Goal: Task Accomplishment & Management: Complete application form

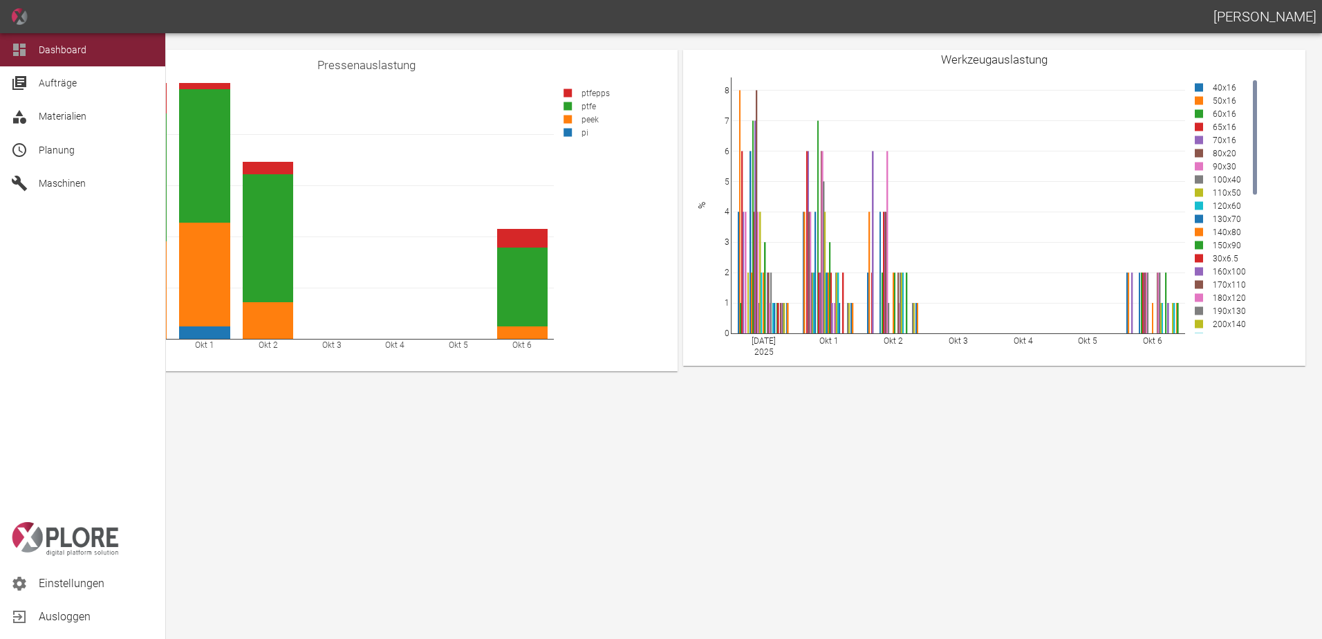
click at [48, 150] on span "Planung" at bounding box center [57, 150] width 36 height 11
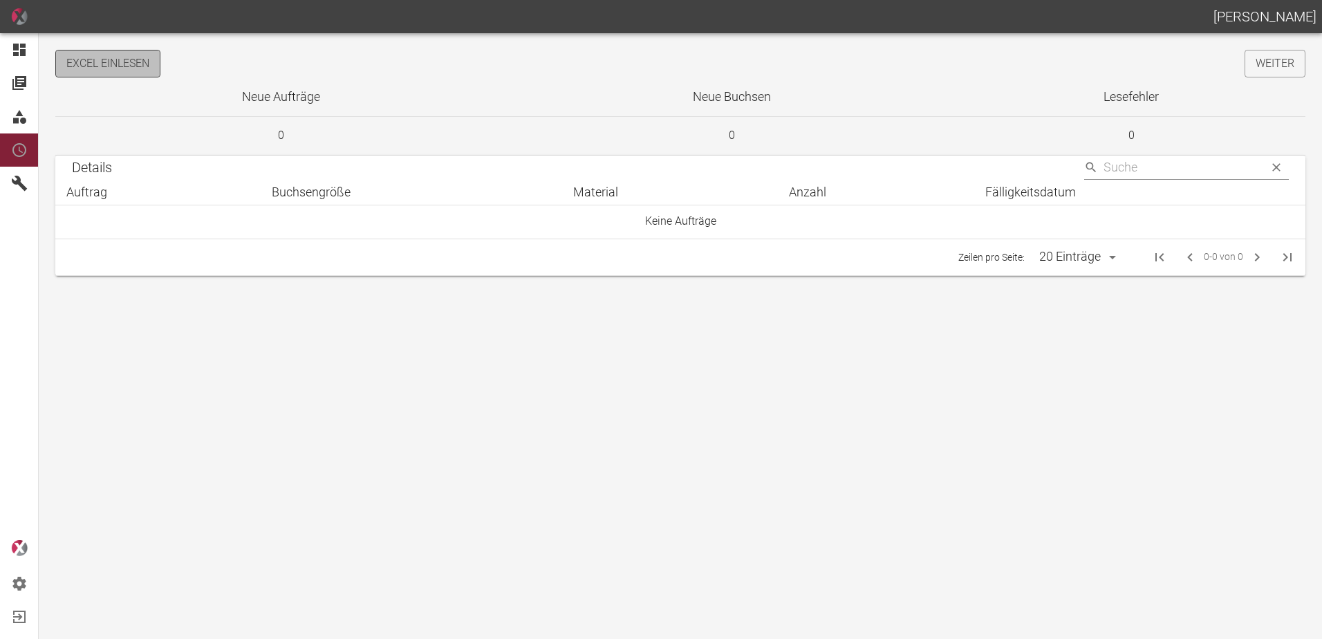
click at [141, 64] on button "Excel einlesen" at bounding box center [107, 64] width 105 height 28
click at [1257, 73] on link "Weiter" at bounding box center [1275, 64] width 61 height 28
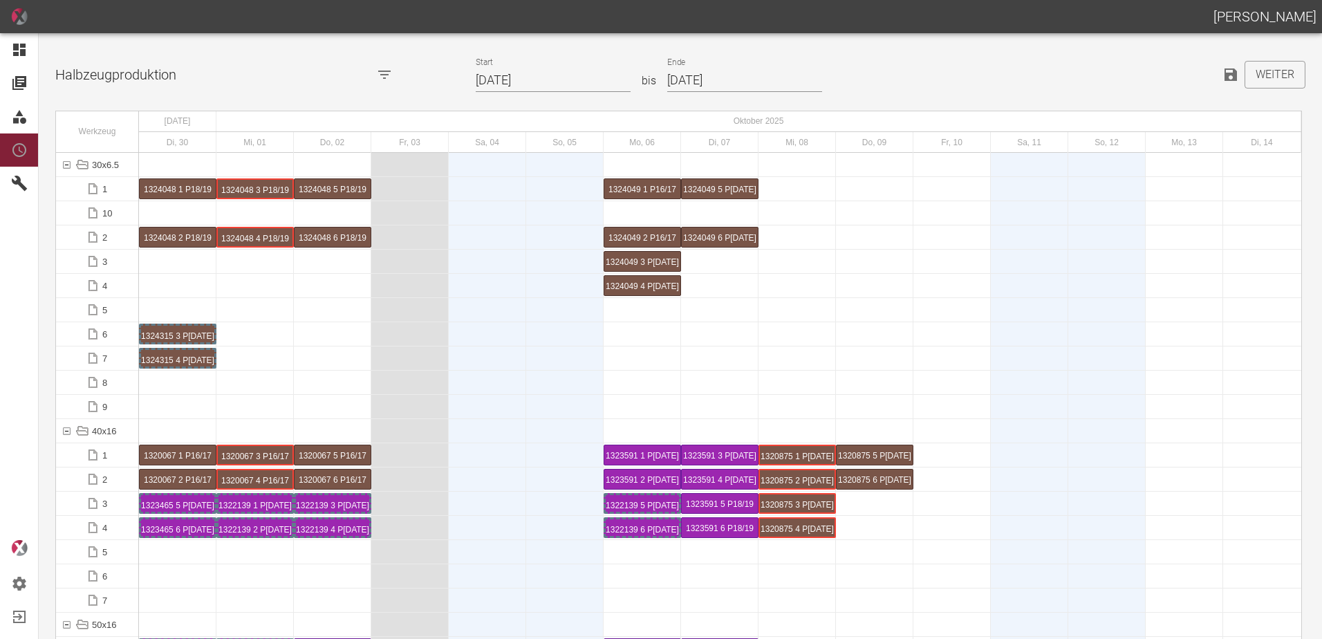
click at [555, 76] on input "30.09.2025" at bounding box center [553, 80] width 155 height 24
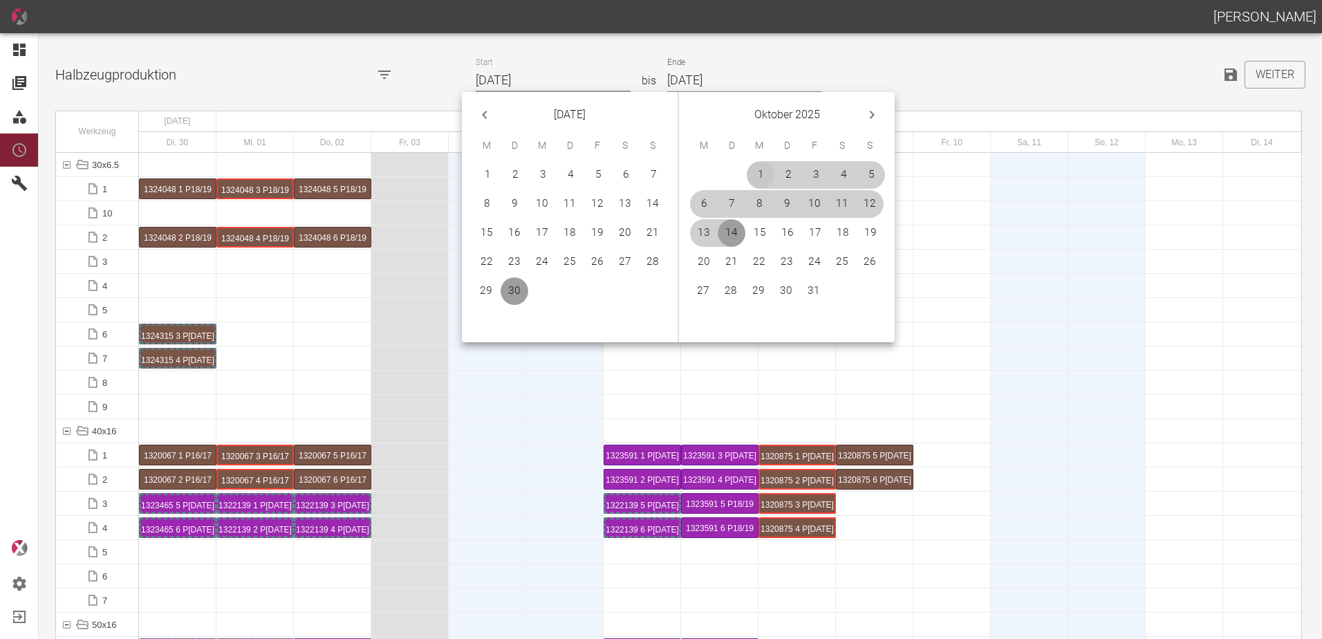
click at [756, 173] on button "1" at bounding box center [761, 175] width 28 height 28
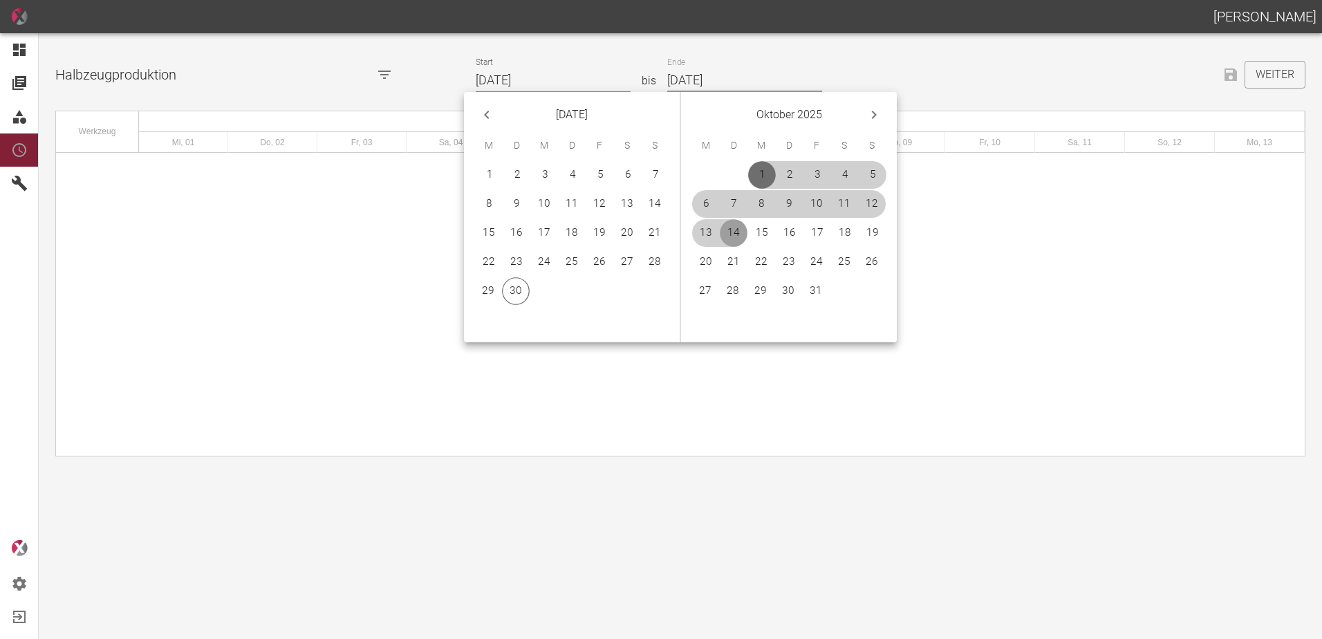
type input "[DATE]"
click at [815, 293] on button "31" at bounding box center [816, 291] width 28 height 28
type input "[DATE]"
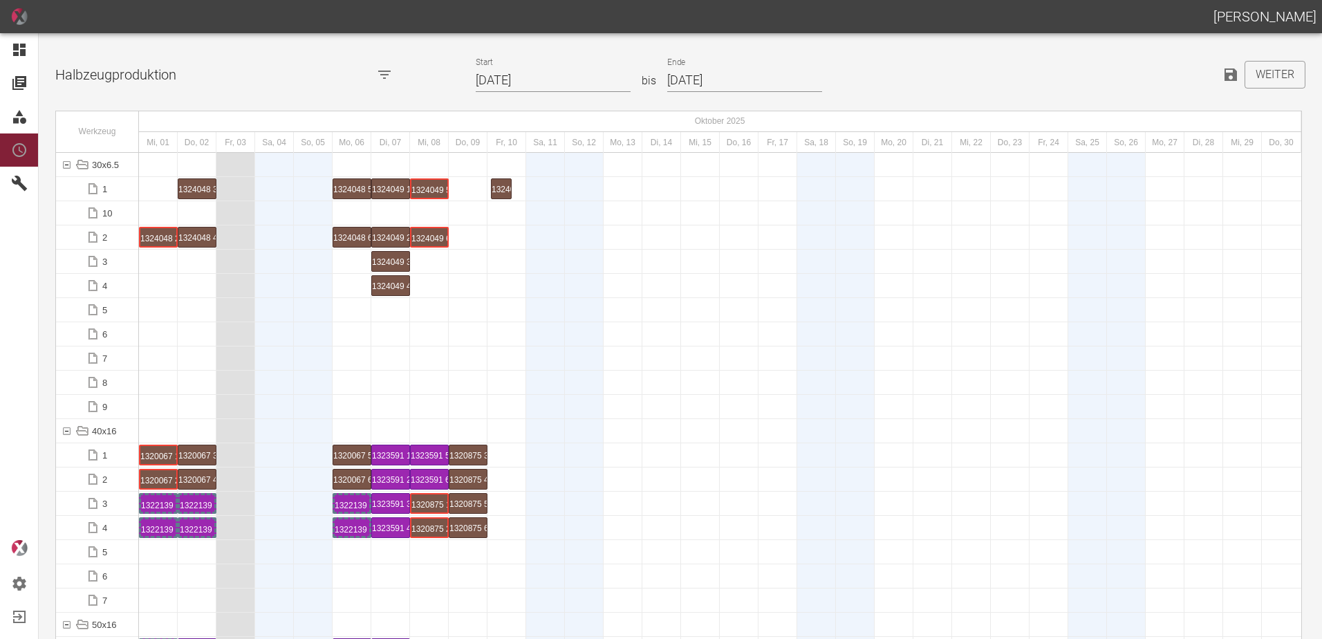
drag, startPoint x: 153, startPoint y: 185, endPoint x: 490, endPoint y: 183, distance: 336.8
drag, startPoint x: 164, startPoint y: 239, endPoint x: 490, endPoint y: 220, distance: 327.0
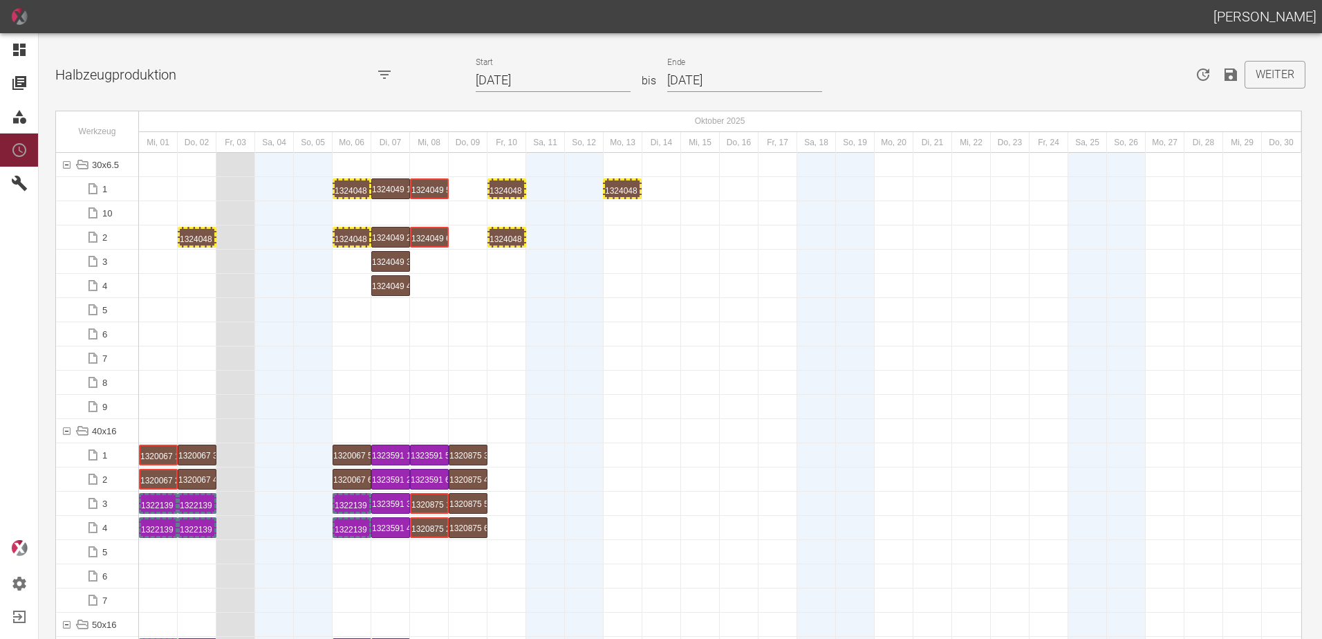
drag, startPoint x: 194, startPoint y: 186, endPoint x: 630, endPoint y: 183, distance: 436.4
drag, startPoint x: 198, startPoint y: 232, endPoint x: 618, endPoint y: 222, distance: 419.9
click at [620, 184] on div "1324048 3 P18/19" at bounding box center [623, 189] width 35 height 17
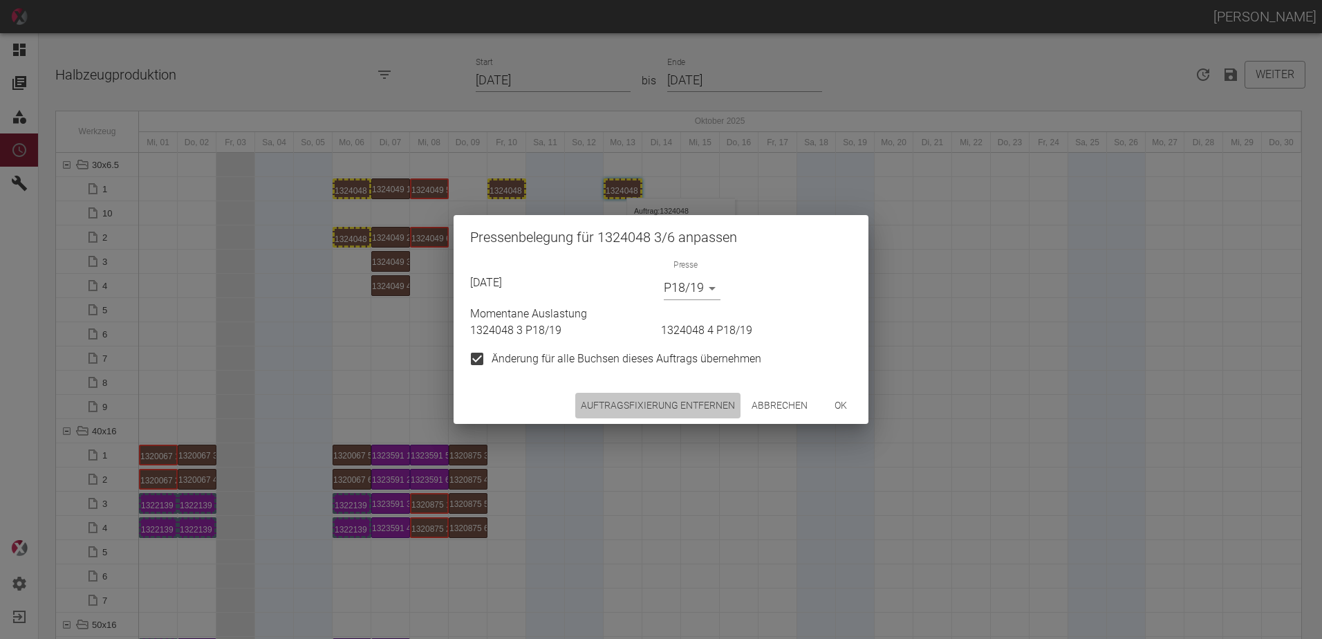
click at [688, 393] on button "Auftragsfixierung entfernen" at bounding box center [657, 406] width 165 height 26
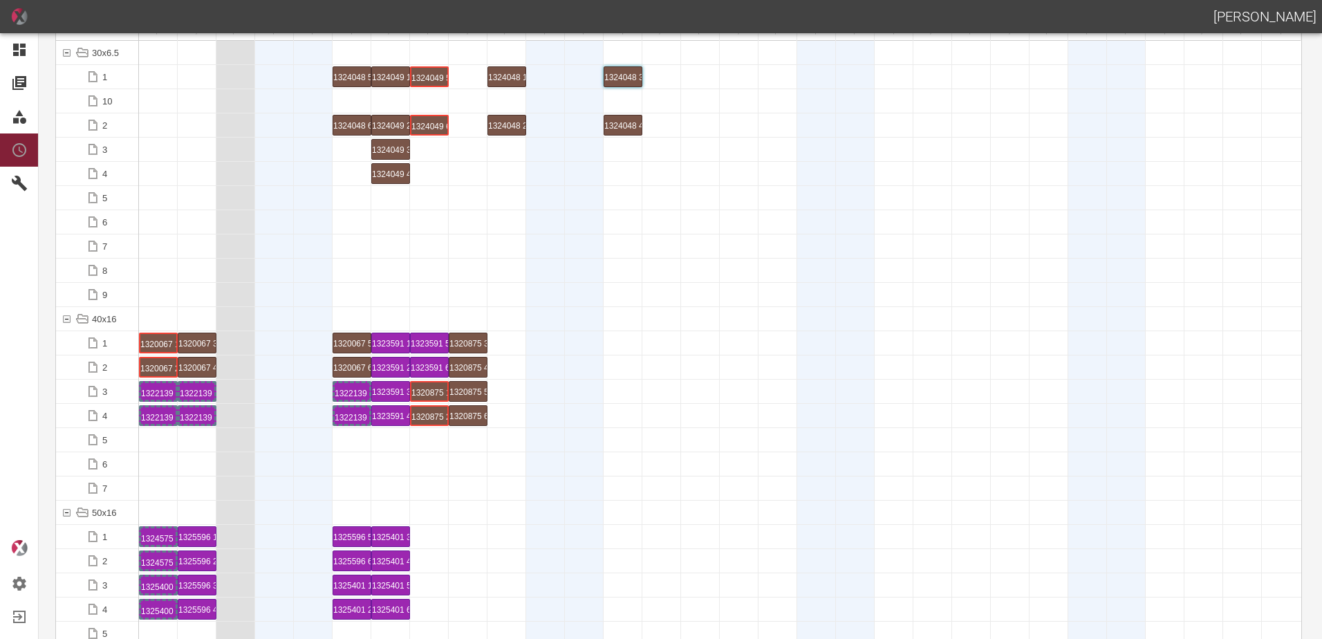
scroll to position [207, 0]
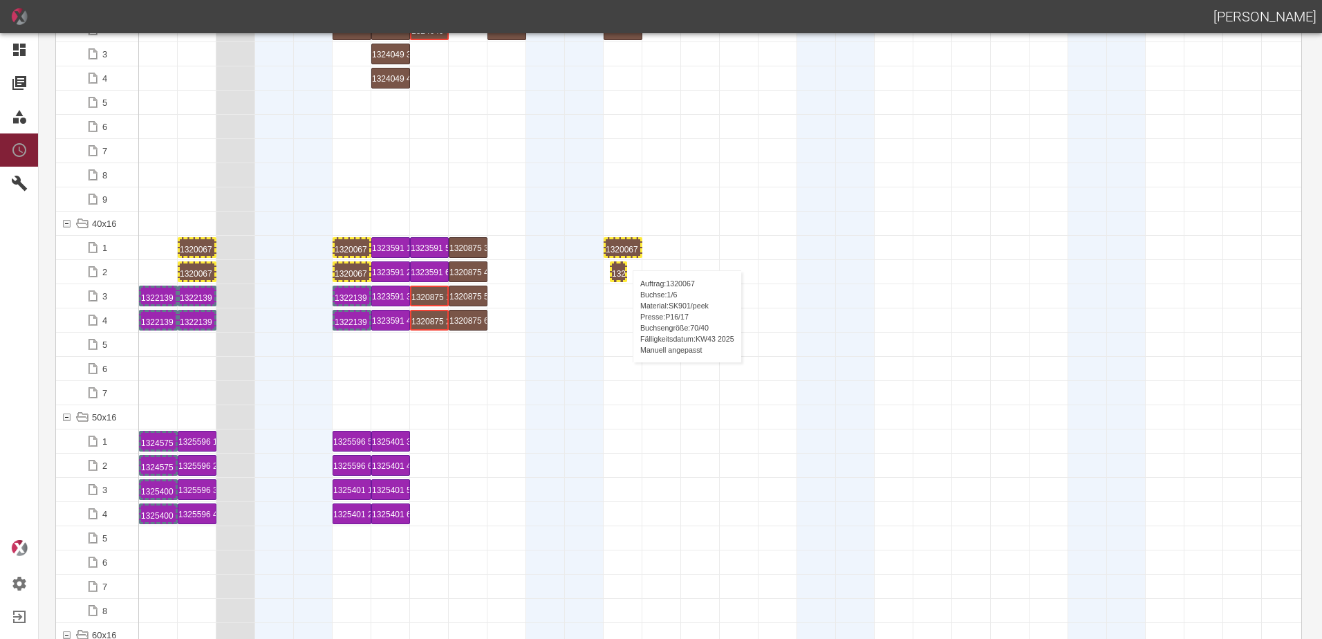
drag, startPoint x: 163, startPoint y: 269, endPoint x: 607, endPoint y: 256, distance: 444.2
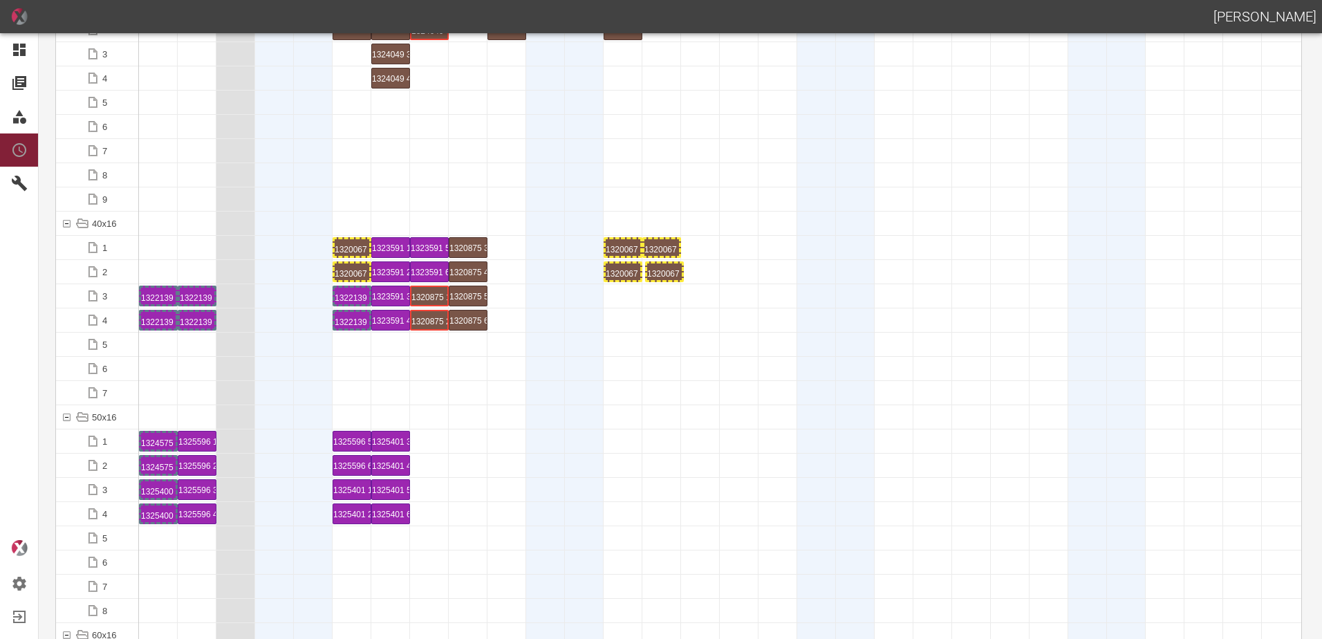
drag, startPoint x: 194, startPoint y: 267, endPoint x: 674, endPoint y: 262, distance: 479.3
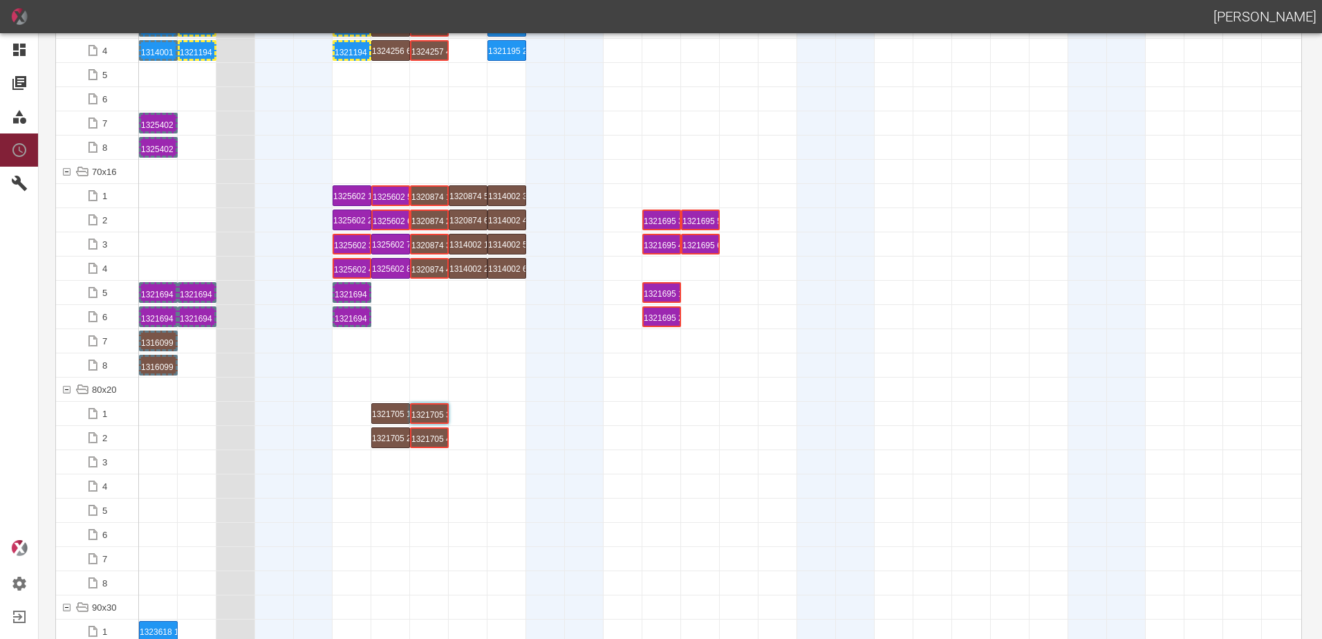
scroll to position [1037, 0]
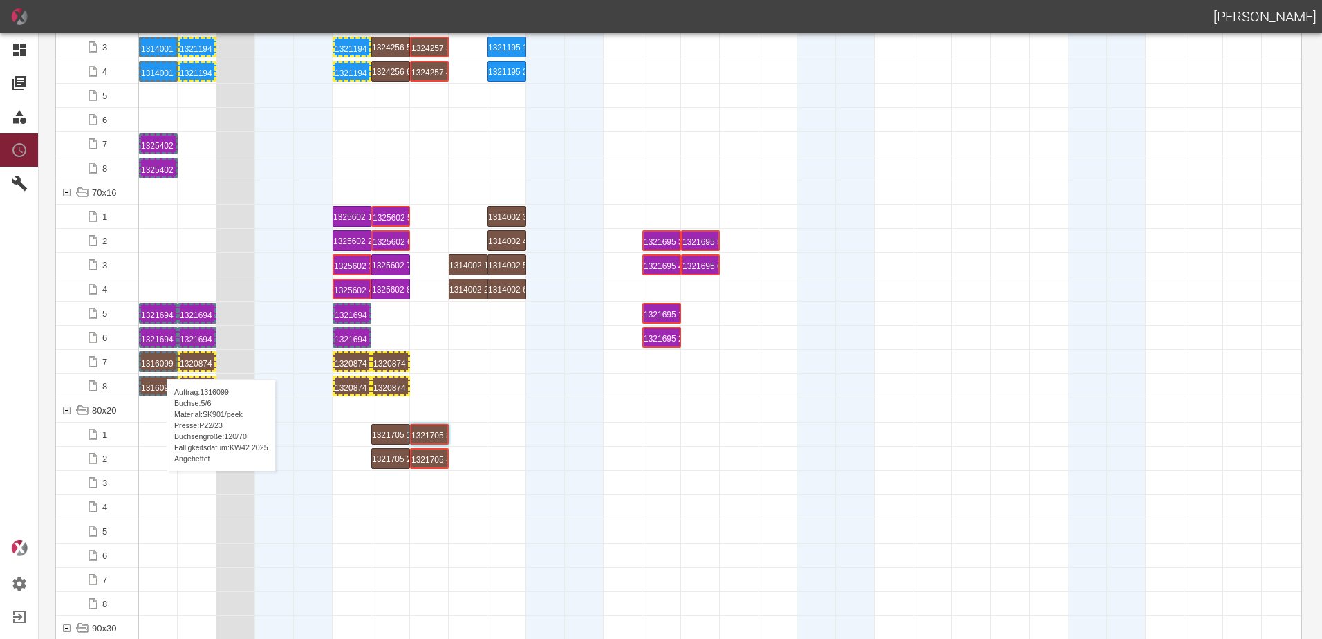
click at [159, 365] on div "1316099 5 P22/23" at bounding box center [158, 361] width 35 height 17
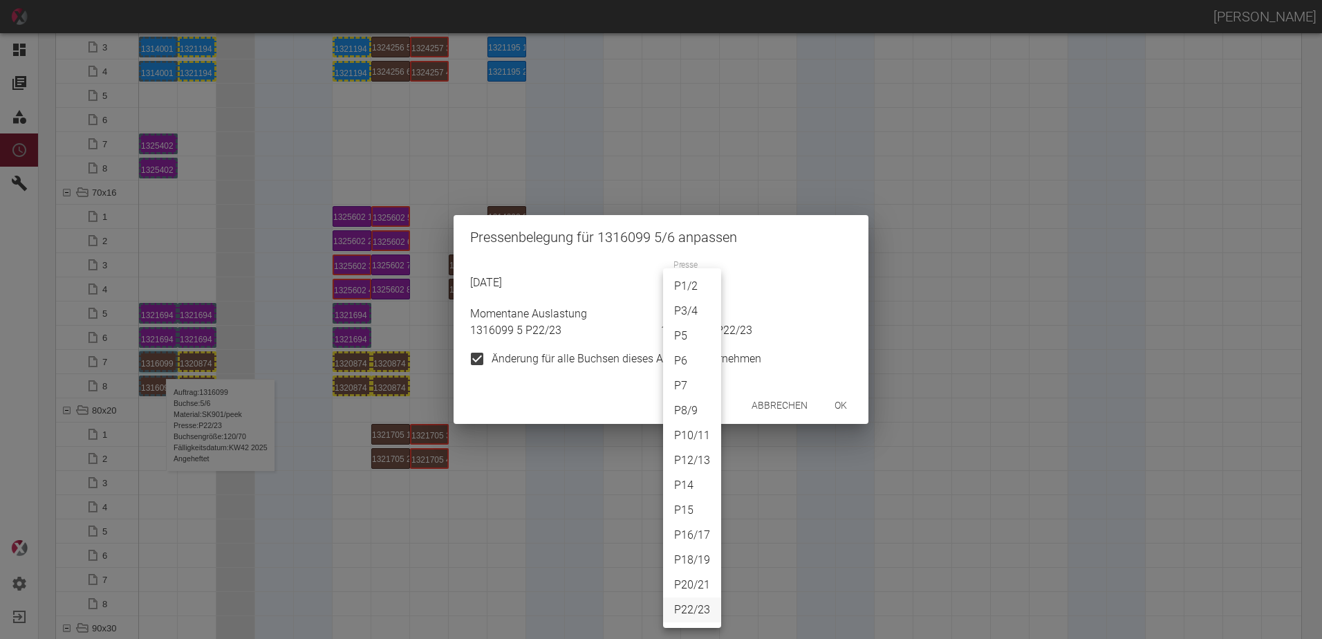
click at [690, 287] on body "[PERSON_NAME] Dashboard Aufträge Materialien Planung Maschinen Einstellungen Au…" at bounding box center [661, 319] width 1322 height 639
click at [687, 414] on li "P8/9" at bounding box center [692, 410] width 58 height 25
type input "P8/9"
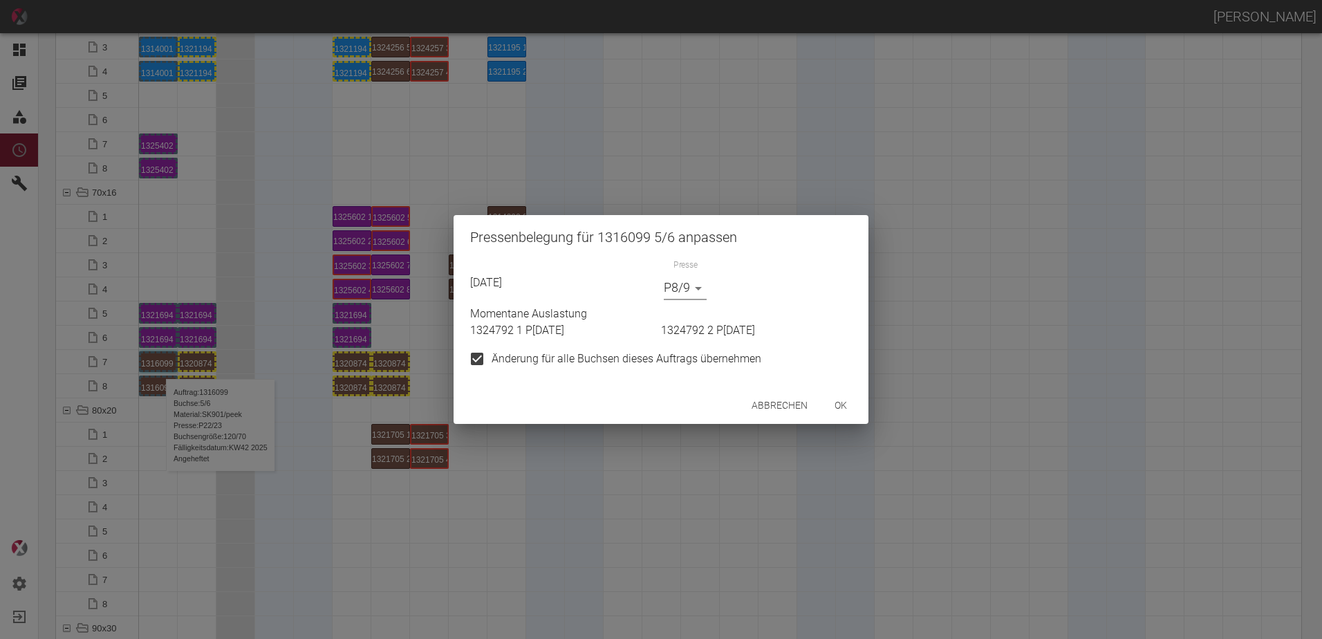
click at [837, 410] on button "ok" at bounding box center [841, 406] width 44 height 26
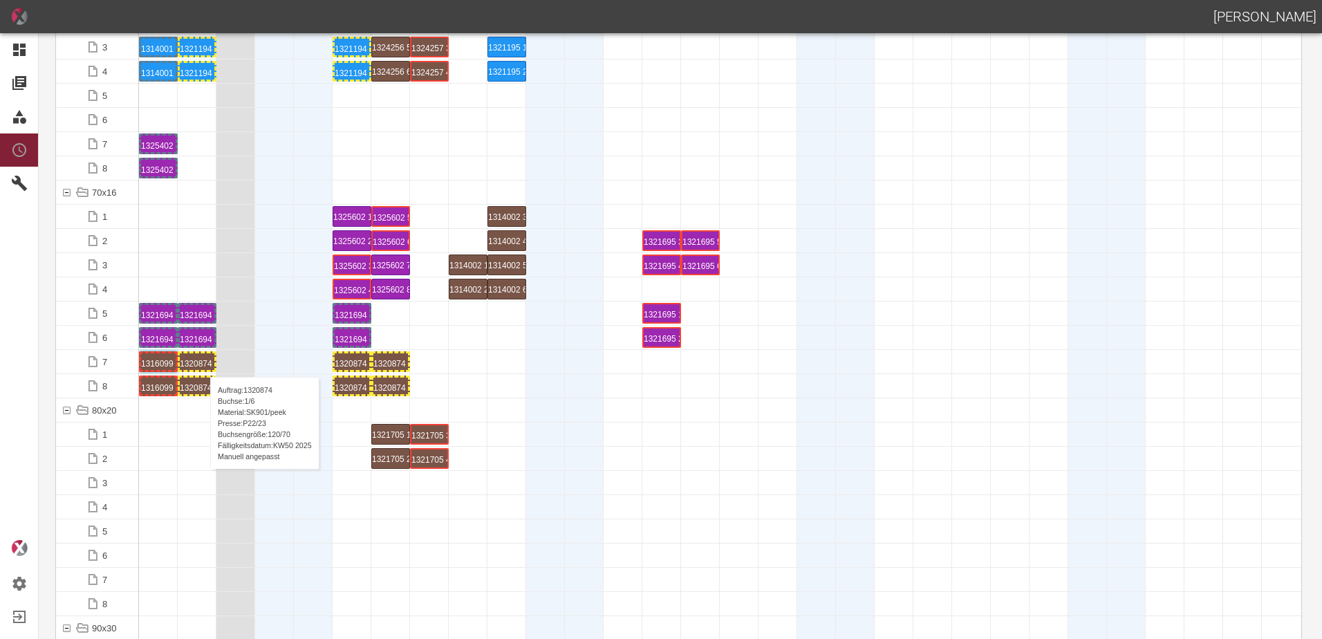
click at [203, 363] on div "1320874 1 P22/23" at bounding box center [197, 361] width 35 height 17
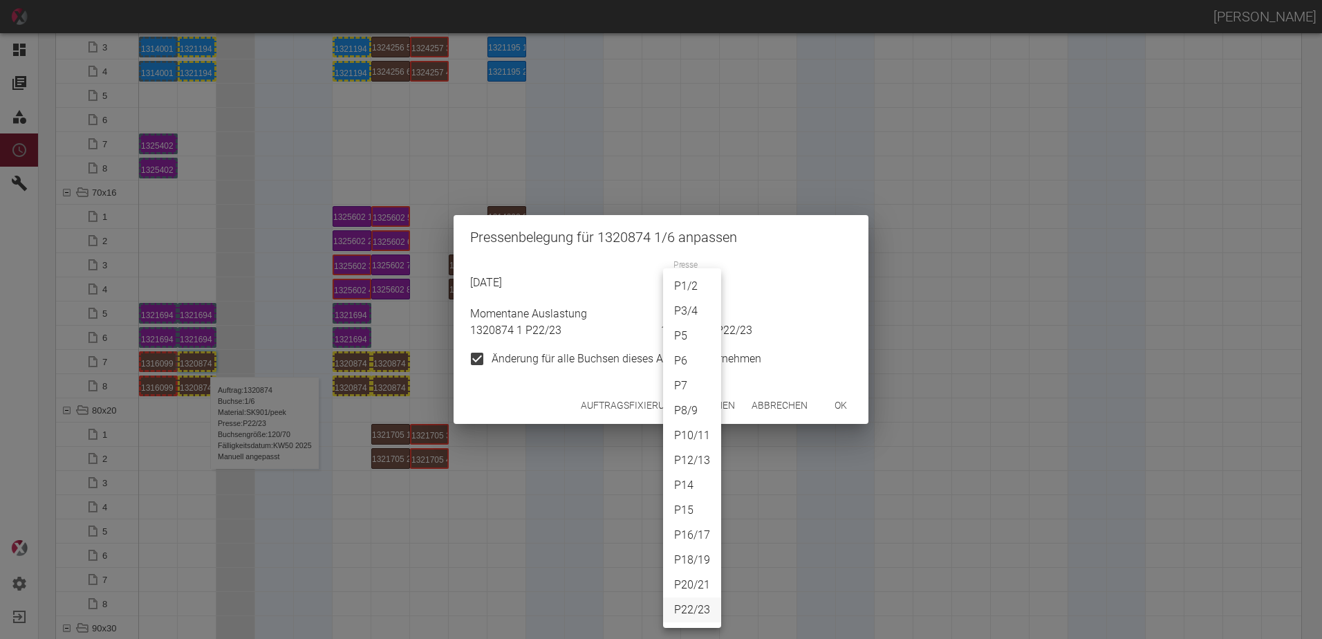
click at [698, 285] on body "[PERSON_NAME] Dashboard Aufträge Materialien Planung Maschinen Einstellungen Au…" at bounding box center [661, 319] width 1322 height 639
click at [688, 411] on li "P8/9" at bounding box center [692, 410] width 58 height 25
type input "P8/9"
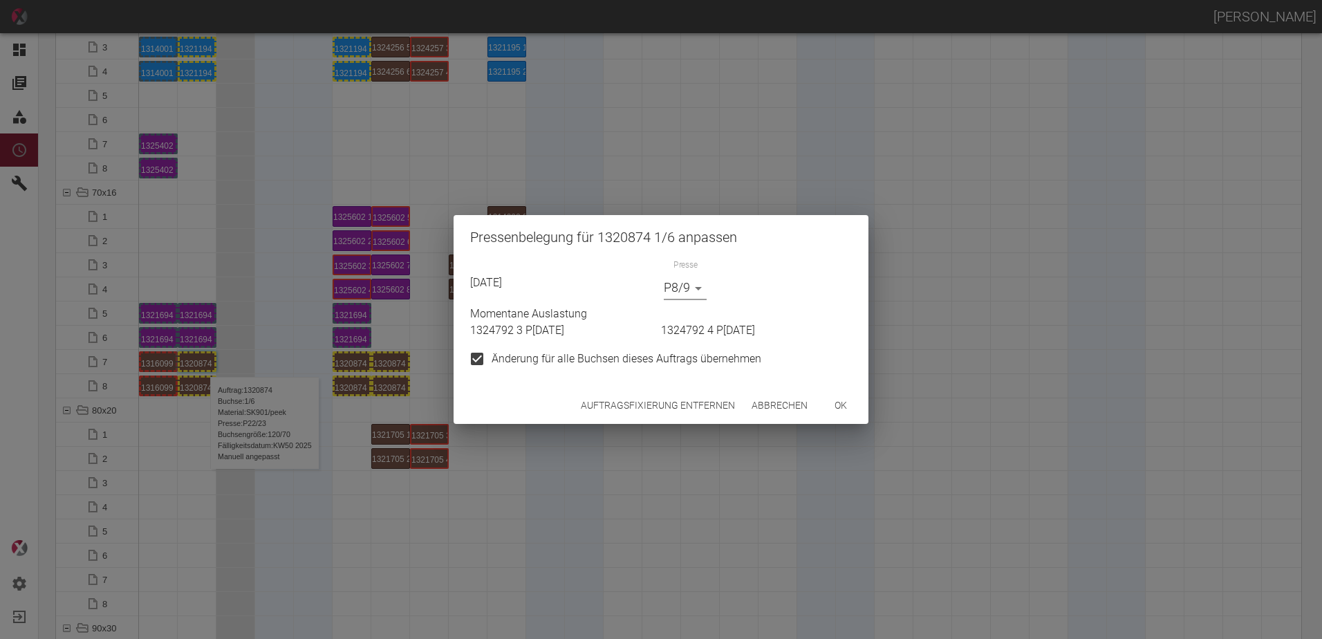
click at [840, 404] on button "ok" at bounding box center [841, 406] width 44 height 26
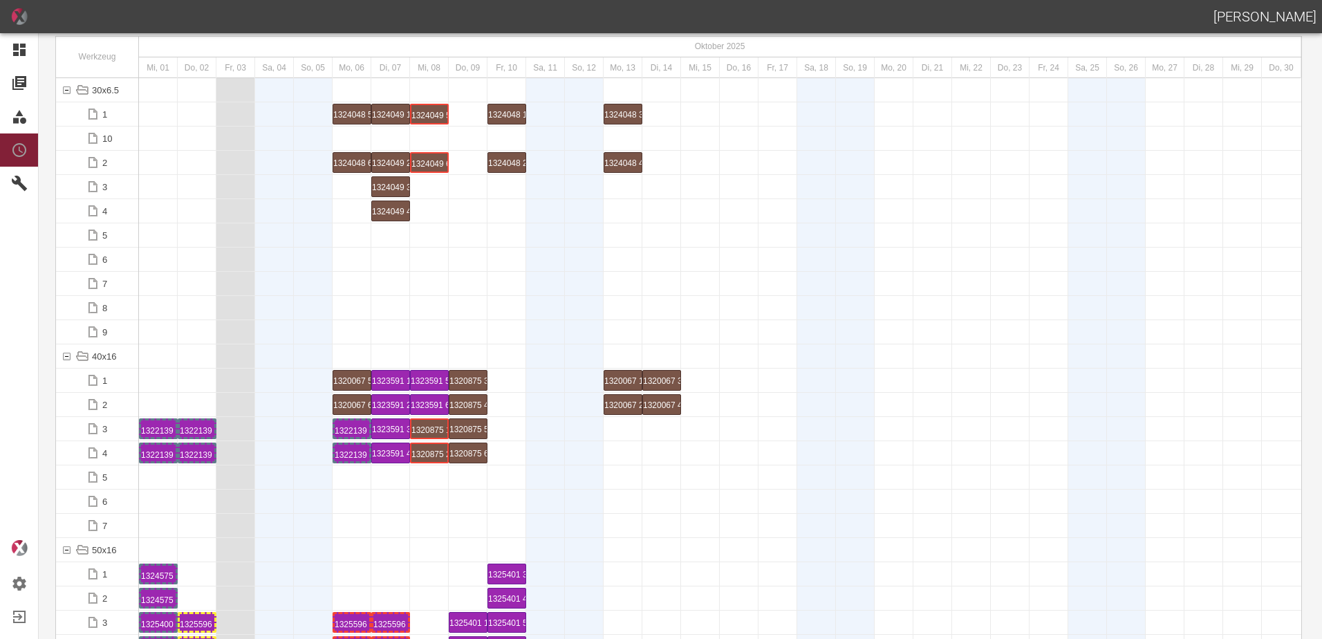
scroll to position [0, 0]
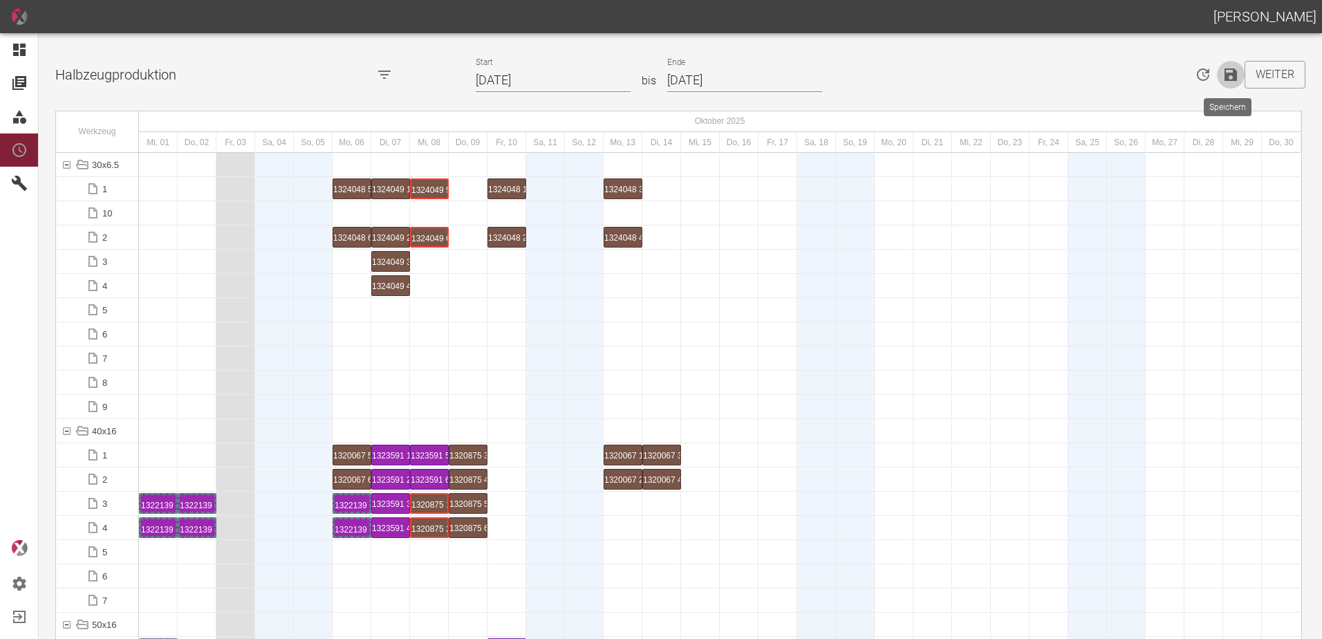
click at [1225, 77] on icon "Speichern" at bounding box center [1231, 74] width 12 height 12
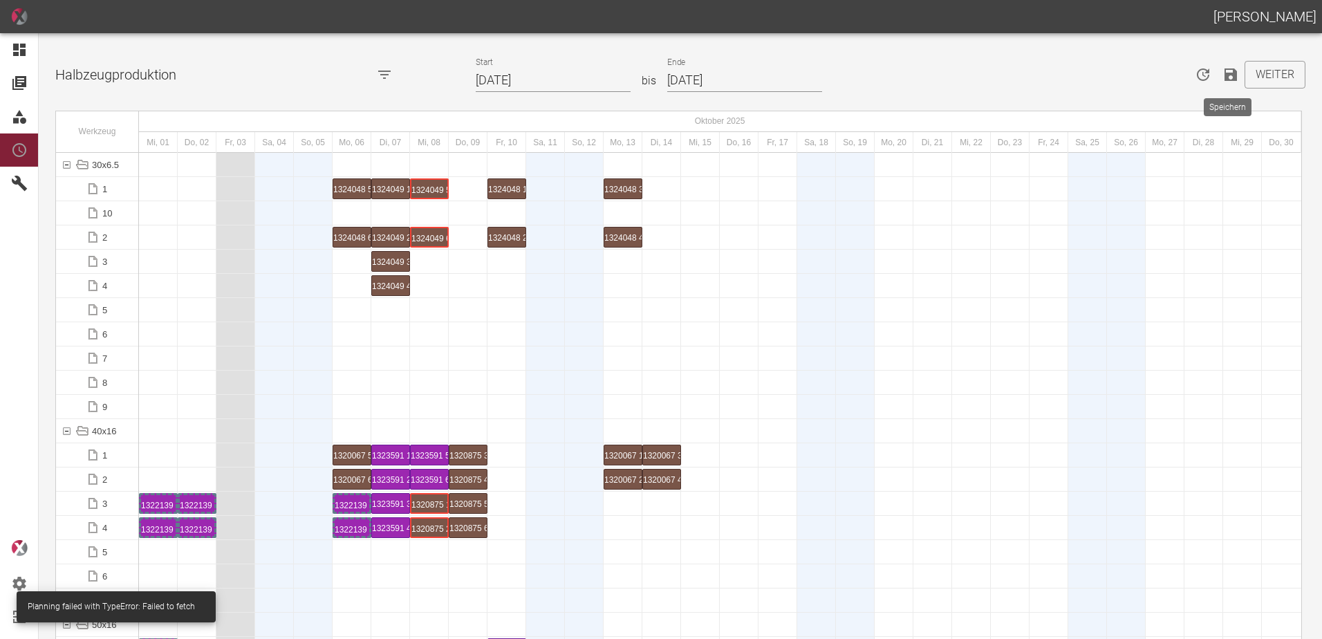
click at [1223, 75] on icon "Speichern" at bounding box center [1231, 74] width 17 height 17
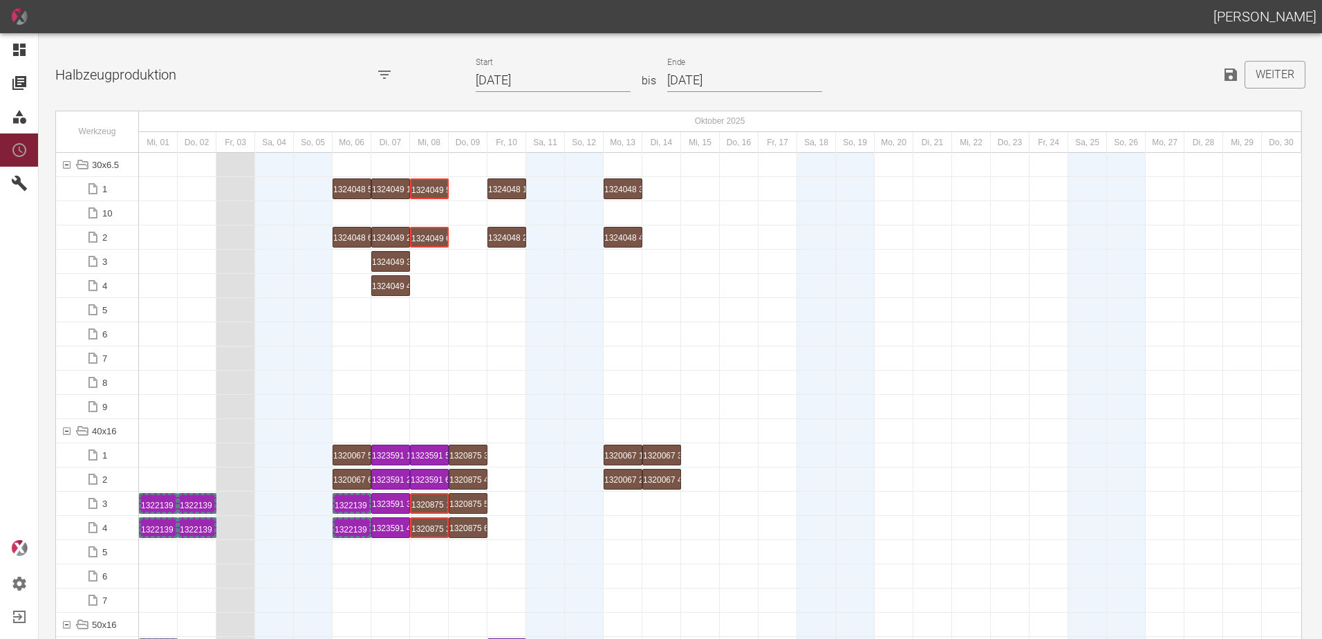
click at [526, 404] on div at bounding box center [507, 407] width 39 height 24
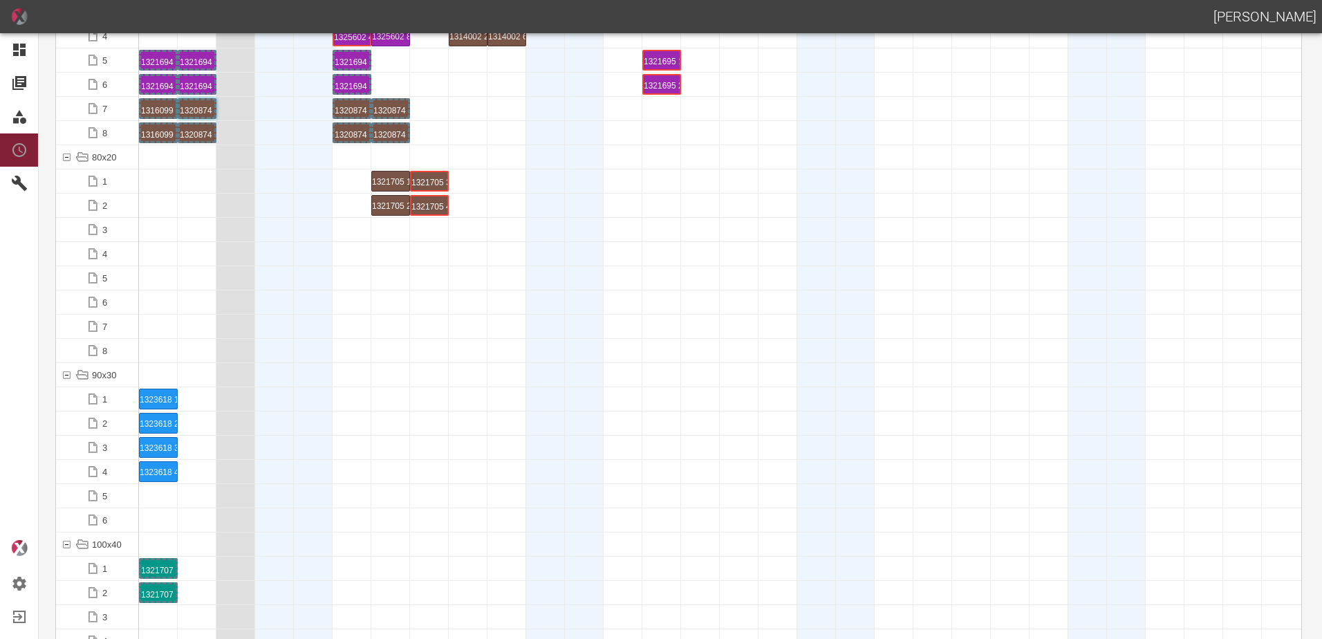
scroll to position [1314, 0]
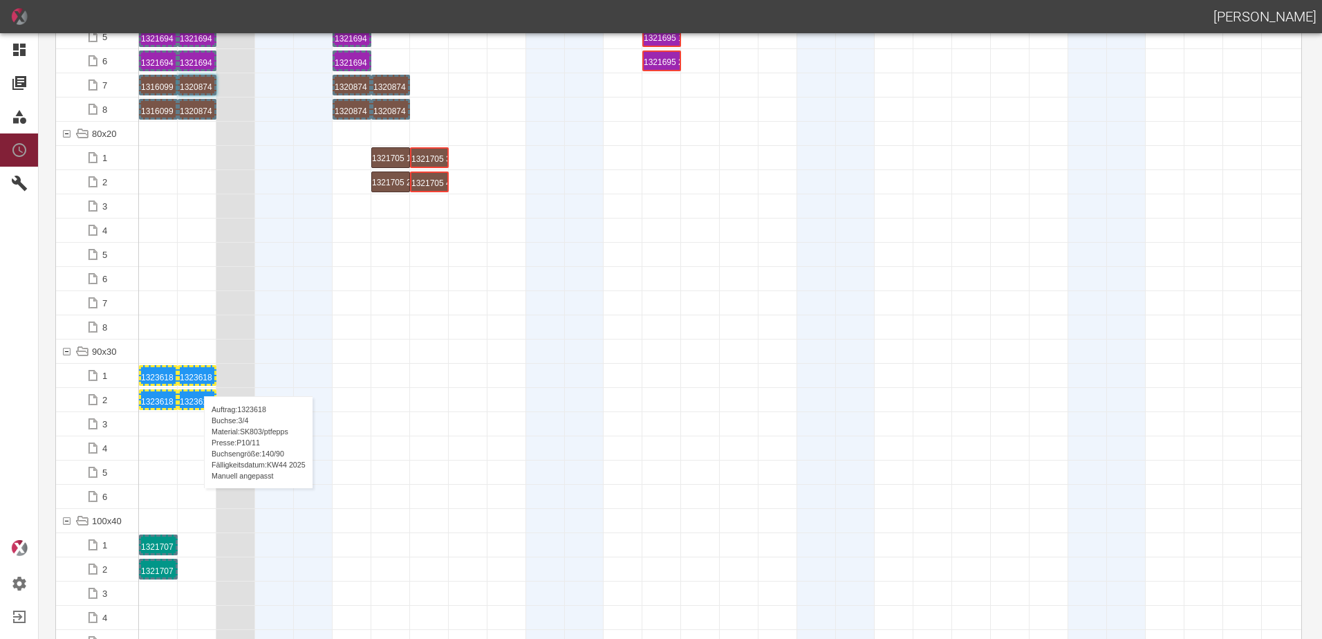
click at [197, 382] on div "1323618 3 P10/11" at bounding box center [197, 375] width 35 height 17
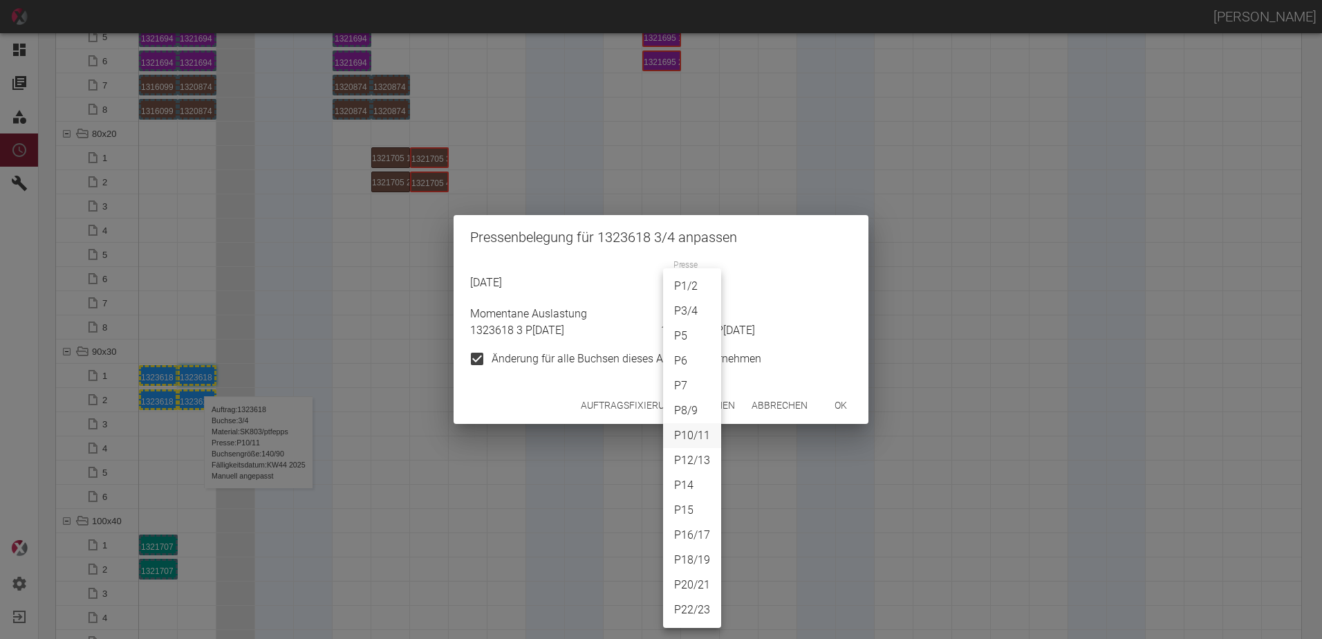
click at [700, 293] on body "[PERSON_NAME] Dashboard Aufträge Materialien Planung Maschinen Einstellungen Au…" at bounding box center [661, 319] width 1322 height 639
click at [689, 555] on li "P18/19" at bounding box center [692, 560] width 58 height 25
type input "P18/19"
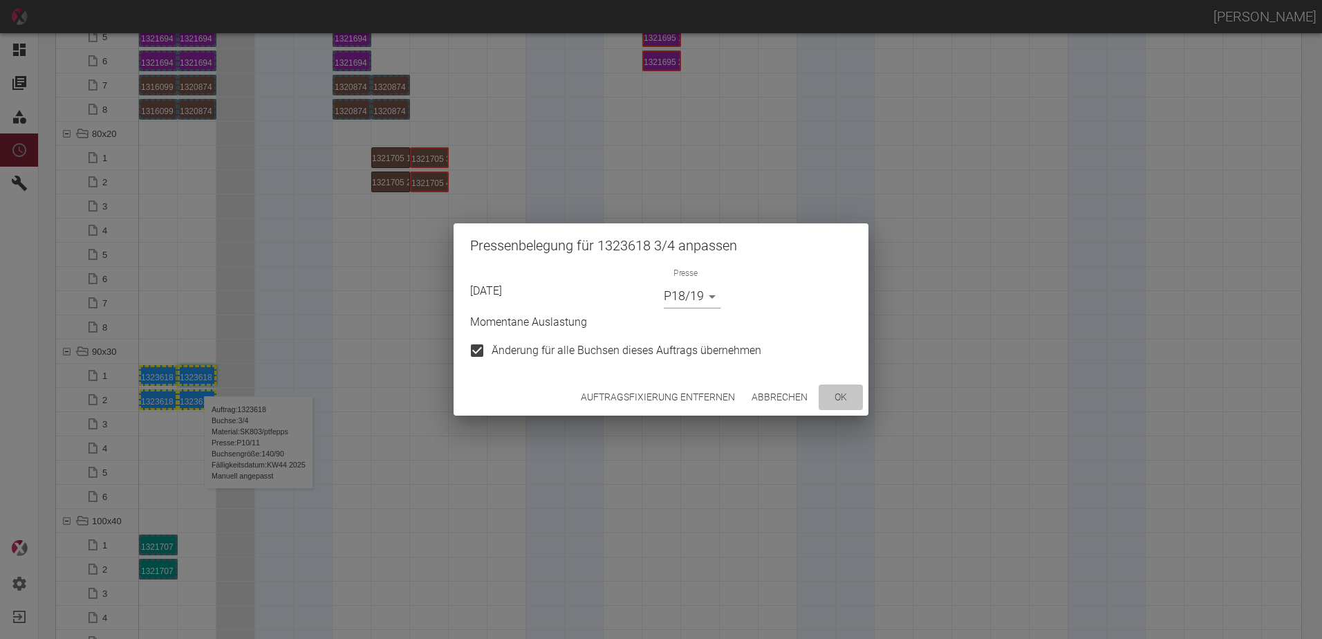
click at [831, 398] on button "ok" at bounding box center [841, 398] width 44 height 26
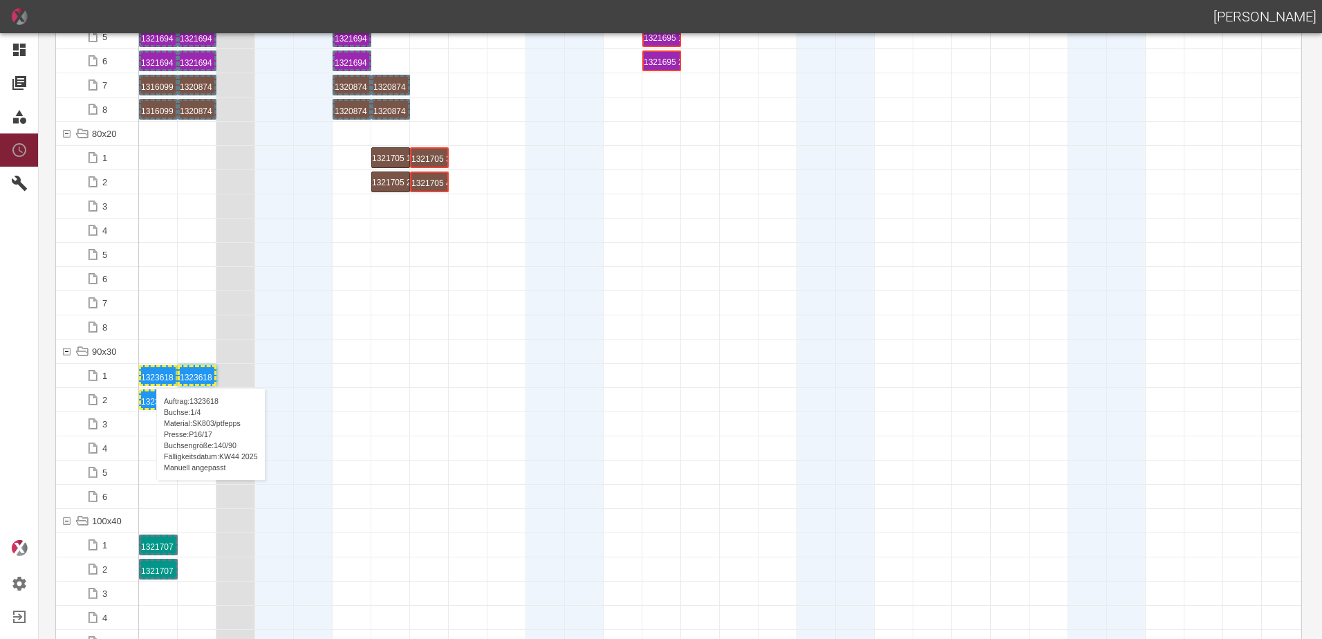
click at [149, 374] on div "1323618 1 P16/17" at bounding box center [158, 375] width 35 height 17
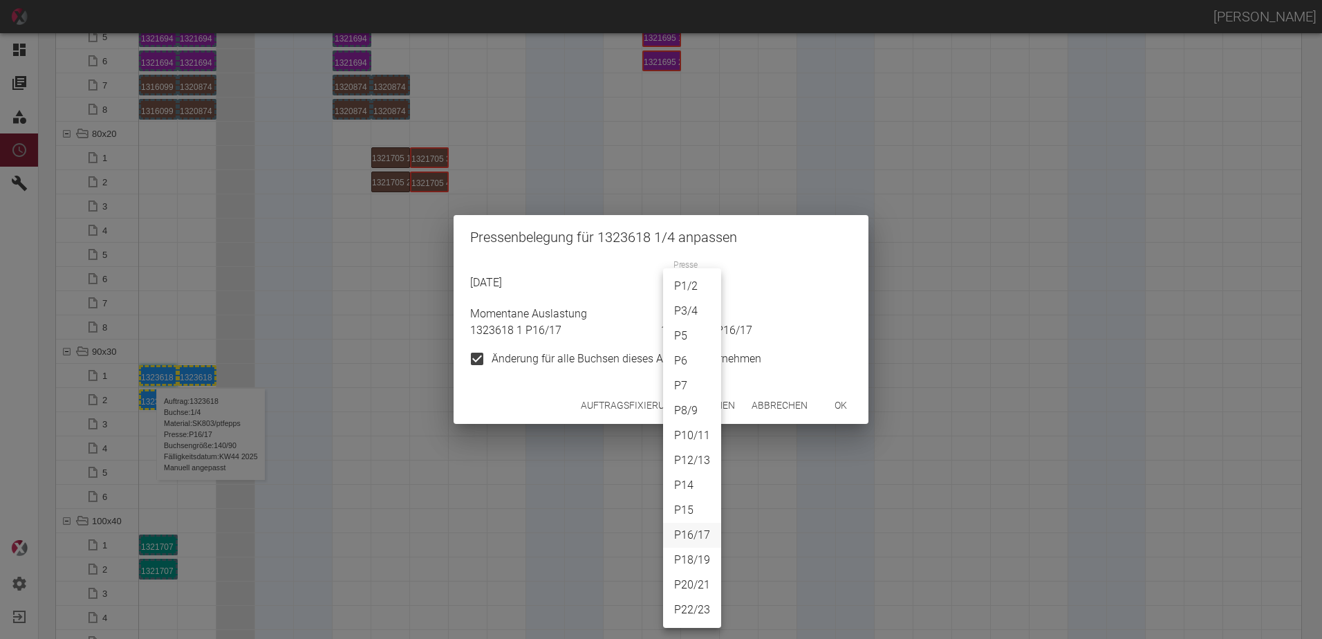
click at [669, 288] on body "[PERSON_NAME] Dashboard Aufträge Materialien Planung Maschinen Einstellungen Au…" at bounding box center [661, 319] width 1322 height 639
drag, startPoint x: 692, startPoint y: 560, endPoint x: 706, endPoint y: 548, distance: 18.3
click at [691, 560] on li "P18/19" at bounding box center [692, 560] width 58 height 25
type input "P18/19"
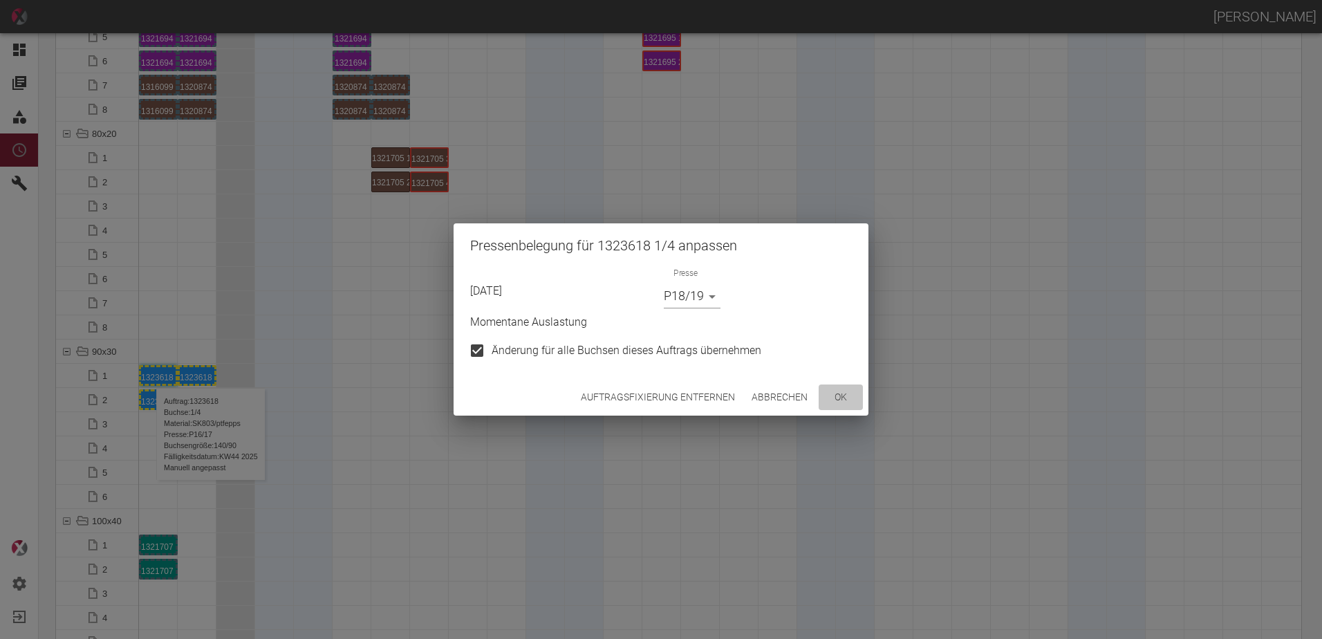
click at [844, 394] on button "ok" at bounding box center [841, 398] width 44 height 26
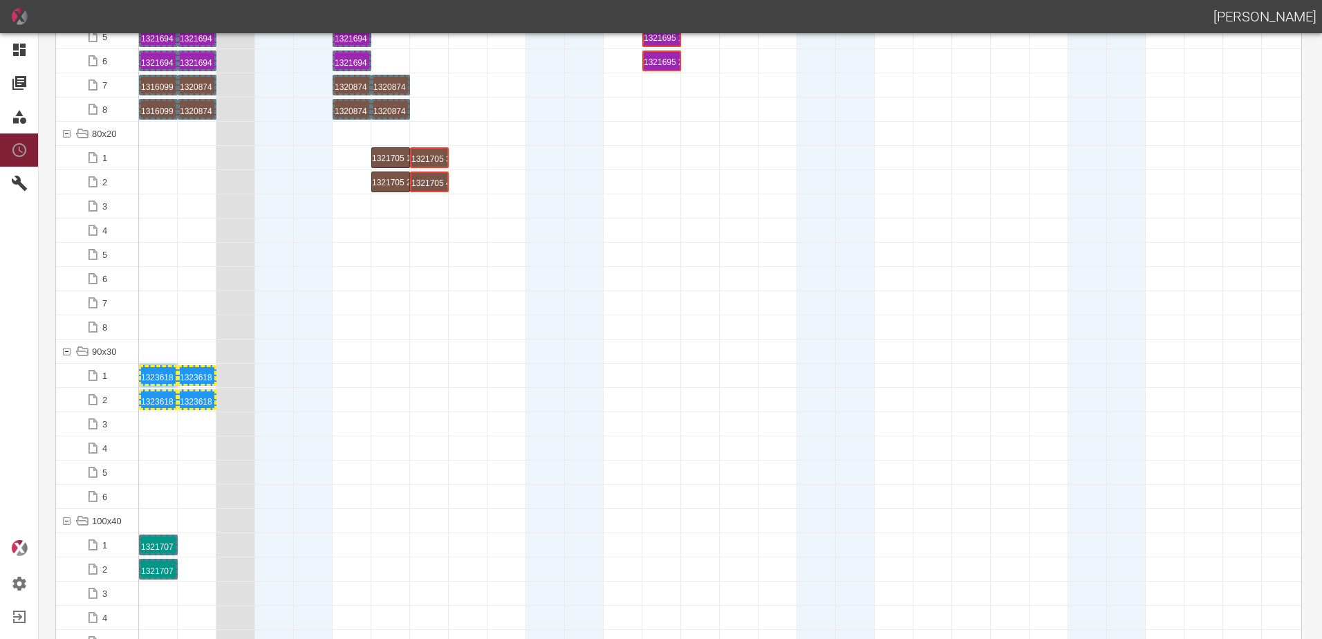
click at [393, 310] on div at bounding box center [390, 303] width 39 height 24
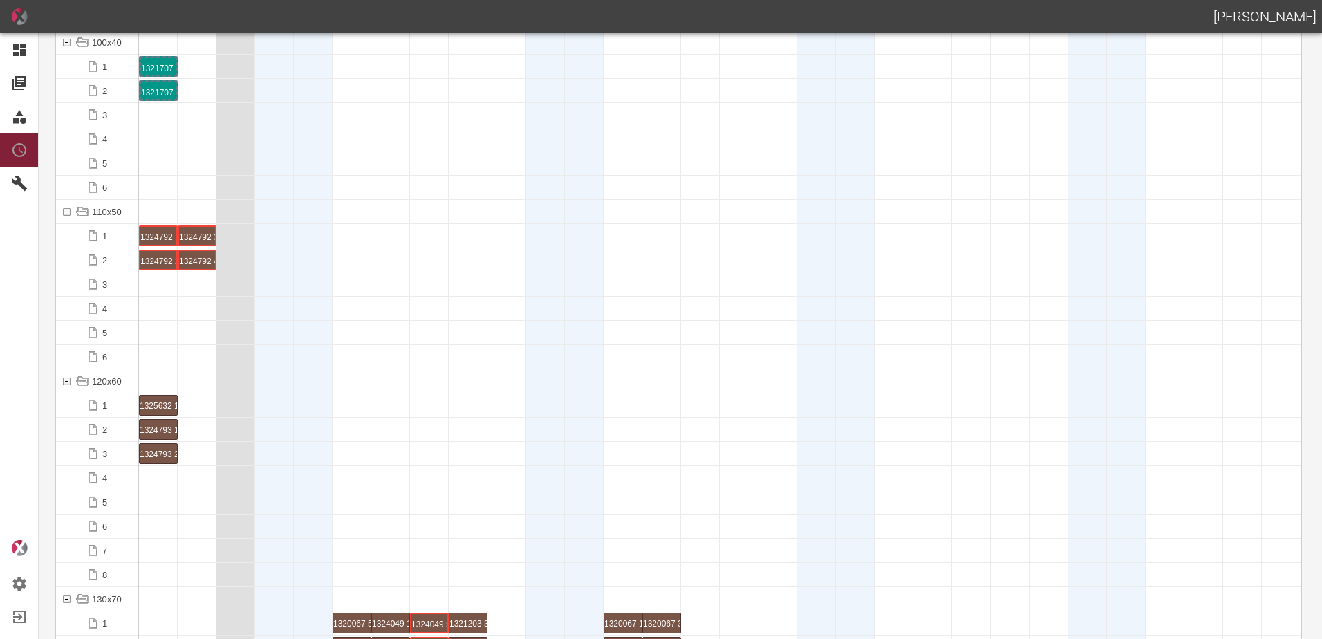
scroll to position [1798, 0]
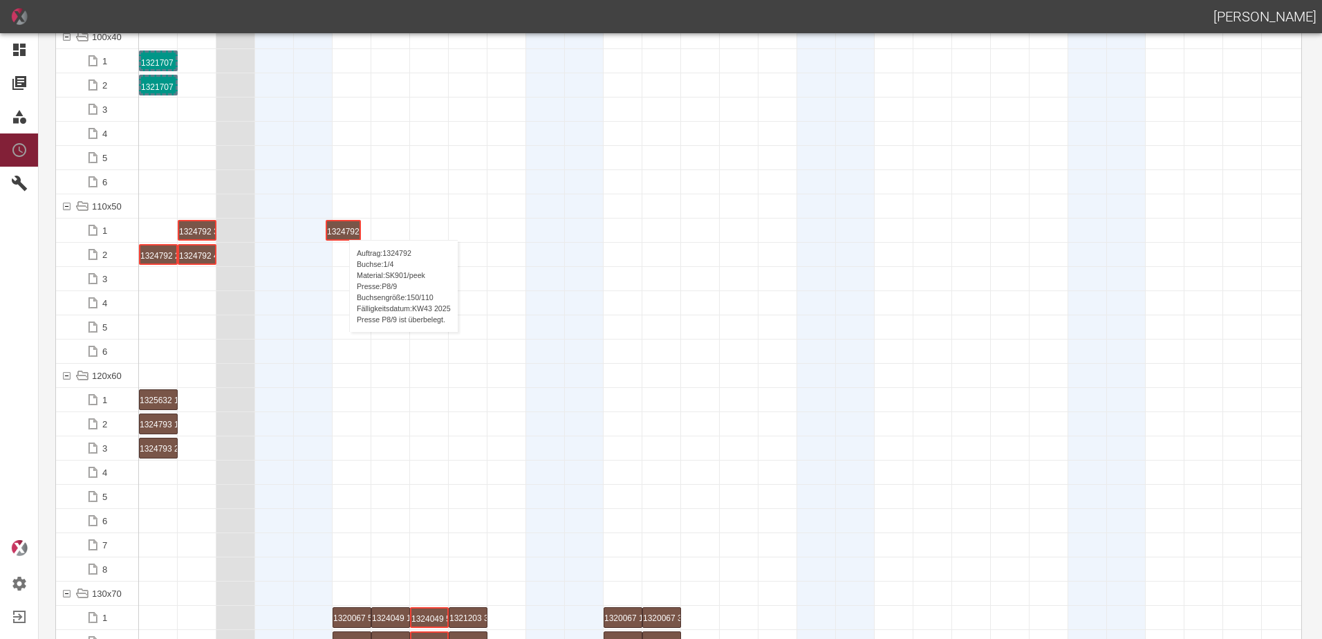
drag, startPoint x: 160, startPoint y: 229, endPoint x: 346, endPoint y: 226, distance: 186.1
drag, startPoint x: 160, startPoint y: 254, endPoint x: 313, endPoint y: 243, distance: 153.9
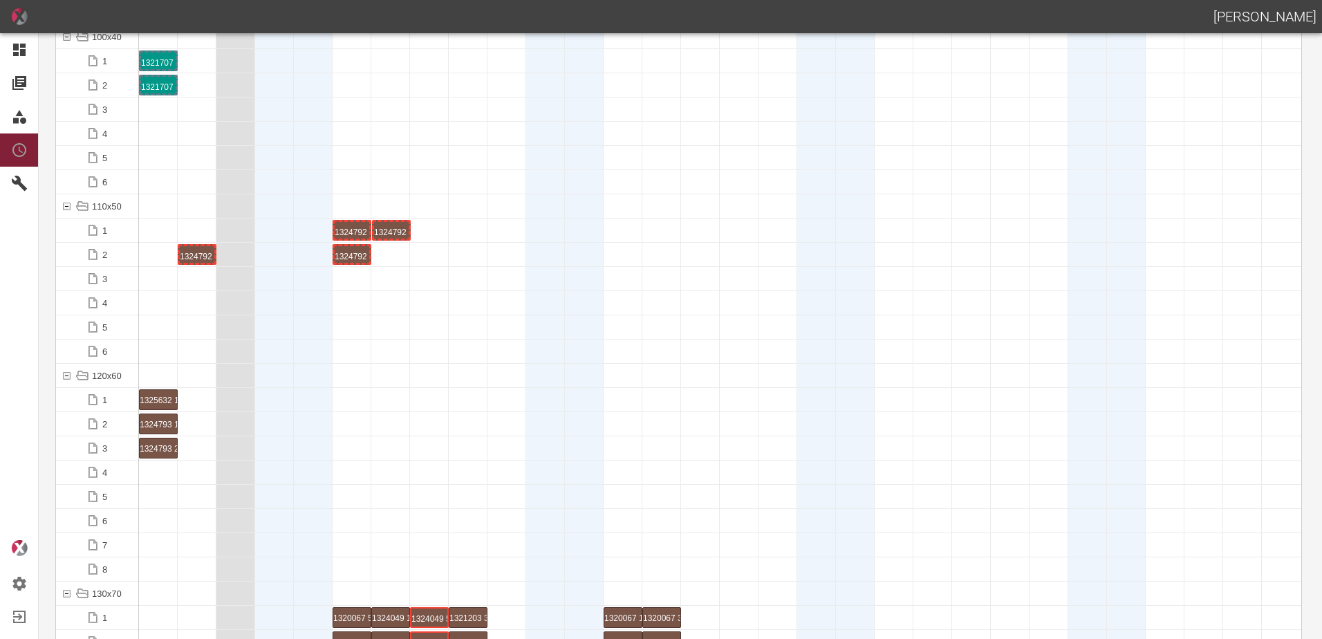
drag, startPoint x: 201, startPoint y: 232, endPoint x: 388, endPoint y: 228, distance: 187.5
drag, startPoint x: 195, startPoint y: 253, endPoint x: 396, endPoint y: 246, distance: 200.7
click at [403, 231] on div "1324792 3 P[DATE]" at bounding box center [390, 230] width 35 height 17
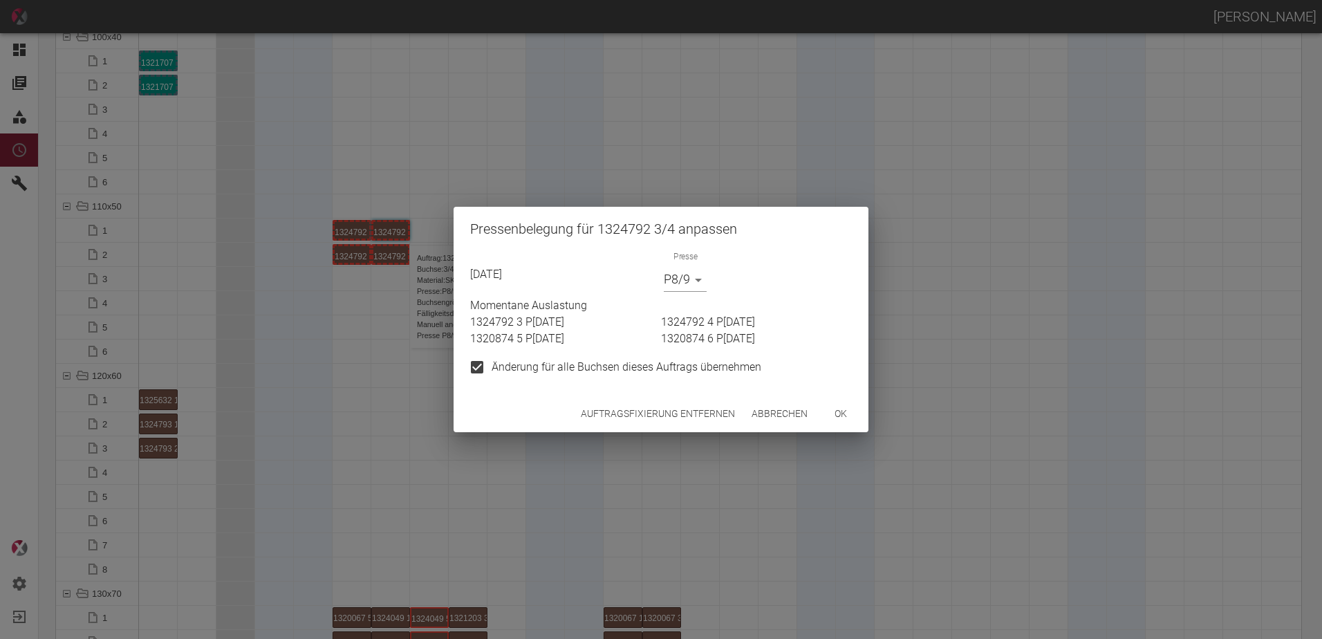
click at [645, 413] on button "Auftragsfixierung entfernen" at bounding box center [657, 414] width 165 height 26
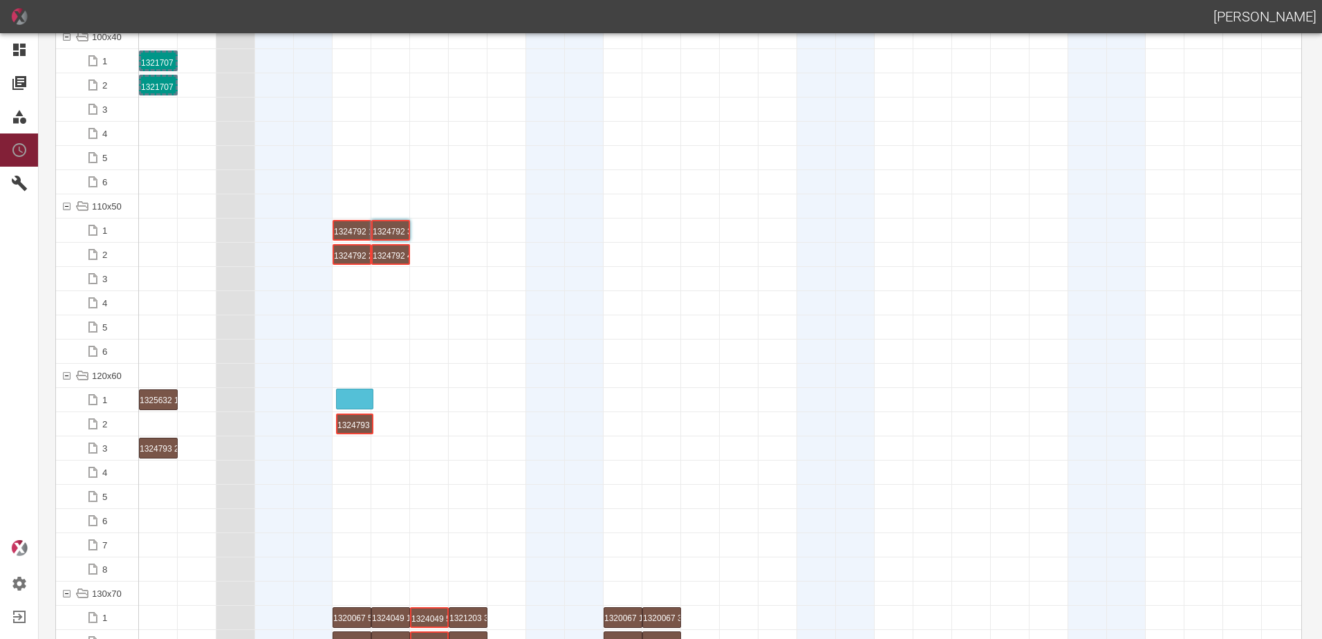
drag, startPoint x: 154, startPoint y: 422, endPoint x: 342, endPoint y: 394, distance: 189.6
click at [349, 397] on div "1324793 1 P[DATE]" at bounding box center [352, 399] width 35 height 17
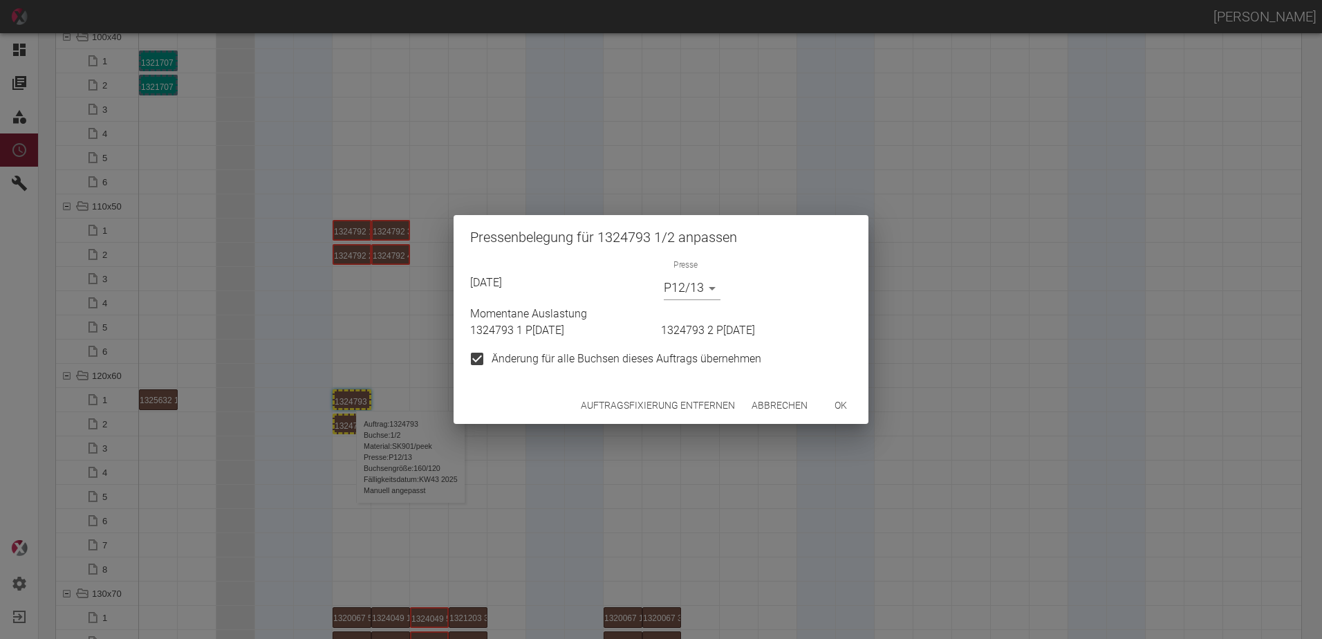
click at [666, 409] on button "Auftragsfixierung entfernen" at bounding box center [657, 406] width 165 height 26
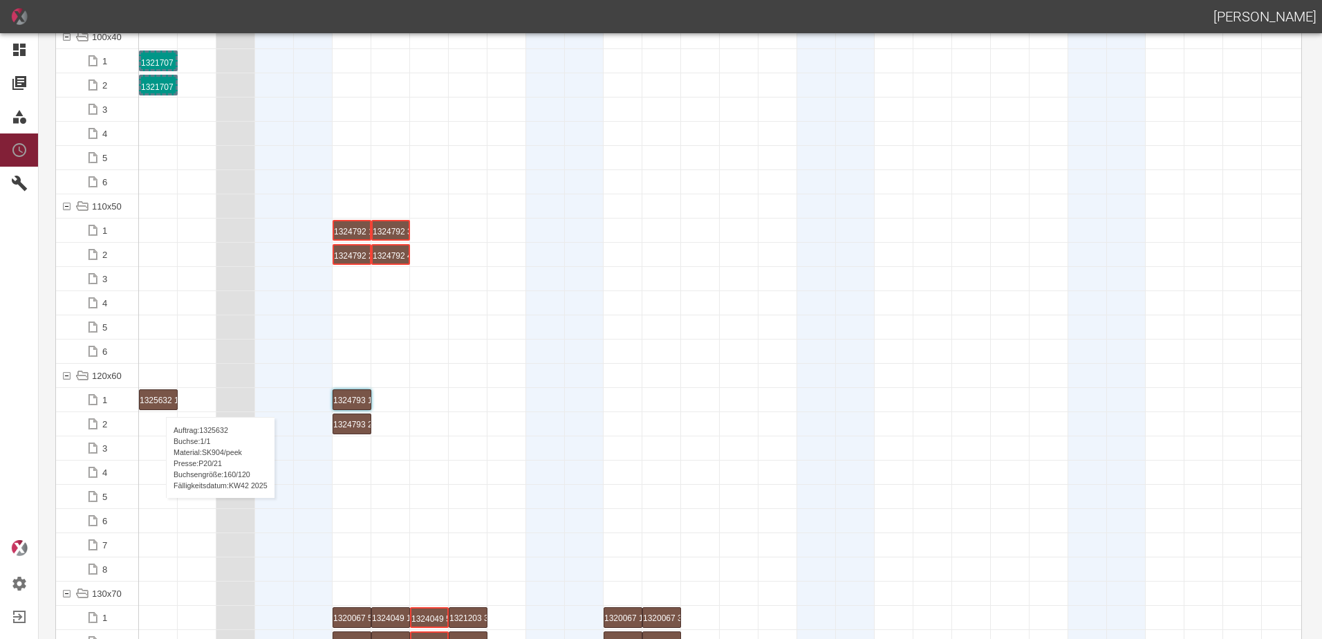
click at [159, 403] on div "1325632 1 P20/21" at bounding box center [158, 399] width 37 height 19
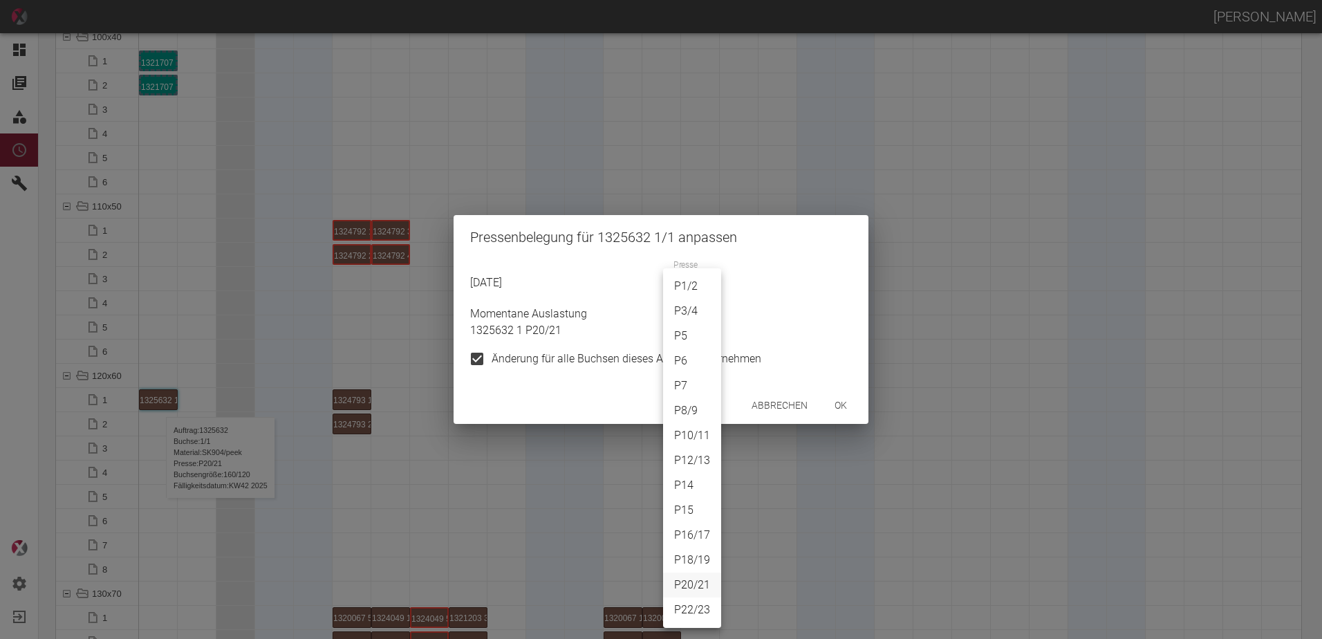
click at [696, 288] on body "[PERSON_NAME] Dashboard Aufträge Materialien Planung Maschinen Einstellungen Au…" at bounding box center [661, 319] width 1322 height 639
click at [682, 355] on li "P6" at bounding box center [692, 361] width 58 height 25
type input "P6"
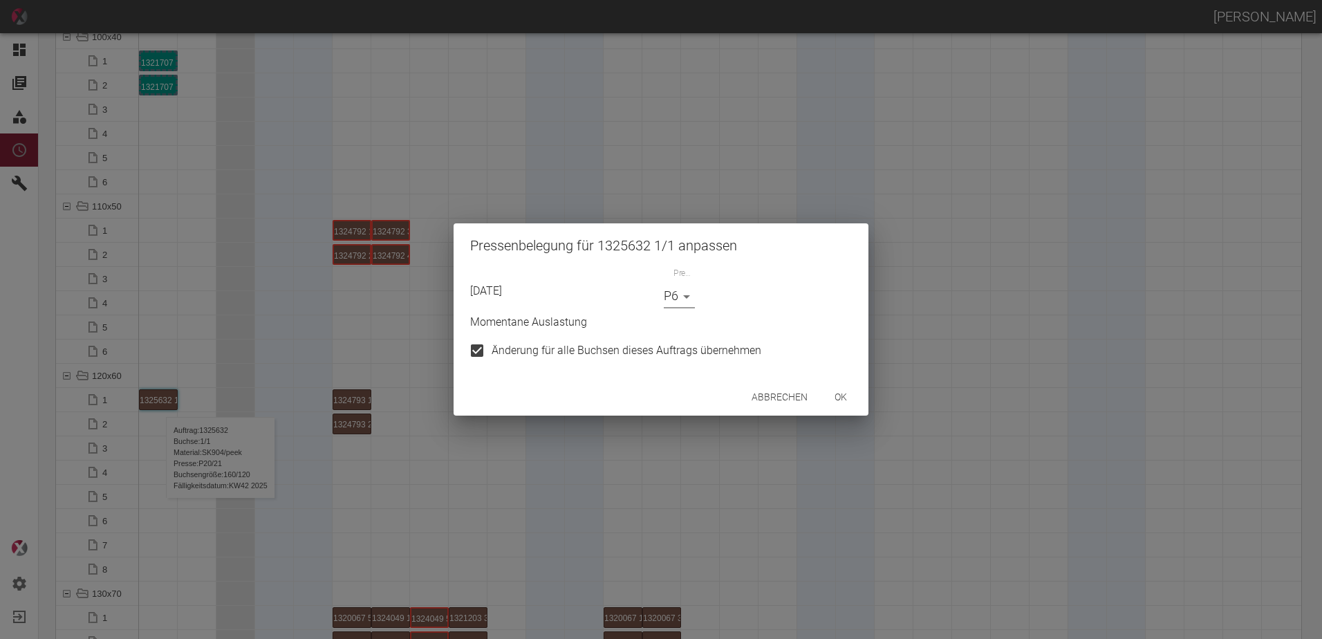
click at [836, 409] on button "ok" at bounding box center [841, 398] width 44 height 26
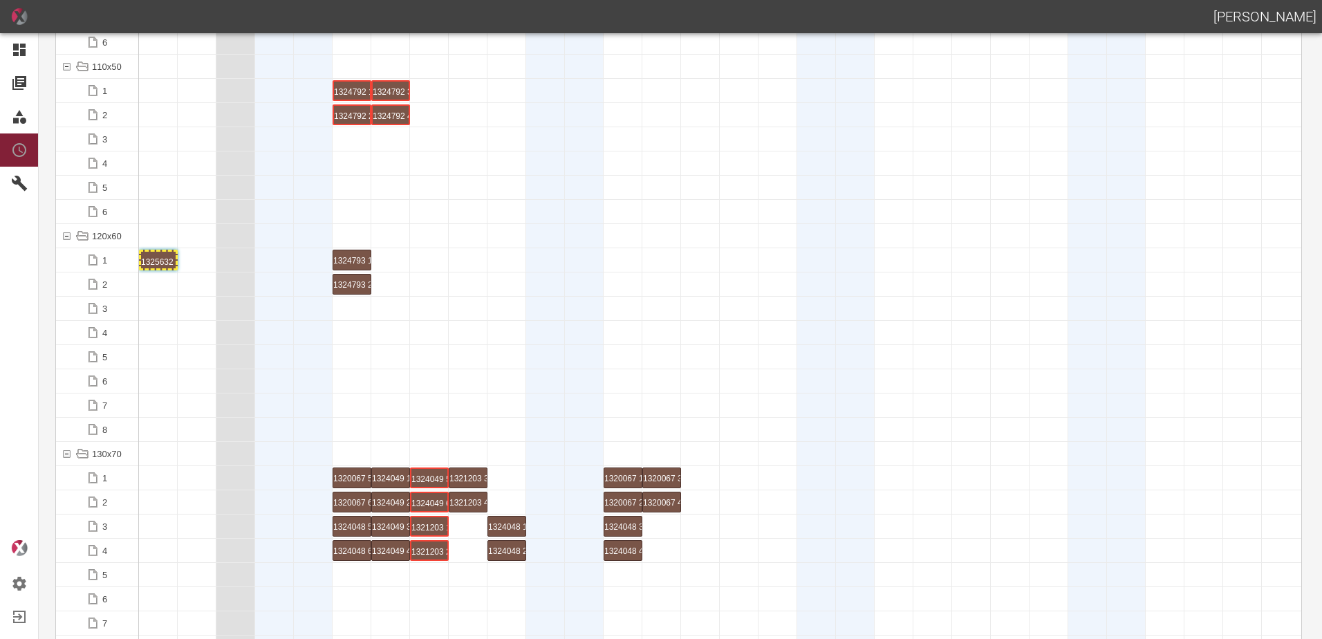
scroll to position [1937, 0]
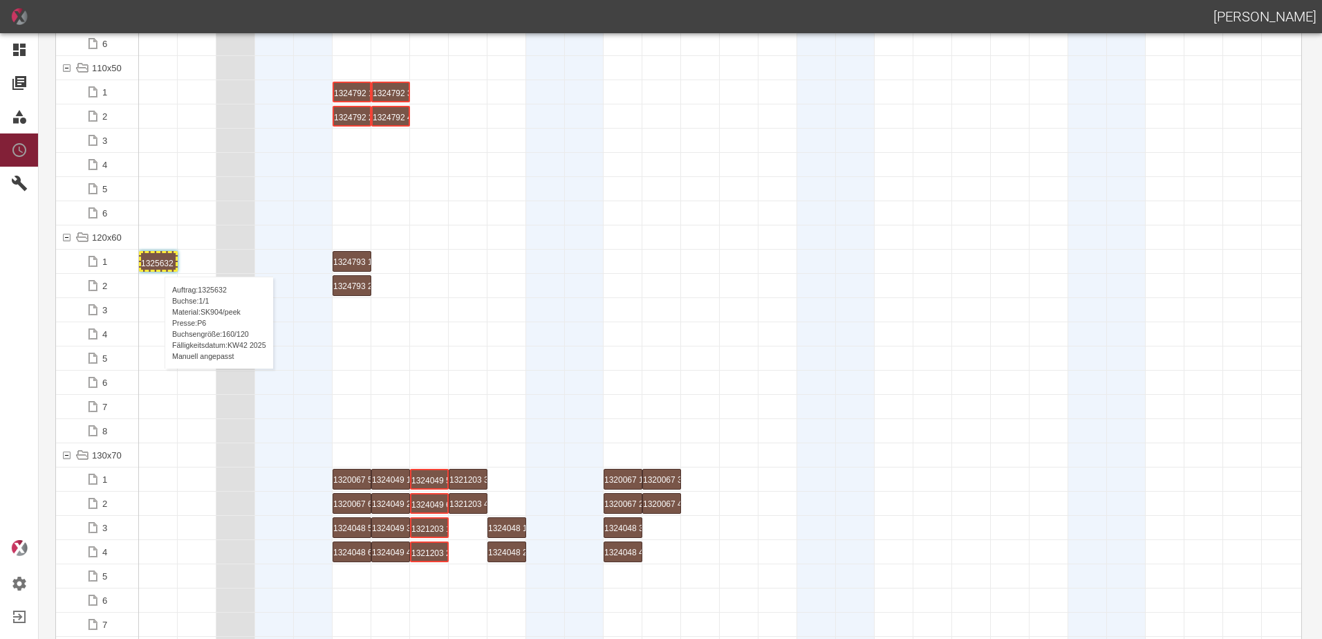
click at [158, 263] on div "1325632 1 P6" at bounding box center [158, 261] width 35 height 17
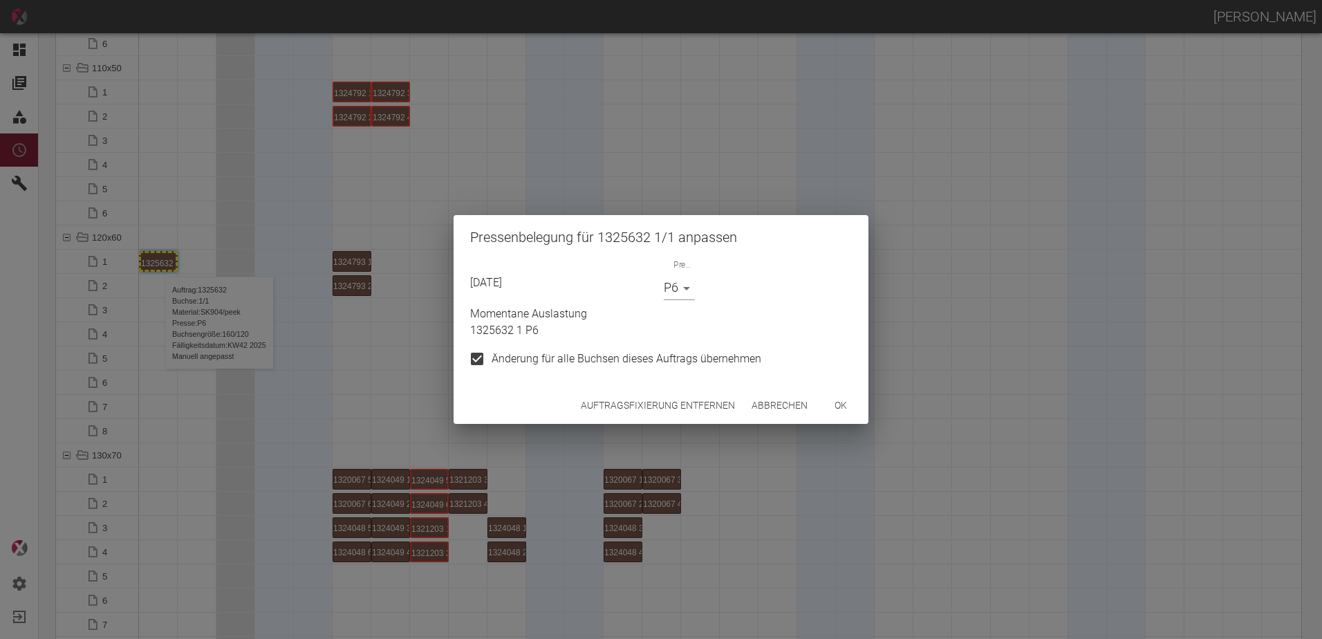
click at [672, 301] on div "Momentane Auslastung 1325632 1 P6" at bounding box center [658, 319] width 387 height 39
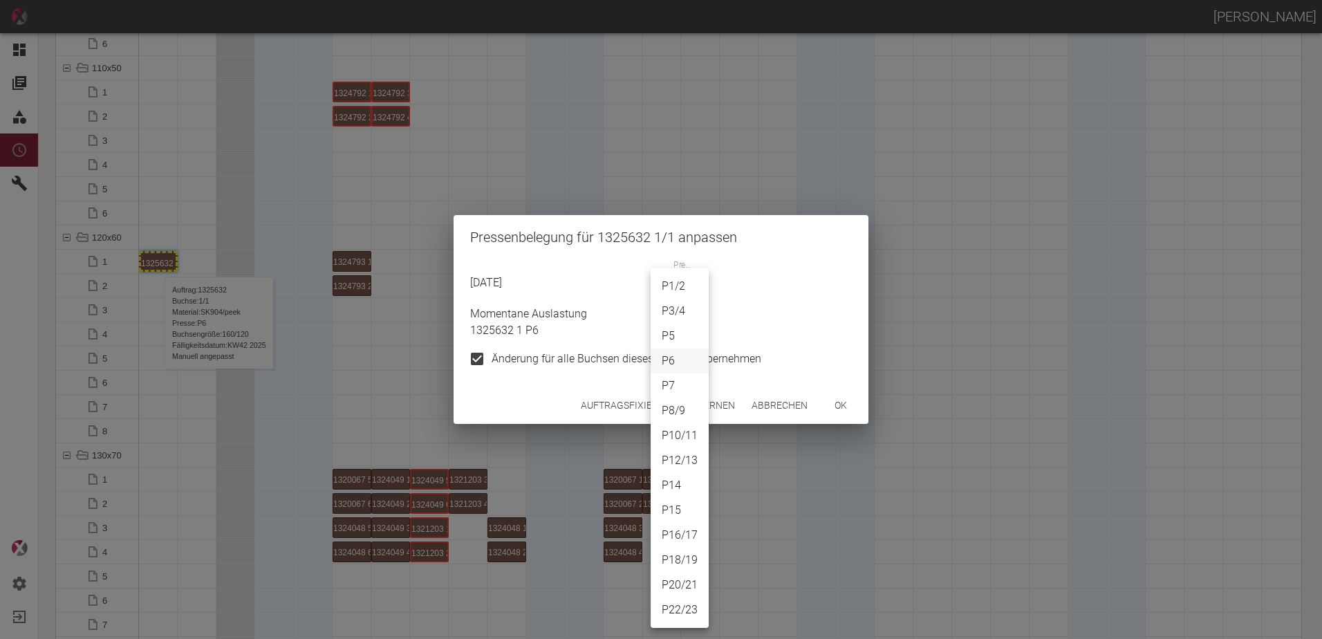
click at [672, 297] on body "[PERSON_NAME] Dashboard Aufträge Materialien Planung Maschinen Einstellungen Au…" at bounding box center [661, 319] width 1322 height 639
click at [676, 309] on li "P3/4" at bounding box center [680, 311] width 58 height 25
type input "P3/4"
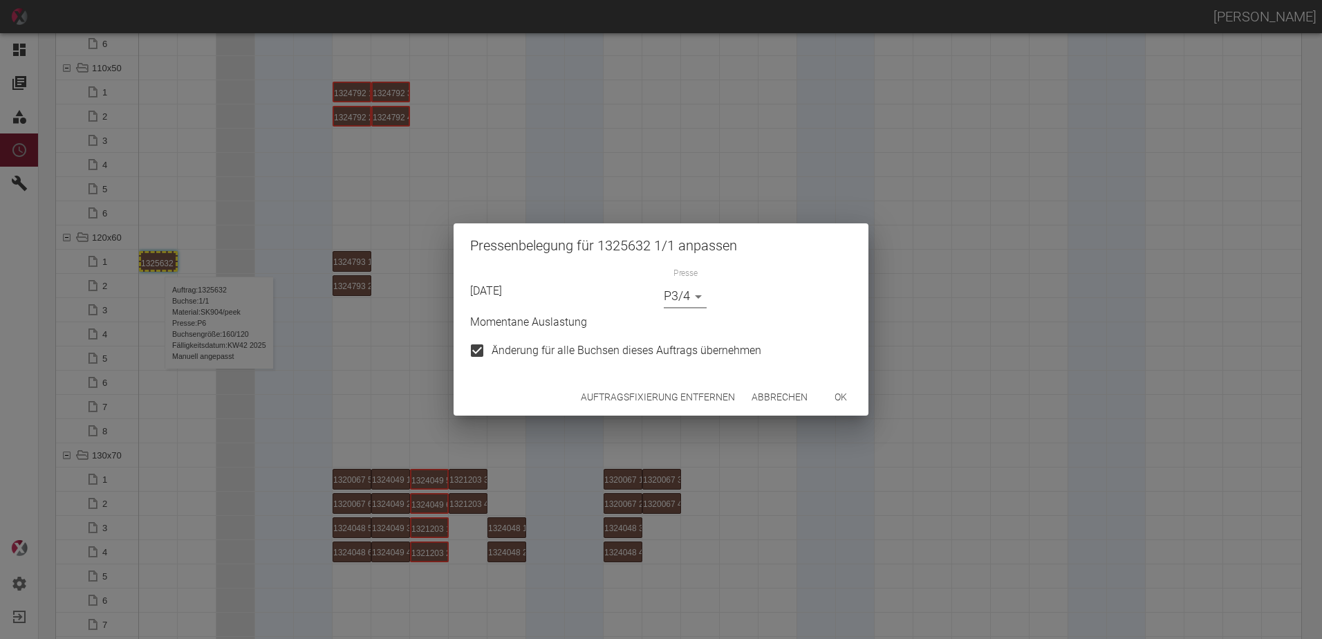
click at [850, 394] on button "ok" at bounding box center [841, 398] width 44 height 26
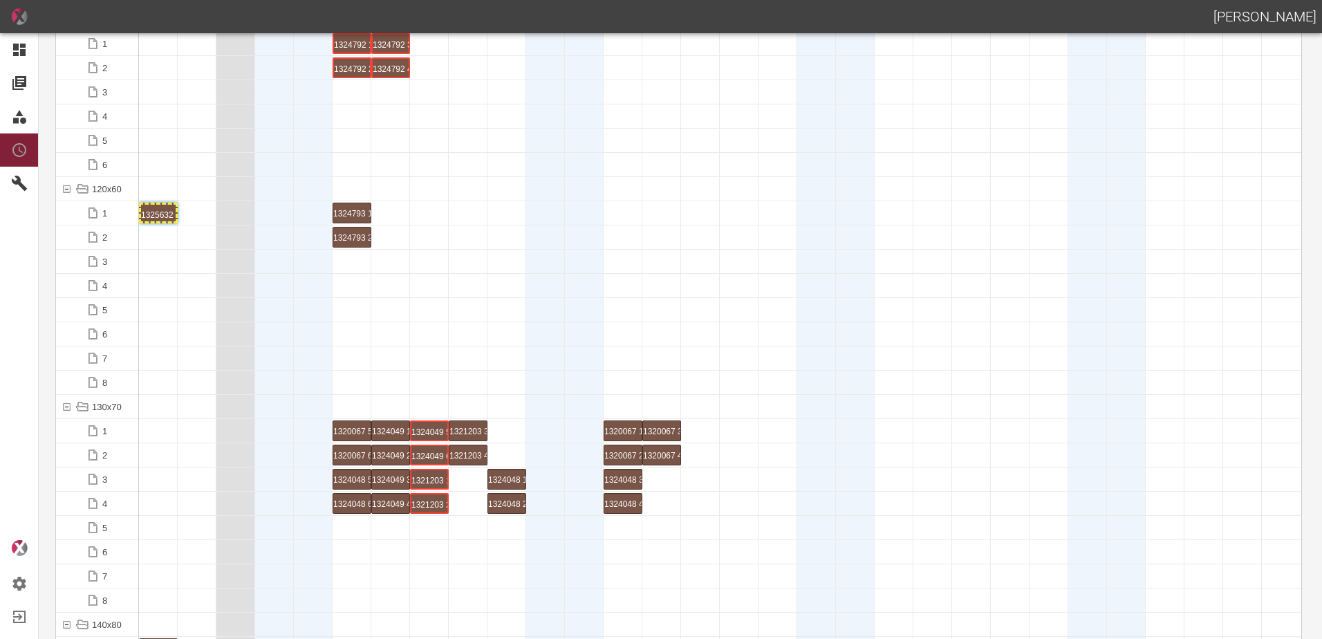
scroll to position [2213, 0]
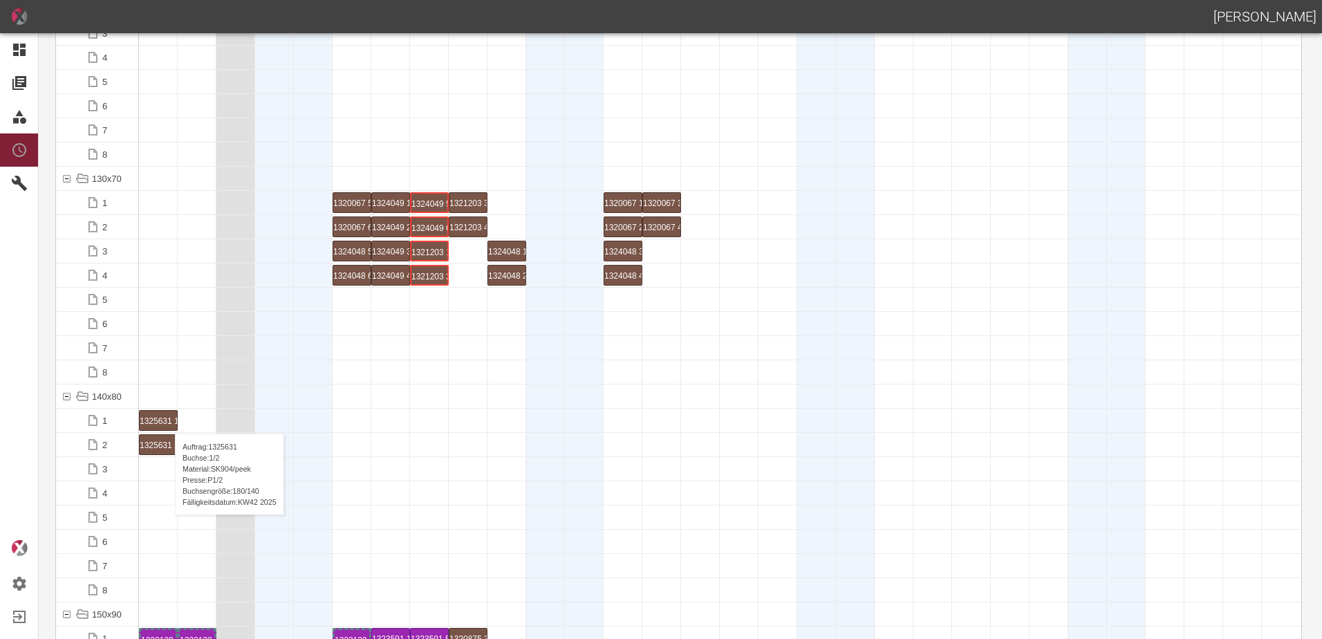
click at [168, 420] on div "1325631 1 P1/2" at bounding box center [158, 420] width 37 height 19
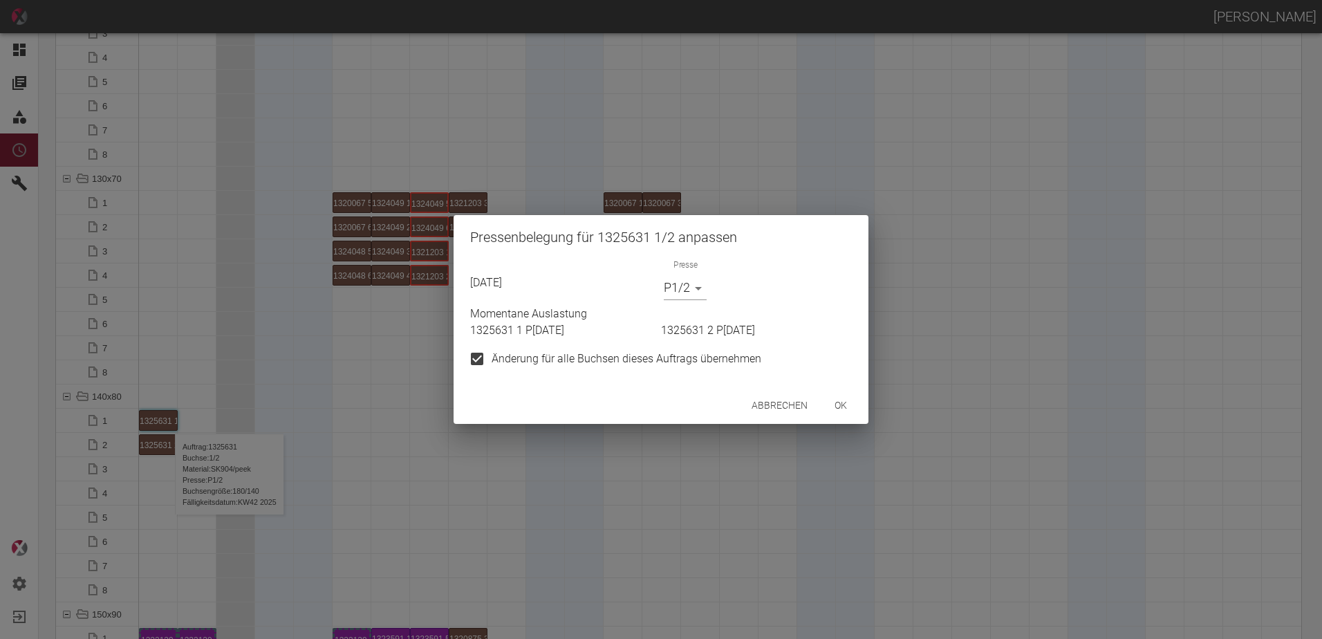
click at [669, 290] on body "[PERSON_NAME] Dashboard Aufträge Materialien Planung Maschinen Einstellungen Au…" at bounding box center [661, 319] width 1322 height 639
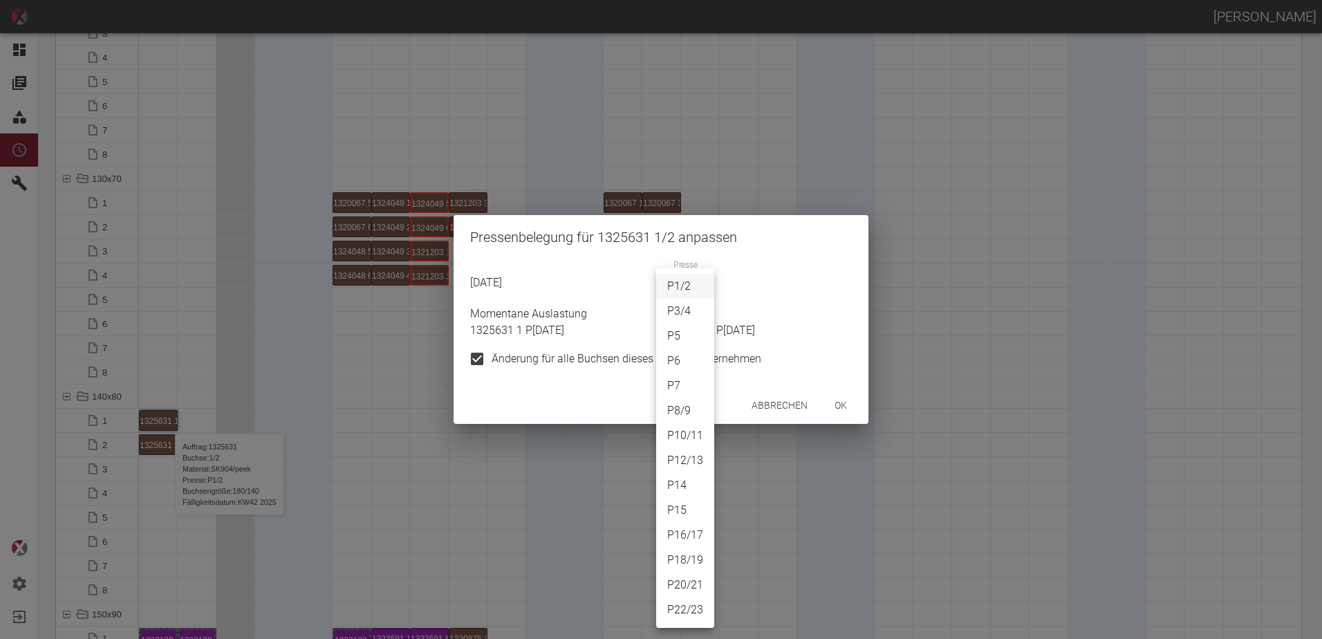
click at [687, 609] on li "P22/23" at bounding box center [685, 610] width 58 height 25
type input "P22/23"
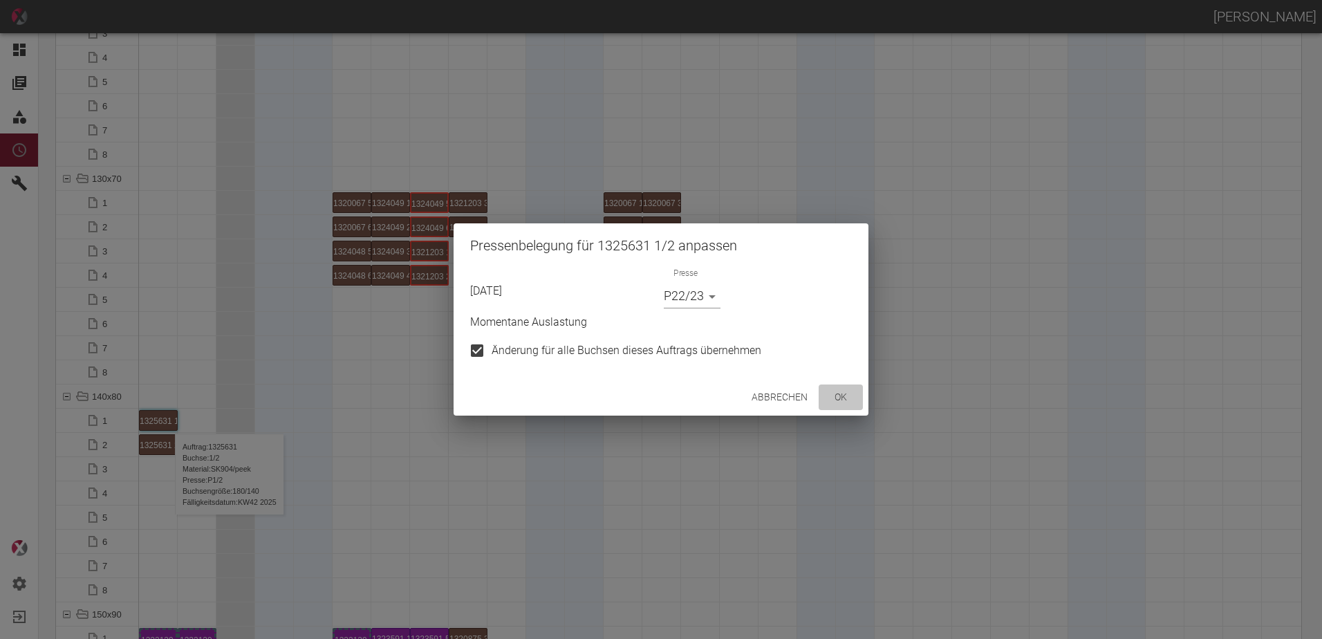
click at [835, 403] on button "ok" at bounding box center [841, 398] width 44 height 26
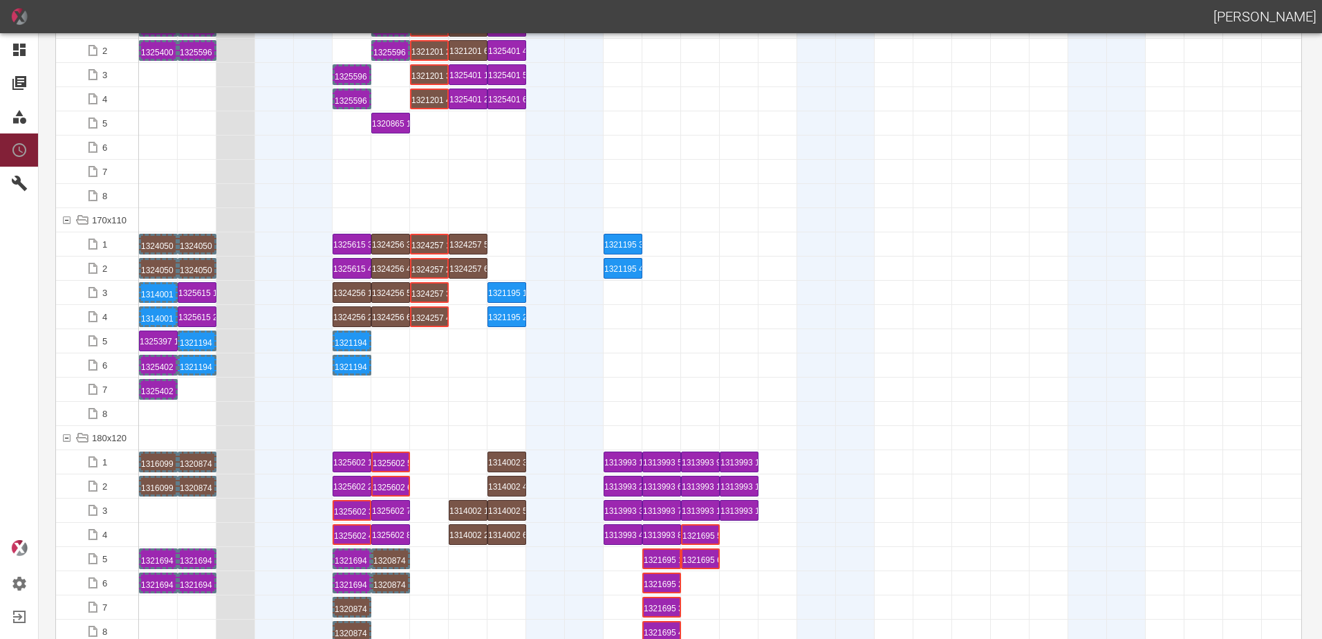
scroll to position [3112, 0]
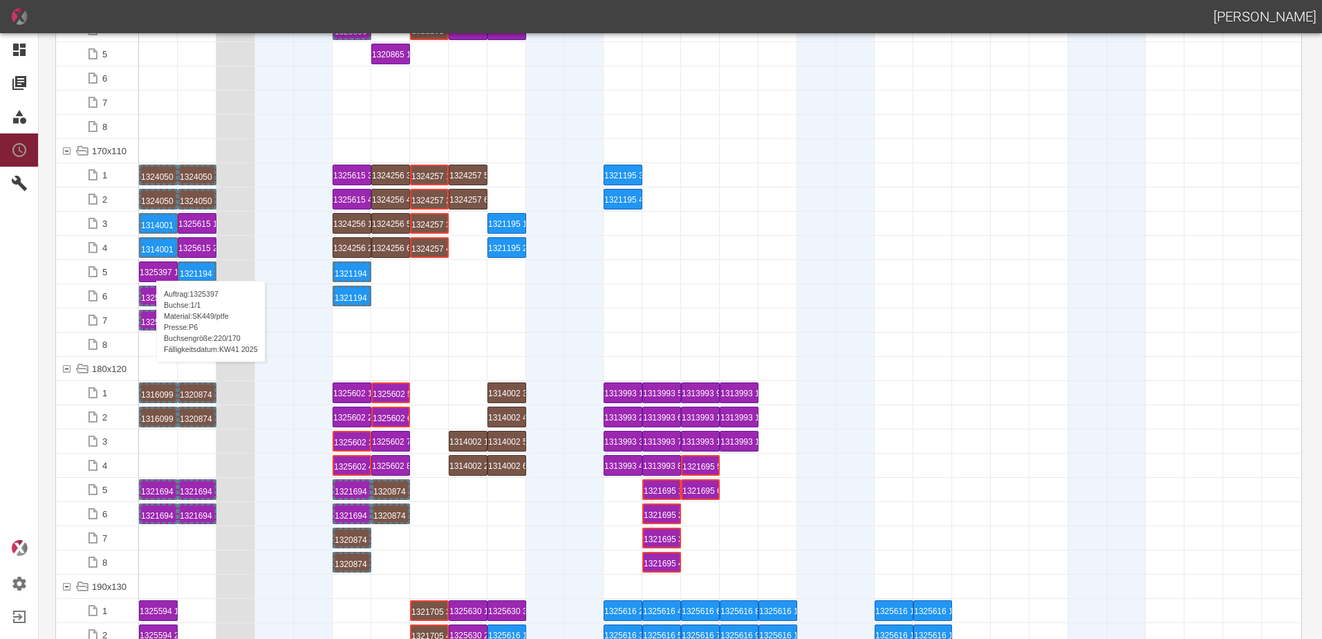
click at [149, 267] on div "1325397 1 P6" at bounding box center [158, 271] width 37 height 19
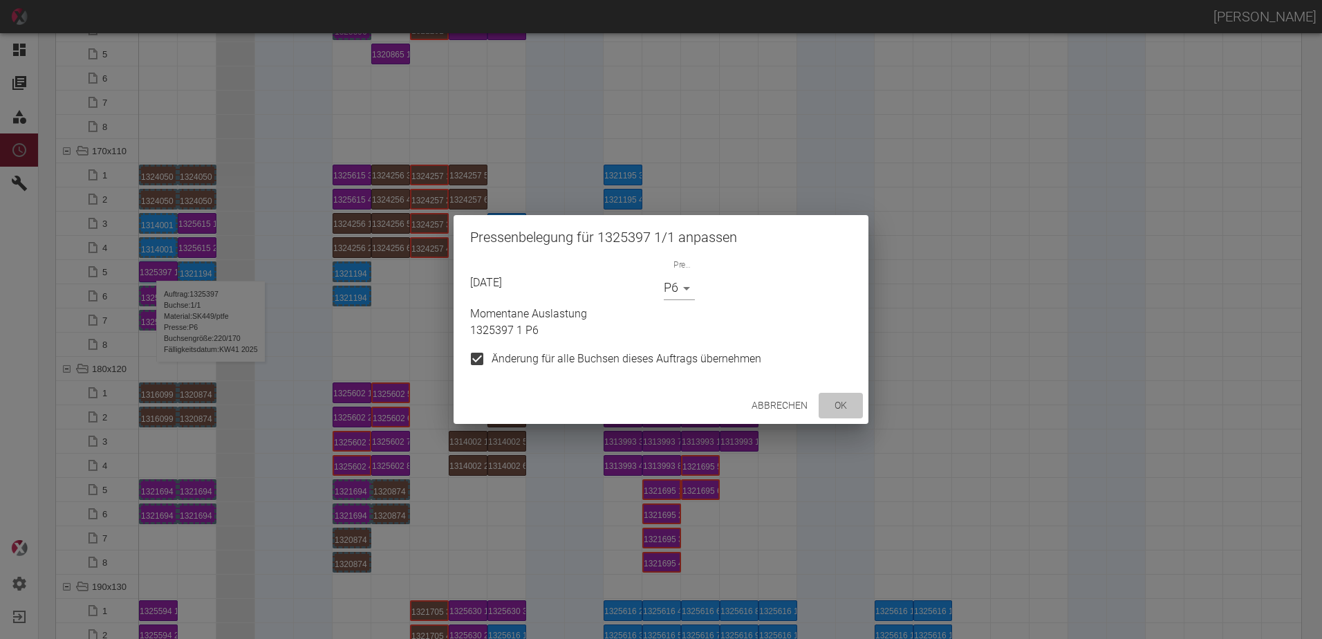
click at [847, 413] on button "ok" at bounding box center [841, 406] width 44 height 26
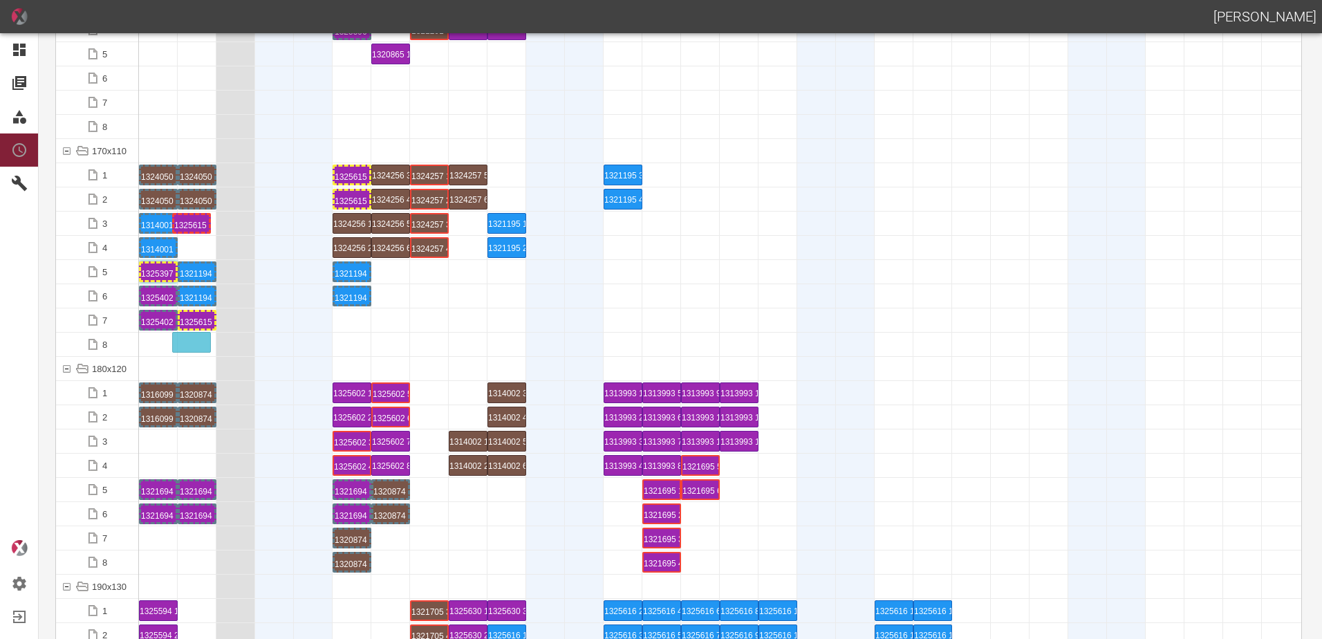
drag, startPoint x: 199, startPoint y: 222, endPoint x: 194, endPoint y: 334, distance: 112.2
drag, startPoint x: 205, startPoint y: 267, endPoint x: 207, endPoint y: 214, distance: 53.3
drag, startPoint x: 198, startPoint y: 297, endPoint x: 198, endPoint y: 241, distance: 56.0
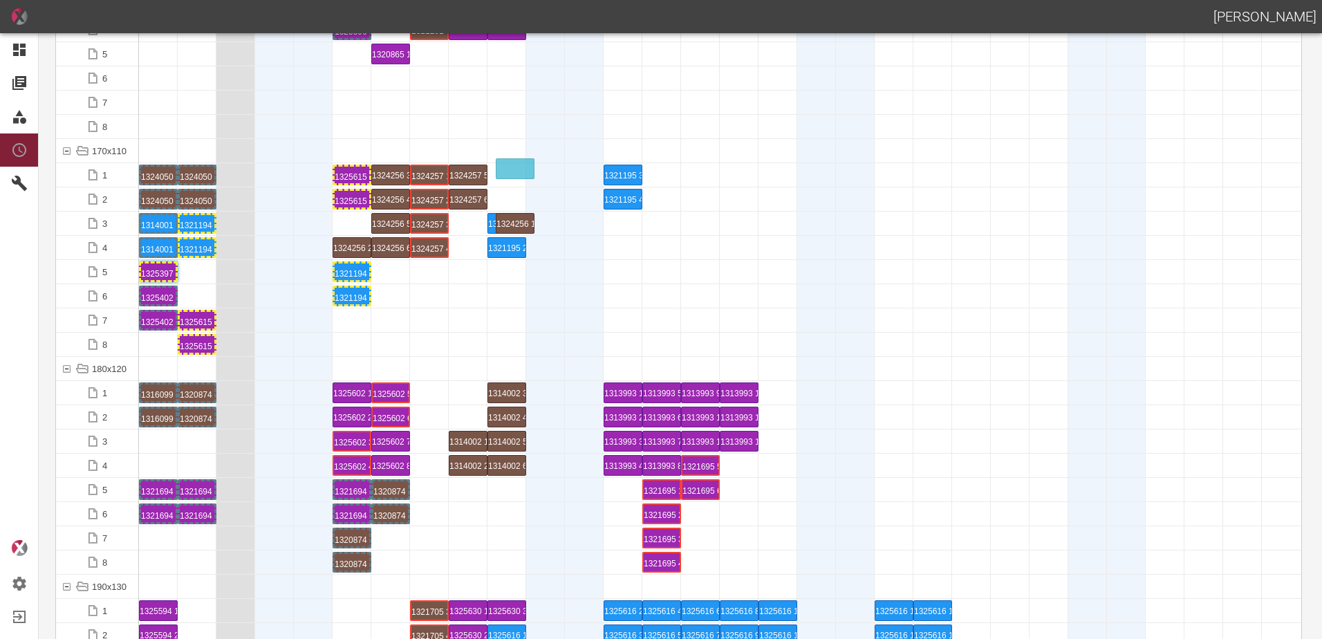
drag, startPoint x: 356, startPoint y: 223, endPoint x: 519, endPoint y: 161, distance: 174.4
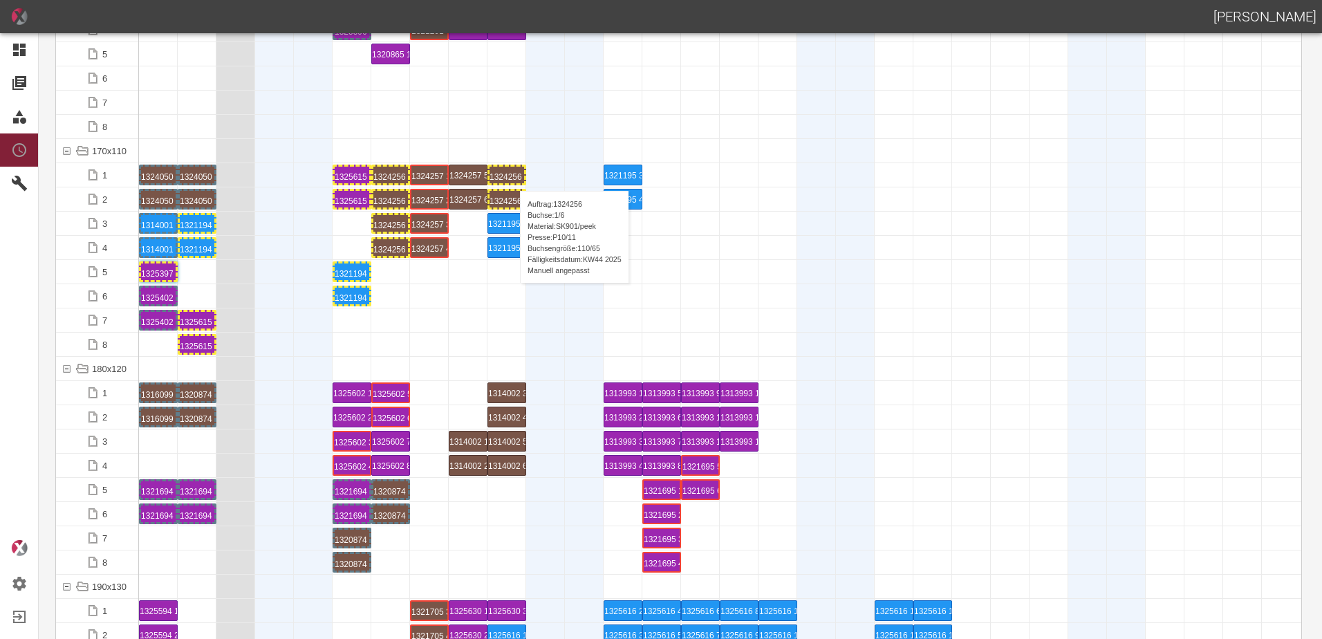
click at [513, 177] on div "1324256 1 P[DATE]" at bounding box center [507, 175] width 35 height 17
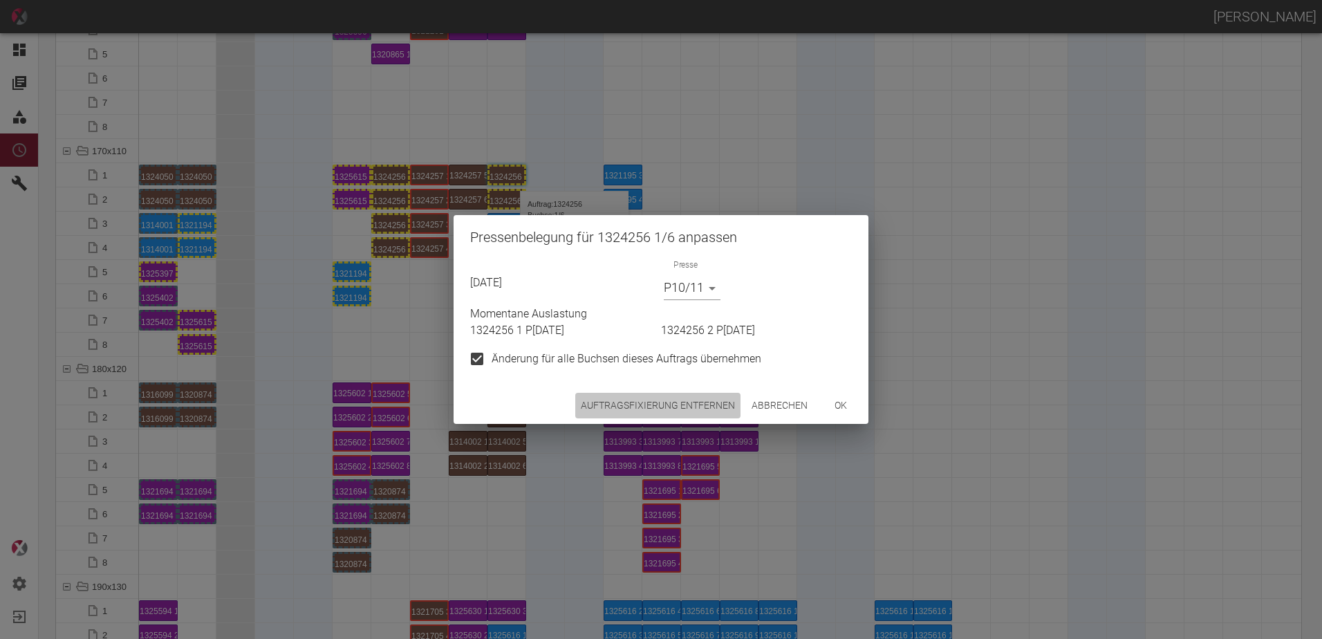
click at [629, 395] on button "Auftragsfixierung entfernen" at bounding box center [657, 406] width 165 height 26
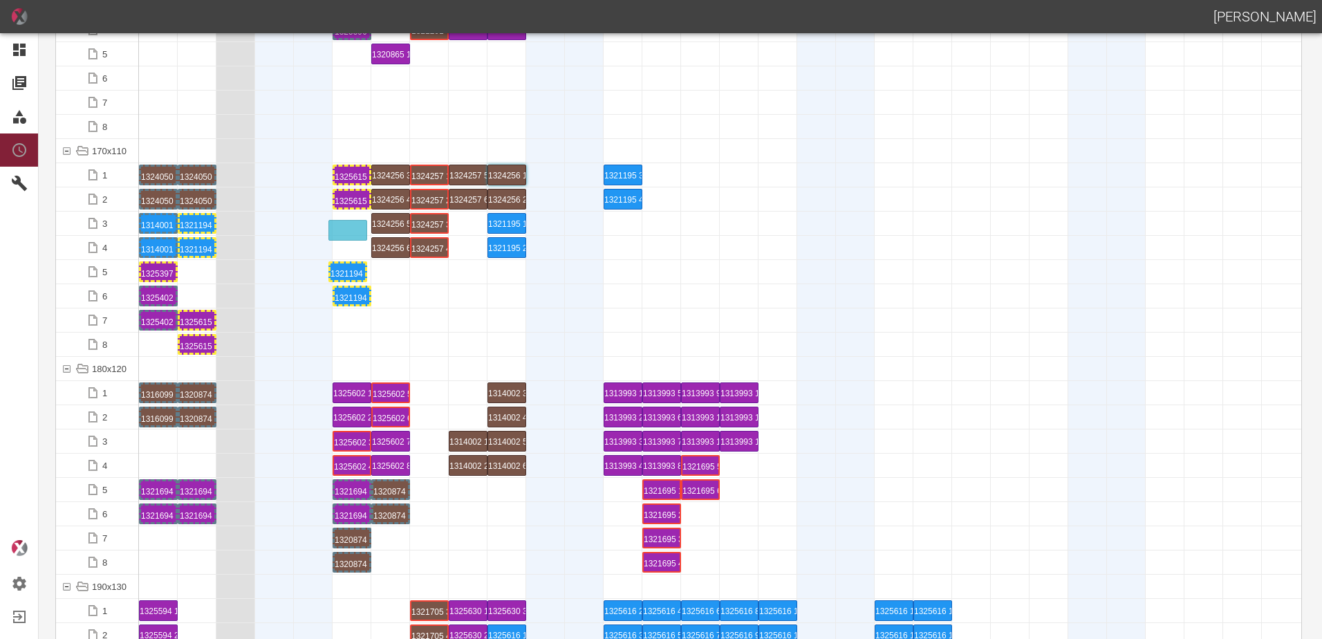
drag, startPoint x: 349, startPoint y: 270, endPoint x: 345, endPoint y: 221, distance: 49.3
drag, startPoint x: 353, startPoint y: 293, endPoint x: 344, endPoint y: 243, distance: 50.6
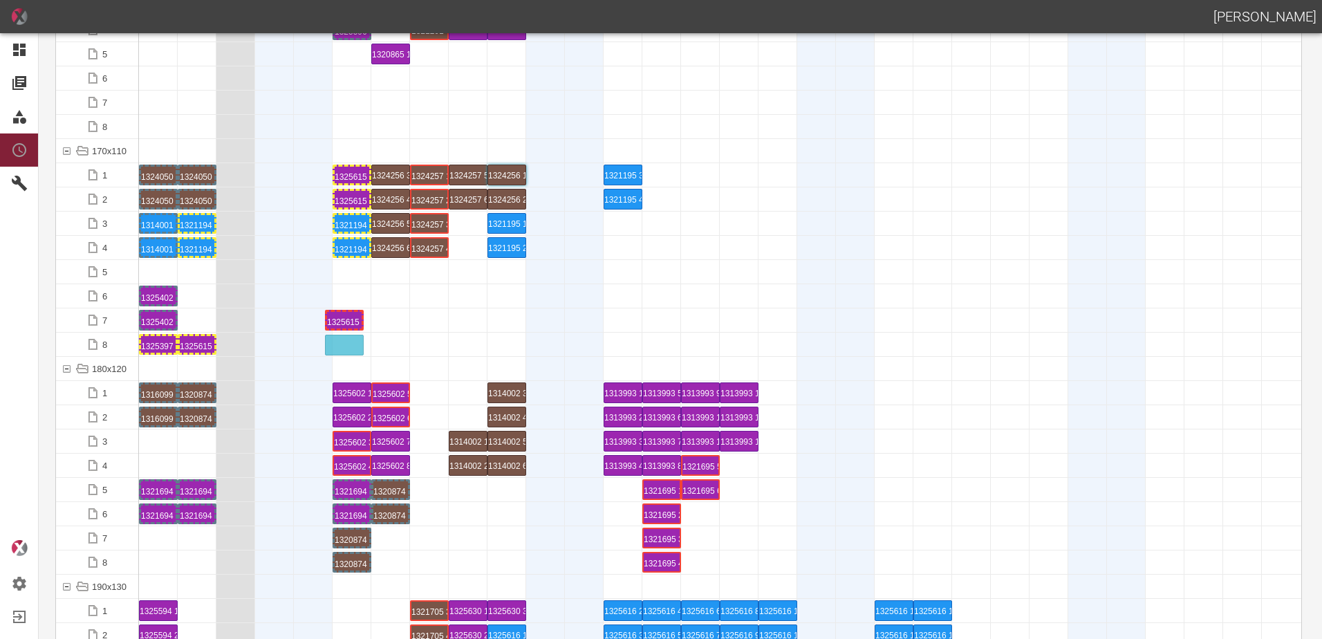
drag, startPoint x: 197, startPoint y: 318, endPoint x: 341, endPoint y: 337, distance: 145.1
drag, startPoint x: 358, startPoint y: 198, endPoint x: 436, endPoint y: 334, distance: 157.1
drag, startPoint x: 351, startPoint y: 180, endPoint x: 383, endPoint y: 337, distance: 160.2
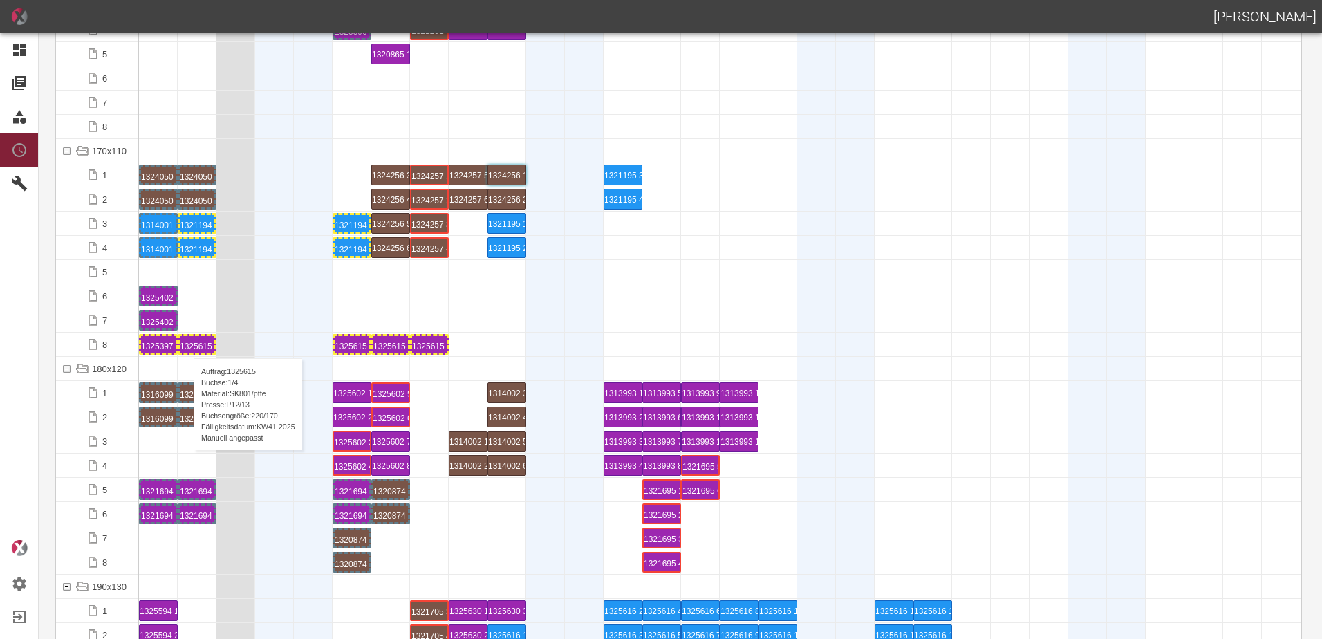
click at [187, 344] on div "1325615 1 P12/13" at bounding box center [197, 344] width 35 height 17
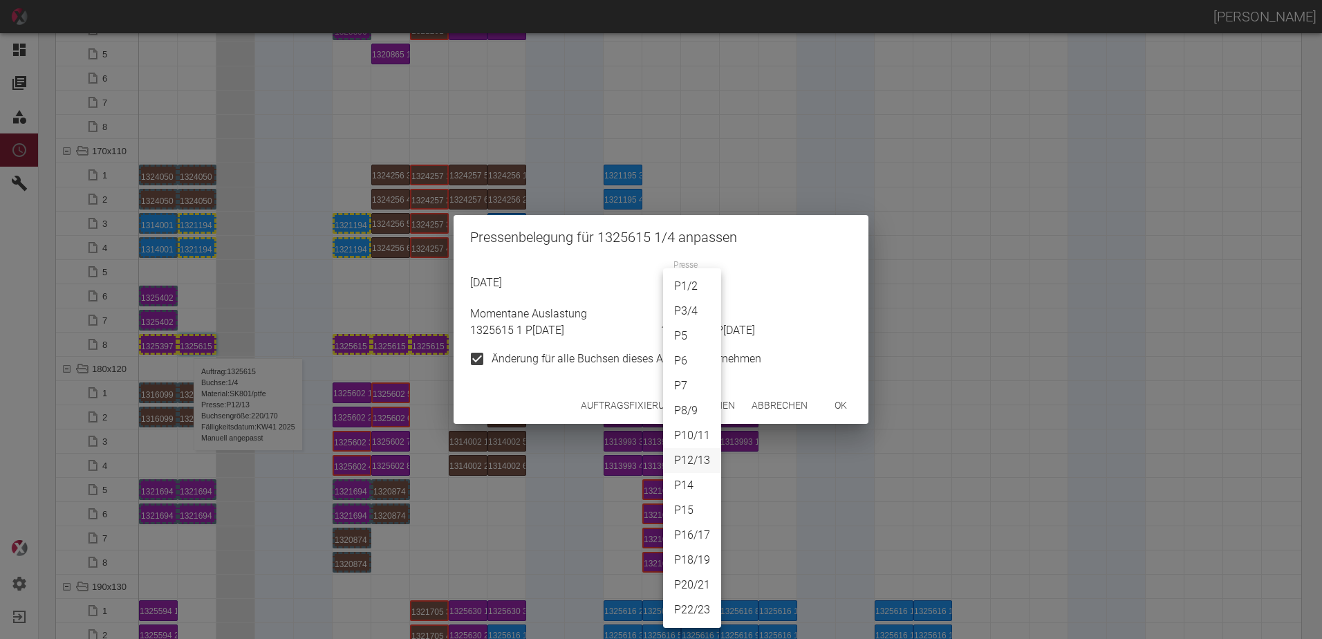
click at [685, 288] on body "[PERSON_NAME] Dashboard Aufträge Materialien Planung Maschinen Einstellungen Au…" at bounding box center [661, 319] width 1322 height 639
click at [678, 360] on li "P6" at bounding box center [692, 361] width 58 height 25
type input "P6"
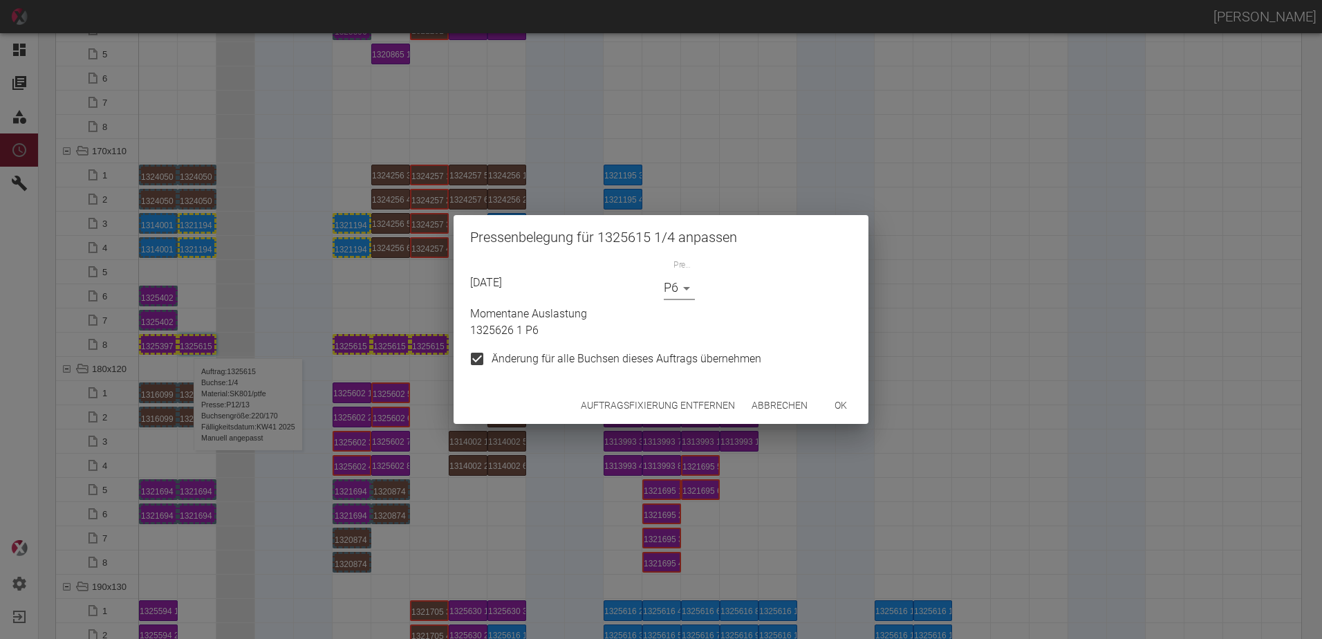
click at [829, 409] on button "ok" at bounding box center [841, 406] width 44 height 26
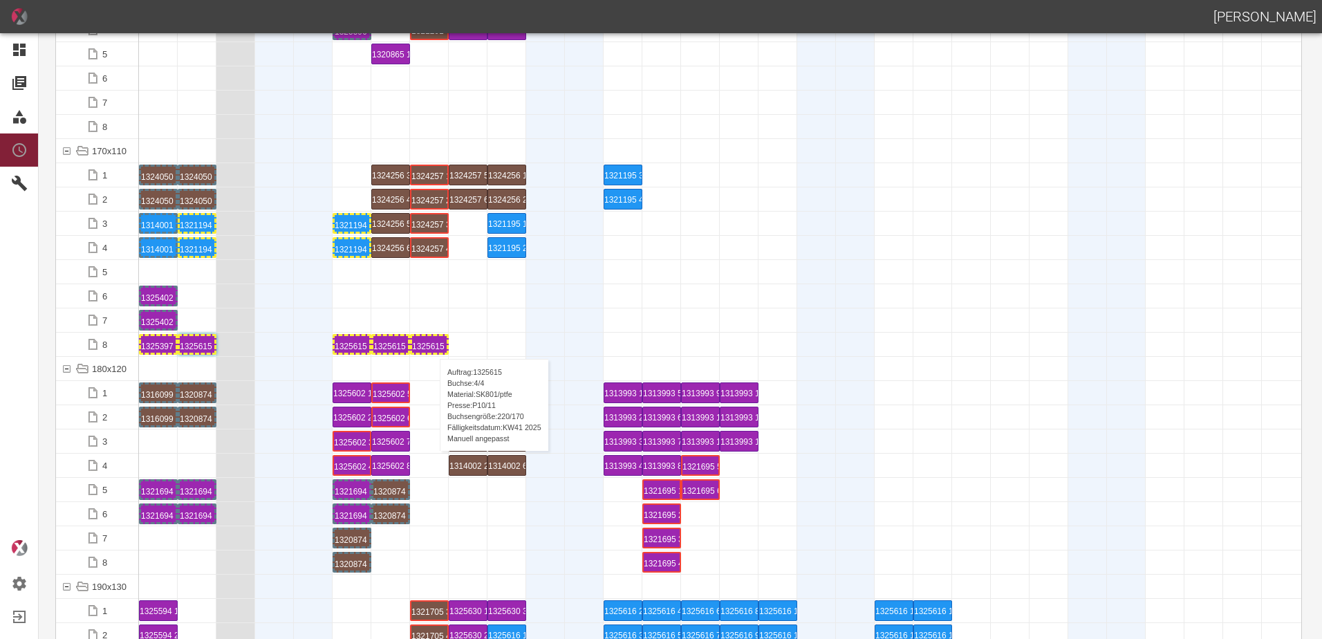
click at [433, 345] on div "1325615 4 P10/11" at bounding box center [429, 344] width 35 height 17
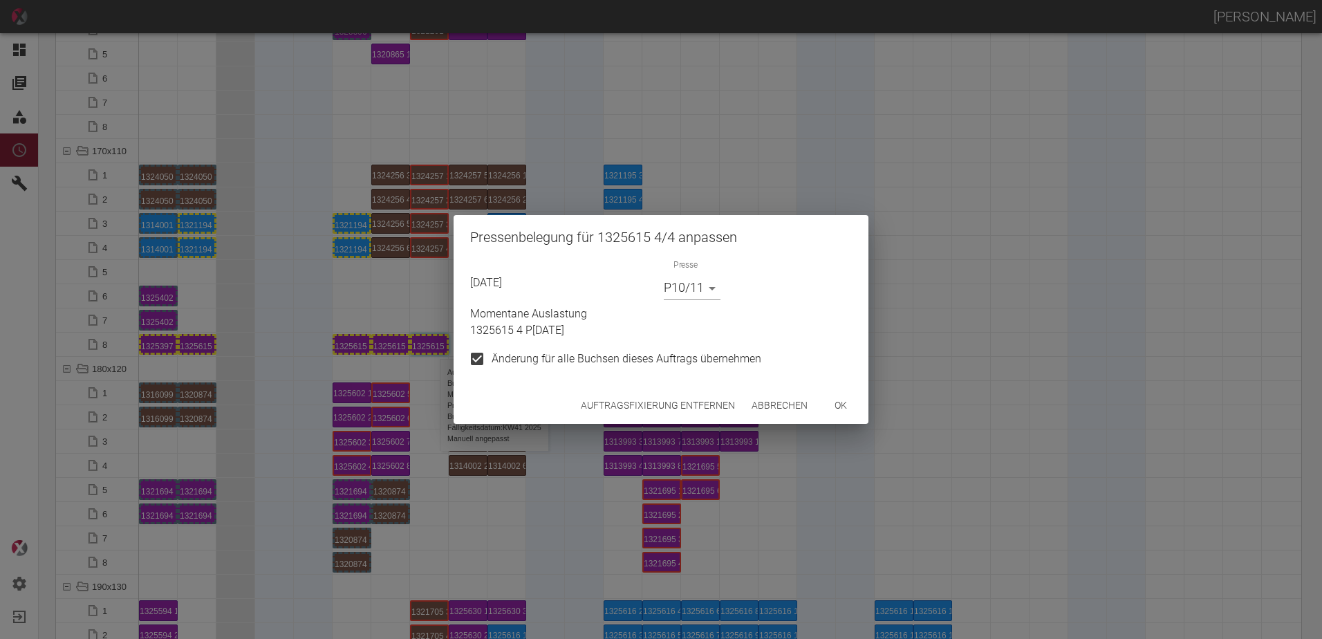
click at [676, 304] on div "Momentane Auslastung 1325615 4 P10/11" at bounding box center [658, 319] width 387 height 39
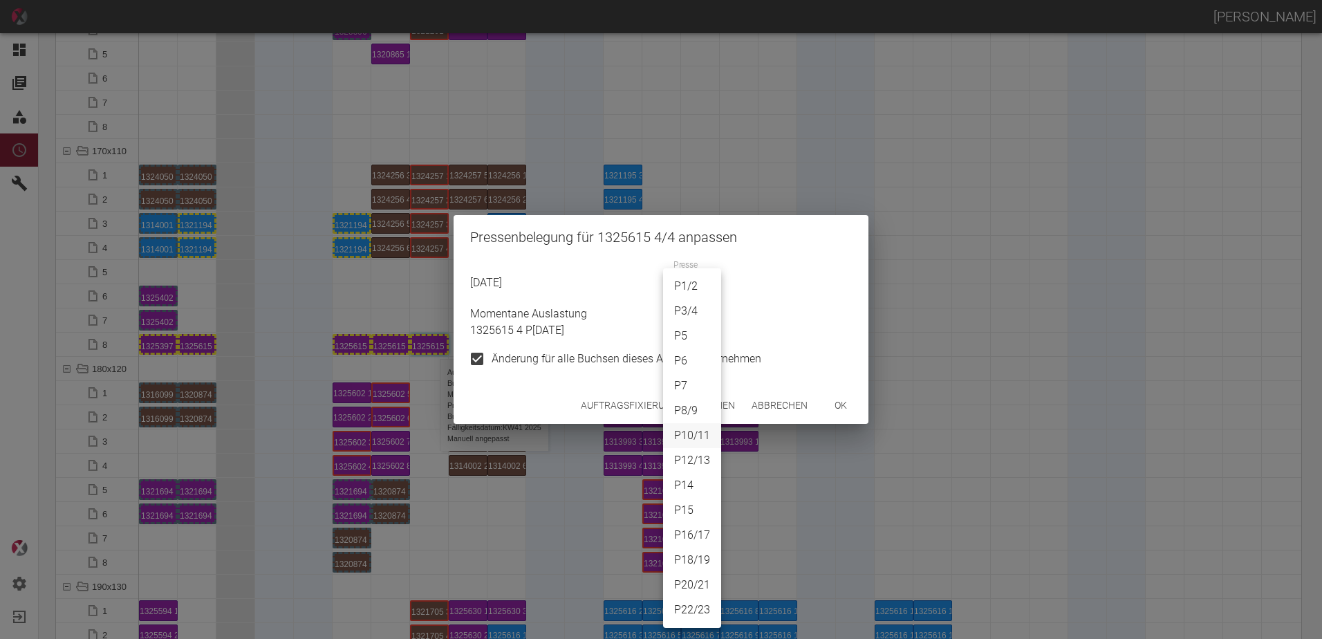
click at [678, 295] on body "[PERSON_NAME] Dashboard Aufträge Materialien Planung Maschinen Einstellungen Au…" at bounding box center [661, 319] width 1322 height 639
click at [683, 356] on li "P6" at bounding box center [692, 361] width 58 height 25
type input "P6"
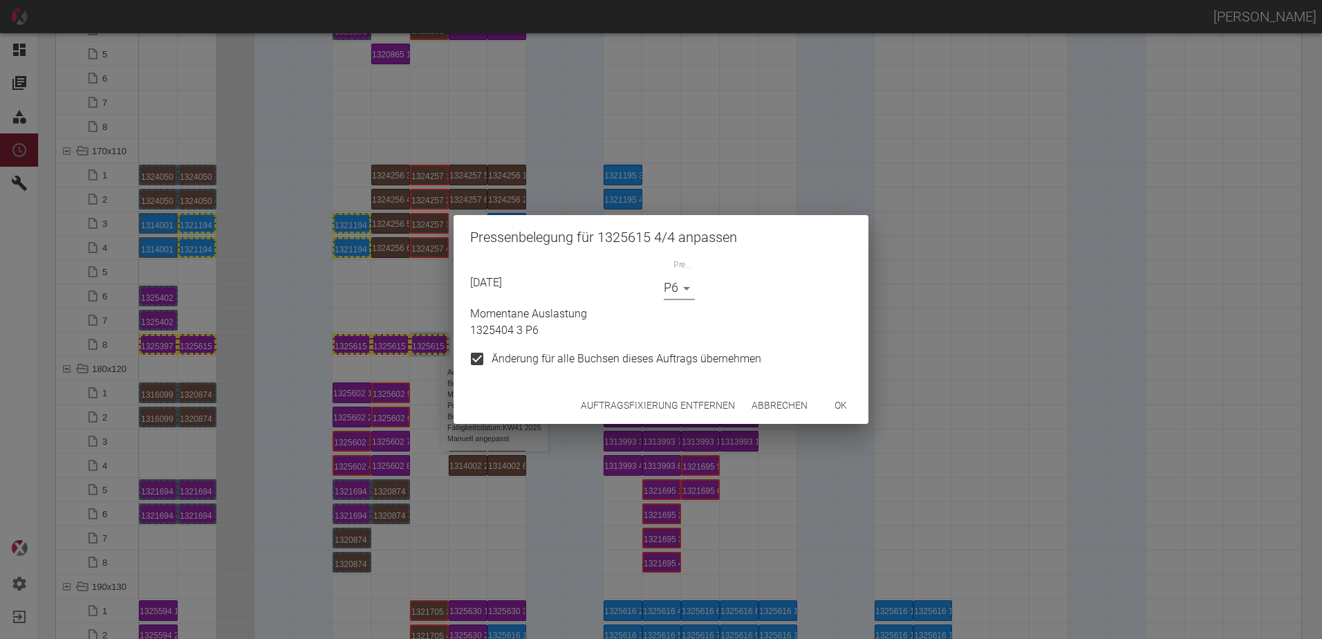
click at [833, 404] on button "ok" at bounding box center [841, 406] width 44 height 26
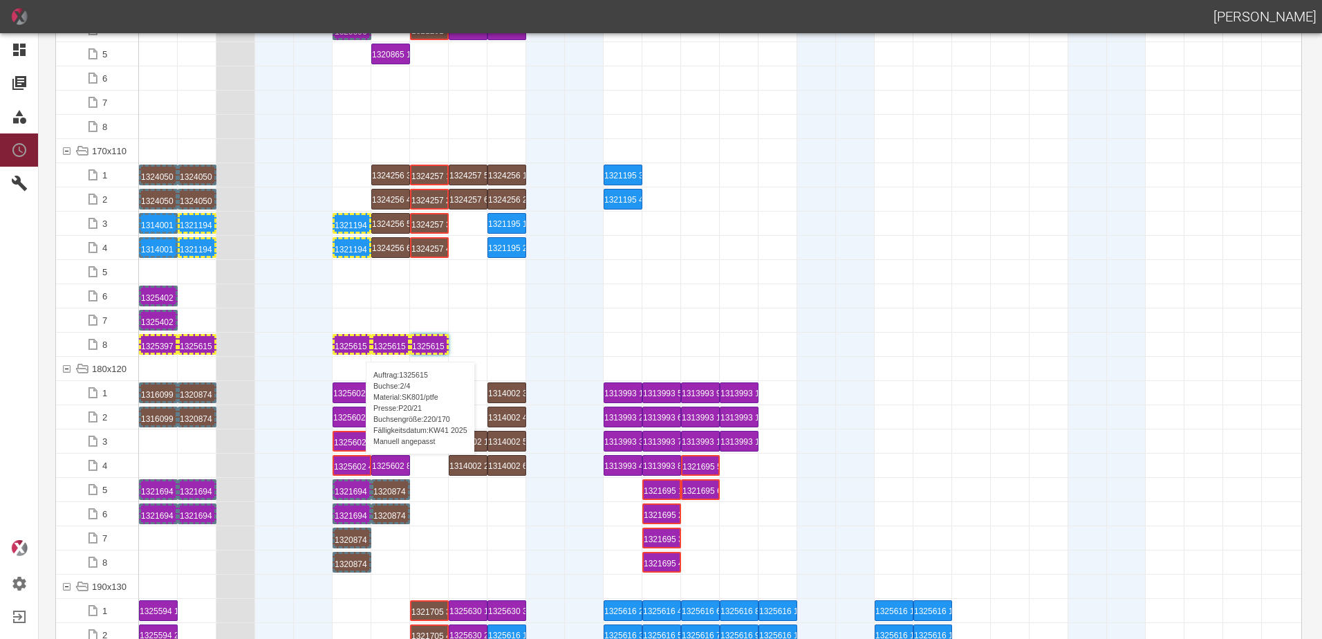
click at [359, 348] on div "1325615 2 P20/21" at bounding box center [352, 344] width 35 height 17
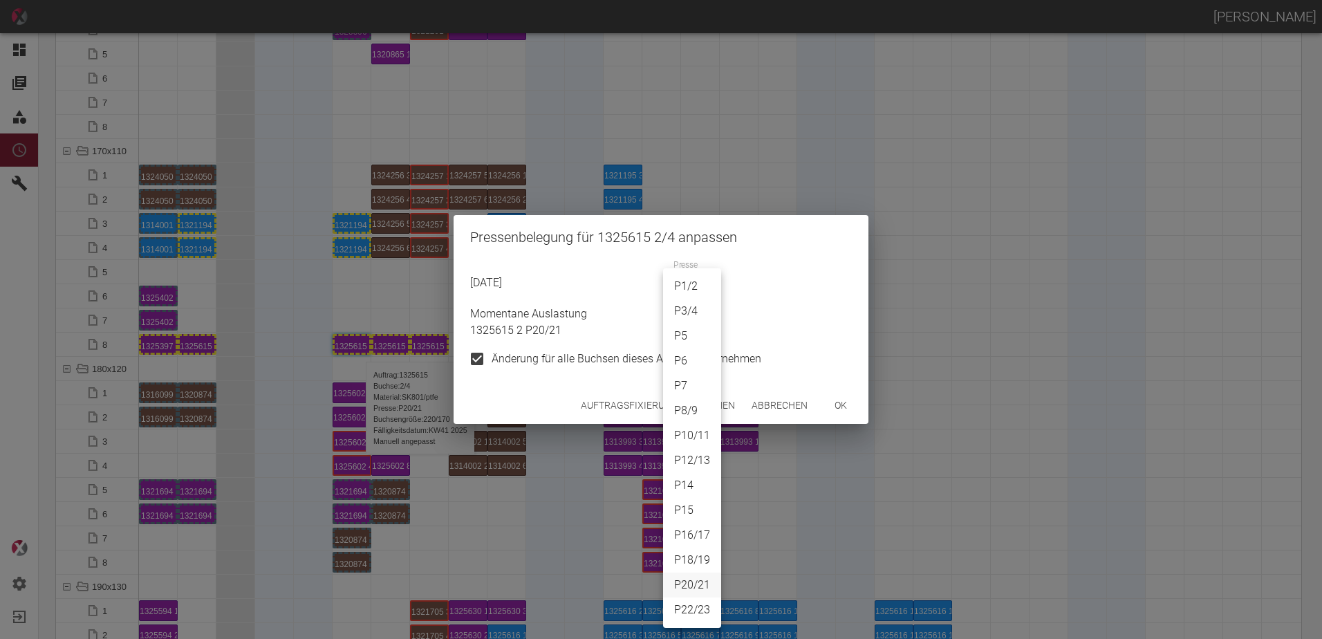
click at [692, 278] on body "[PERSON_NAME] Dashboard Aufträge Materialien Planung Maschinen Einstellungen Au…" at bounding box center [661, 319] width 1322 height 639
click at [696, 355] on li "P6" at bounding box center [692, 361] width 58 height 25
type input "P6"
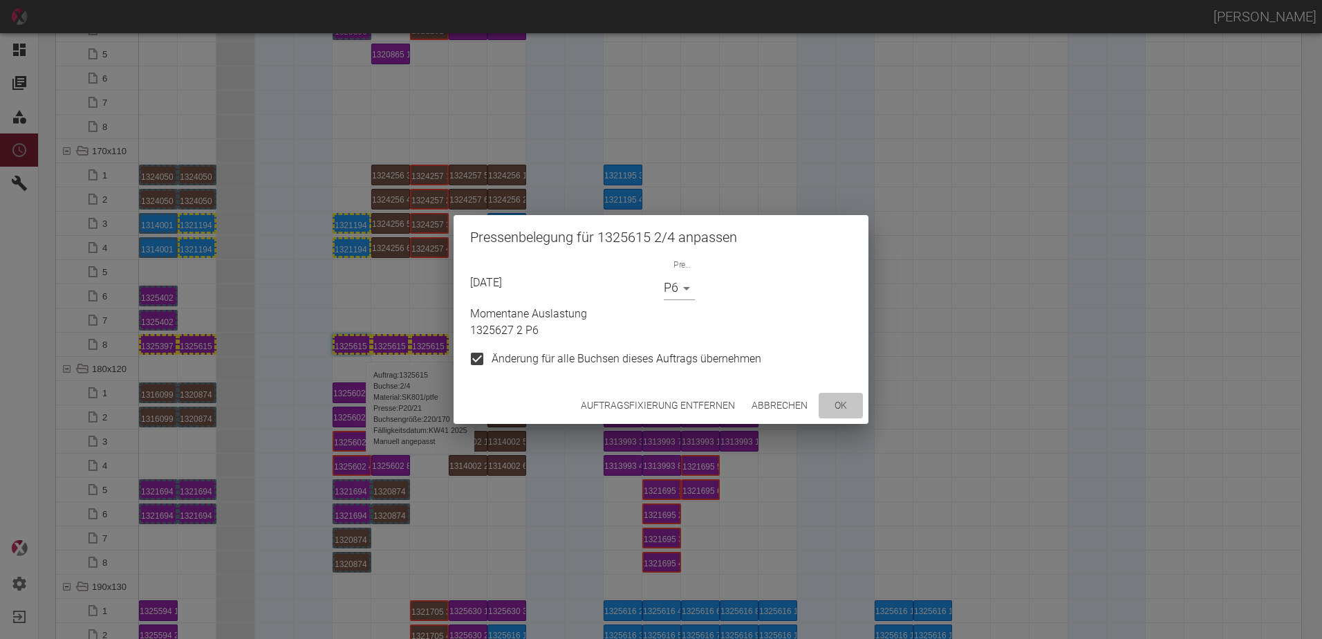
click at [831, 400] on button "ok" at bounding box center [841, 406] width 44 height 26
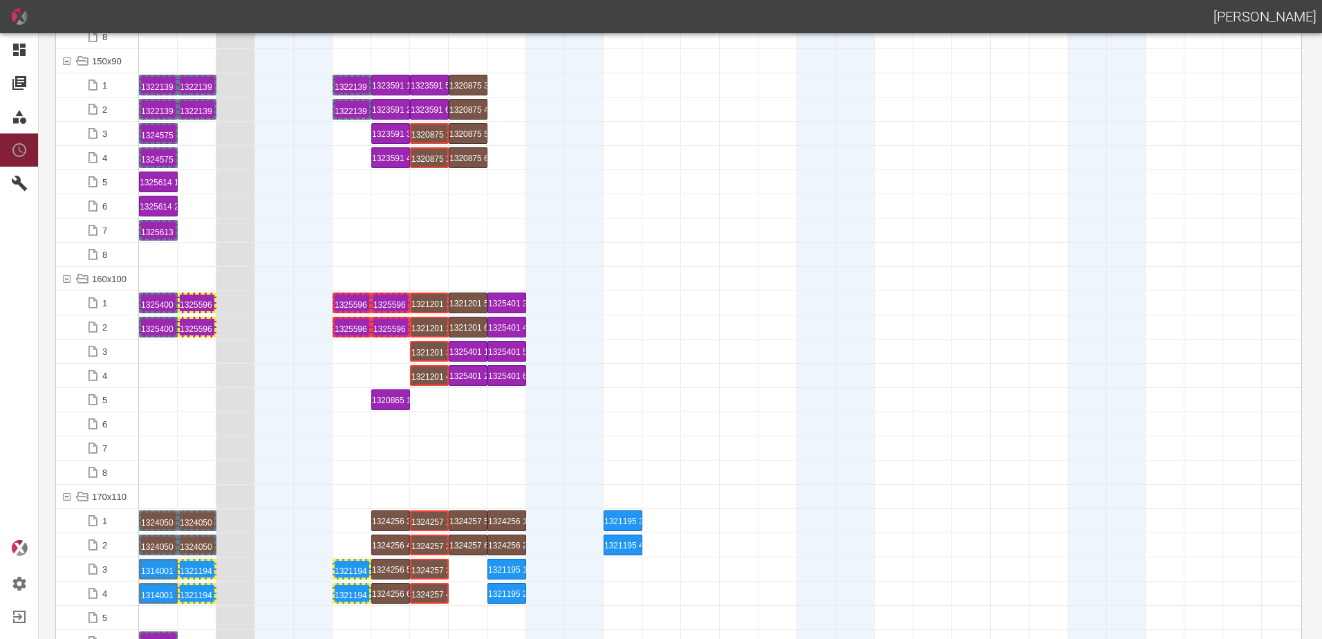
scroll to position [2628, 0]
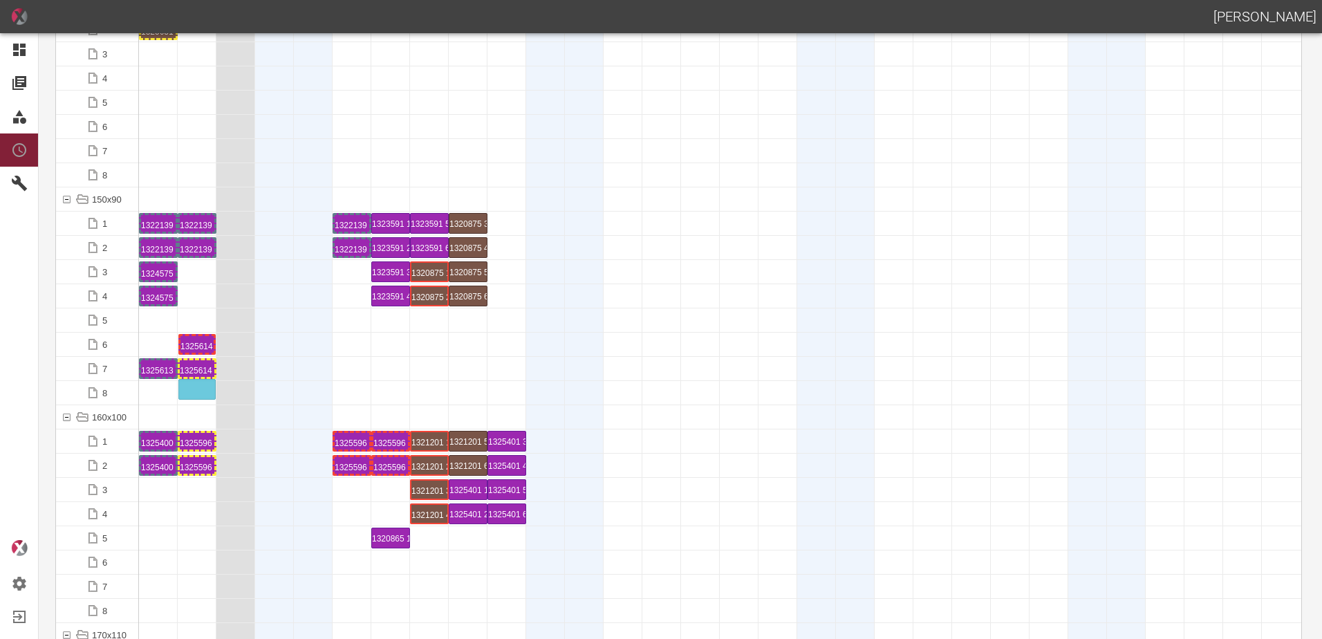
drag, startPoint x: 169, startPoint y: 345, endPoint x: 207, endPoint y: 385, distance: 54.8
click at [202, 366] on div "1325614 1 P12/13" at bounding box center [197, 368] width 35 height 17
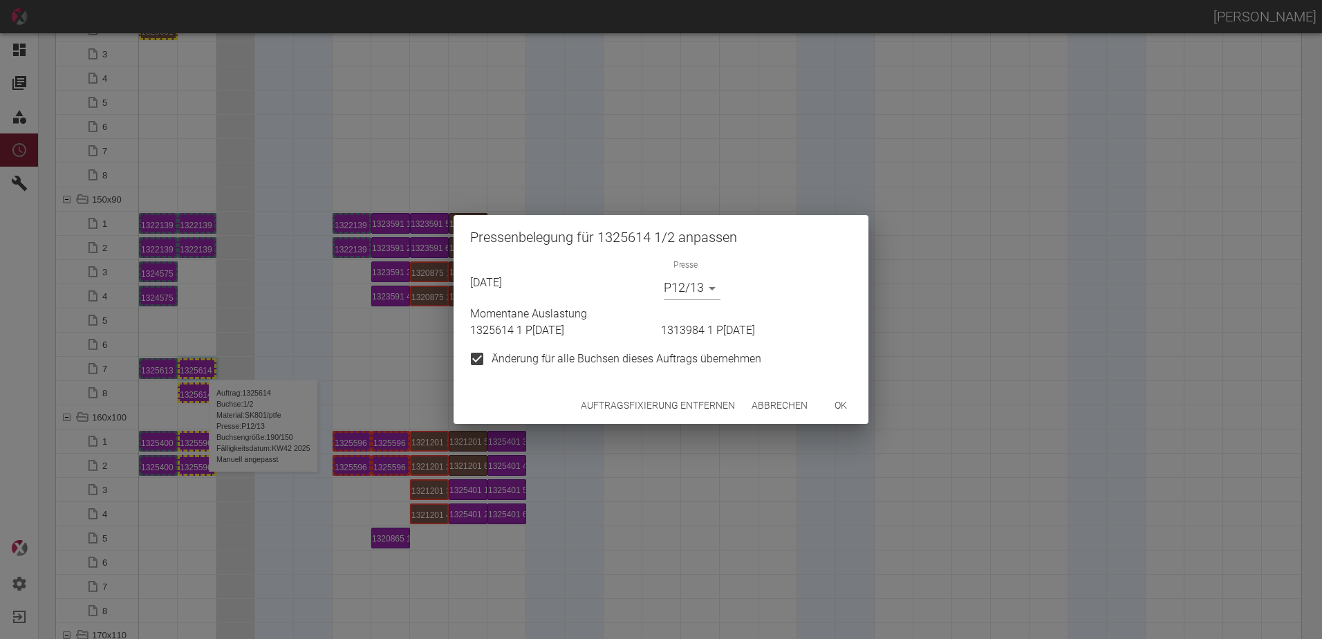
click at [685, 292] on body "[PERSON_NAME] Dashboard Aufträge Materialien Planung Maschinen Einstellungen Au…" at bounding box center [661, 319] width 1322 height 639
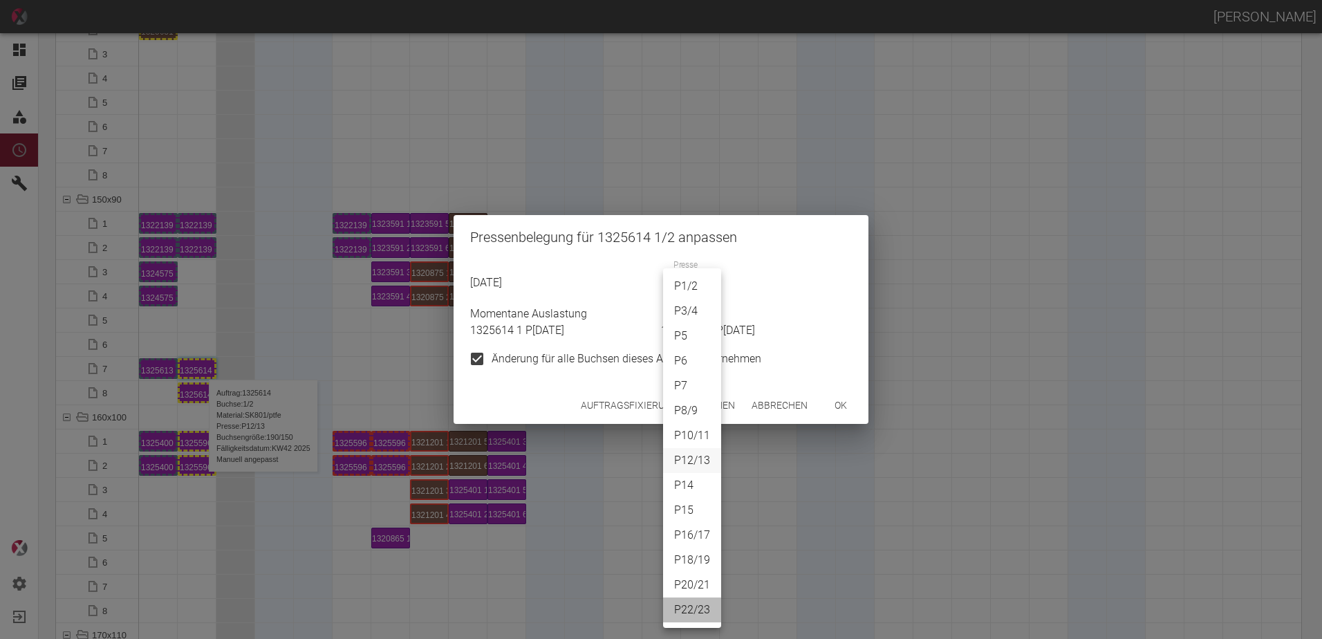
click at [697, 616] on li "P22/23" at bounding box center [692, 610] width 58 height 25
type input "P22/23"
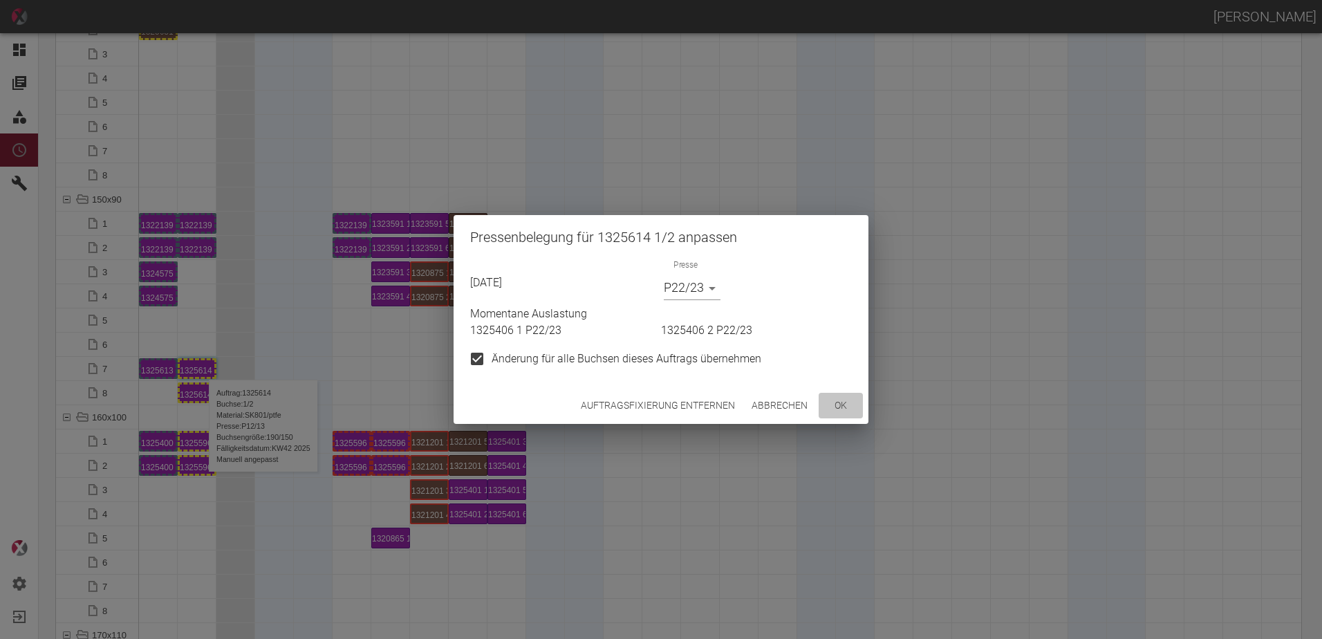
click at [858, 396] on button "ok" at bounding box center [841, 406] width 44 height 26
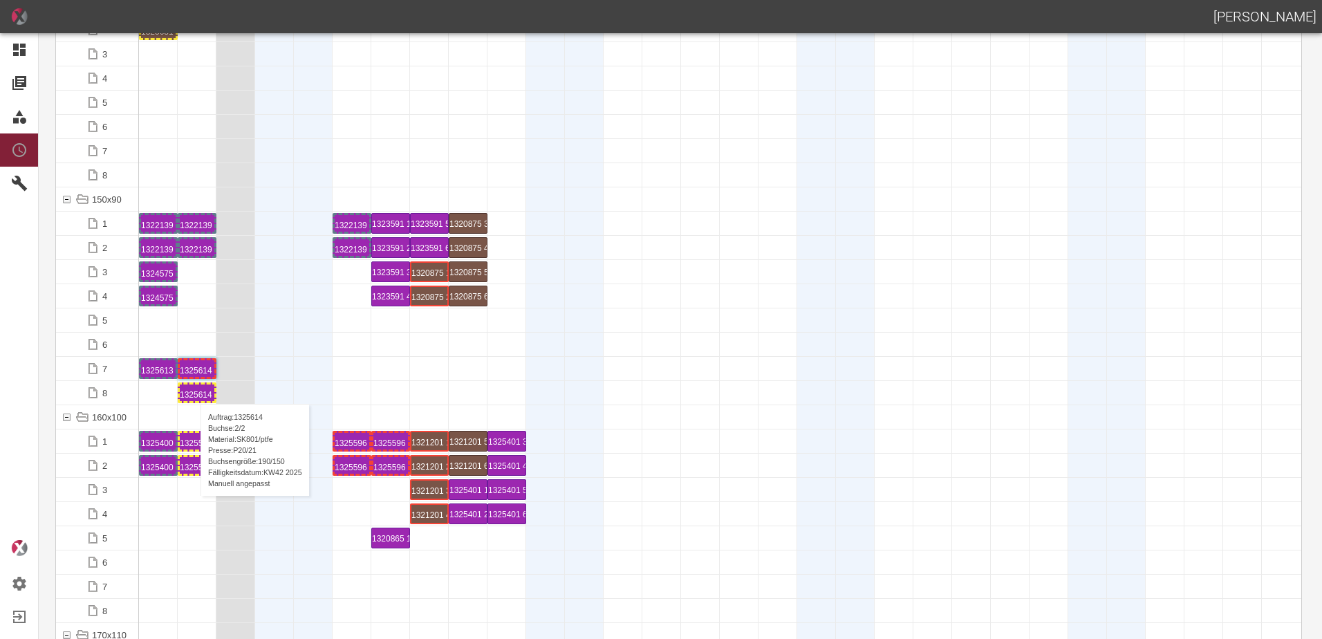
click at [194, 390] on div "1325614 2 P20/21" at bounding box center [197, 393] width 35 height 17
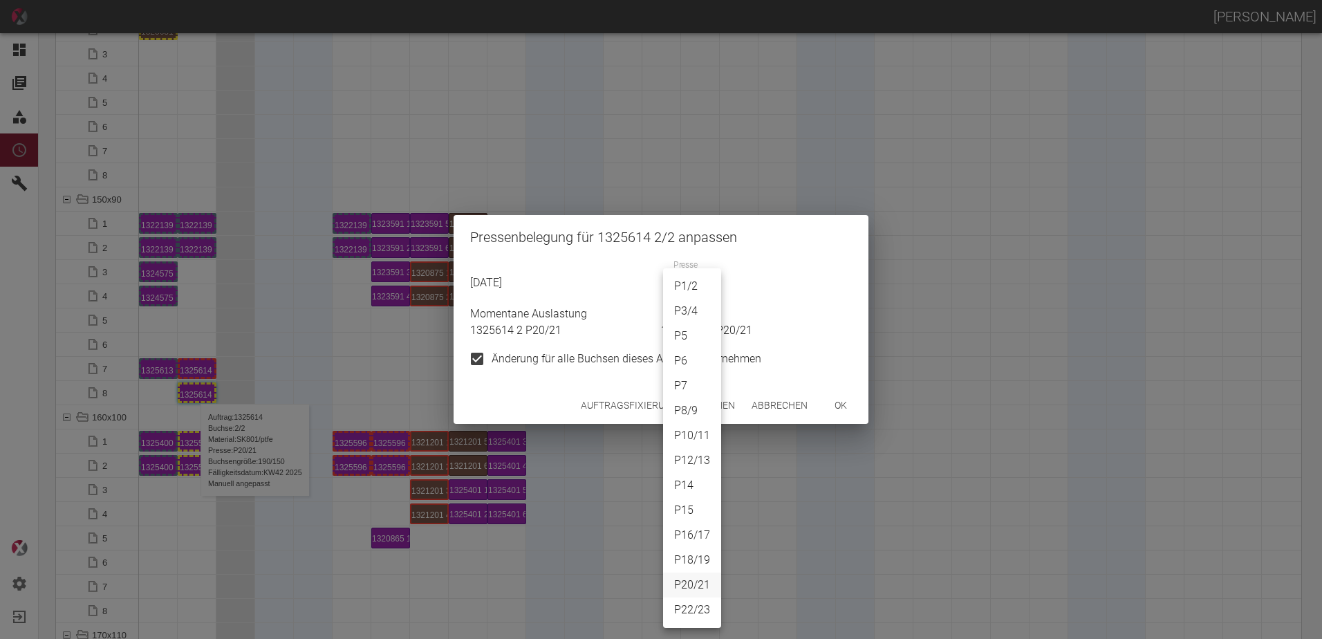
click at [672, 295] on body "[PERSON_NAME] Dashboard Aufträge Materialien Planung Maschinen Einstellungen Au…" at bounding box center [661, 319] width 1322 height 639
click at [696, 601] on li "P22/23" at bounding box center [692, 610] width 58 height 25
type input "P22/23"
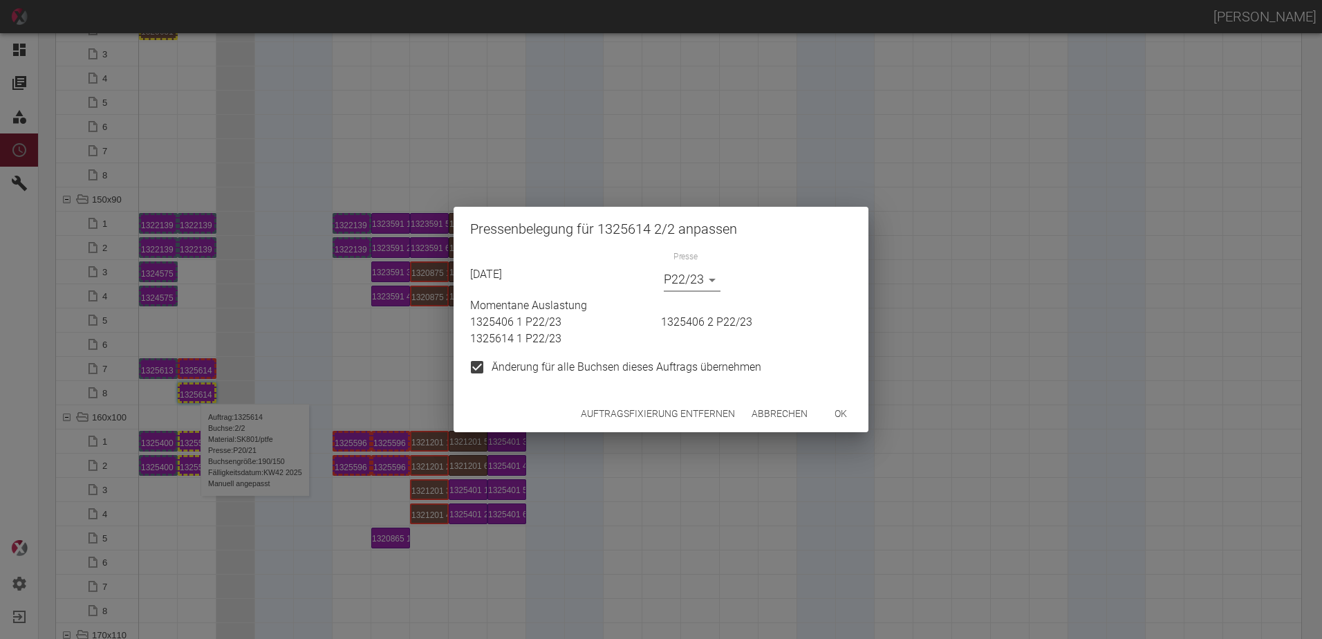
click at [850, 403] on button "ok" at bounding box center [841, 414] width 44 height 26
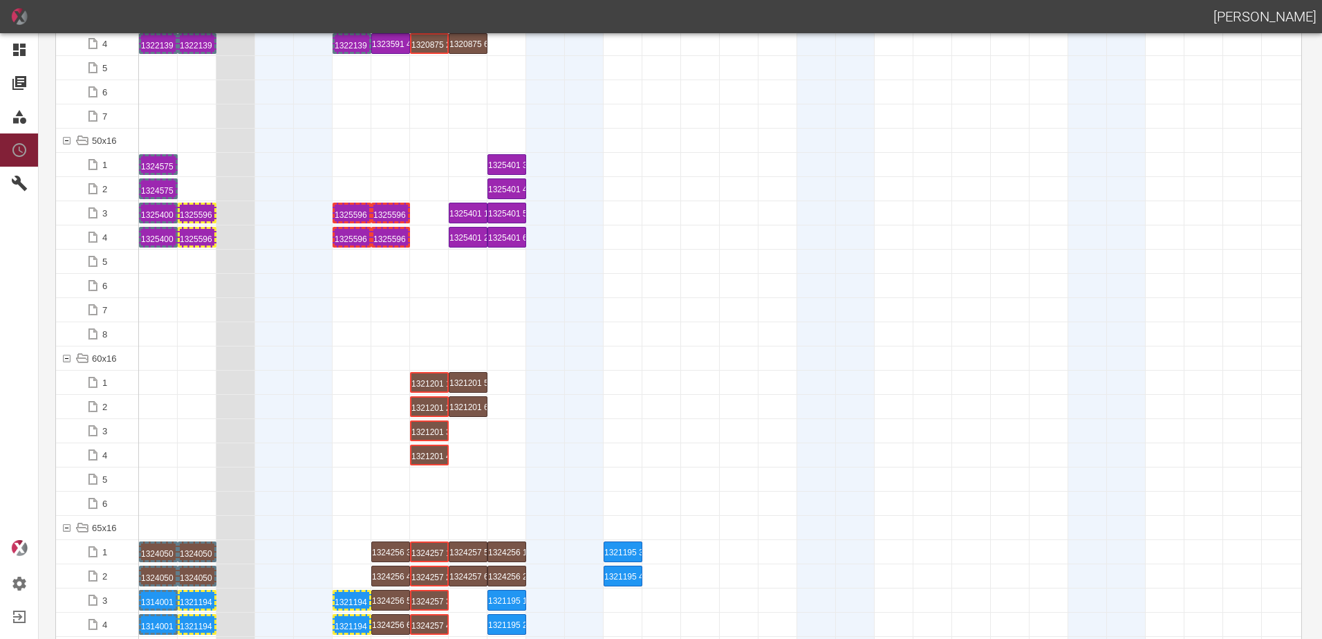
scroll to position [303, 0]
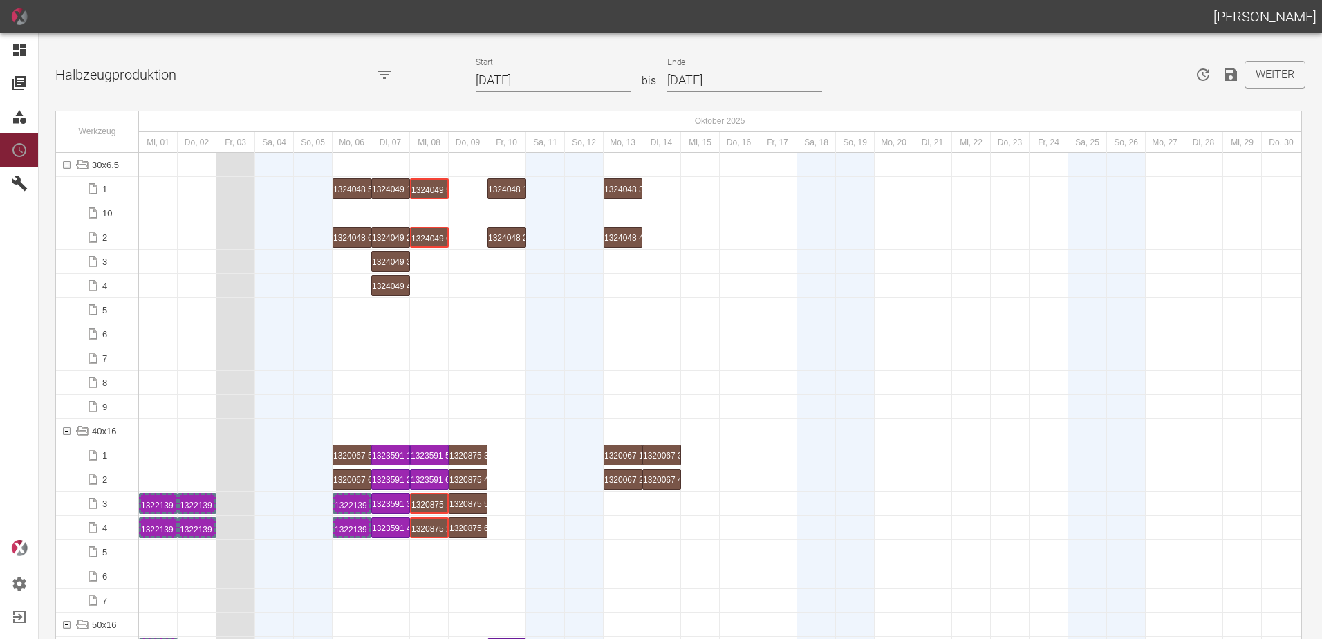
scroll to position [3527, 0]
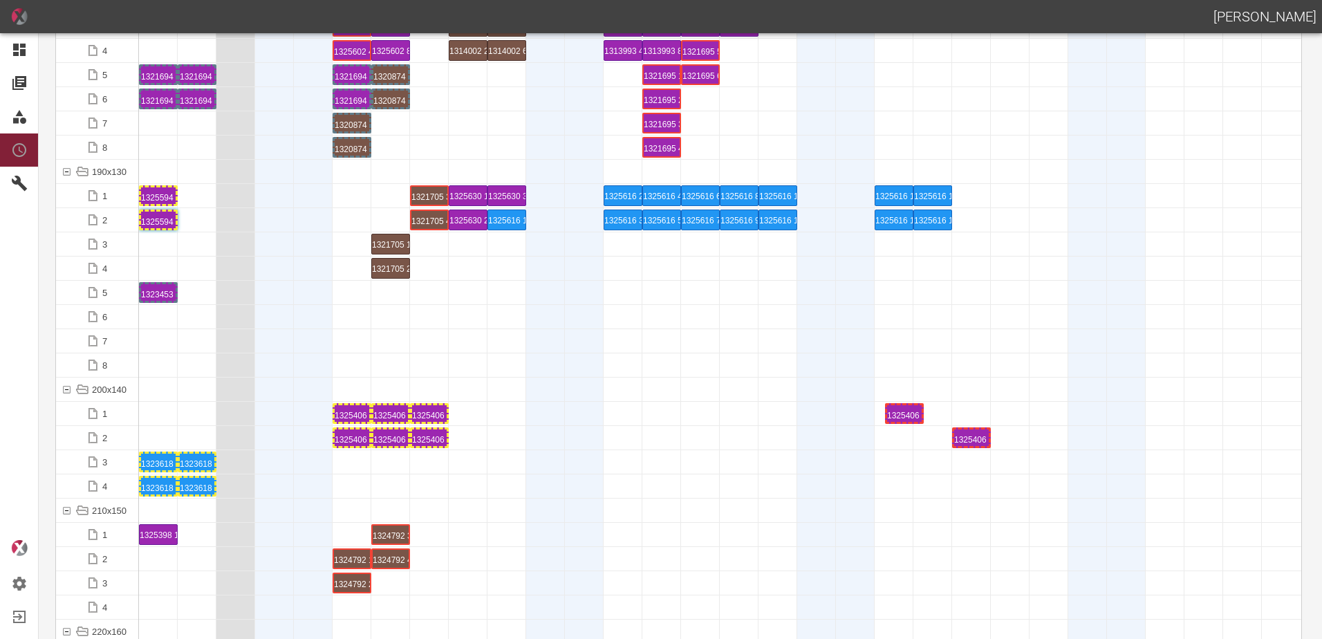
drag, startPoint x: 540, startPoint y: 410, endPoint x: 899, endPoint y: 398, distance: 359.1
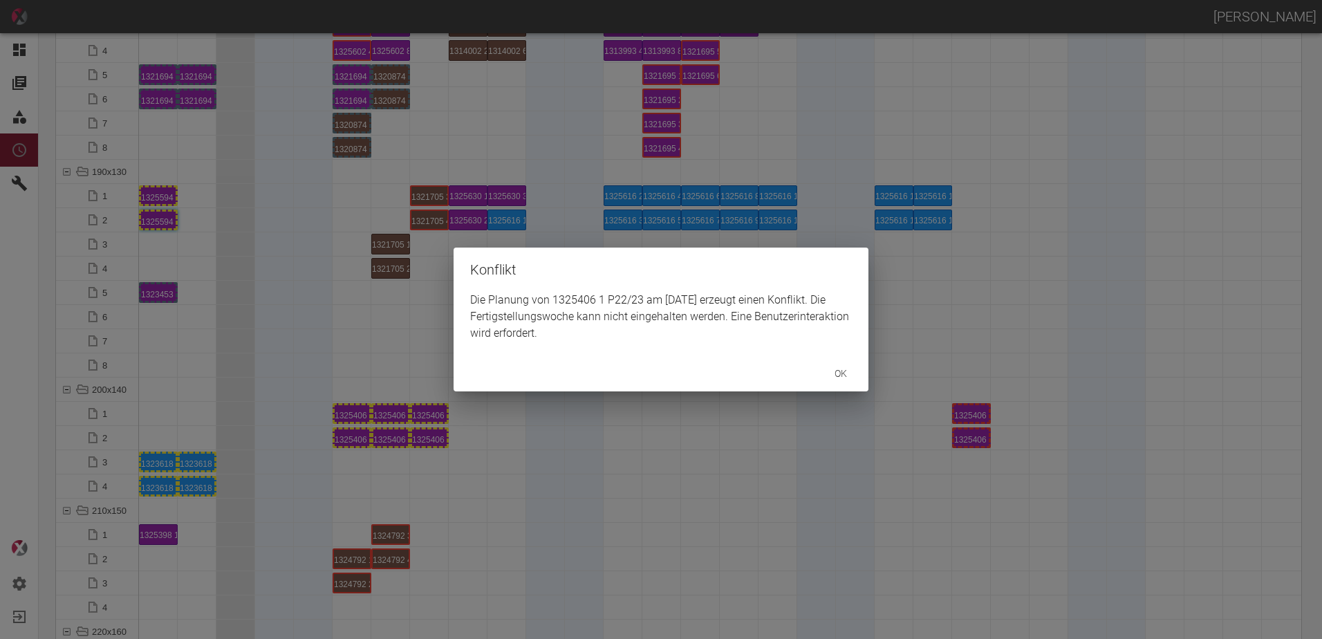
drag, startPoint x: 930, startPoint y: 481, endPoint x: 941, endPoint y: 476, distance: 13.0
click at [936, 479] on div "Konflikt Die Planung von 1325406 1 P22/23 am [DATE] erzeugt einen Konflikt. Die…" at bounding box center [661, 319] width 1322 height 639
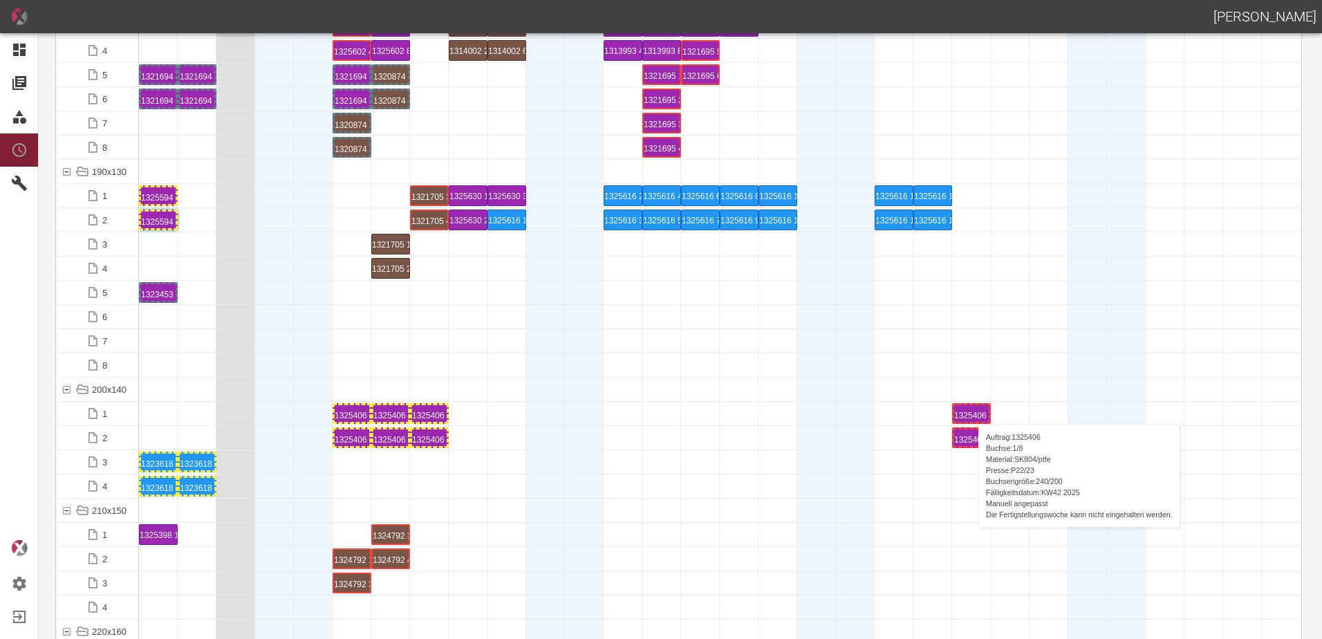
click at [972, 410] on div "1325406 1 P22/23" at bounding box center [971, 413] width 35 height 17
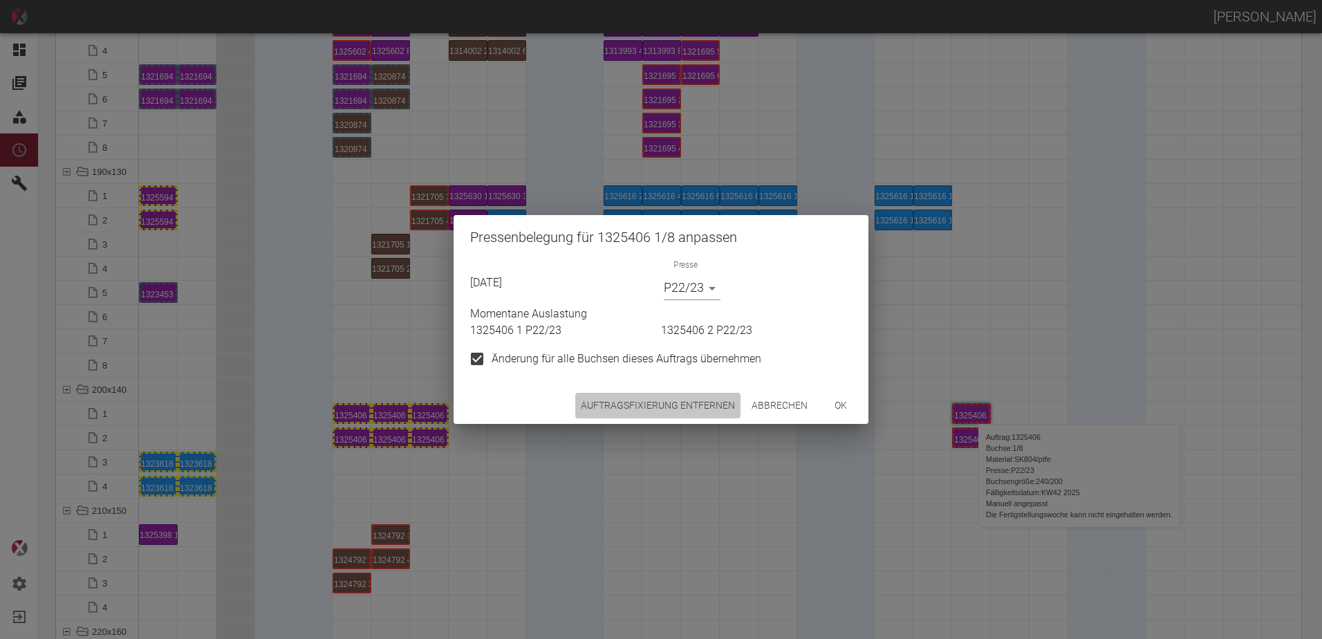
click at [681, 397] on button "Auftragsfixierung entfernen" at bounding box center [657, 406] width 165 height 26
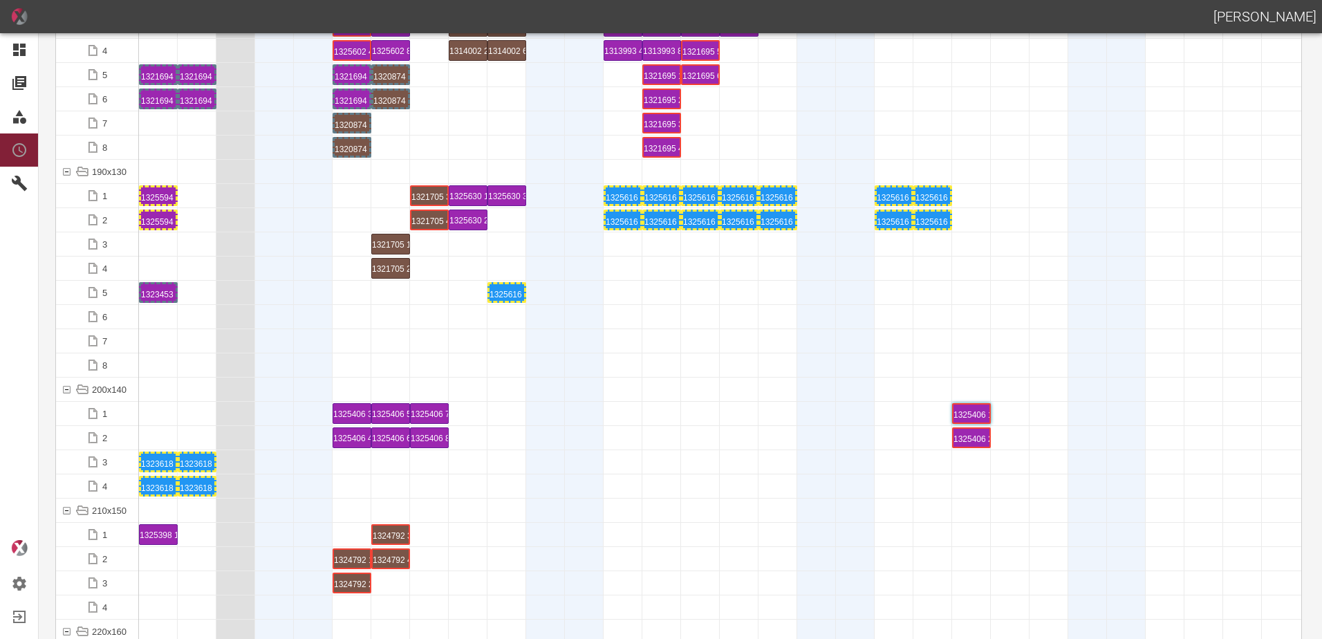
click at [493, 344] on div at bounding box center [507, 341] width 39 height 24
click at [510, 287] on div "1325616 1 P[DATE]" at bounding box center [507, 292] width 35 height 17
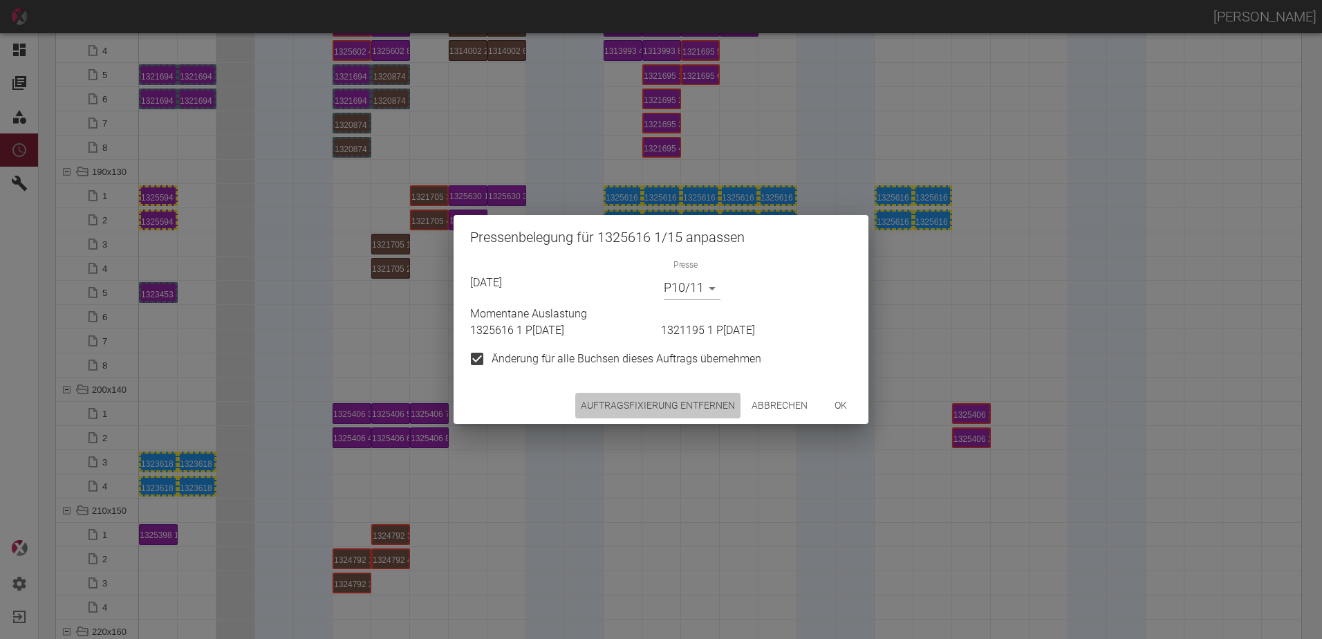
click at [680, 397] on button "Auftragsfixierung entfernen" at bounding box center [657, 406] width 165 height 26
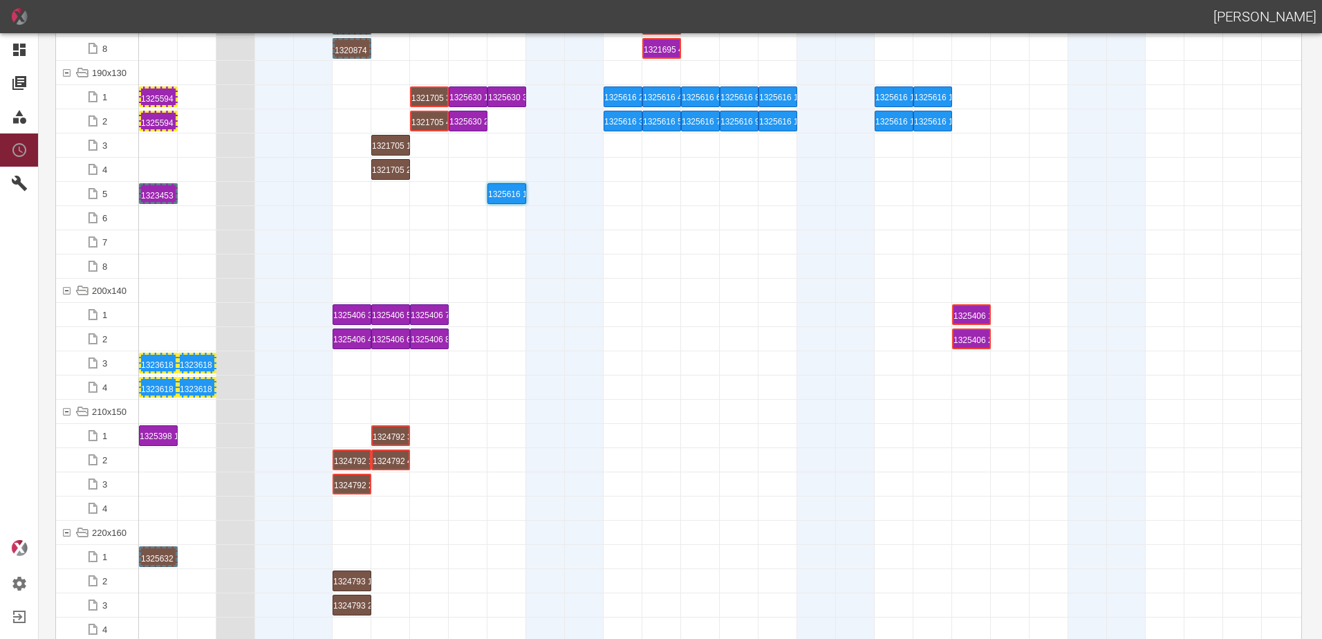
scroll to position [3873, 0]
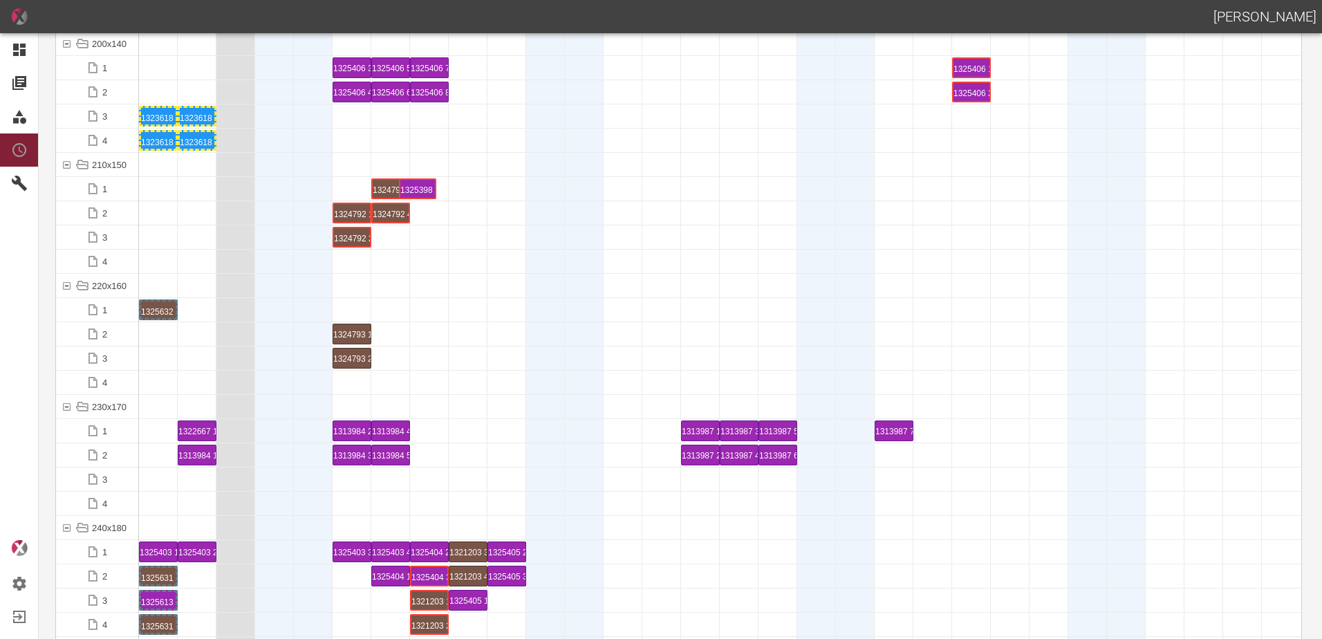
drag, startPoint x: 148, startPoint y: 192, endPoint x: 392, endPoint y: 172, distance: 245.0
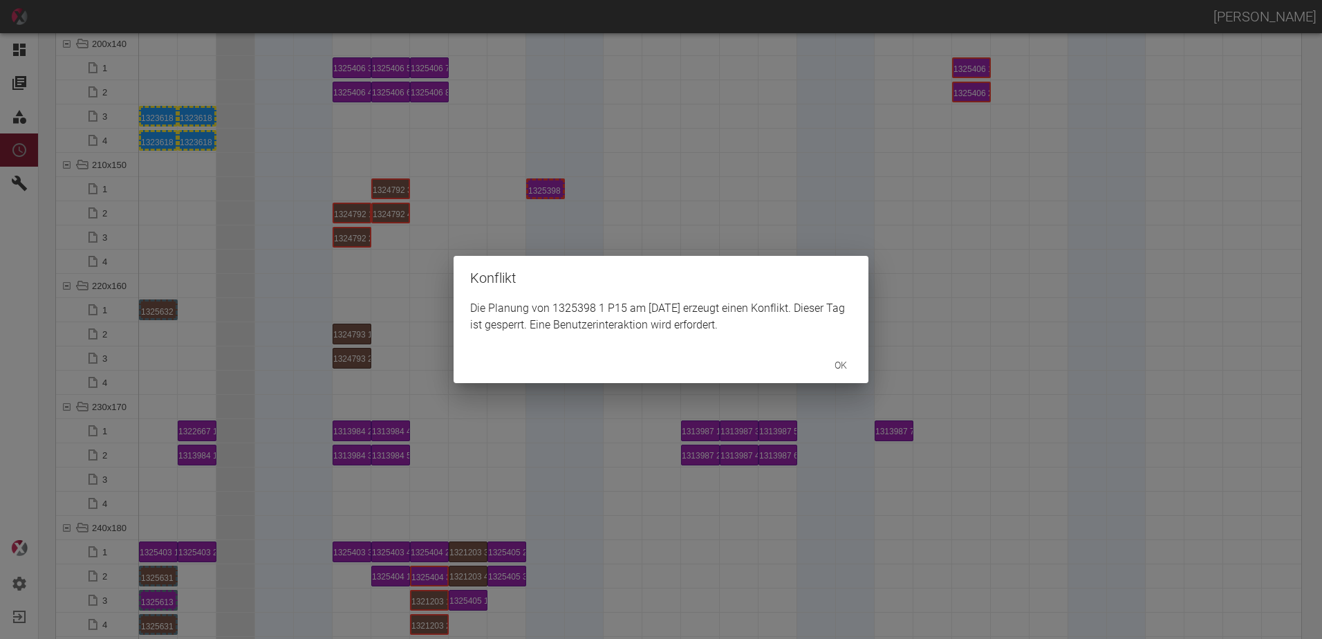
drag, startPoint x: 448, startPoint y: 201, endPoint x: 512, endPoint y: 194, distance: 64.7
click at [479, 199] on div "Konflikt Die Planung von 1325398 1 P15 am [DATE] erzeugt einen Konflikt. Dieser…" at bounding box center [661, 319] width 1322 height 639
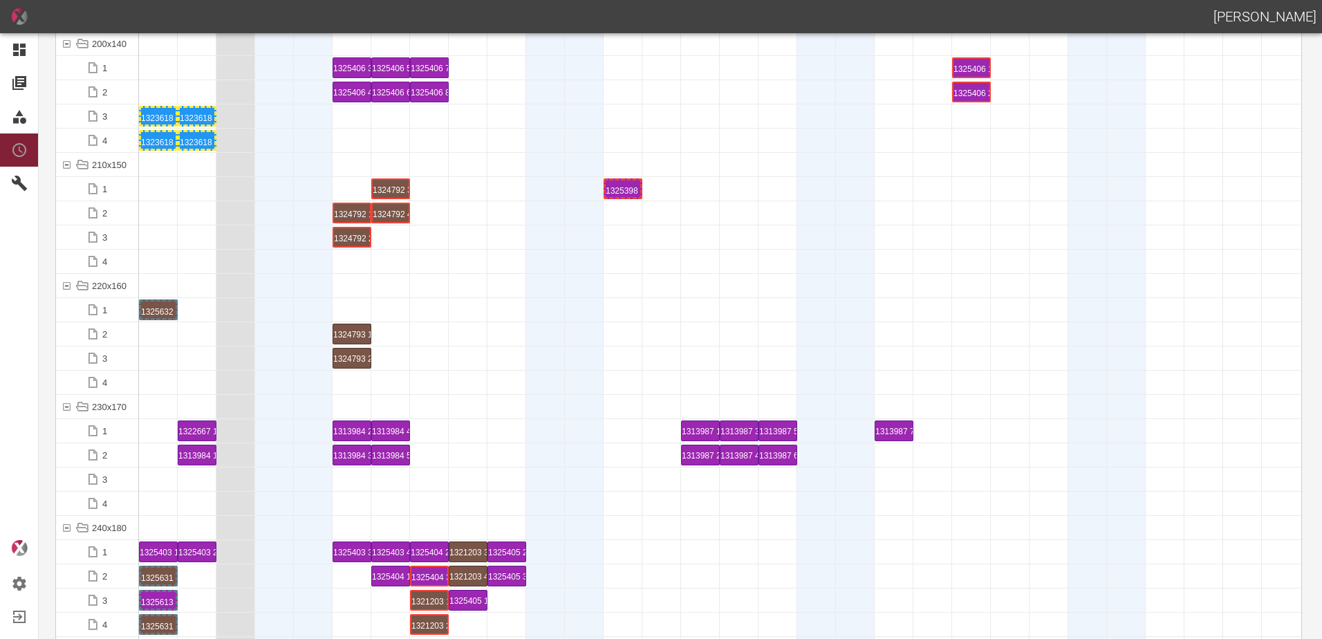
drag, startPoint x: 569, startPoint y: 192, endPoint x: 583, endPoint y: 192, distance: 14.5
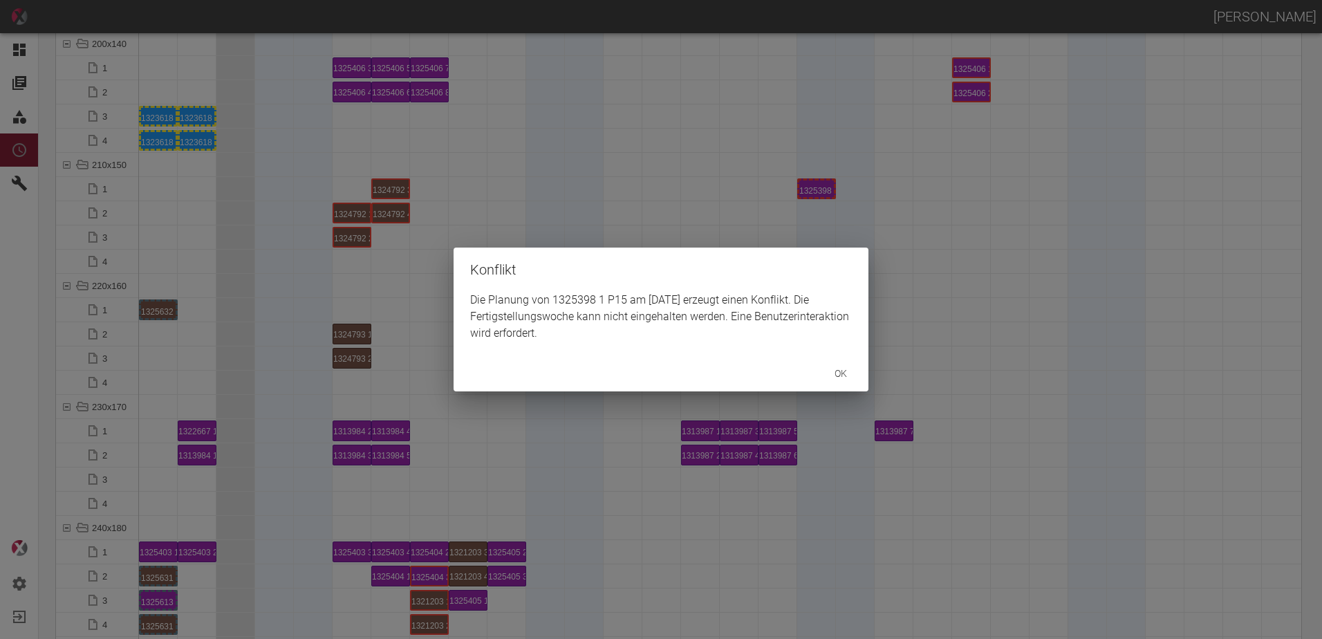
drag, startPoint x: 843, startPoint y: 217, endPoint x: 842, endPoint y: 210, distance: 7.7
click at [842, 213] on div "Konflikt Die Planung von 1325398 1 P15 am [DATE] erzeugt einen Konflikt. Die Fe…" at bounding box center [661, 319] width 1322 height 639
click at [972, 216] on div "Konflikt Die Planung von 1325398 1 P15 am [DATE] erzeugt einen Konflikt. Die Fe…" at bounding box center [661, 319] width 1322 height 639
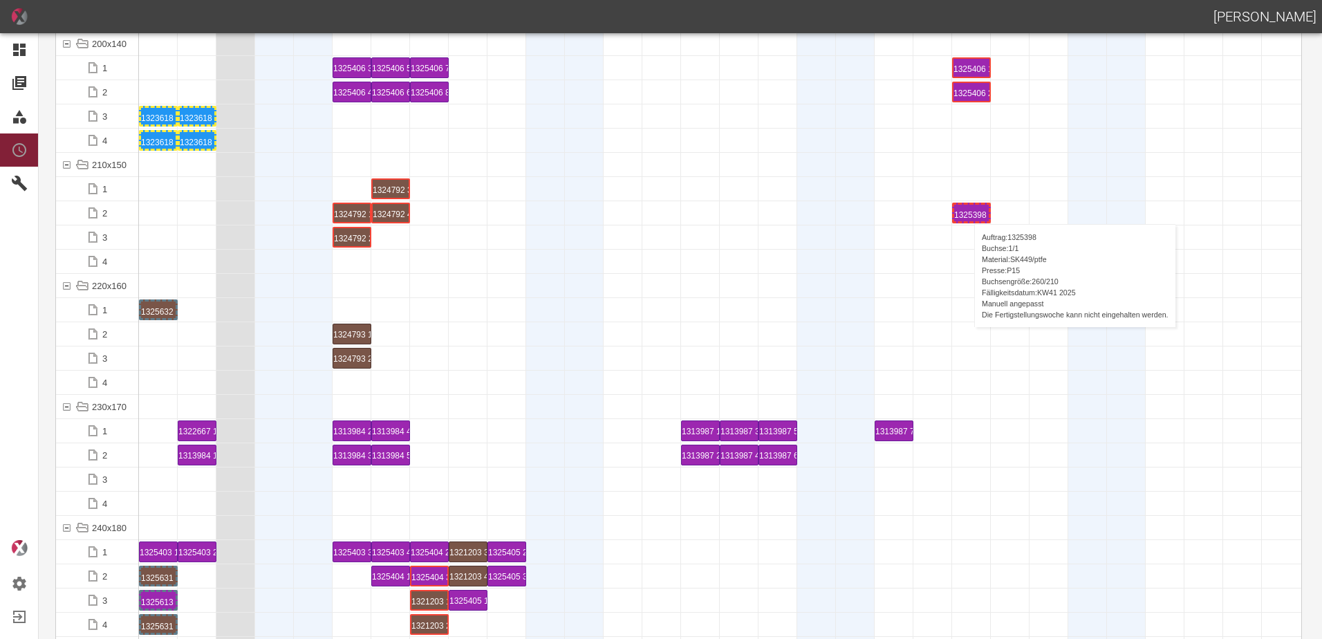
click at [968, 210] on div "1325398 1 P15" at bounding box center [971, 213] width 35 height 17
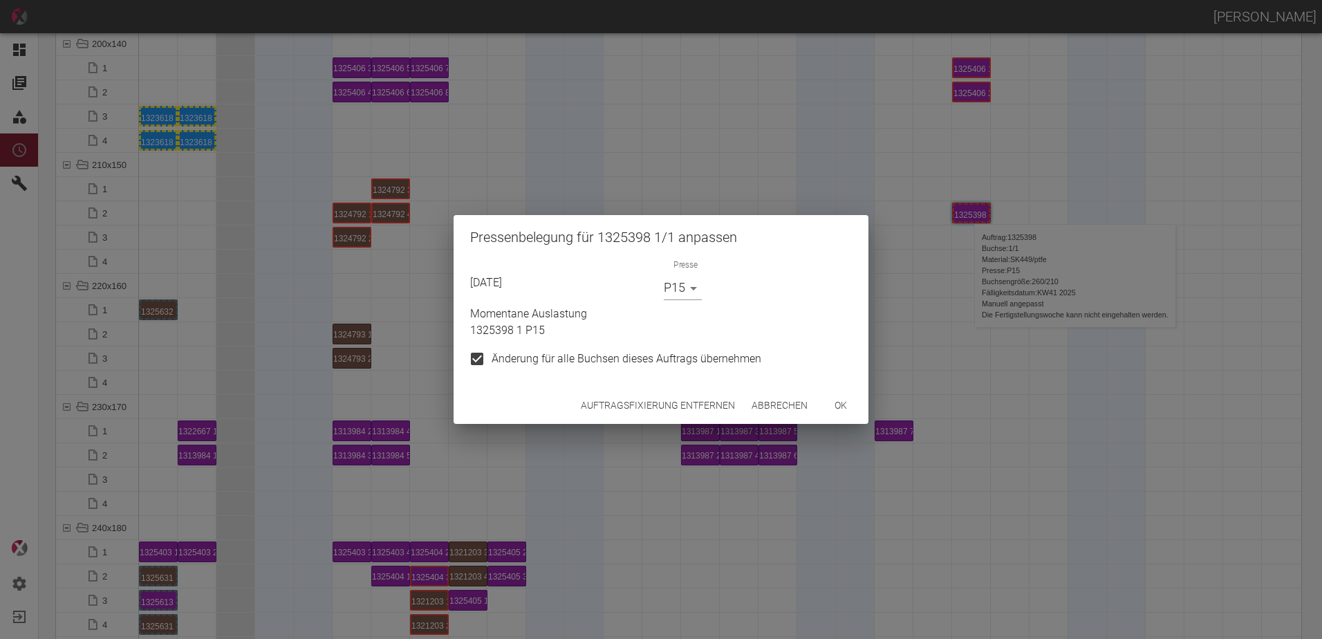
click at [664, 409] on button "Auftragsfixierung entfernen" at bounding box center [657, 406] width 165 height 26
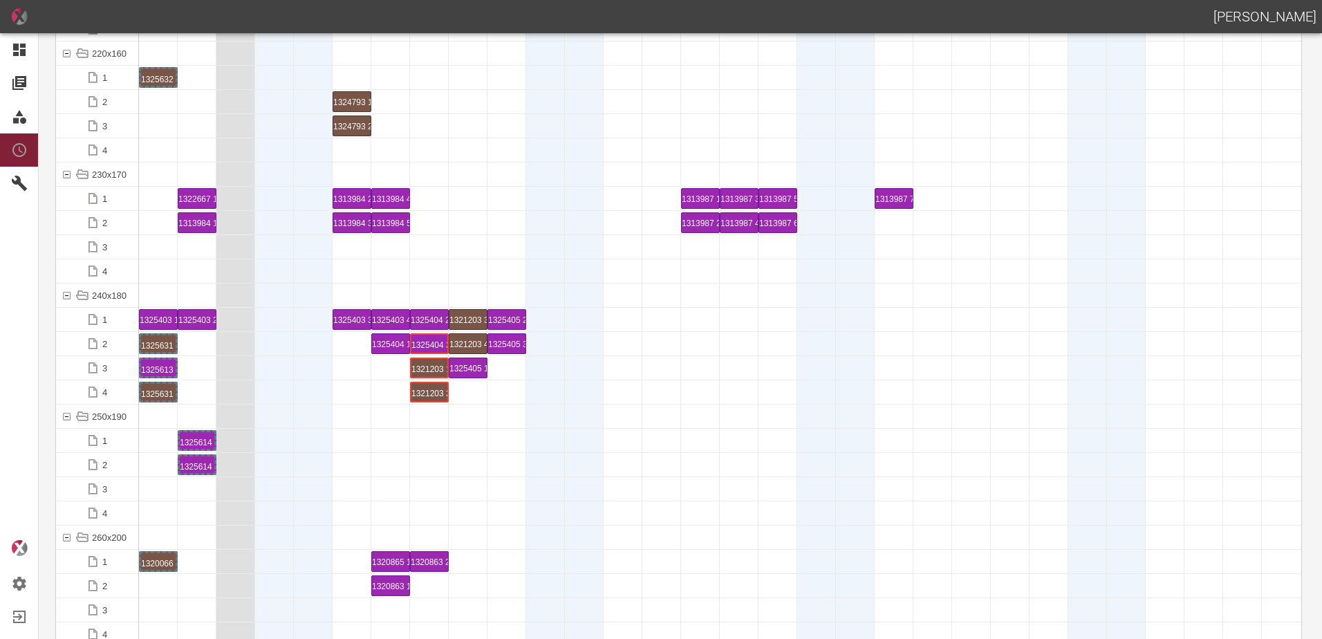
scroll to position [4219, 0]
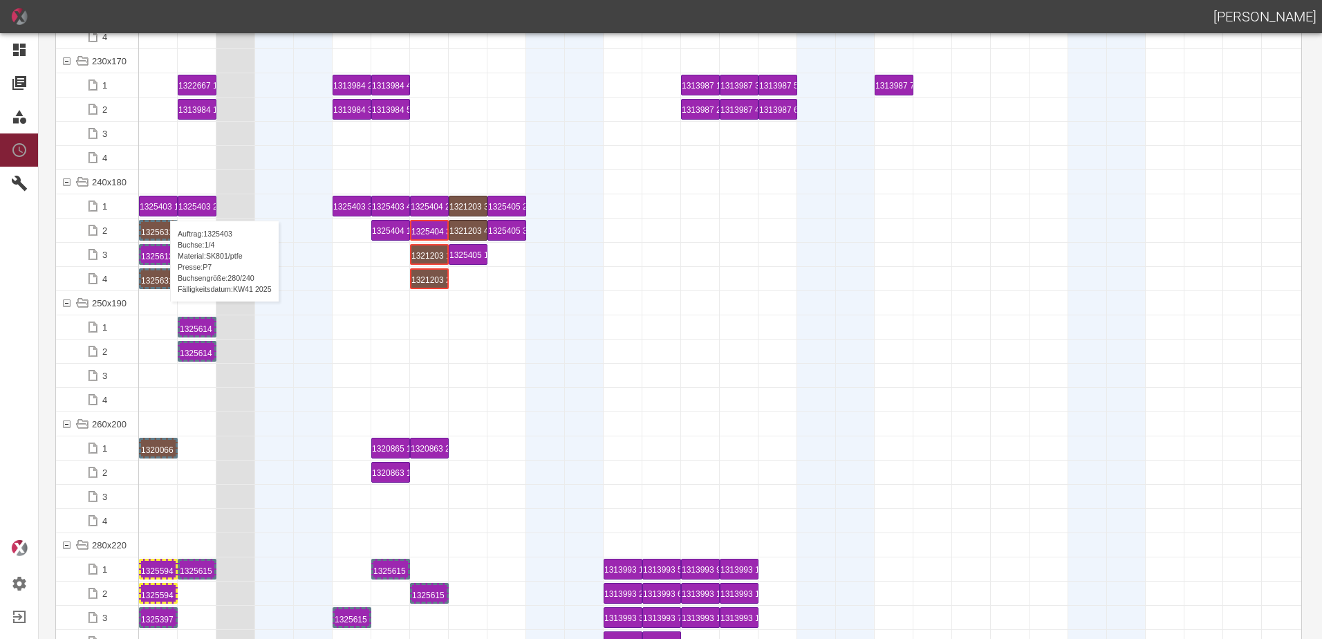
click at [163, 207] on div "1325403 1 P7" at bounding box center [158, 205] width 37 height 19
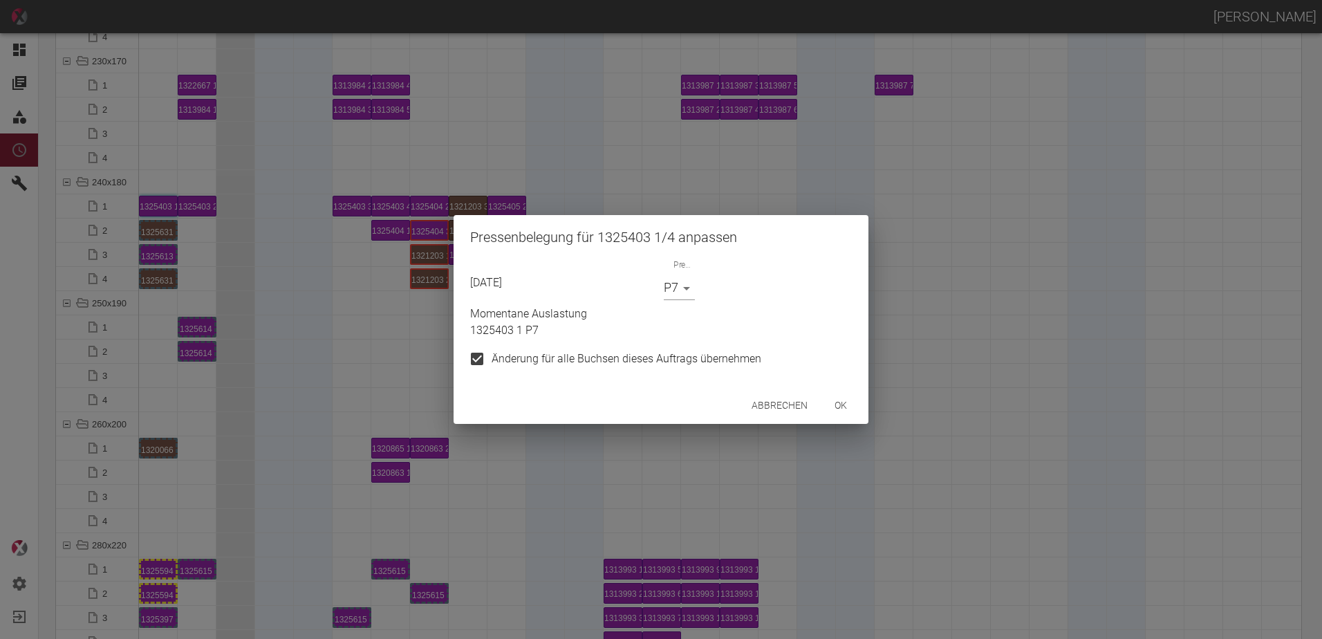
click at [842, 405] on button "ok" at bounding box center [841, 406] width 44 height 26
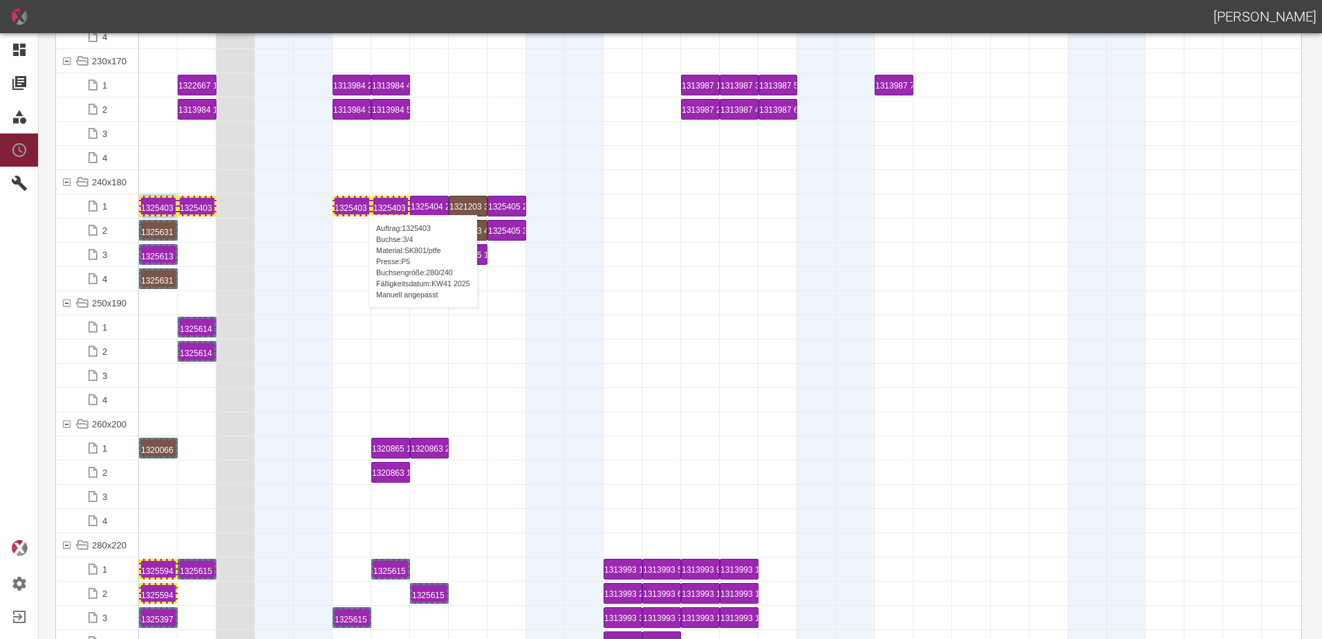
click at [362, 201] on div "1325403 3 P5" at bounding box center [352, 206] width 35 height 17
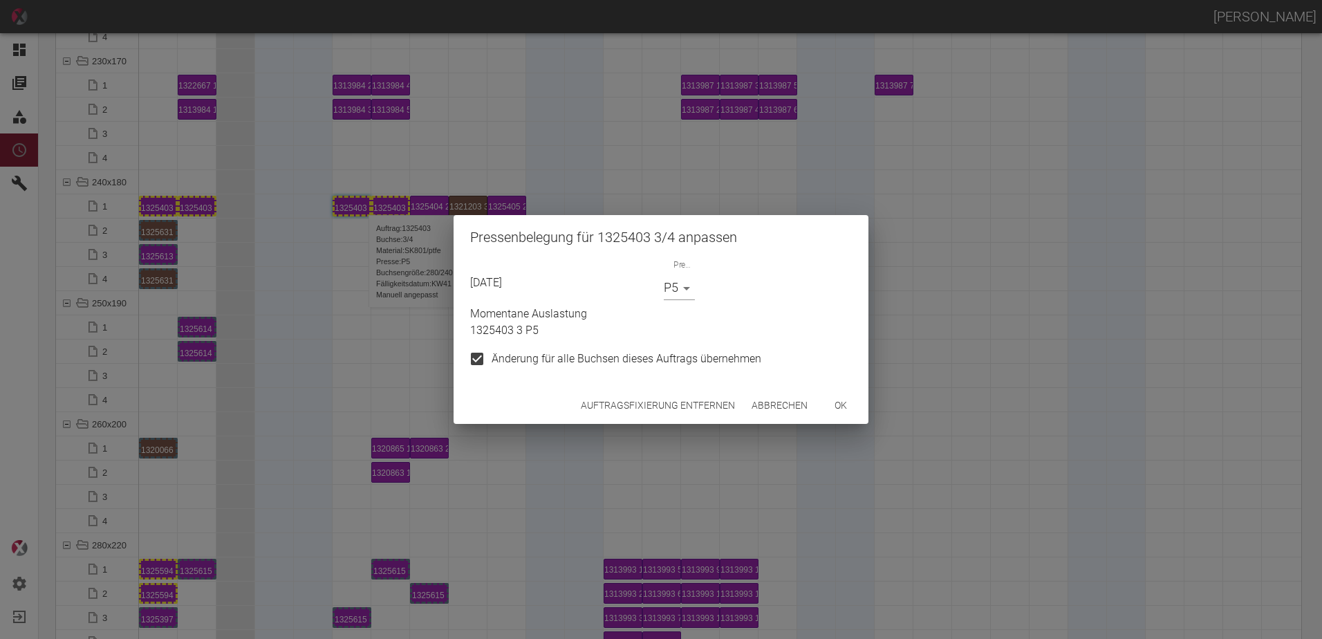
click at [680, 295] on body "[PERSON_NAME] Dashboard Aufträge Materialien Planung Maschinen Einstellungen Au…" at bounding box center [661, 319] width 1322 height 639
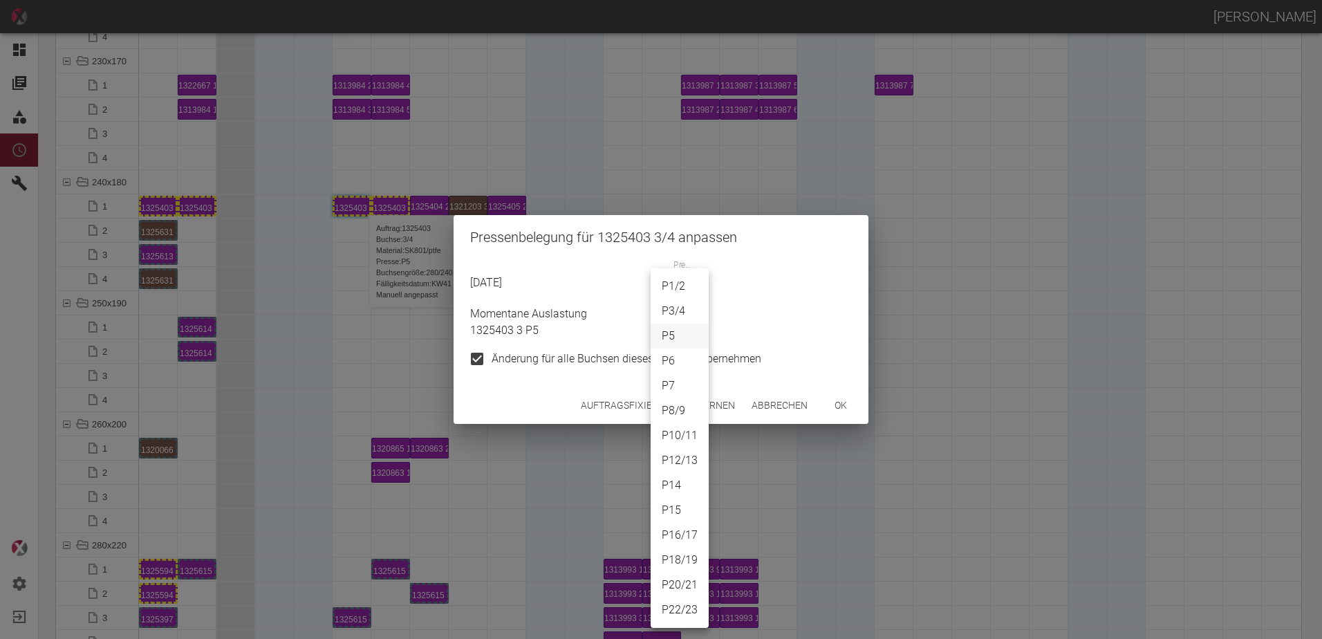
click at [680, 385] on li "P7" at bounding box center [680, 385] width 58 height 25
type input "P7"
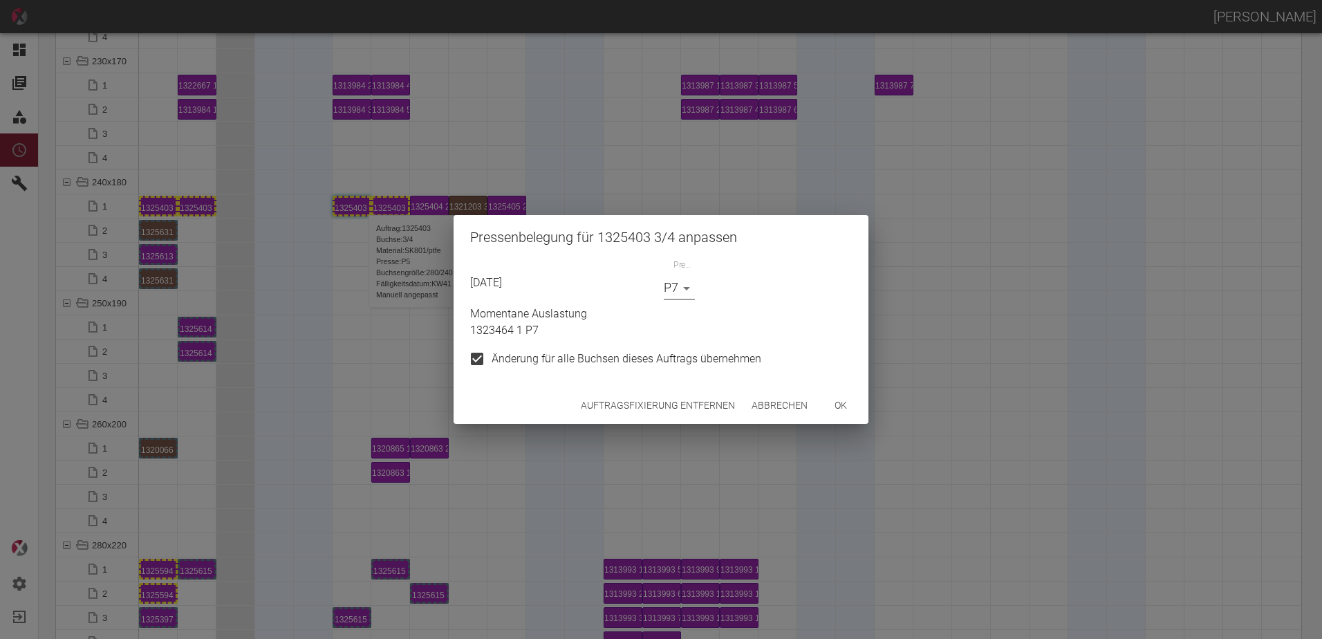
click at [835, 401] on button "ok" at bounding box center [841, 406] width 44 height 26
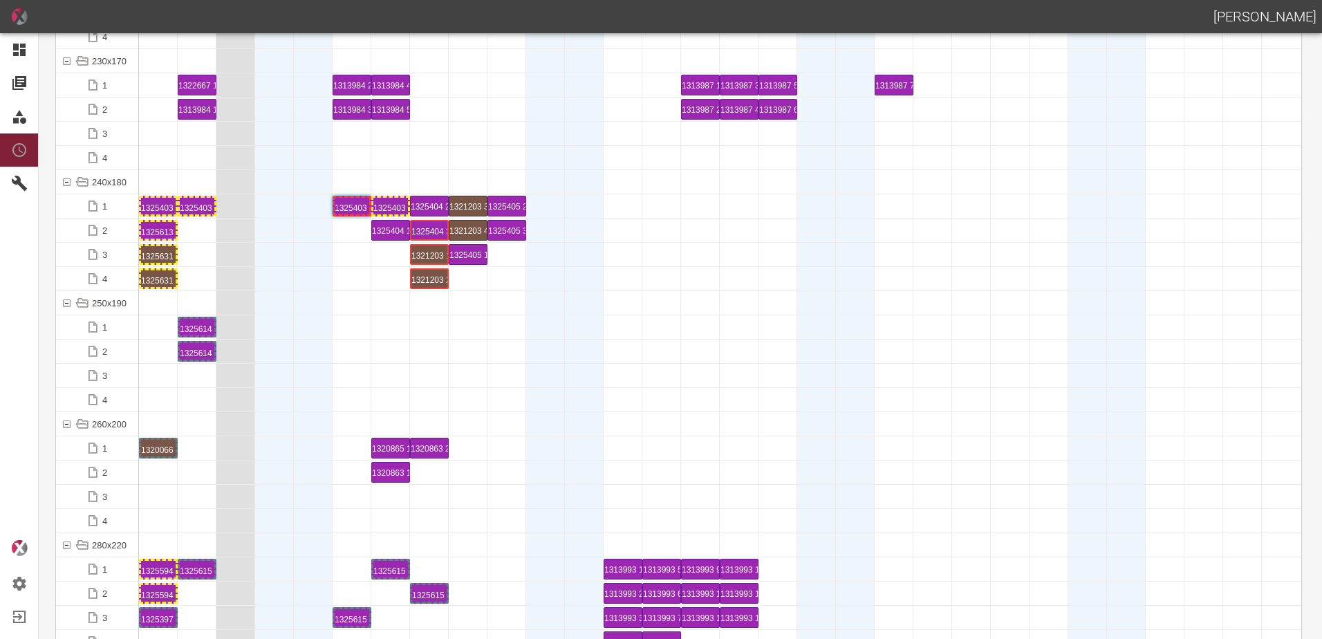
drag, startPoint x: 193, startPoint y: 228, endPoint x: 185, endPoint y: 228, distance: 7.6
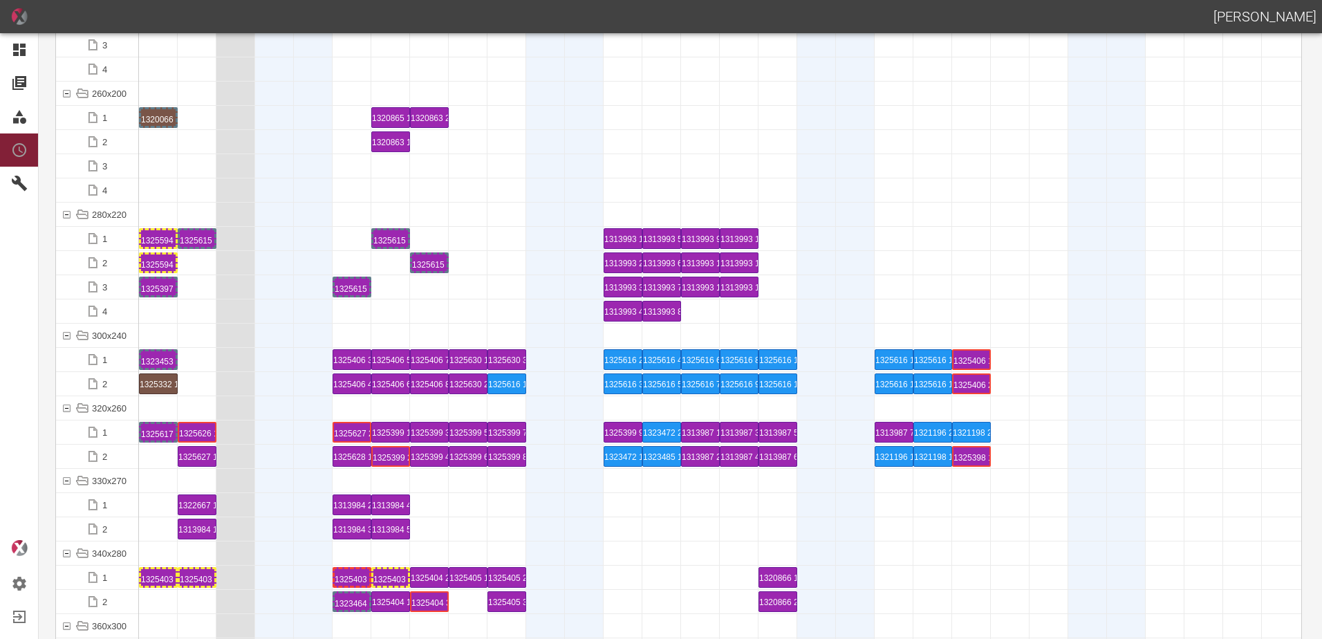
scroll to position [4565, 0]
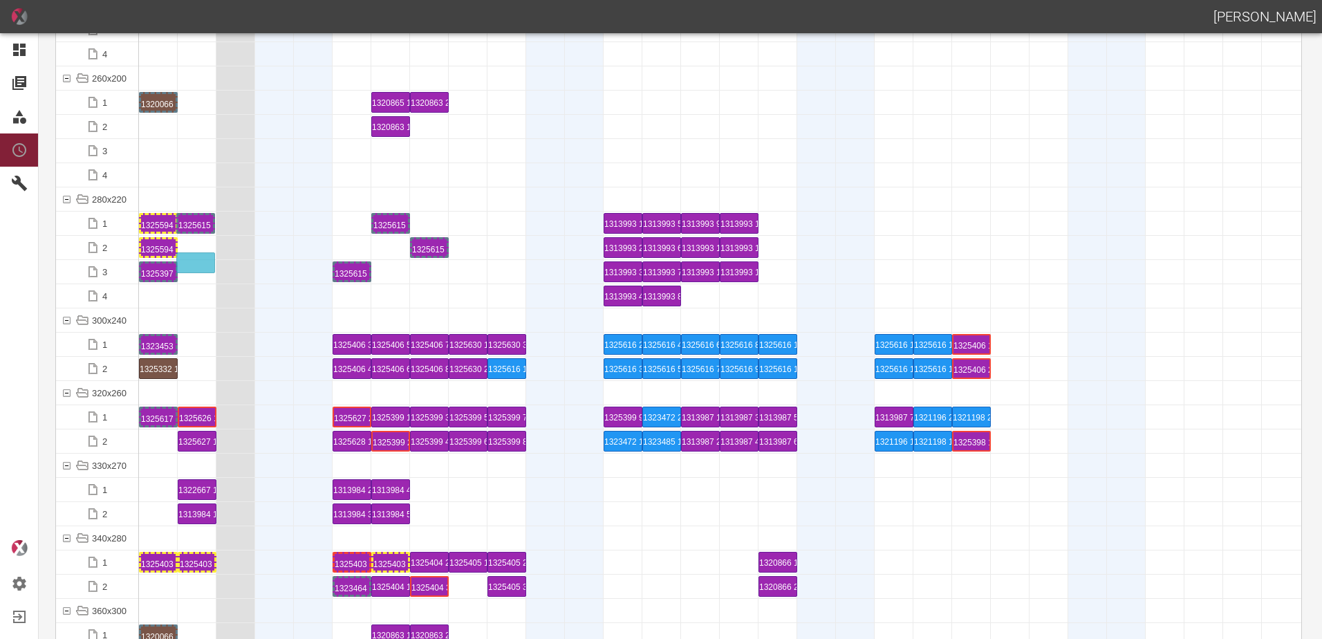
drag, startPoint x: 196, startPoint y: 226, endPoint x: 198, endPoint y: 254, distance: 27.7
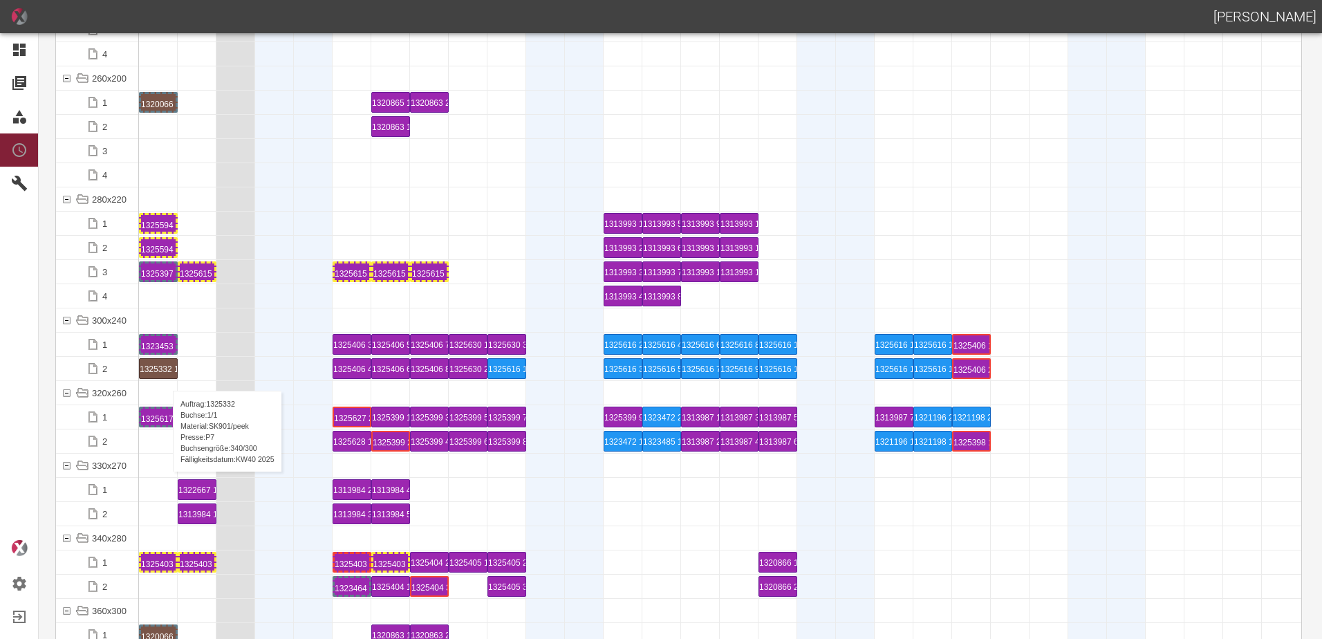
click at [166, 372] on div "1325332 1 P7" at bounding box center [158, 368] width 37 height 19
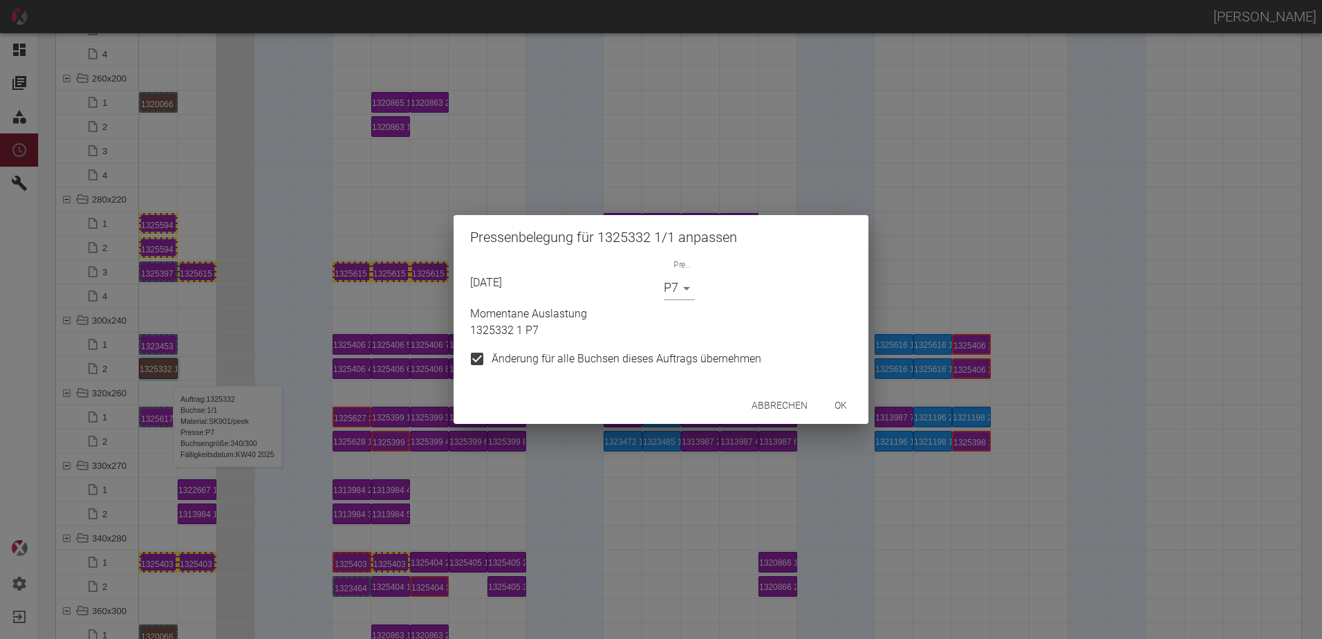
click at [682, 283] on body "[PERSON_NAME] Dashboard Aufträge Materialien Planung Maschinen Einstellungen Au…" at bounding box center [661, 319] width 1322 height 639
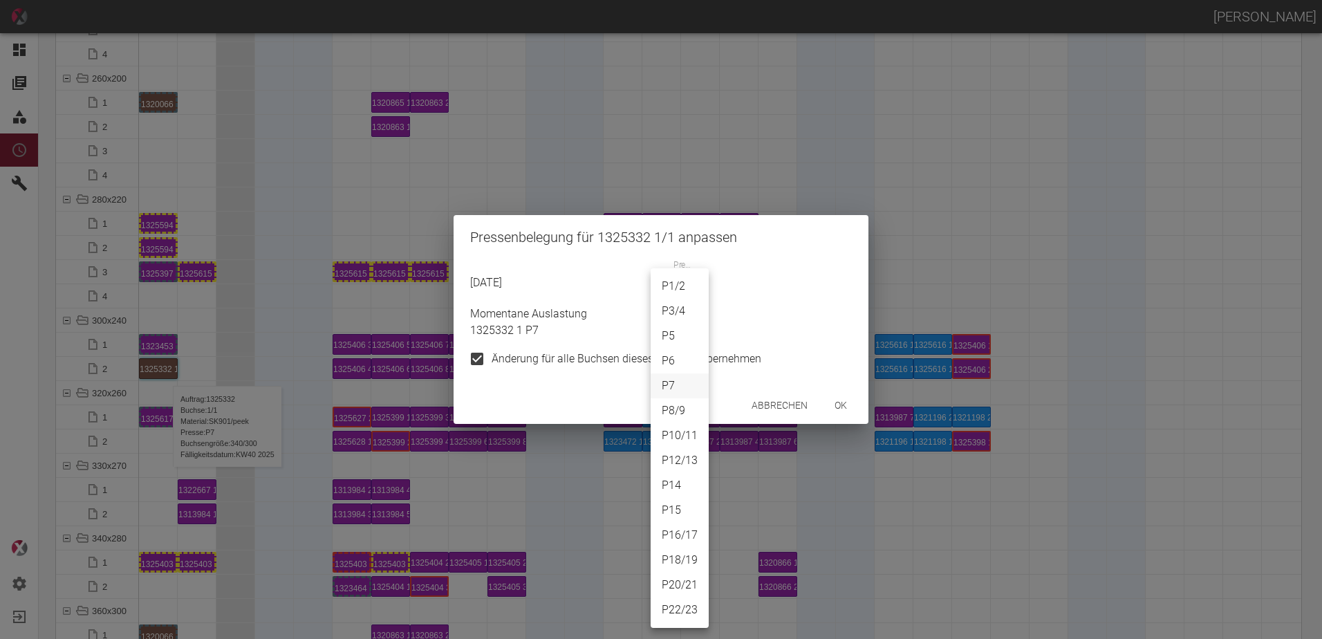
click at [665, 359] on li "P6" at bounding box center [680, 361] width 58 height 25
type input "P6"
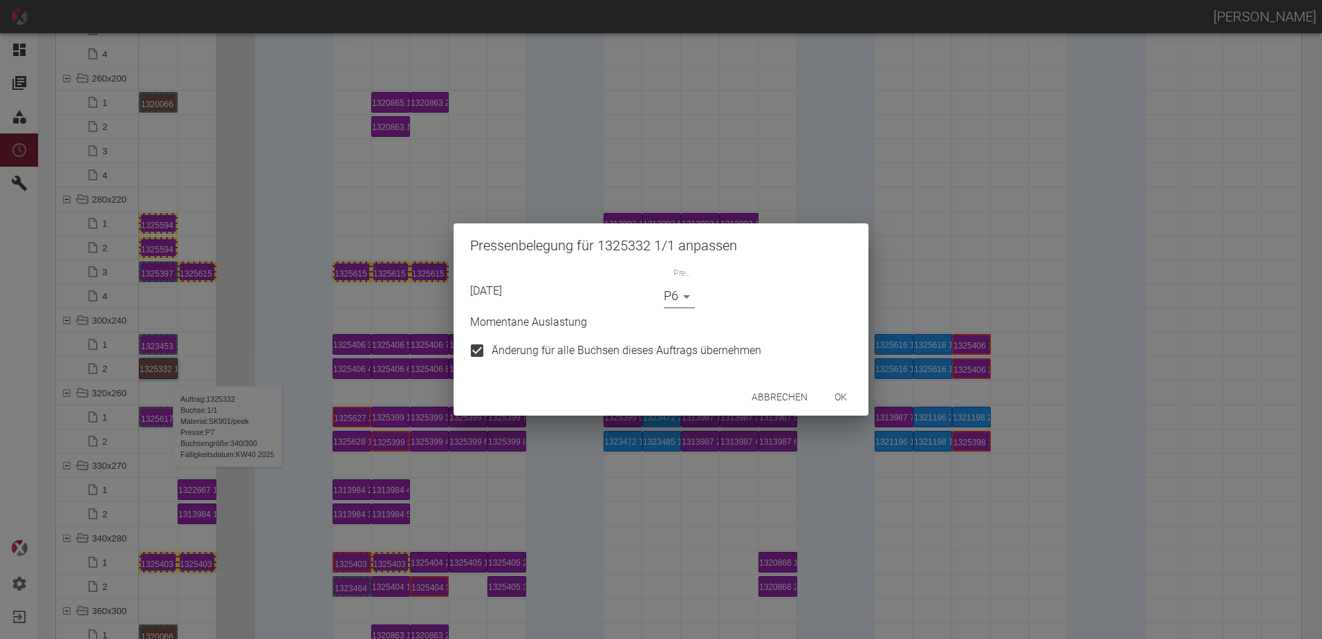
click at [842, 391] on button "ok" at bounding box center [841, 398] width 44 height 26
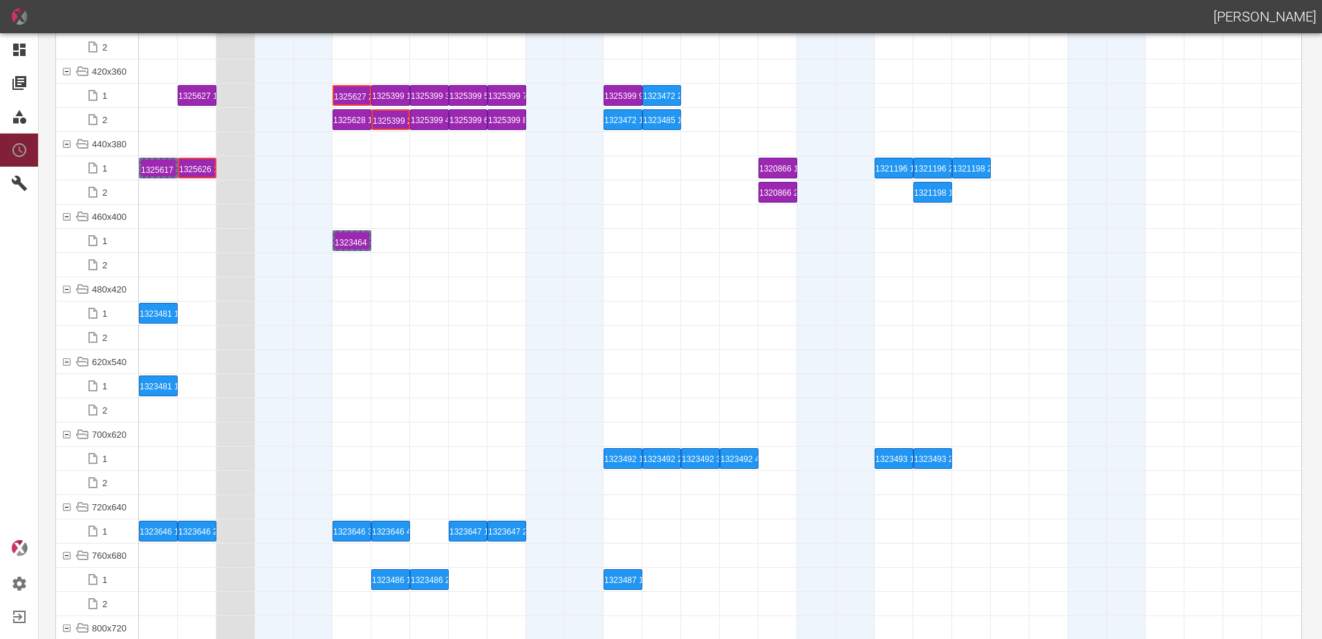
scroll to position [5256, 0]
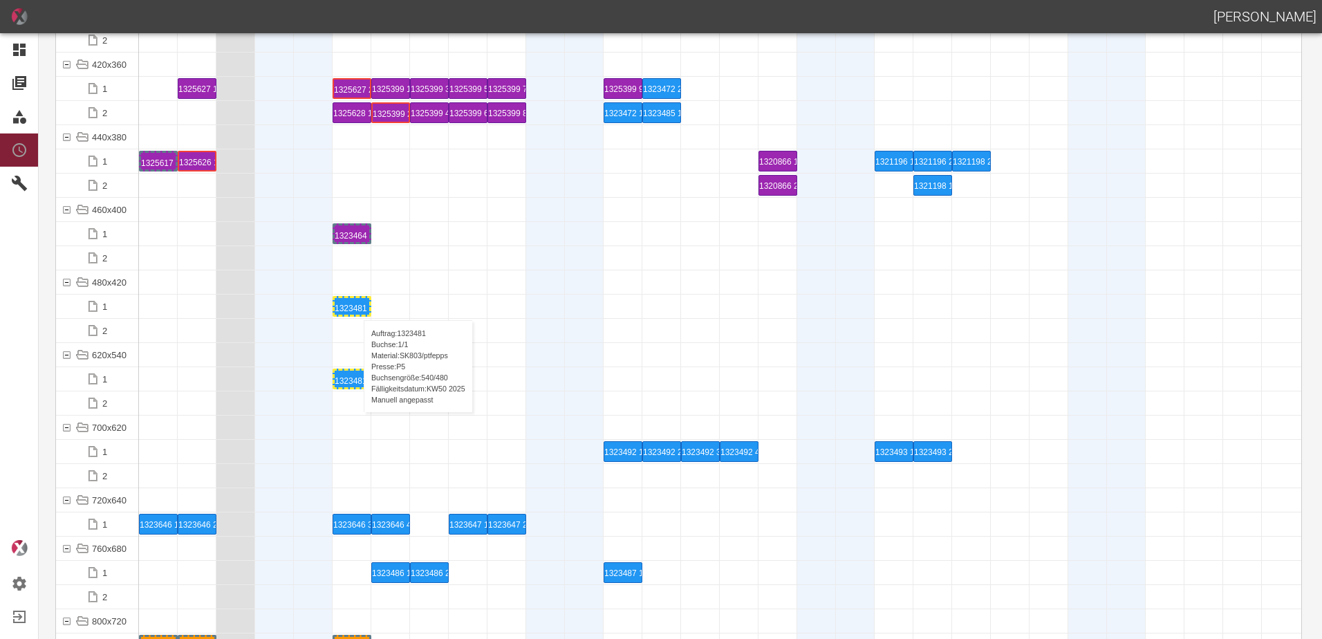
click at [357, 306] on div "1323481 1 P5" at bounding box center [352, 306] width 35 height 17
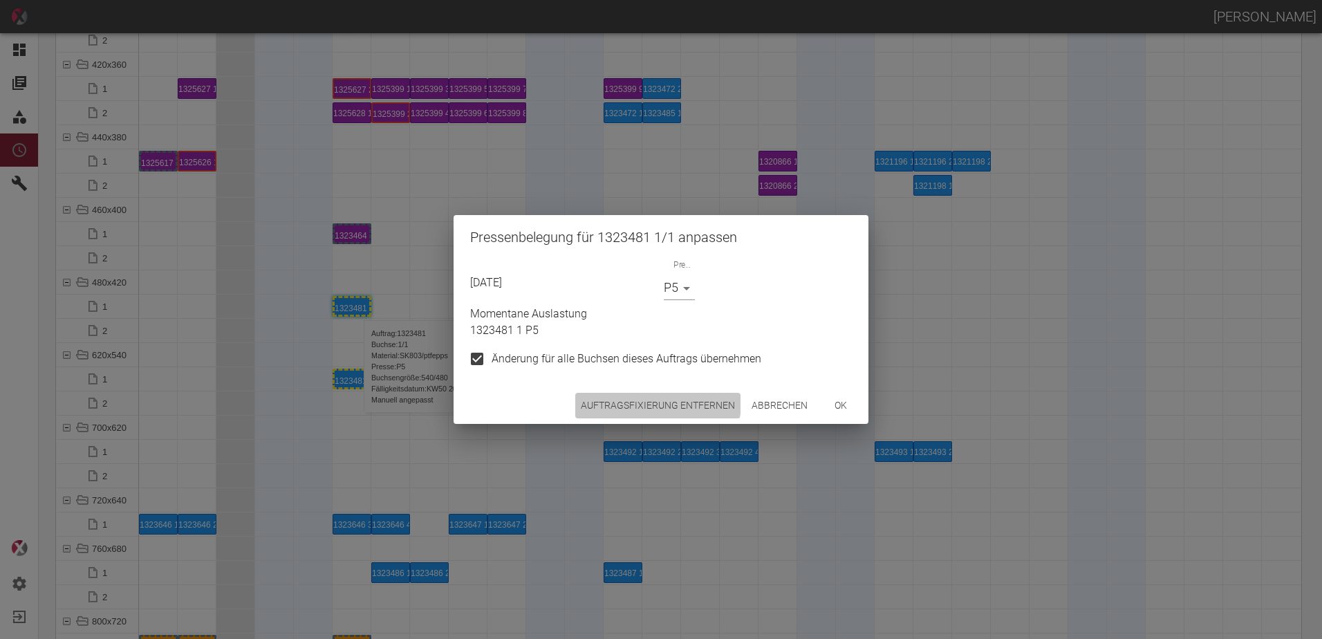
click at [647, 402] on button "Auftragsfixierung entfernen" at bounding box center [657, 406] width 165 height 26
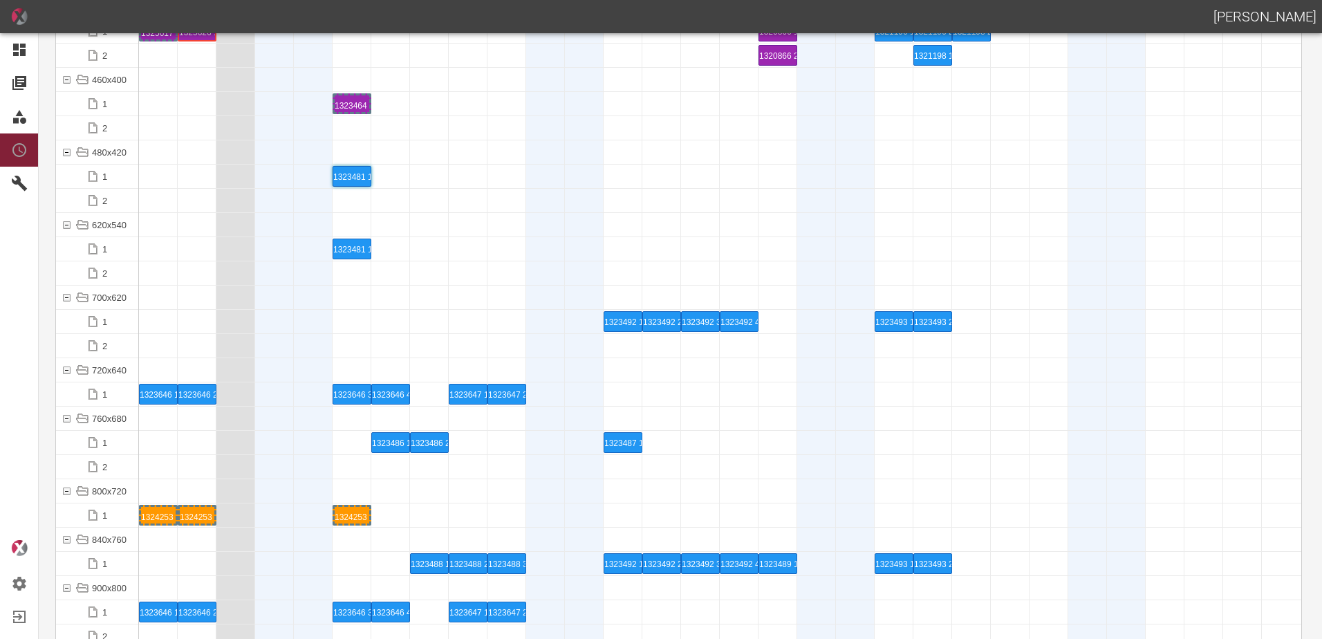
scroll to position [5510, 0]
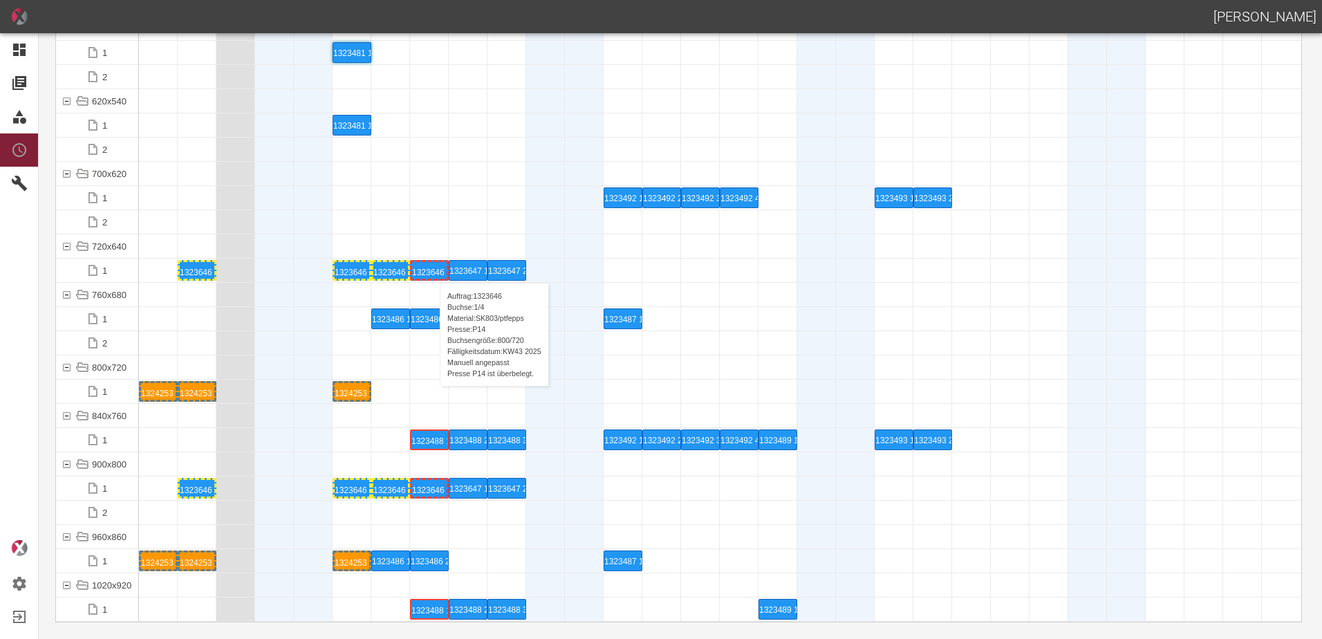
click at [433, 269] on div "1323646 1 P14" at bounding box center [429, 270] width 35 height 17
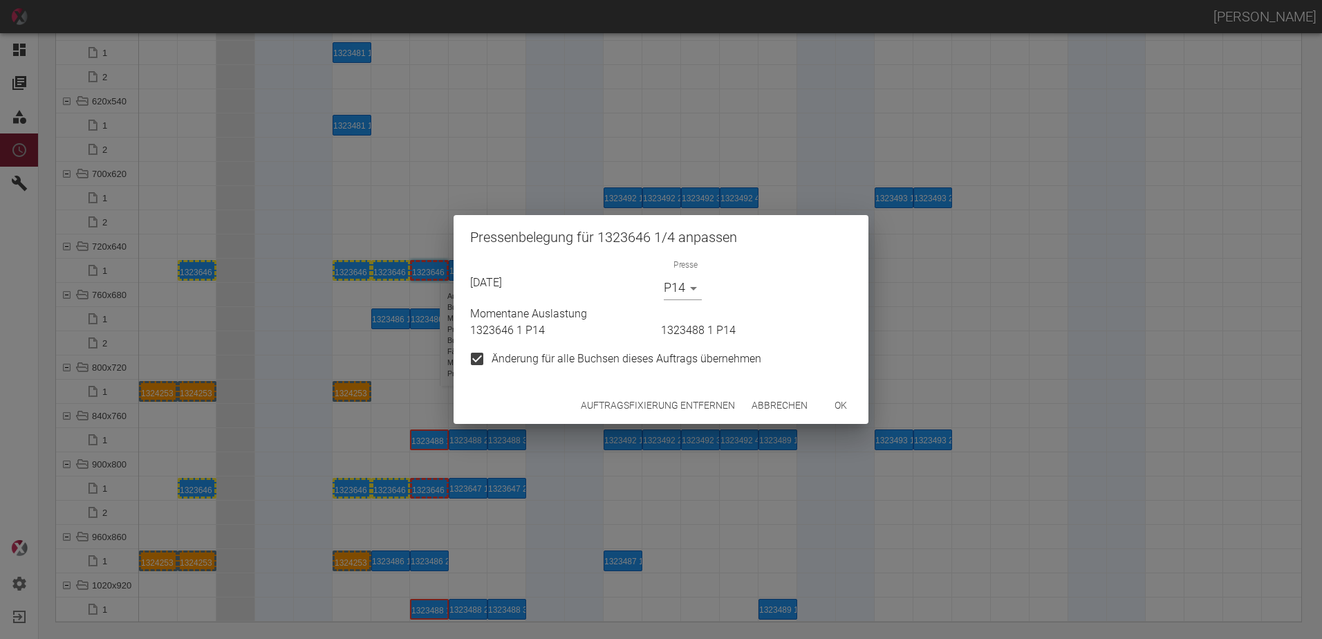
click at [657, 407] on button "Auftragsfixierung entfernen" at bounding box center [657, 406] width 165 height 26
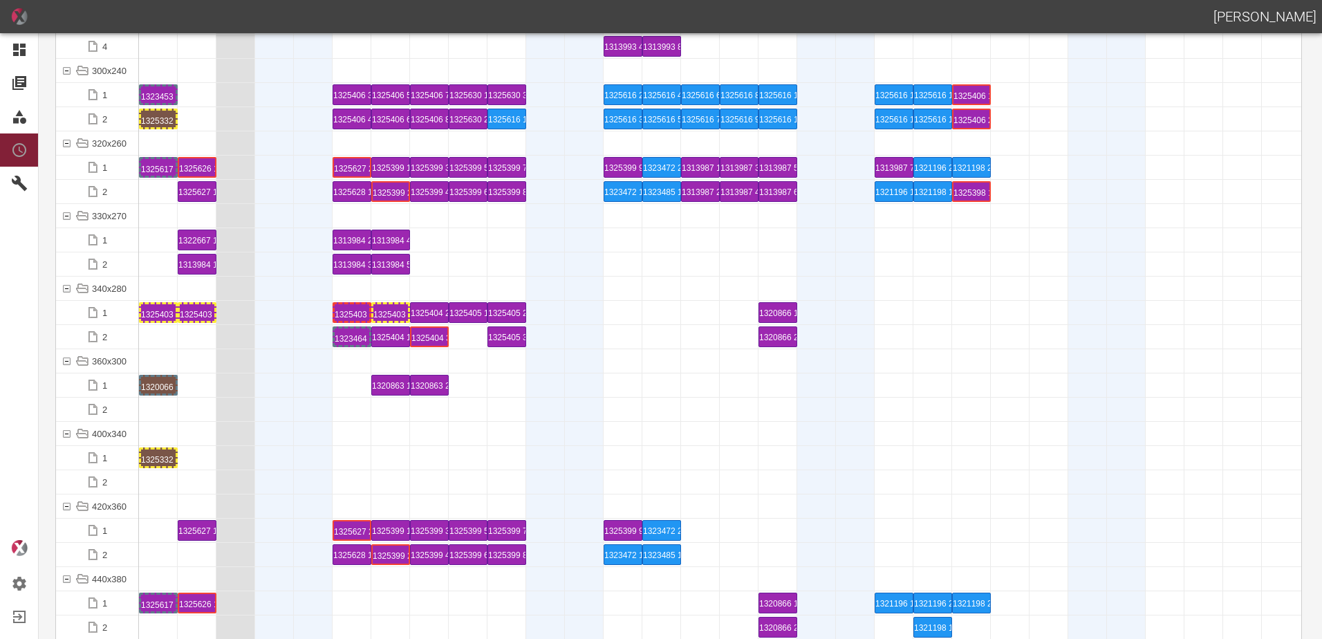
scroll to position [4749, 0]
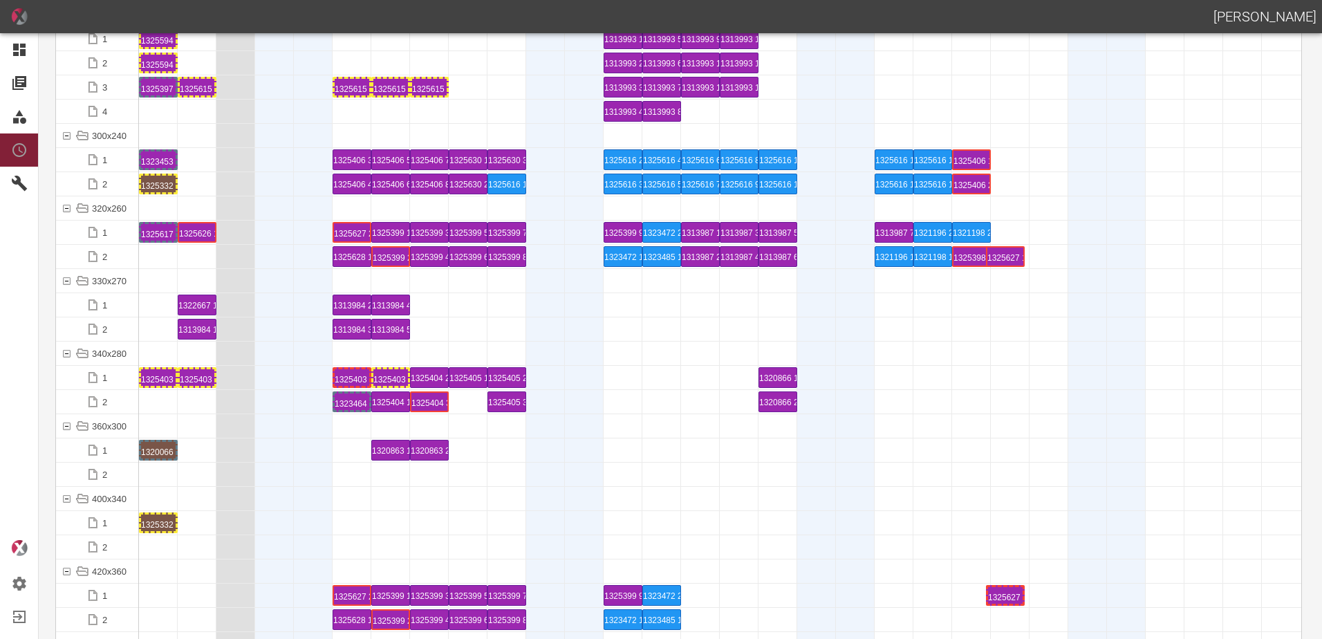
drag, startPoint x: 201, startPoint y: 261, endPoint x: 1008, endPoint y: 249, distance: 806.5
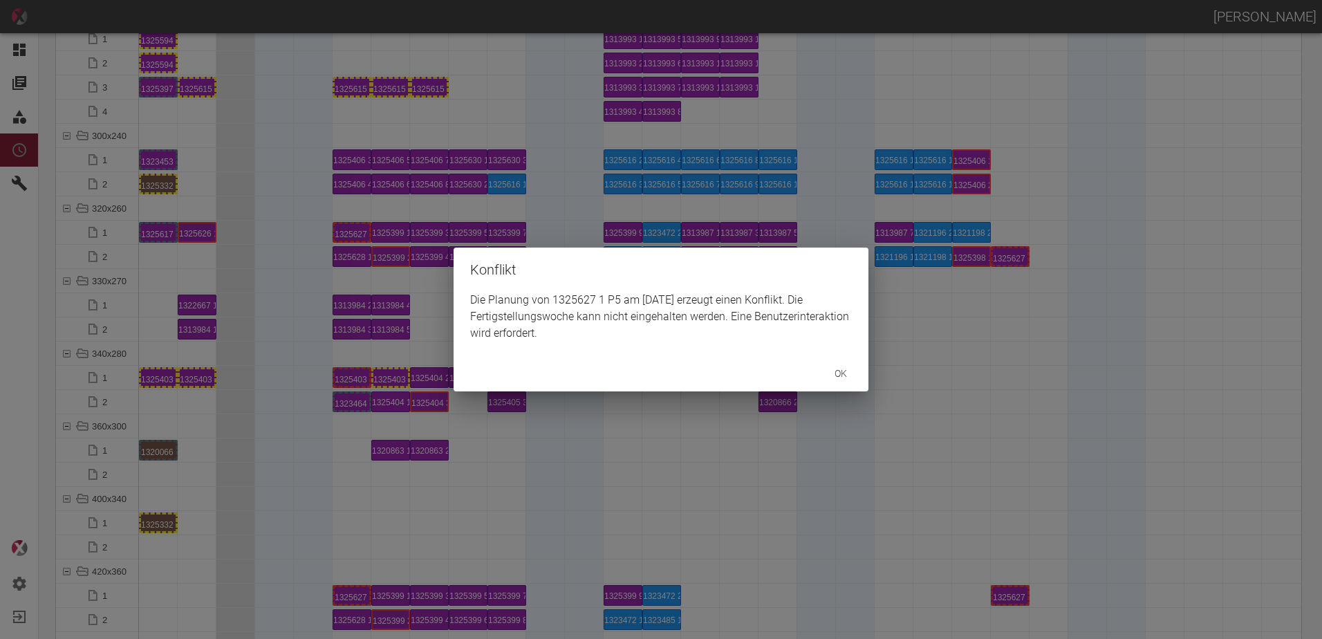
drag, startPoint x: 1026, startPoint y: 266, endPoint x: 1019, endPoint y: 277, distance: 12.7
click at [1026, 269] on div "Konflikt Die Planung von 1325627 1 P5 am [DATE] erzeugt einen Konflikt. Die Fer…" at bounding box center [661, 319] width 1322 height 639
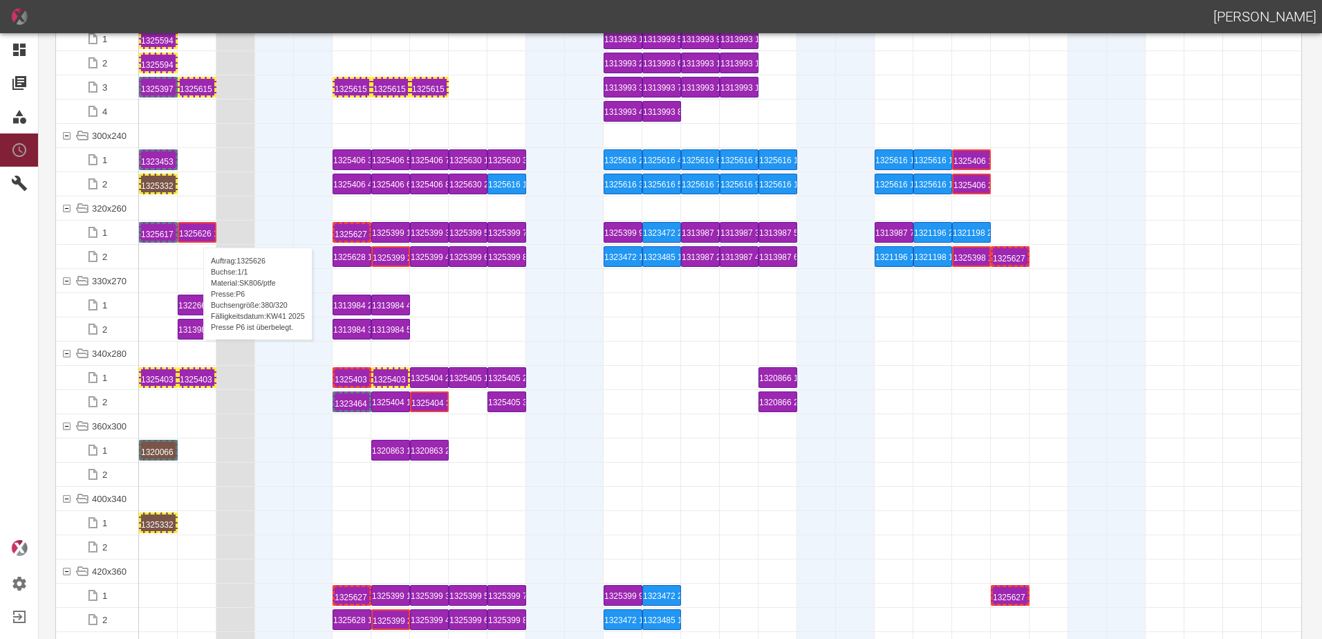
click at [196, 234] on div "1325626 1 P6" at bounding box center [197, 232] width 36 height 18
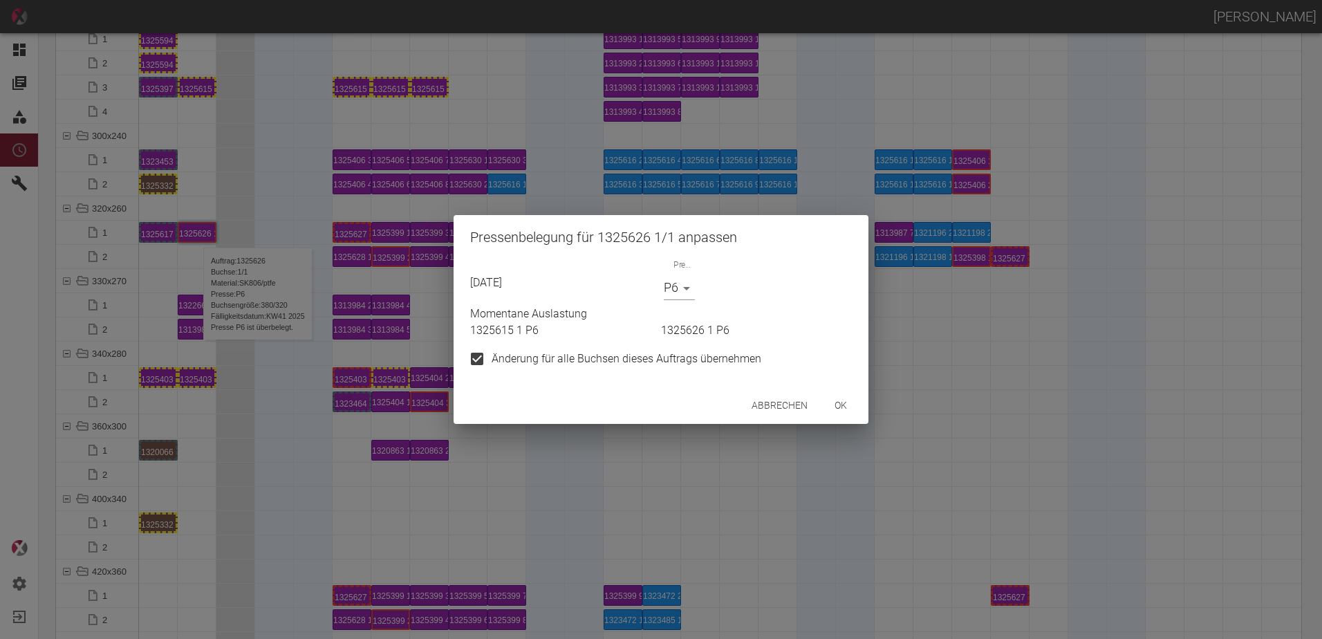
click at [701, 281] on div "Presse P6 P6" at bounding box center [755, 279] width 194 height 41
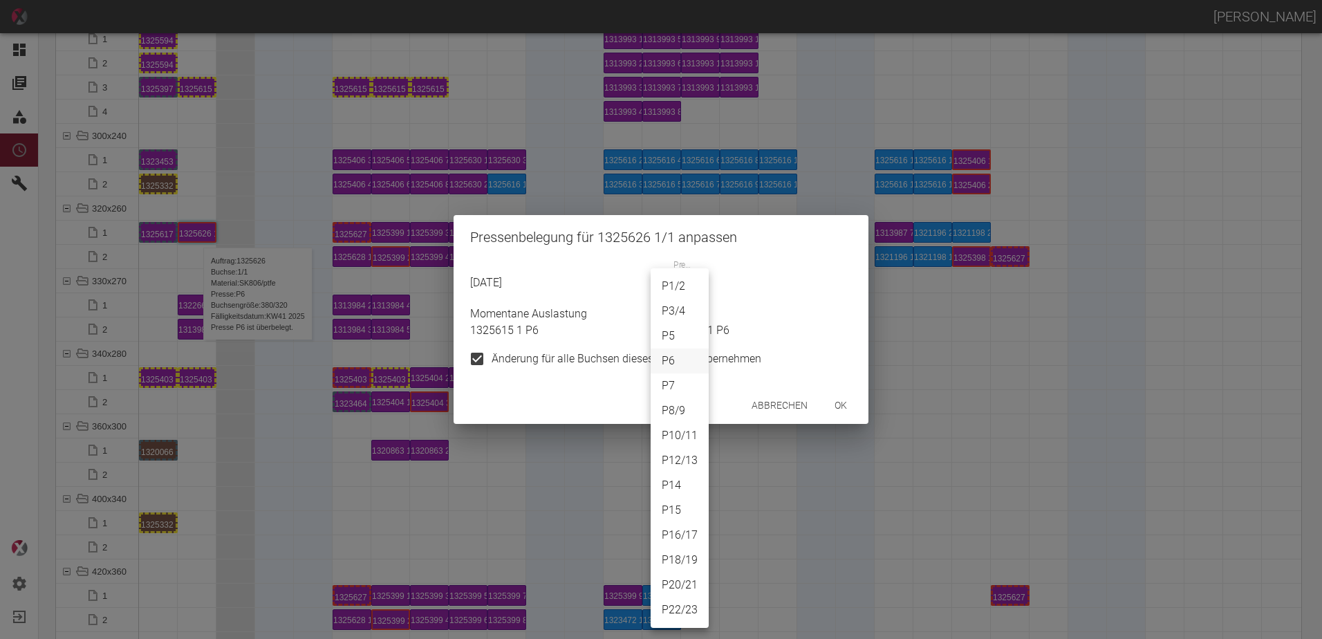
click at [694, 288] on body "[PERSON_NAME] Dashboard Aufträge Materialien Planung Maschinen Einstellungen Au…" at bounding box center [661, 319] width 1322 height 639
click at [678, 492] on li "P14" at bounding box center [680, 485] width 58 height 25
type input "P14"
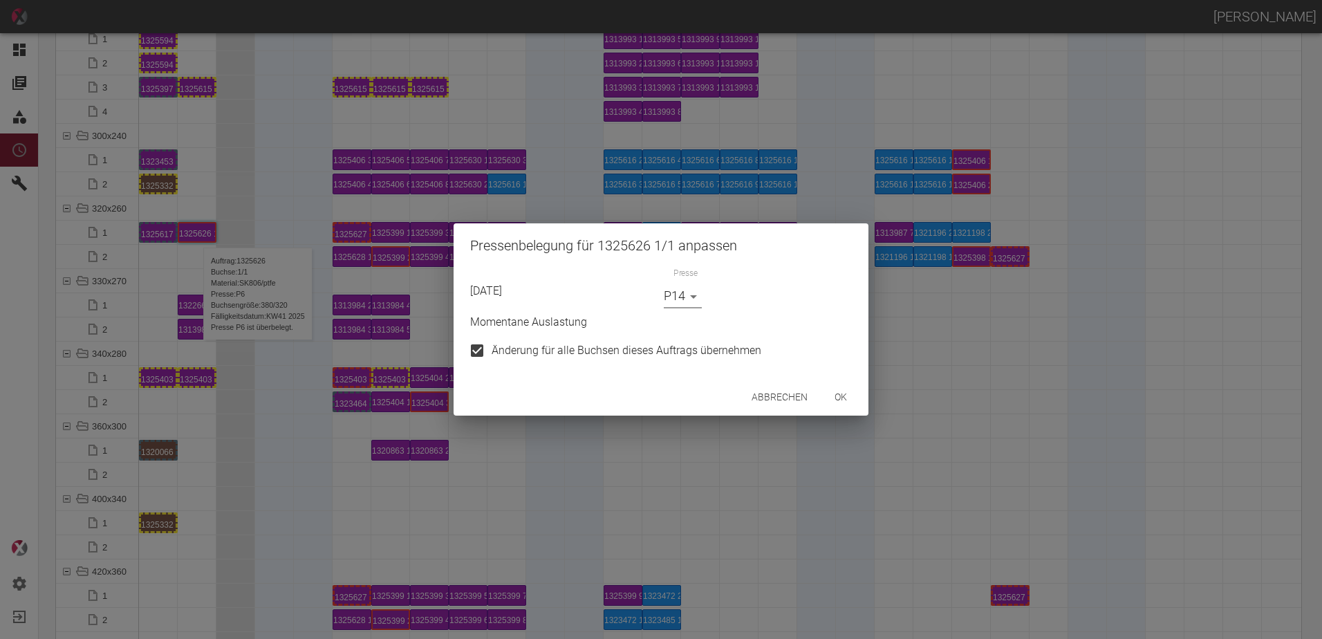
click at [847, 400] on button "ok" at bounding box center [841, 398] width 44 height 26
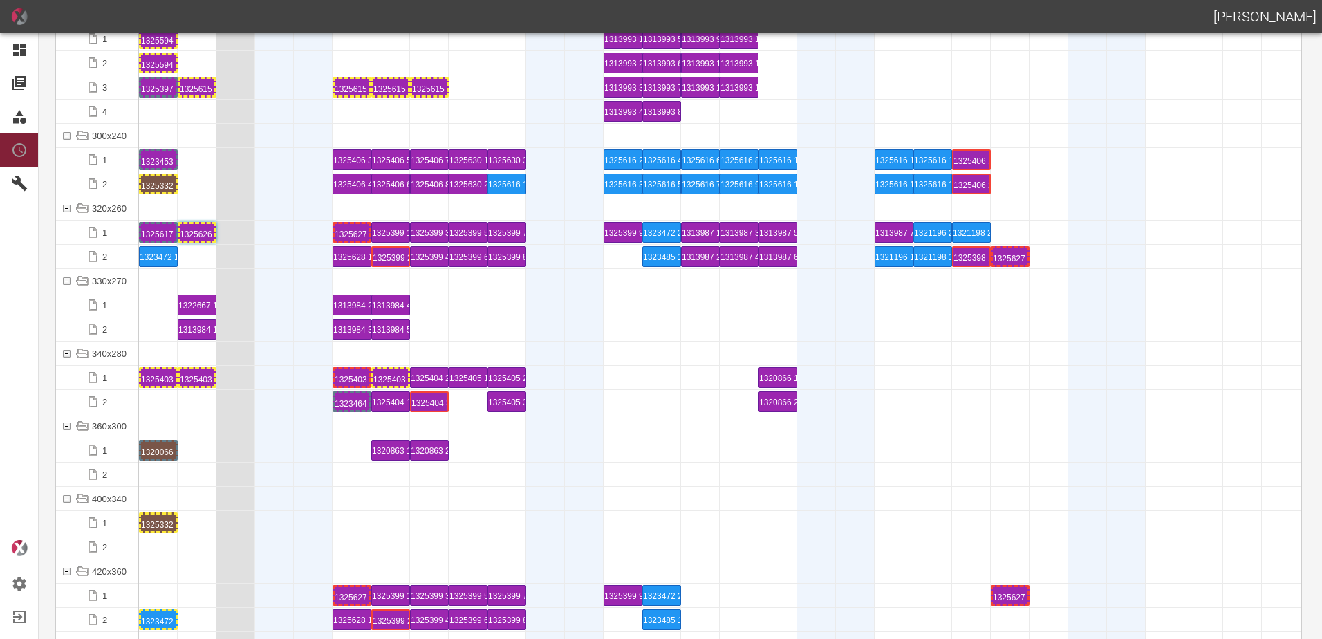
drag, startPoint x: 621, startPoint y: 254, endPoint x: 174, endPoint y: 254, distance: 446.8
drag, startPoint x: 628, startPoint y: 246, endPoint x: 209, endPoint y: 255, distance: 419.2
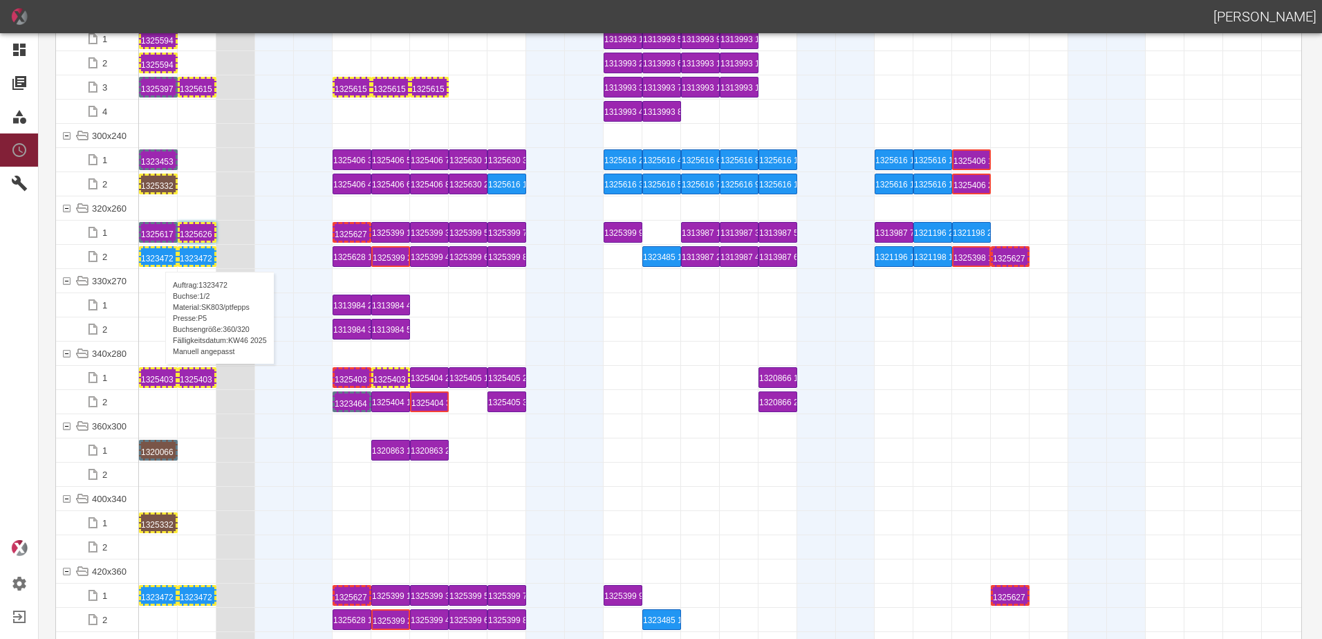
click at [158, 258] on div "1323472 1 P5" at bounding box center [158, 256] width 35 height 17
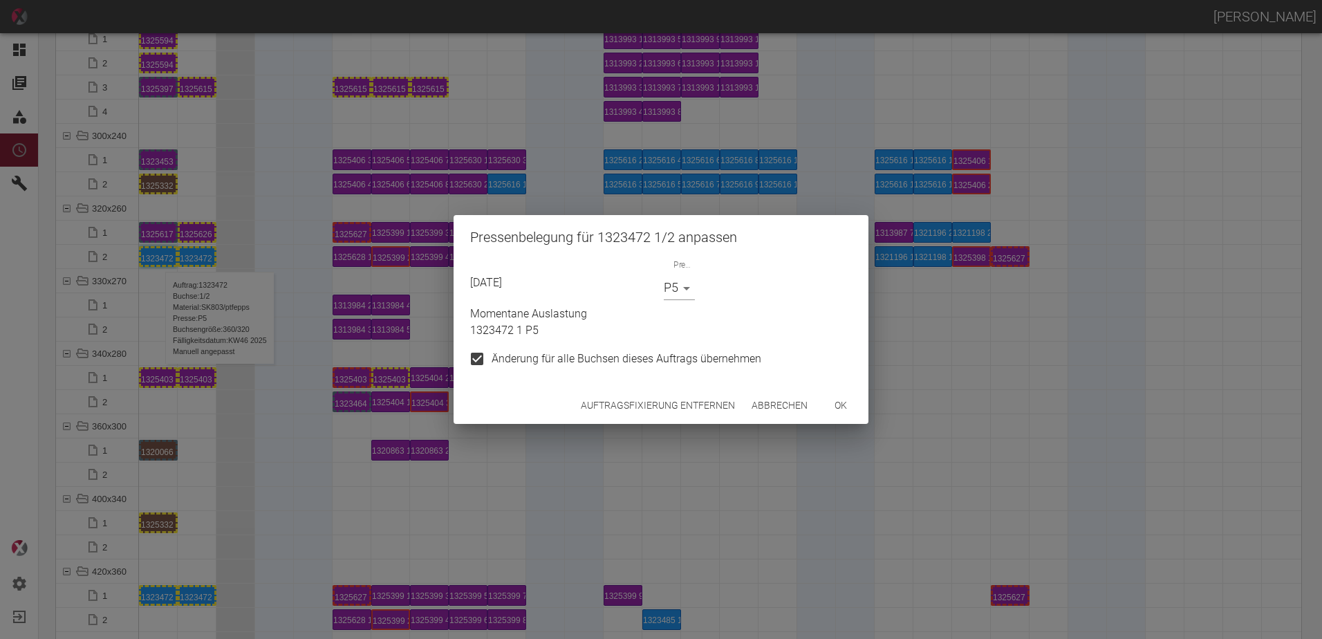
click at [688, 284] on body "[PERSON_NAME] Dashboard Aufträge Materialien Planung Maschinen Einstellungen Au…" at bounding box center [661, 319] width 1322 height 639
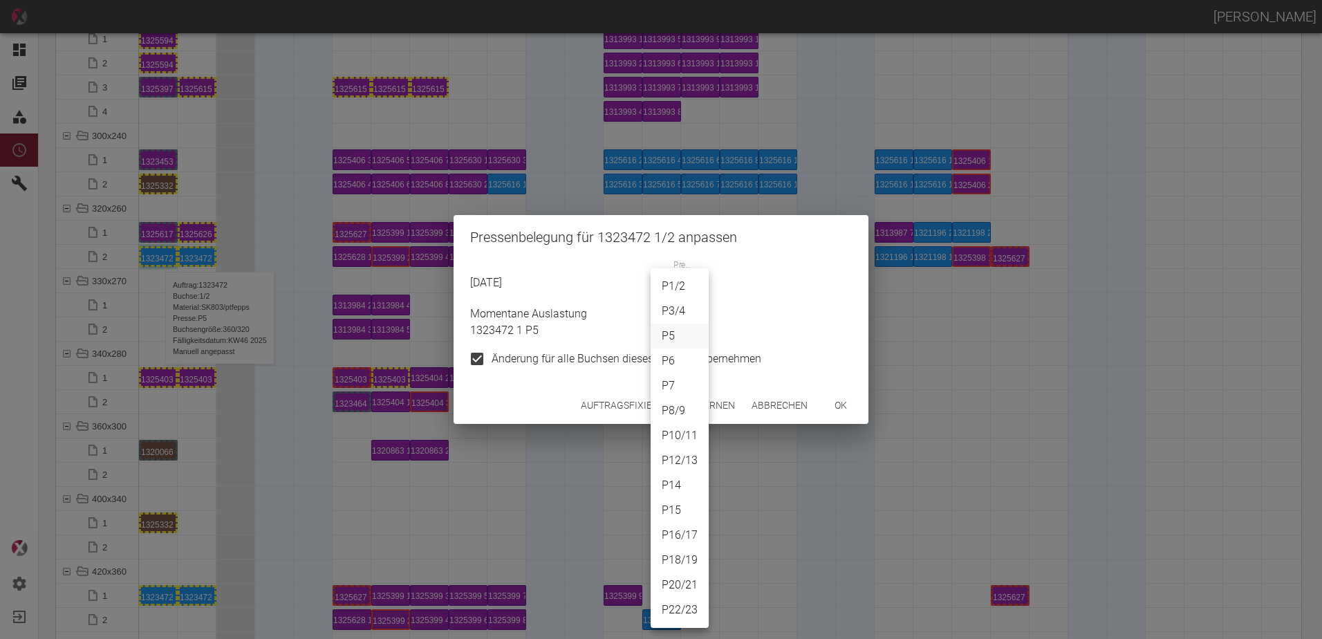
click at [670, 381] on li "P7" at bounding box center [680, 385] width 58 height 25
type input "P7"
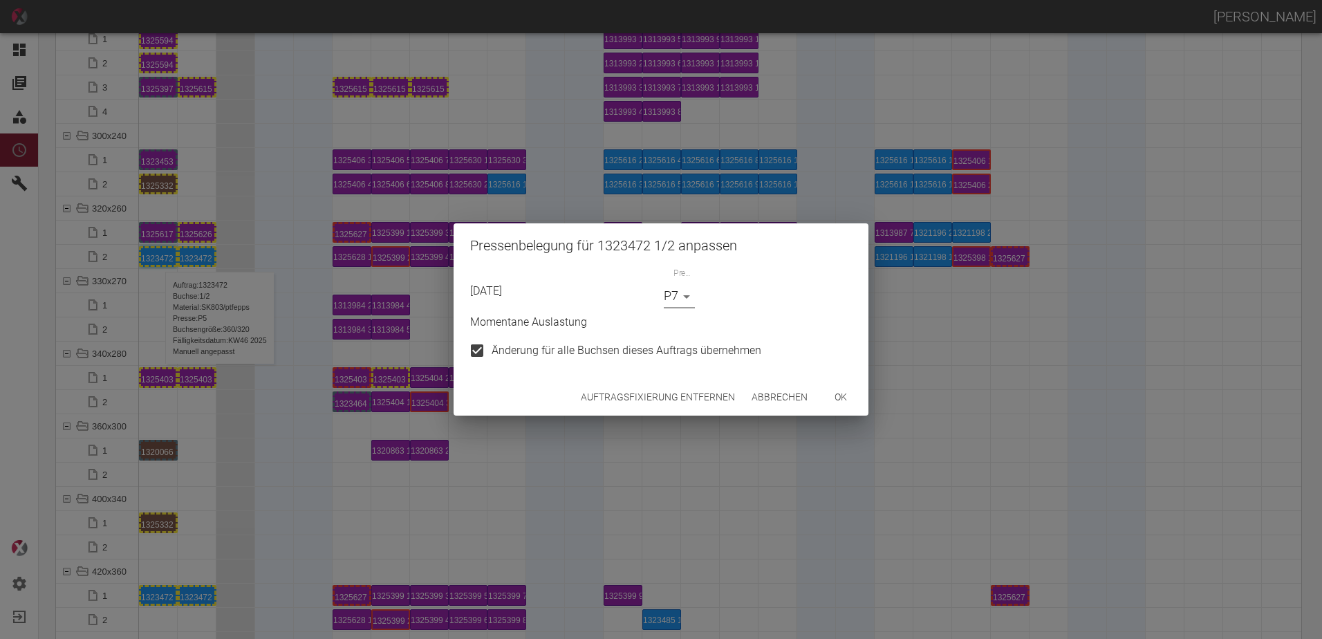
click at [836, 403] on button "ok" at bounding box center [841, 398] width 44 height 26
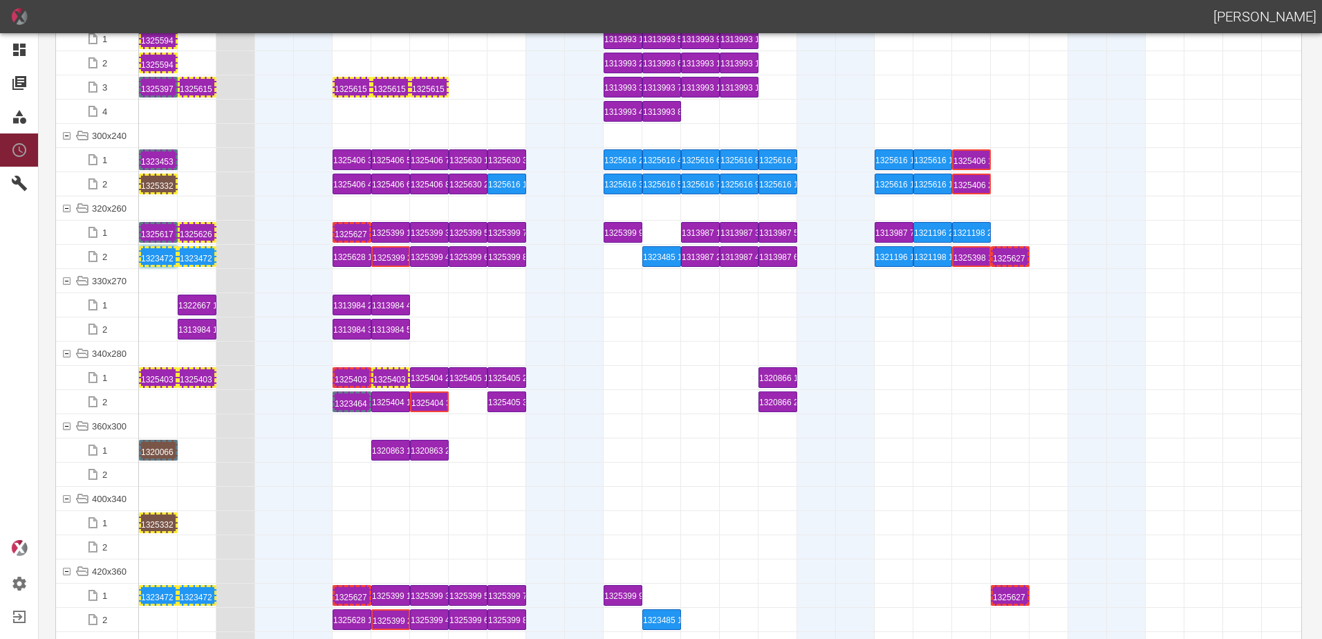
click at [270, 405] on div at bounding box center [274, 402] width 39 height 24
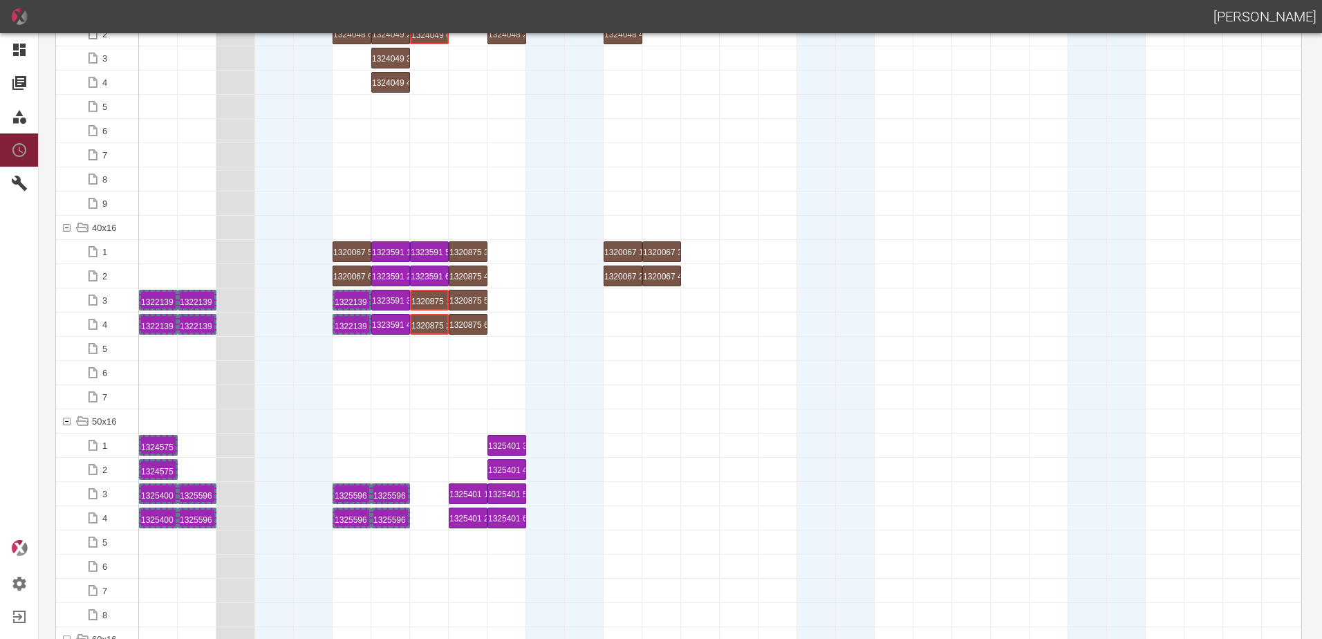
scroll to position [0, 0]
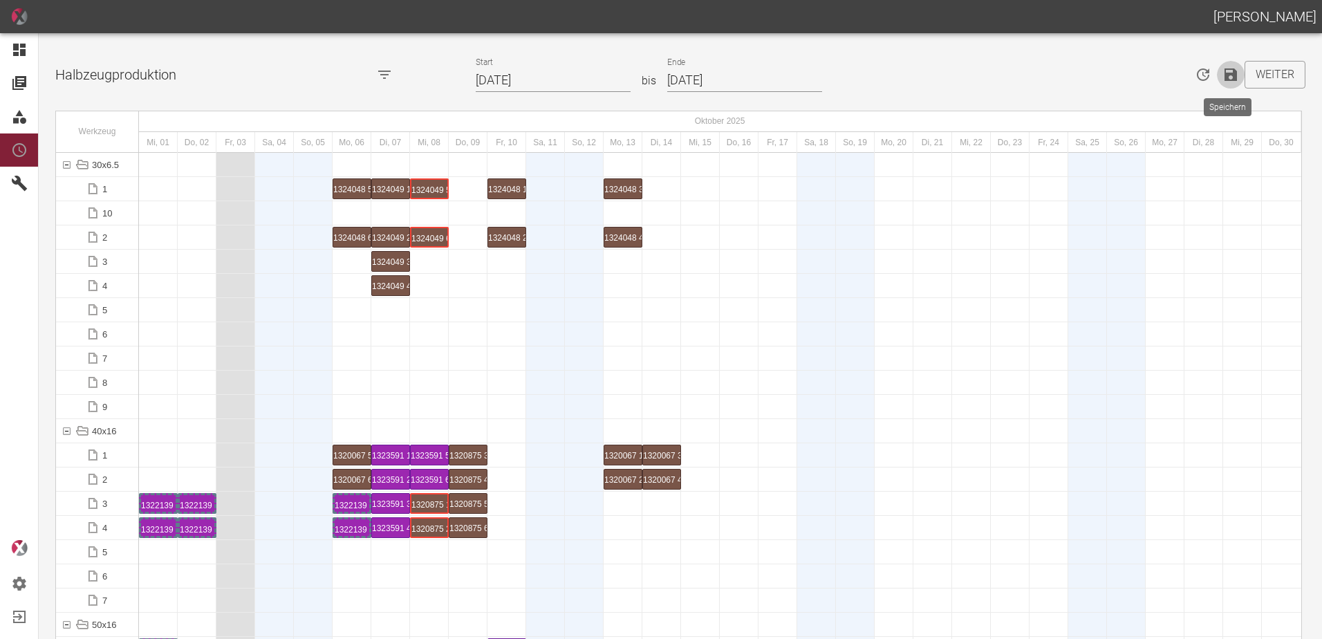
click at [1236, 69] on button "Speichern" at bounding box center [1231, 75] width 28 height 28
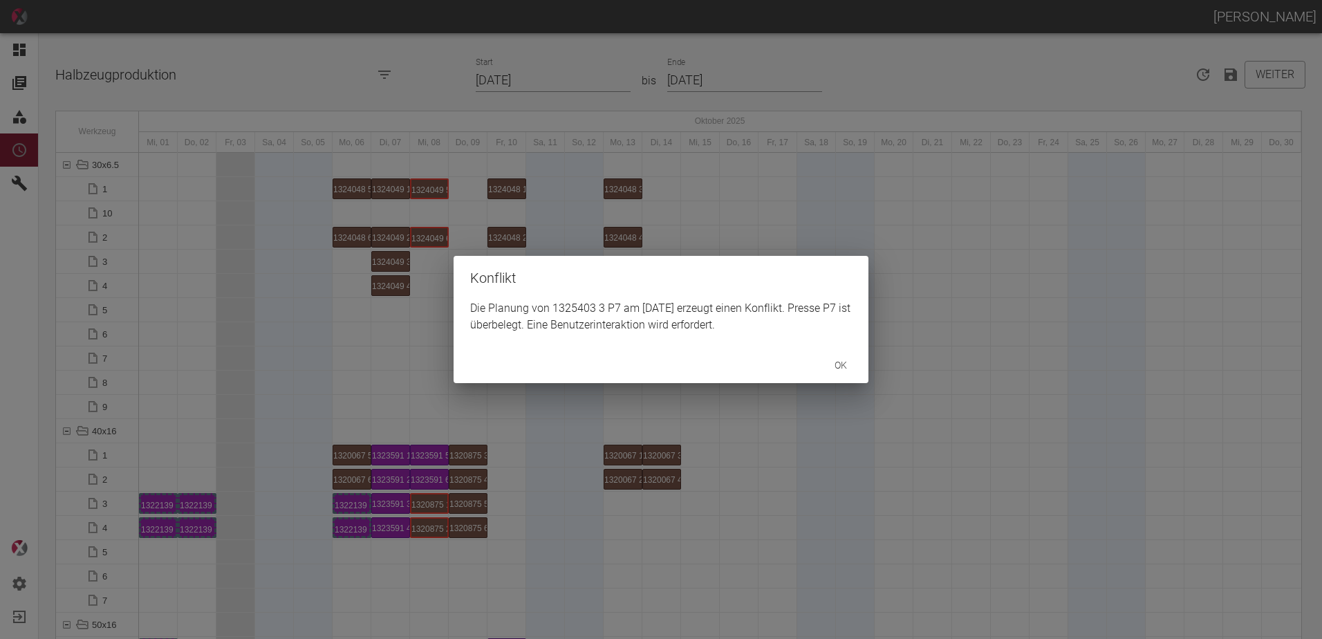
click at [840, 365] on button "ok" at bounding box center [841, 366] width 44 height 26
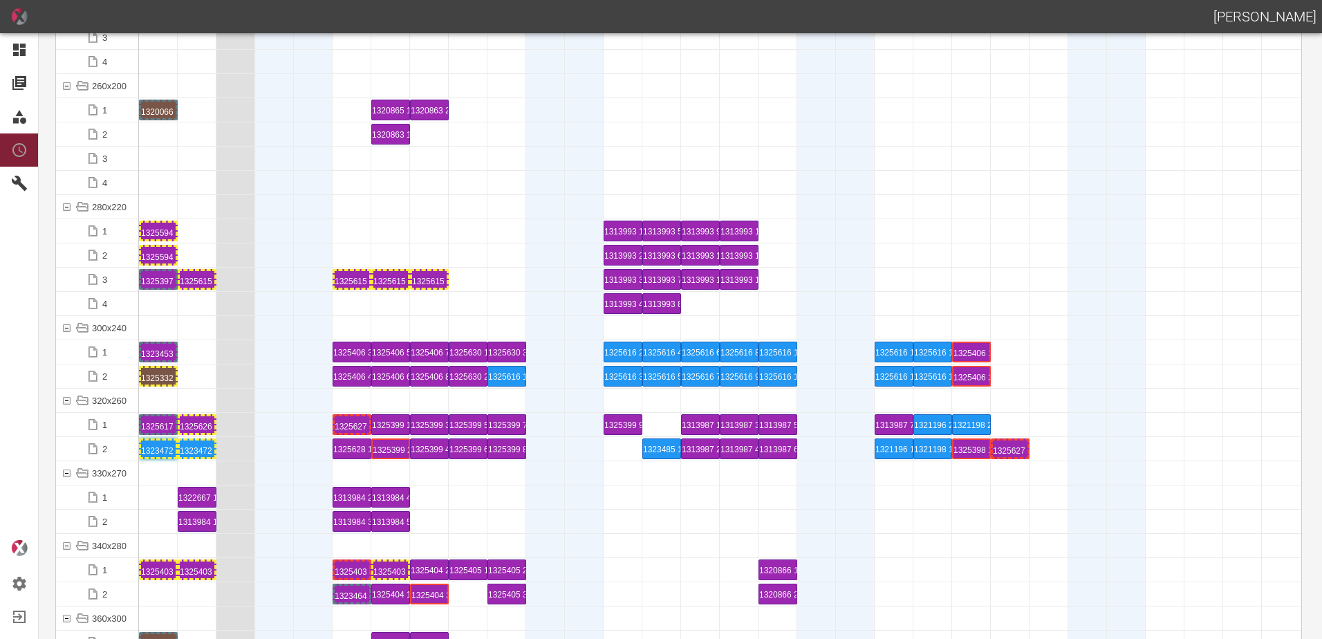
scroll to position [4703, 0]
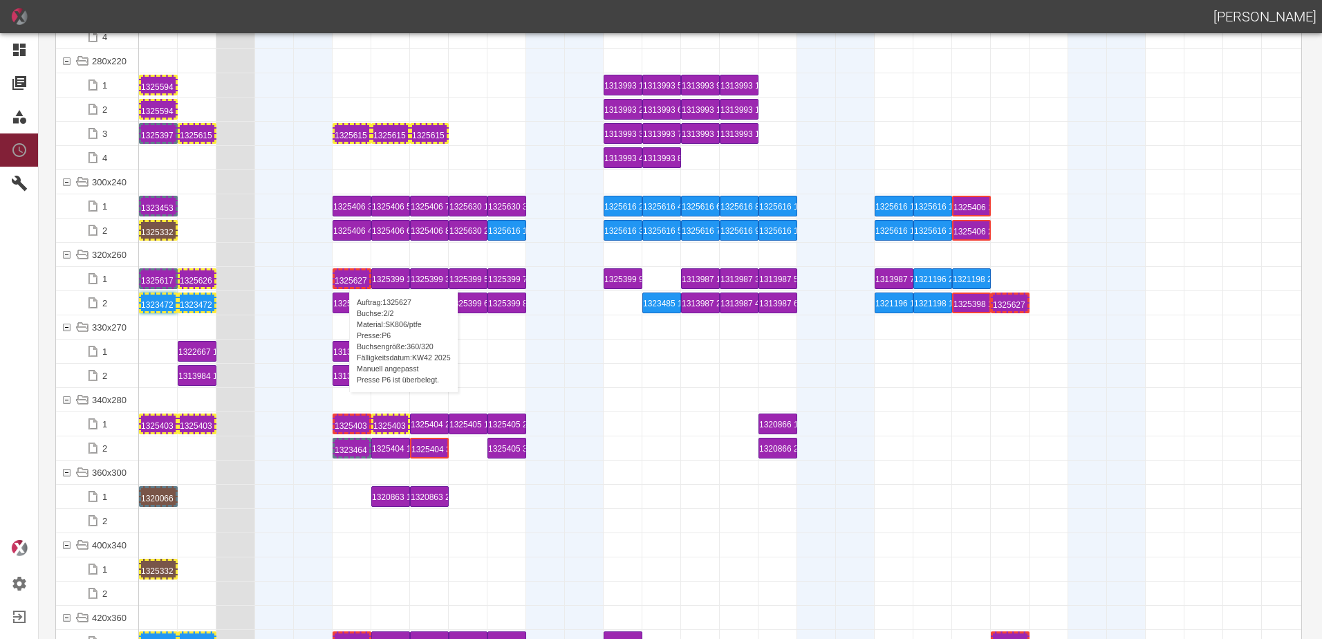
click at [342, 275] on div "1325627 2 P6" at bounding box center [352, 278] width 35 height 17
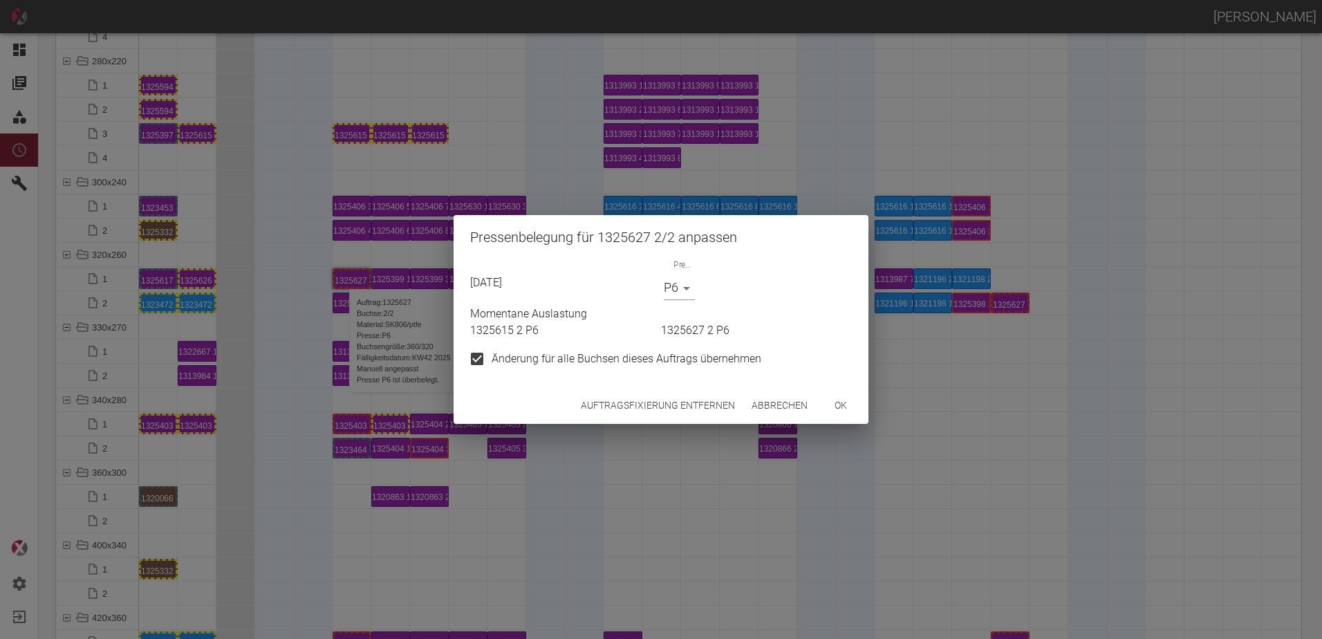
click at [622, 400] on button "Auftragsfixierung entfernen" at bounding box center [657, 406] width 165 height 26
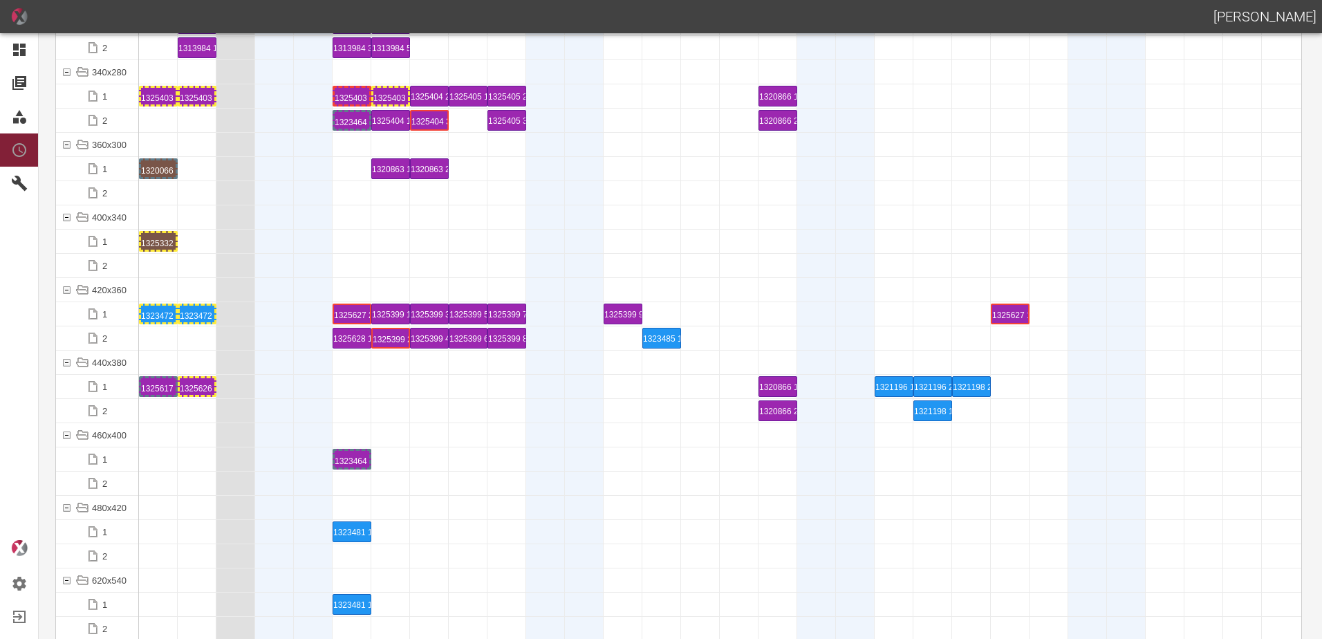
scroll to position [5049, 0]
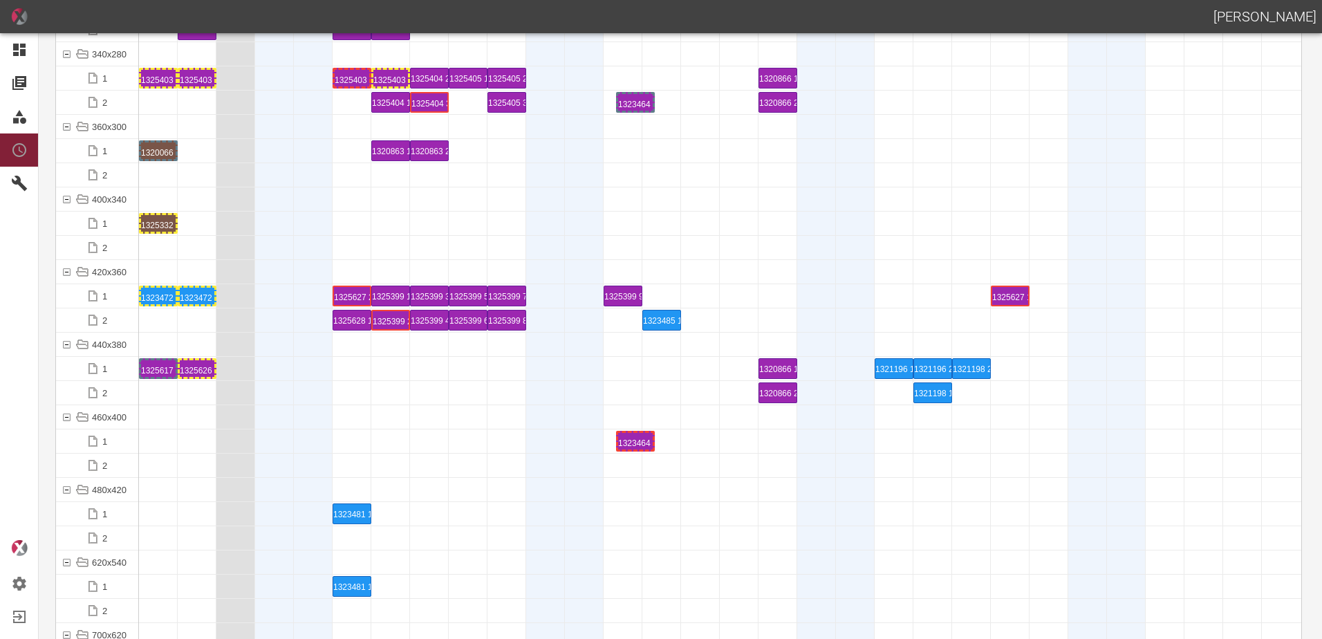
drag, startPoint x: 355, startPoint y: 105, endPoint x: 618, endPoint y: 97, distance: 262.3
click at [723, 168] on div at bounding box center [739, 175] width 39 height 24
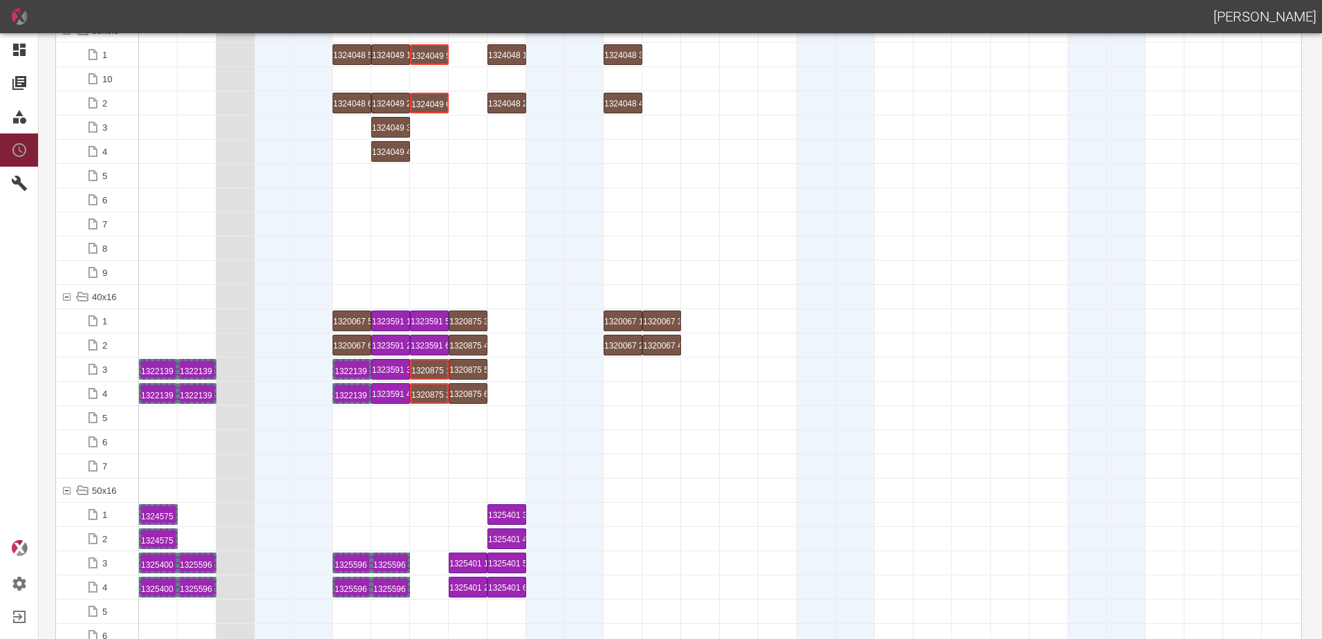
scroll to position [0, 0]
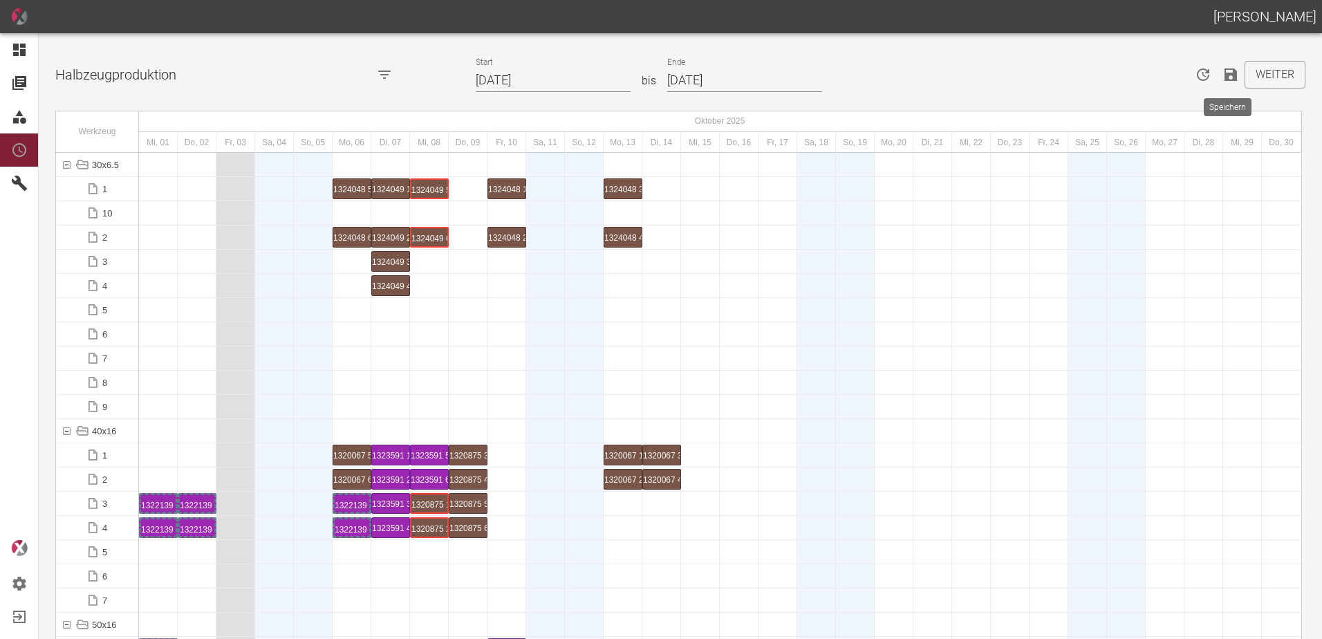
click at [1231, 77] on icon "Speichern" at bounding box center [1231, 74] width 12 height 12
drag, startPoint x: 168, startPoint y: 344, endPoint x: 177, endPoint y: 347, distance: 9.2
click at [168, 344] on div at bounding box center [158, 334] width 39 height 24
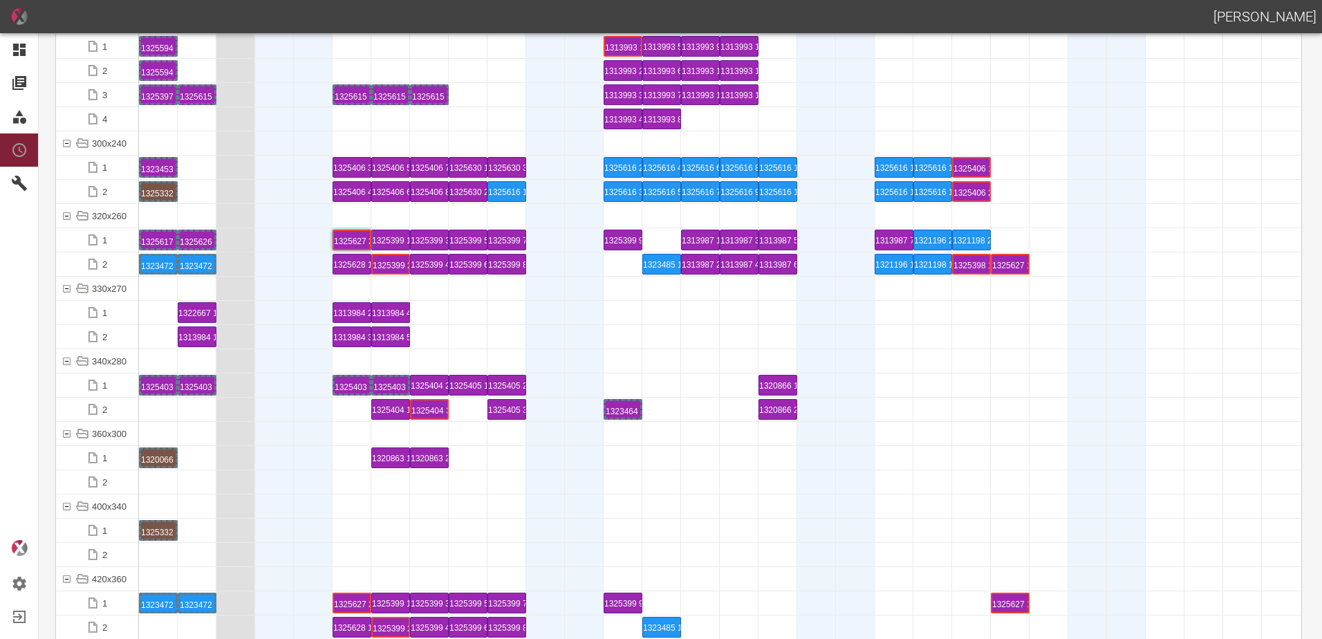
scroll to position [4634, 0]
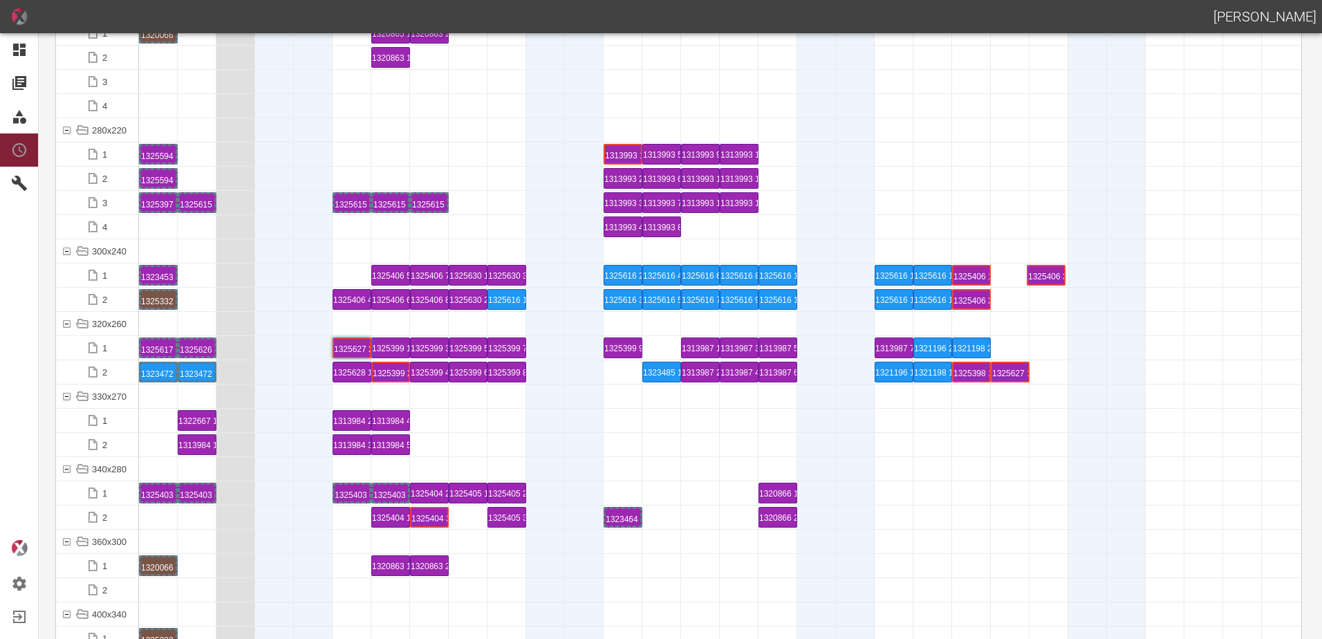
drag, startPoint x: 347, startPoint y: 271, endPoint x: 1034, endPoint y: 259, distance: 687.6
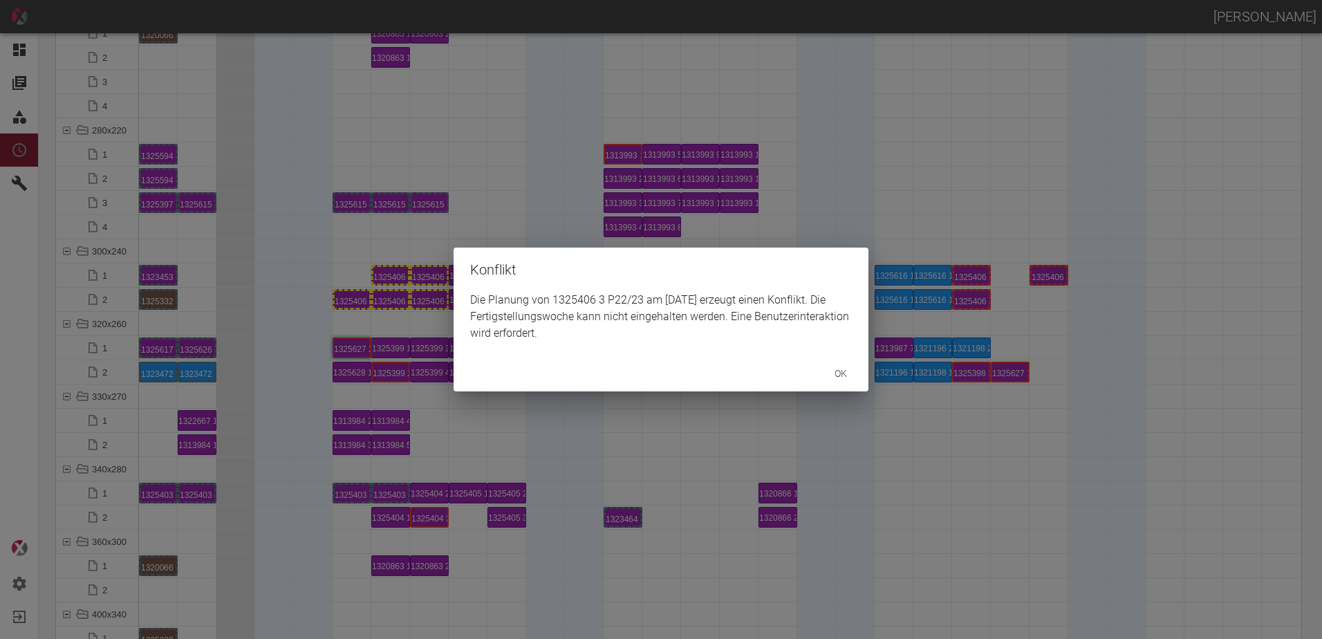
click at [348, 299] on div "Konflikt Die Planung von 1325406 3 P22/23 am [DATE] erzeugt einen Konflikt. Die…" at bounding box center [661, 319] width 1322 height 639
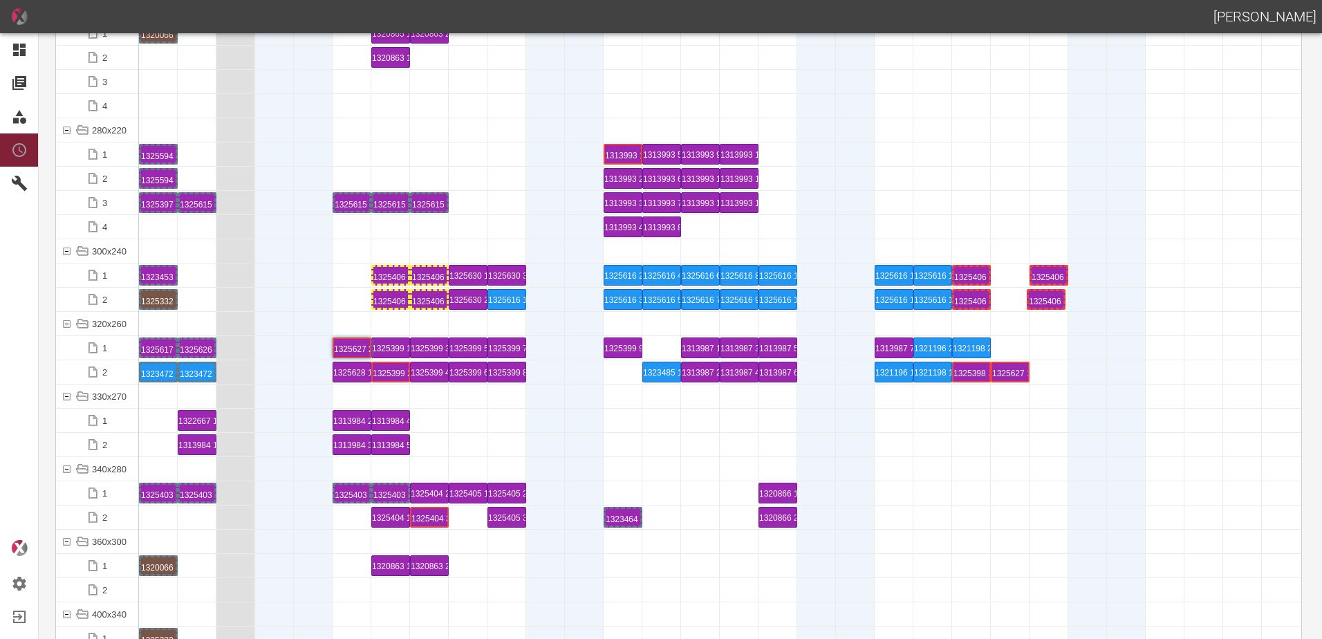
drag, startPoint x: 347, startPoint y: 298, endPoint x: 1042, endPoint y: 286, distance: 694.5
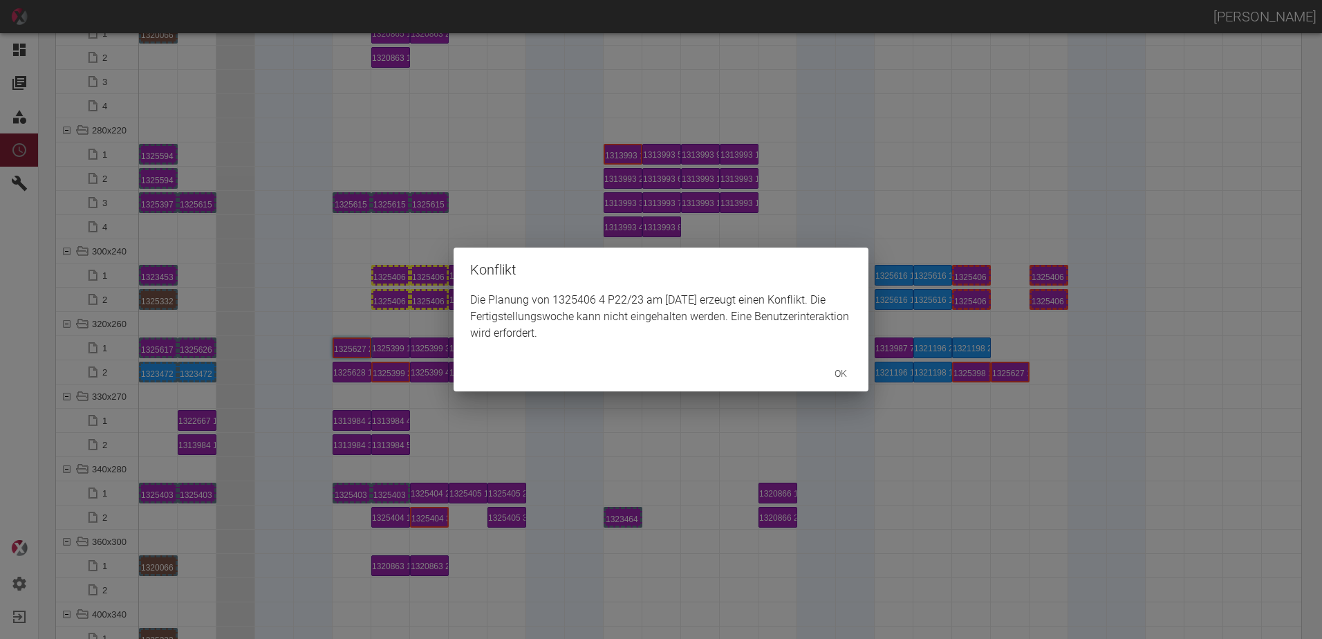
drag, startPoint x: 338, startPoint y: 272, endPoint x: 364, endPoint y: 268, distance: 27.2
click at [342, 271] on div "Konflikt Die Planung von 1325406 4 P22/23 am [DATE] erzeugt einen Konflikt. Die…" at bounding box center [661, 319] width 1322 height 639
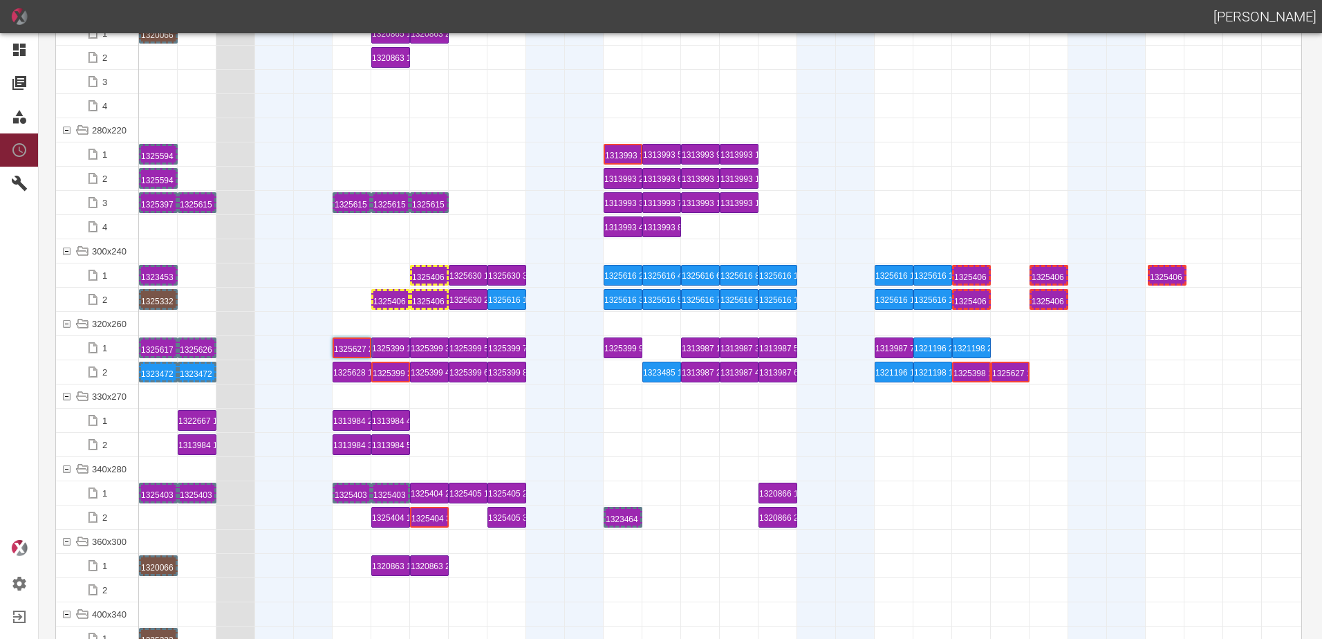
drag, startPoint x: 382, startPoint y: 267, endPoint x: 1165, endPoint y: 261, distance: 782.9
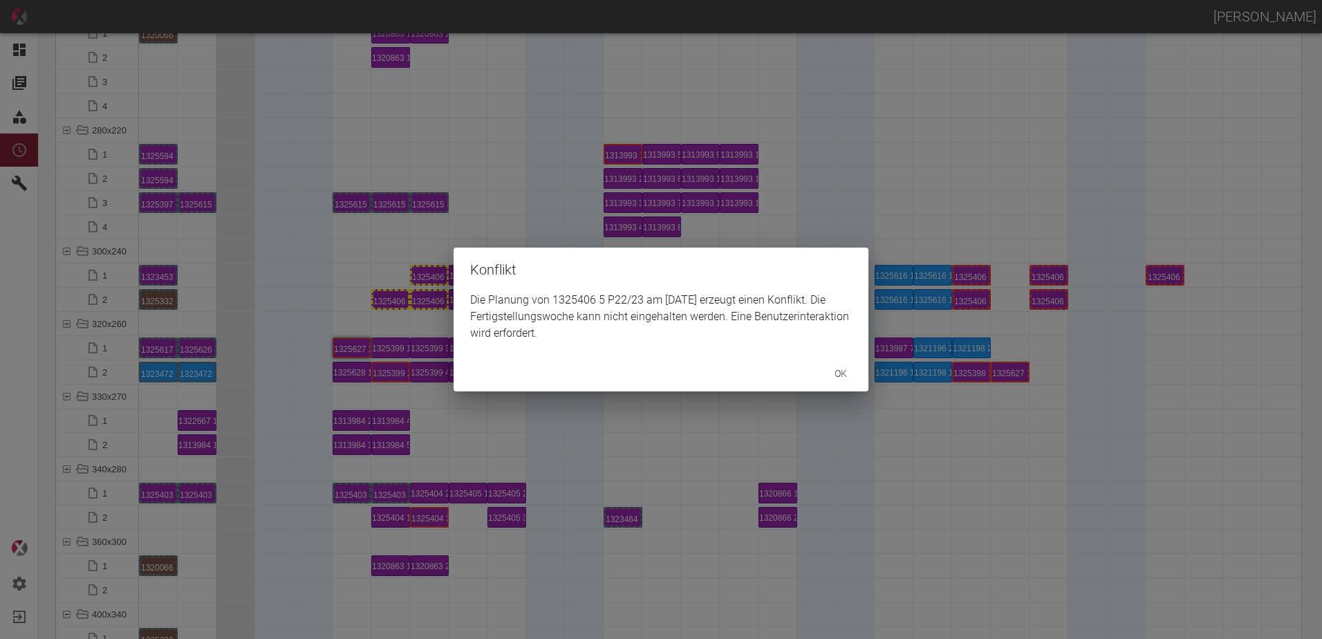
drag, startPoint x: 345, startPoint y: 313, endPoint x: 380, endPoint y: 307, distance: 35.8
click at [364, 311] on div "Konflikt Die Planung von 1325406 5 P22/23 am [DATE] erzeugt einen Konflikt. Die…" at bounding box center [661, 319] width 1322 height 639
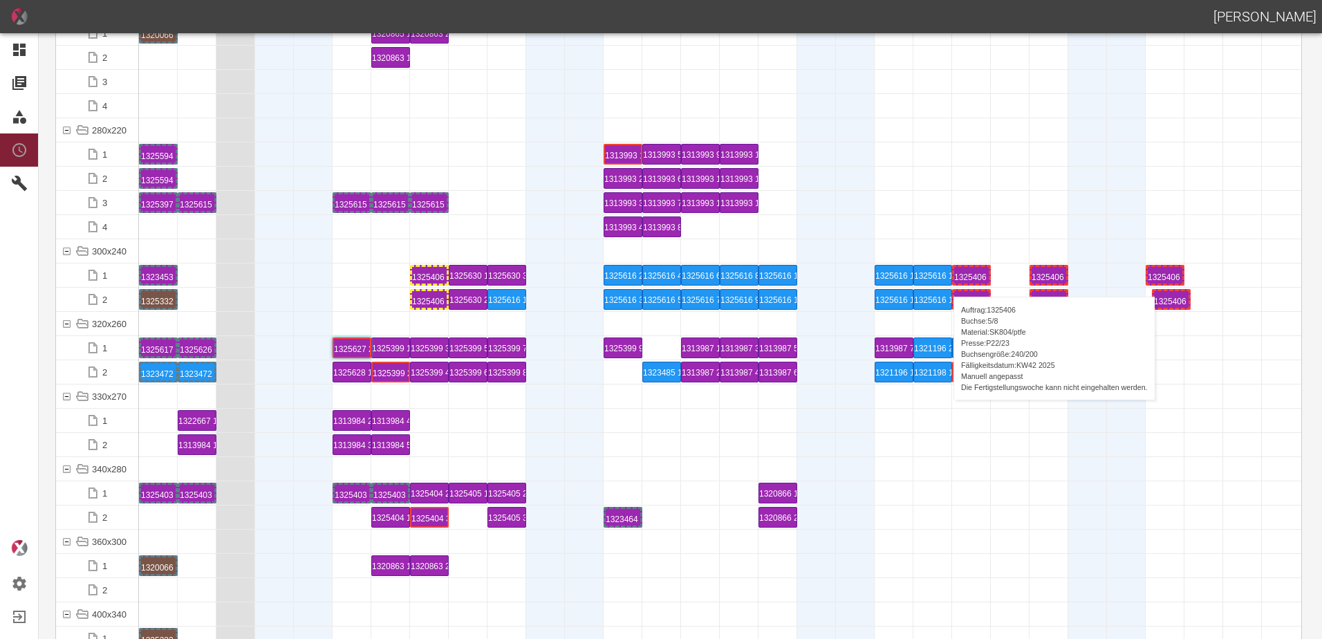
drag, startPoint x: 399, startPoint y: 299, endPoint x: 1154, endPoint y: 285, distance: 754.7
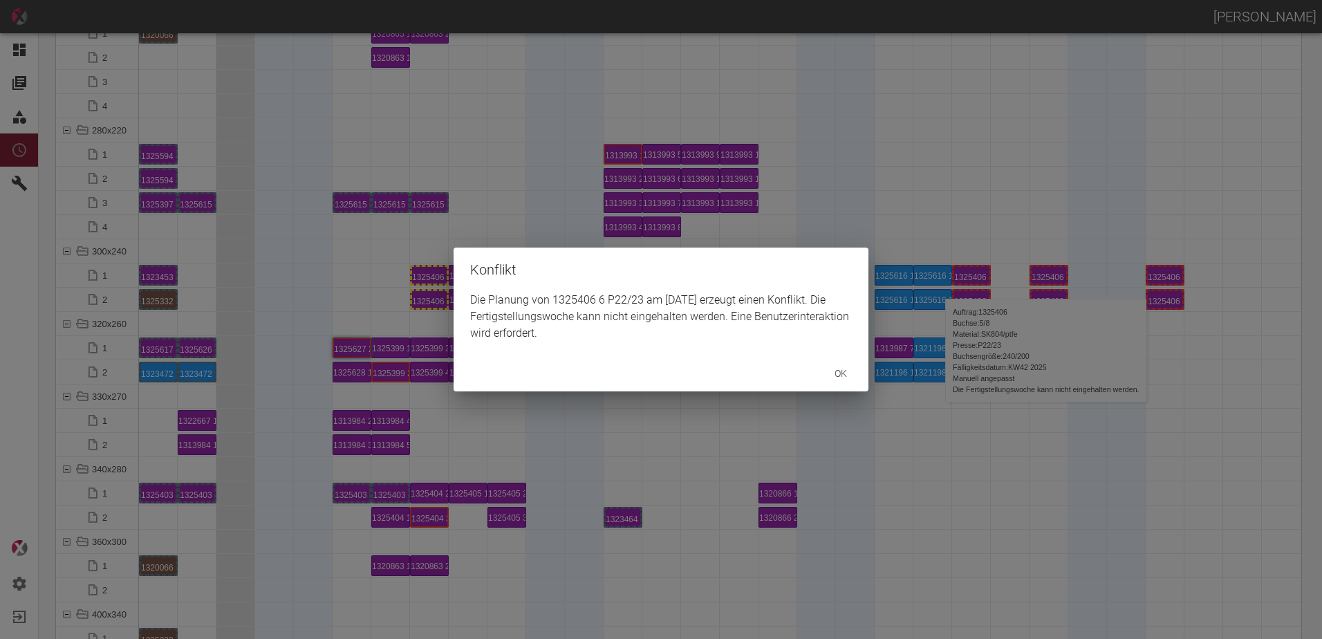
click at [270, 344] on div "Konflikt Die Planung von 1325406 6 P22/23 am [DATE] erzeugt einen Konflikt. Die…" at bounding box center [661, 319] width 1322 height 639
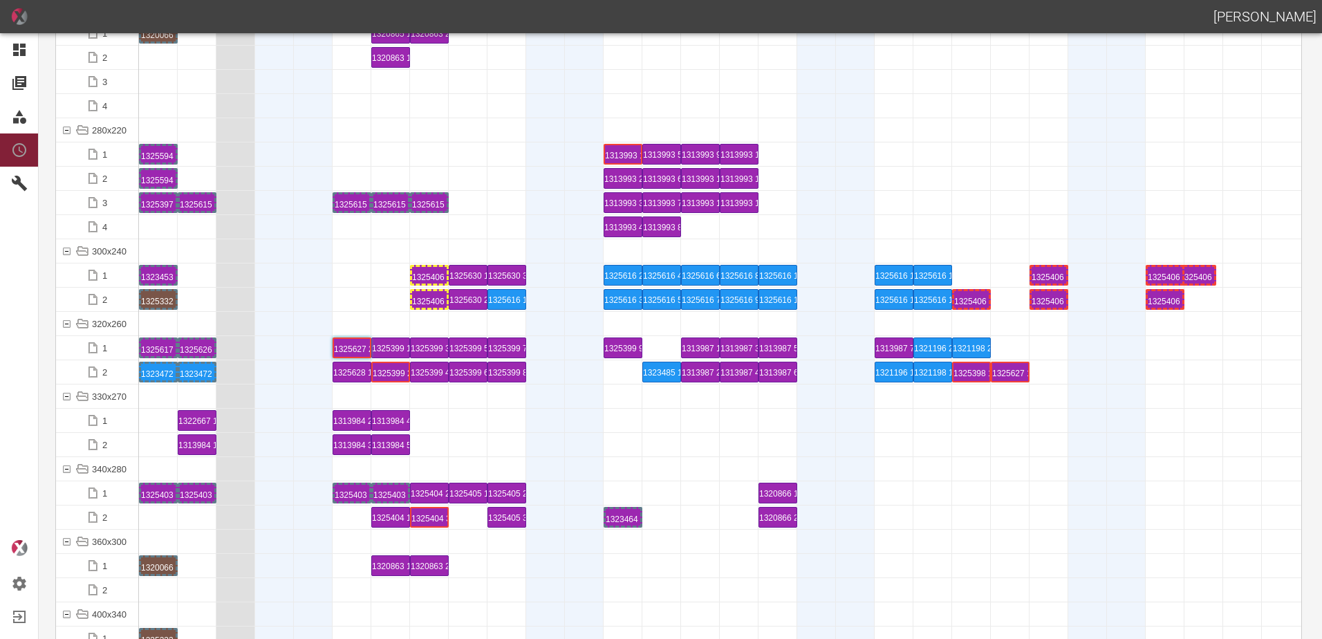
drag, startPoint x: 973, startPoint y: 270, endPoint x: 1198, endPoint y: 266, distance: 224.8
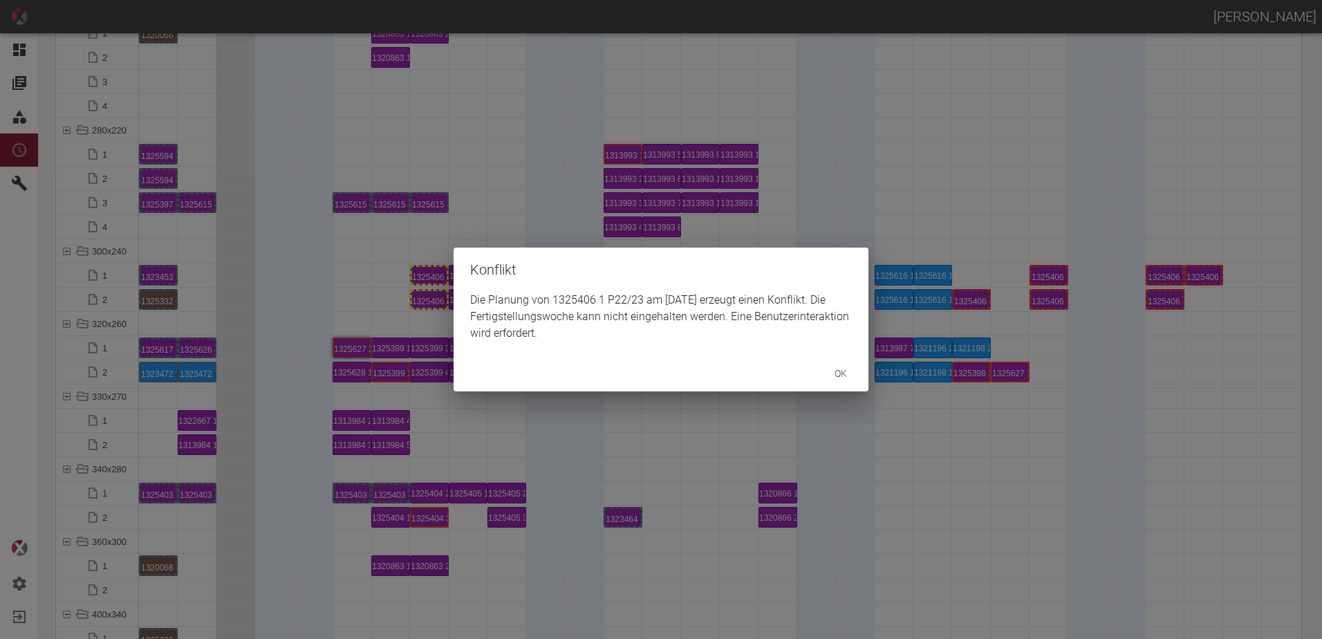
drag, startPoint x: 1198, startPoint y: 266, endPoint x: 1006, endPoint y: 317, distance: 198.3
click at [1026, 332] on div "Konflikt Die Planung von 1325406 1 P22/23 am [DATE] erzeugt einen Konflikt. Die…" at bounding box center [661, 319] width 1322 height 639
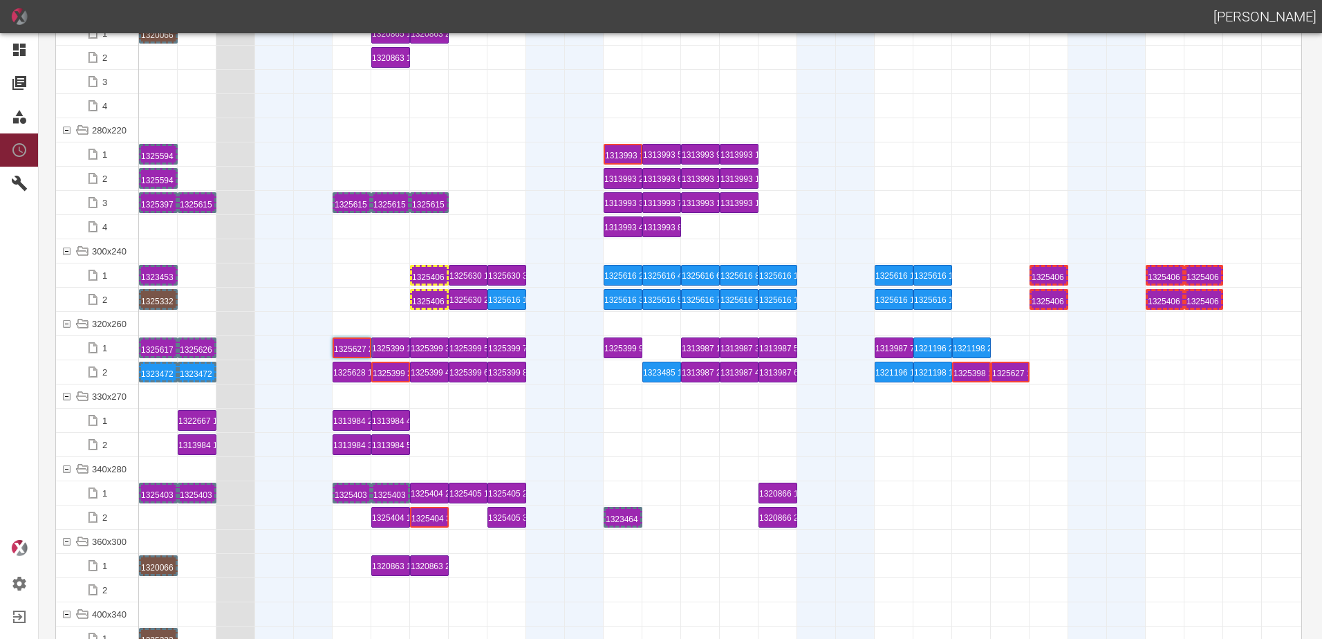
drag, startPoint x: 980, startPoint y: 302, endPoint x: 1222, endPoint y: 292, distance: 242.3
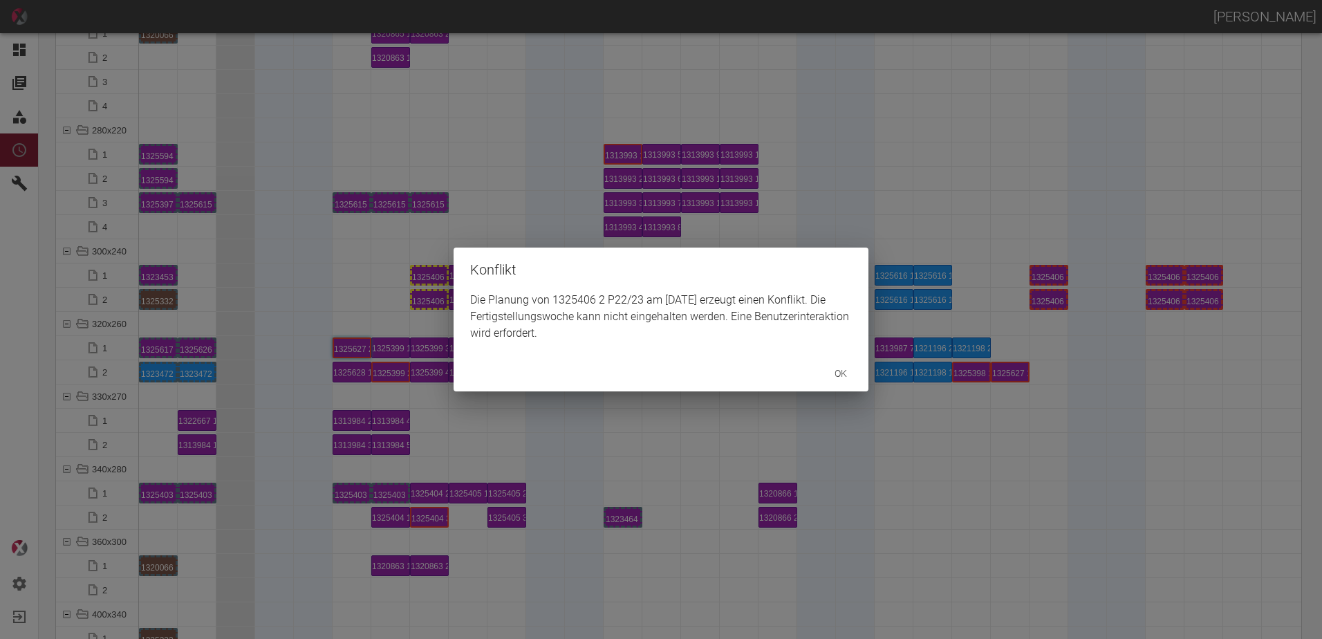
drag, startPoint x: 459, startPoint y: 322, endPoint x: 436, endPoint y: 299, distance: 31.8
click at [455, 321] on div "Die Planung von 1325406 2 P22/23 am [DATE] erzeugt einen Konflikt. Die Fertigst…" at bounding box center [661, 324] width 415 height 64
click at [433, 277] on div "Konflikt Die Planung von 1325406 2 P22/23 am [DATE] erzeugt einen Konflikt. Die…" at bounding box center [661, 319] width 1322 height 639
drag, startPoint x: 399, startPoint y: 271, endPoint x: 417, endPoint y: 279, distance: 19.8
click at [412, 278] on div "Konflikt Die Planung von 1325406 7 P22/23 am [DATE] erzeugt einen Konflikt. Die…" at bounding box center [661, 319] width 1322 height 639
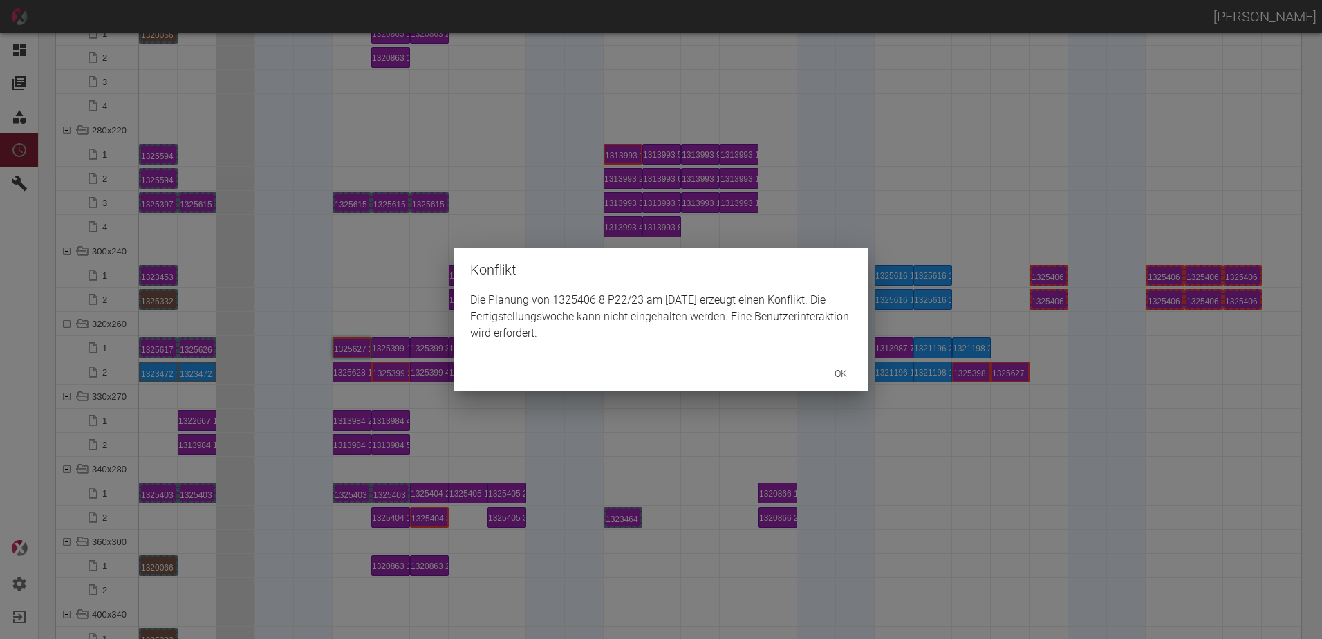
drag, startPoint x: 1221, startPoint y: 372, endPoint x: 1244, endPoint y: 326, distance: 51.3
click at [1221, 373] on div "Konflikt Die Planung von 1325406 8 P22/23 am [DATE] erzeugt einen Konflikt. Die…" at bounding box center [661, 319] width 1322 height 639
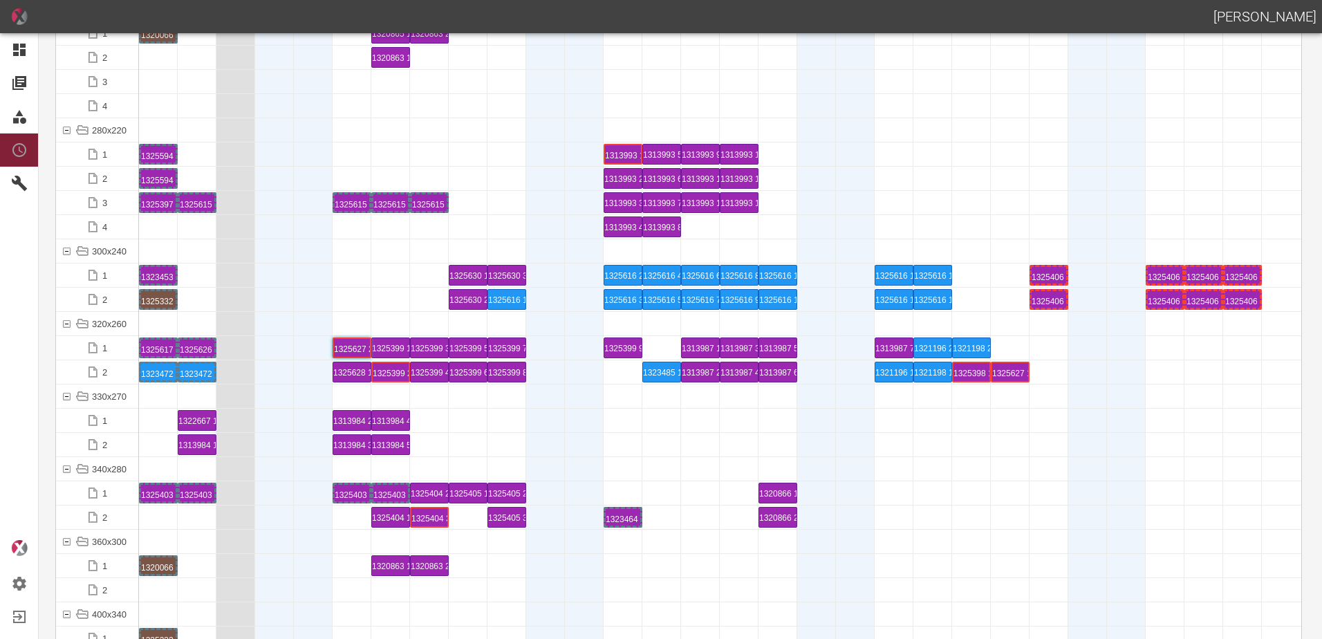
click at [1245, 299] on div "1325406 8 P22/23" at bounding box center [1243, 299] width 35 height 17
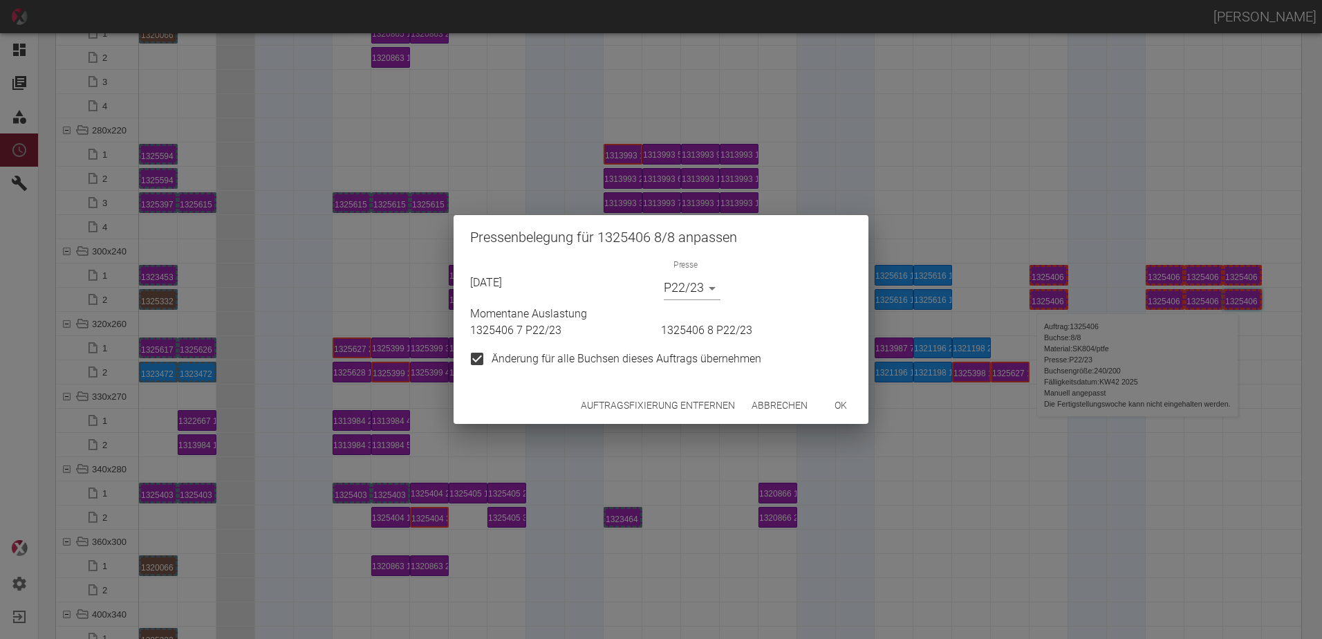
click at [676, 396] on button "Auftragsfixierung entfernen" at bounding box center [657, 406] width 165 height 26
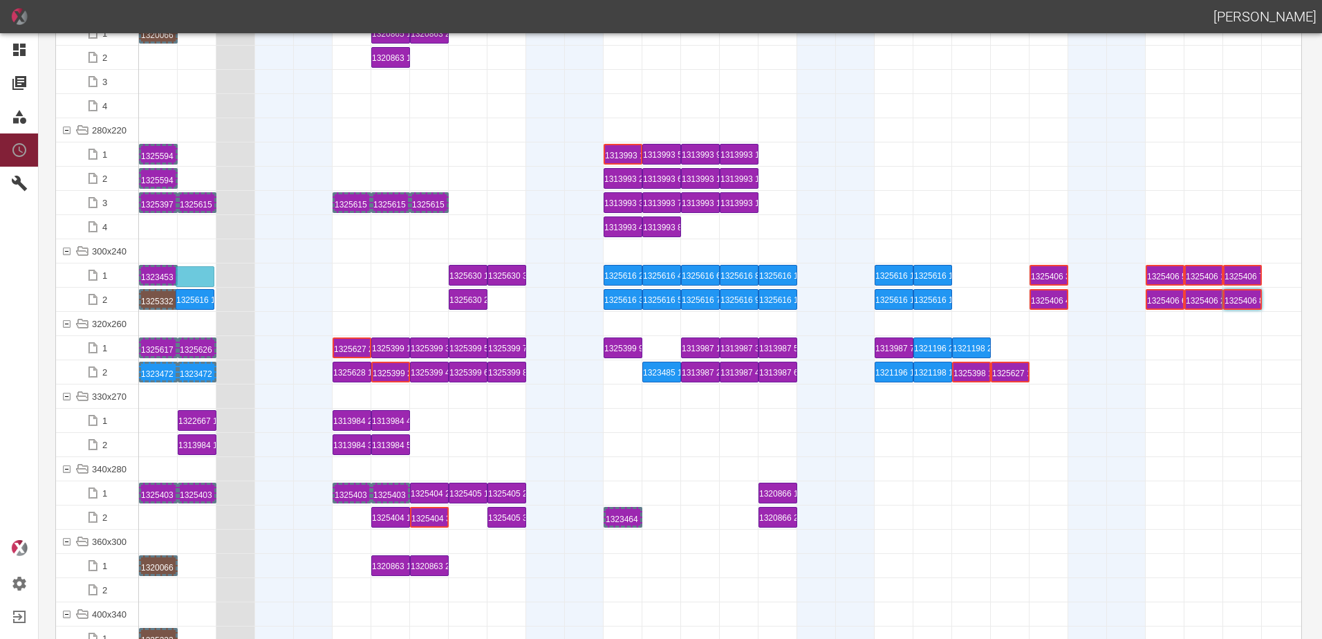
drag, startPoint x: 504, startPoint y: 300, endPoint x: 192, endPoint y: 266, distance: 313.8
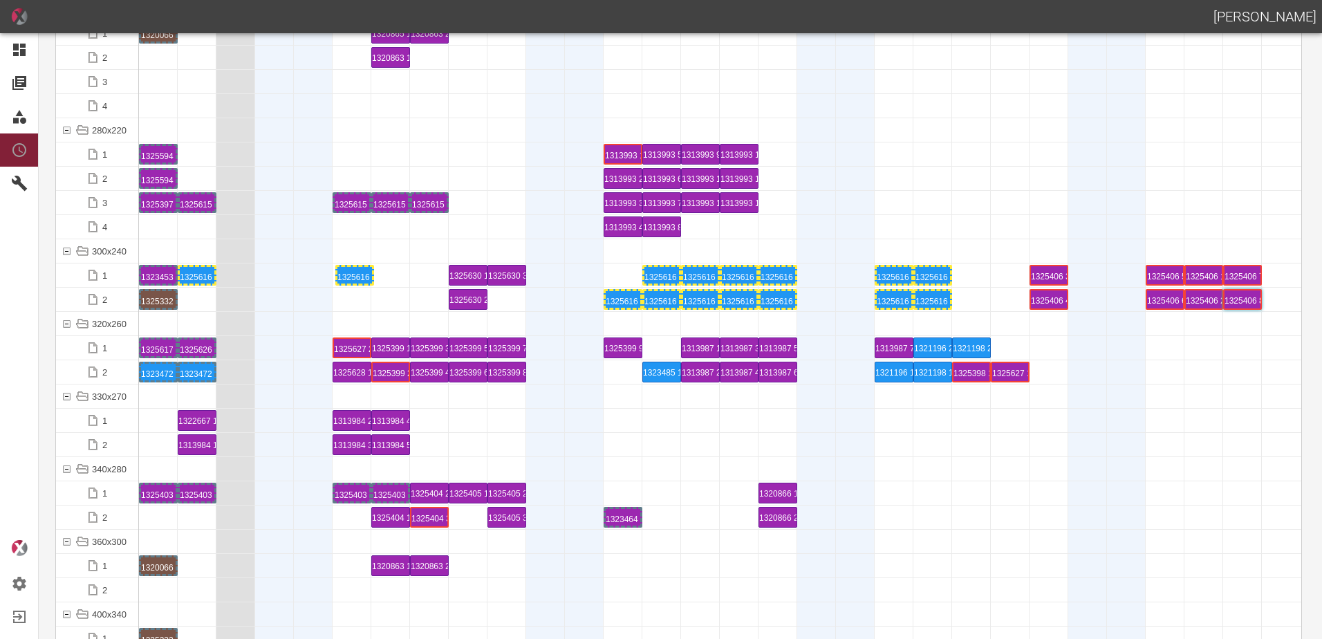
drag, startPoint x: 630, startPoint y: 271, endPoint x: 361, endPoint y: 262, distance: 269.2
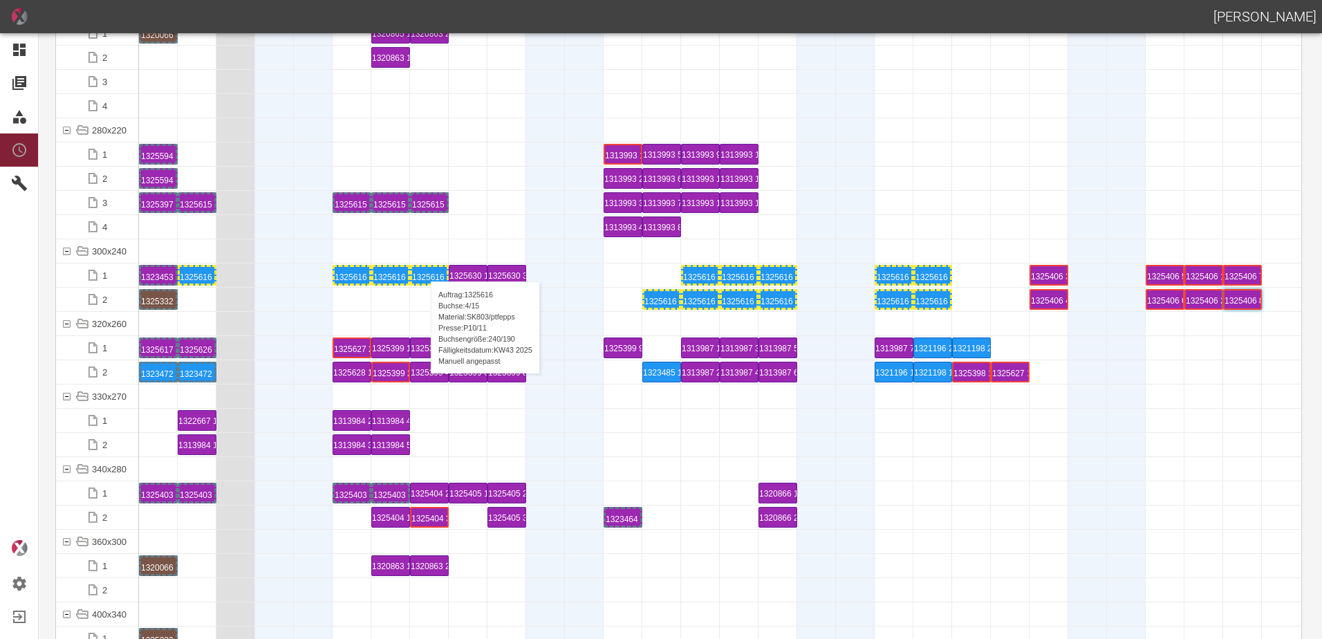
drag, startPoint x: 656, startPoint y: 273, endPoint x: 429, endPoint y: 264, distance: 227.1
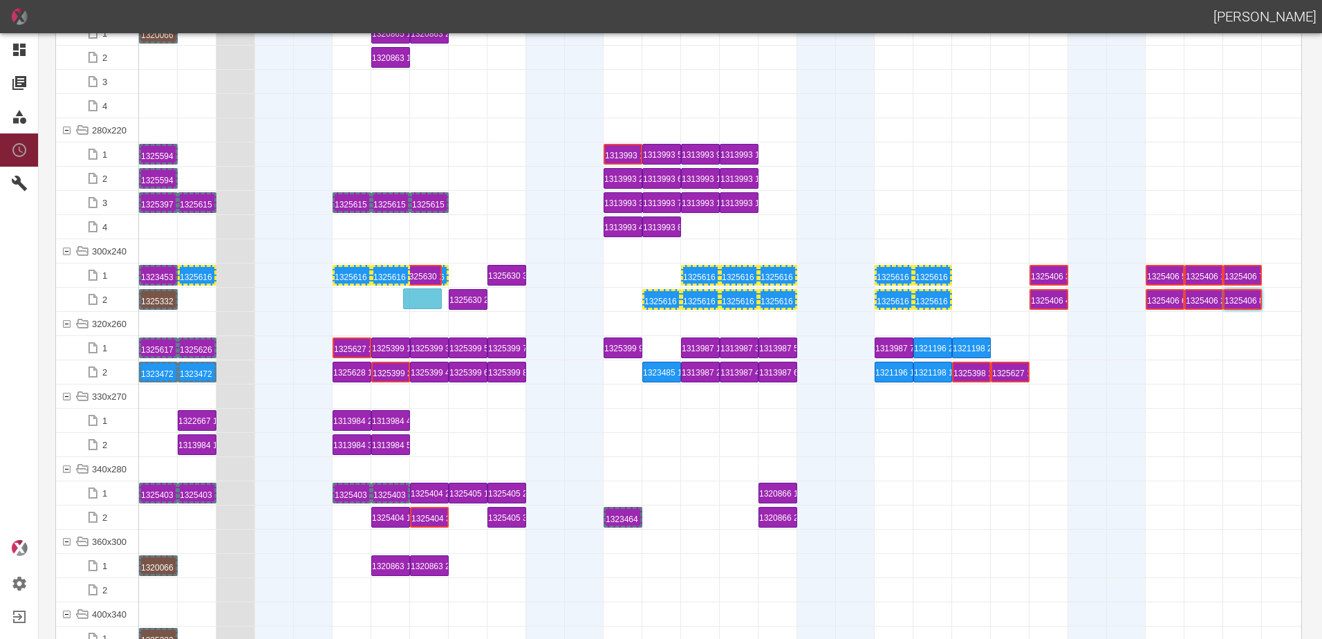
drag, startPoint x: 468, startPoint y: 270, endPoint x: 422, endPoint y: 289, distance: 49.3
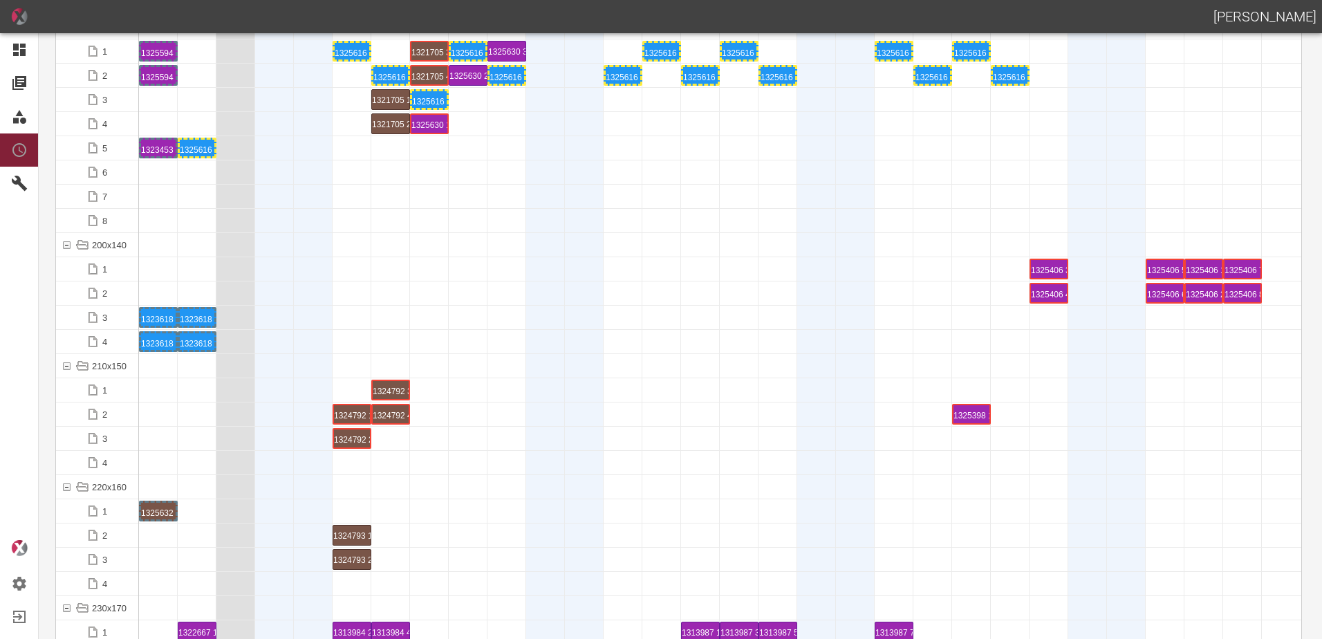
scroll to position [3527, 0]
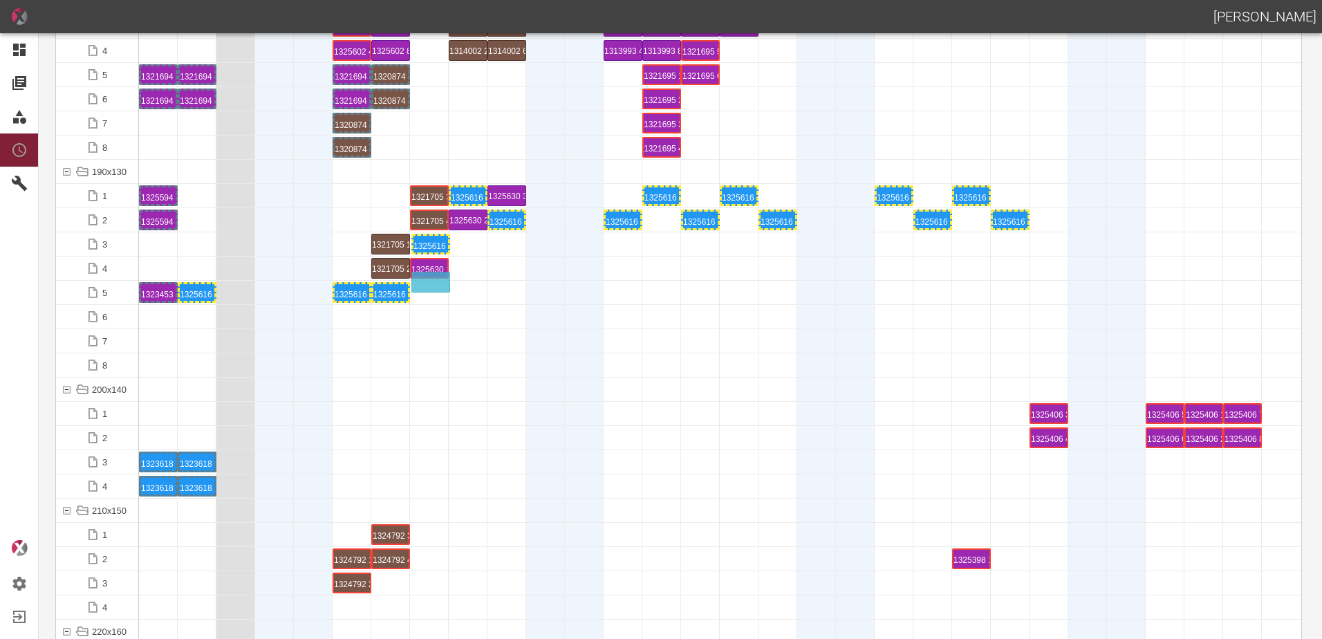
drag, startPoint x: 426, startPoint y: 241, endPoint x: 427, endPoint y: 279, distance: 38.0
drag, startPoint x: 477, startPoint y: 192, endPoint x: 483, endPoint y: 286, distance: 95.0
drag, startPoint x: 508, startPoint y: 221, endPoint x: 516, endPoint y: 281, distance: 60.7
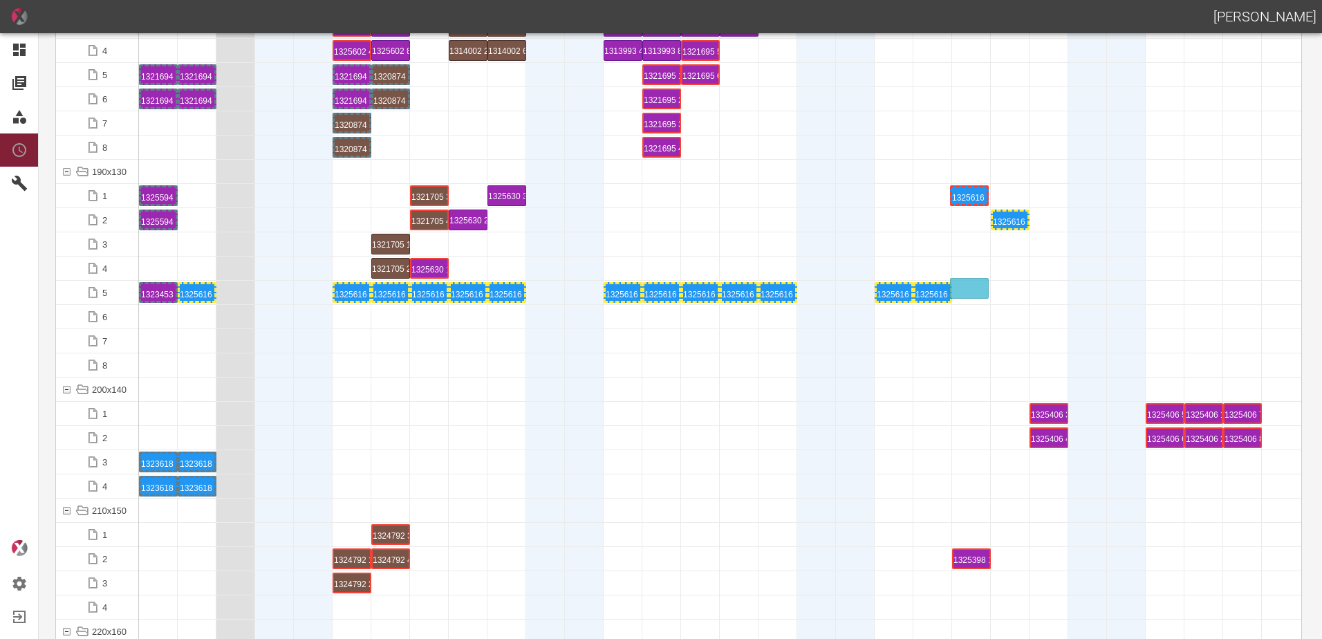
drag, startPoint x: 972, startPoint y: 195, endPoint x: 970, endPoint y: 281, distance: 86.5
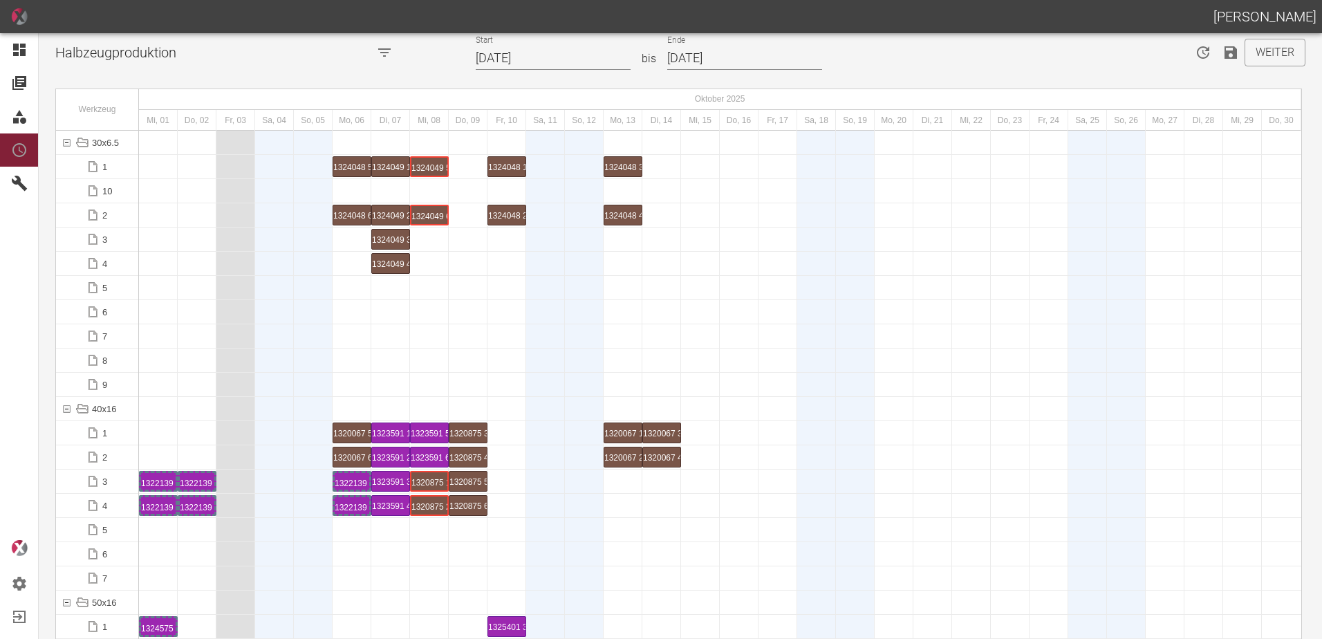
scroll to position [0, 0]
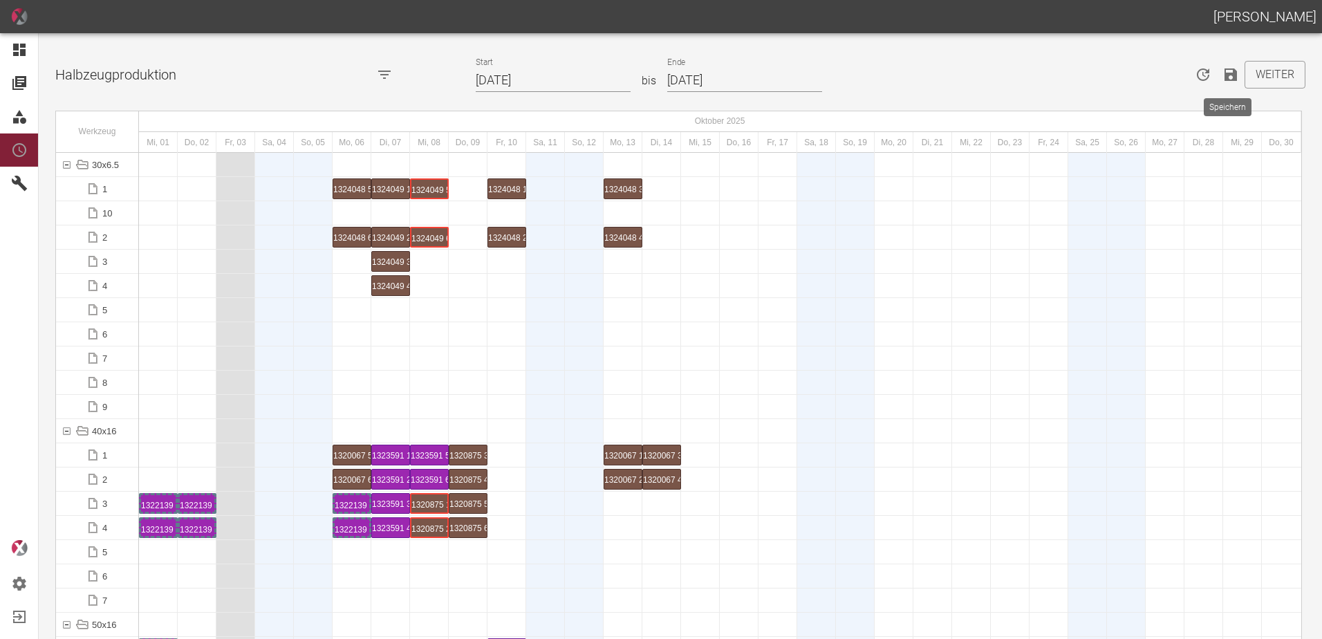
click at [1223, 77] on icon "Speichern" at bounding box center [1231, 74] width 17 height 17
click at [922, 407] on div at bounding box center [933, 407] width 39 height 24
click at [1225, 73] on icon "Speichern" at bounding box center [1231, 74] width 12 height 12
click at [1266, 84] on button "Weiter" at bounding box center [1275, 75] width 61 height 28
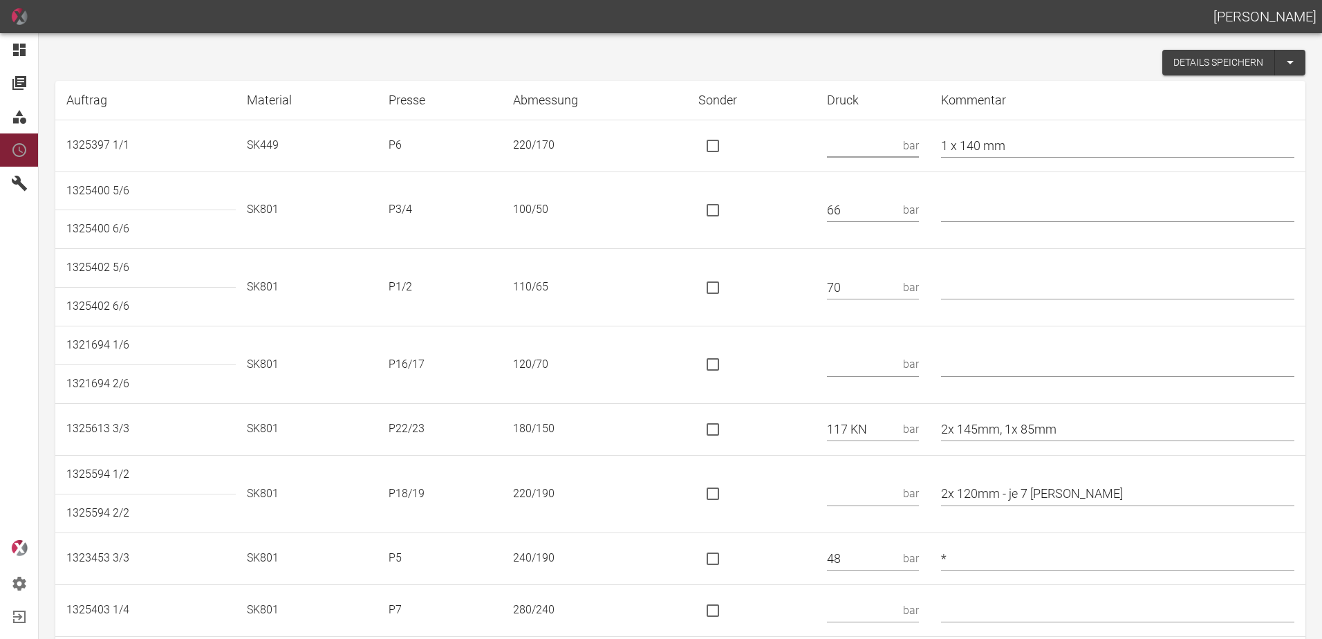
click at [876, 138] on input "text" at bounding box center [862, 145] width 71 height 24
type input "43"
click at [986, 204] on input "text" at bounding box center [1117, 210] width 353 height 24
type input "*"
click at [761, 276] on td at bounding box center [751, 287] width 129 height 77
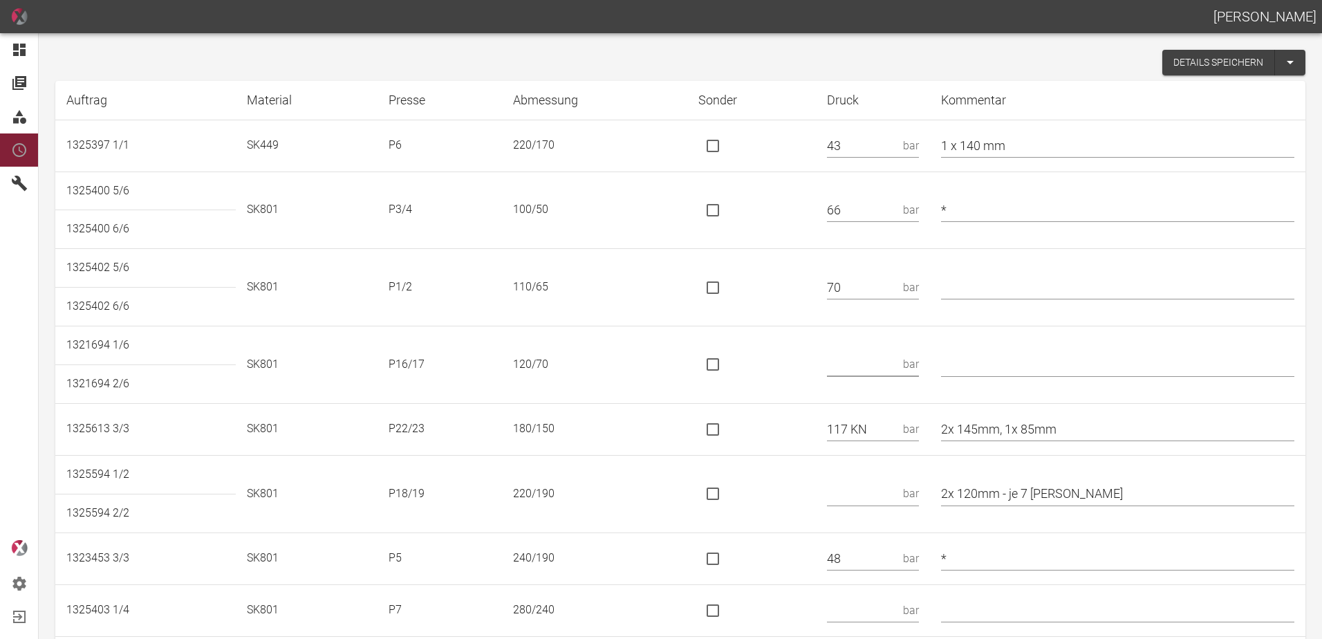
click at [858, 373] on input "text" at bounding box center [862, 365] width 71 height 24
type input "112 KN"
click at [723, 362] on input "is socket special" at bounding box center [713, 364] width 29 height 29
checkbox input "true"
click at [723, 431] on input "is socket special" at bounding box center [713, 429] width 29 height 29
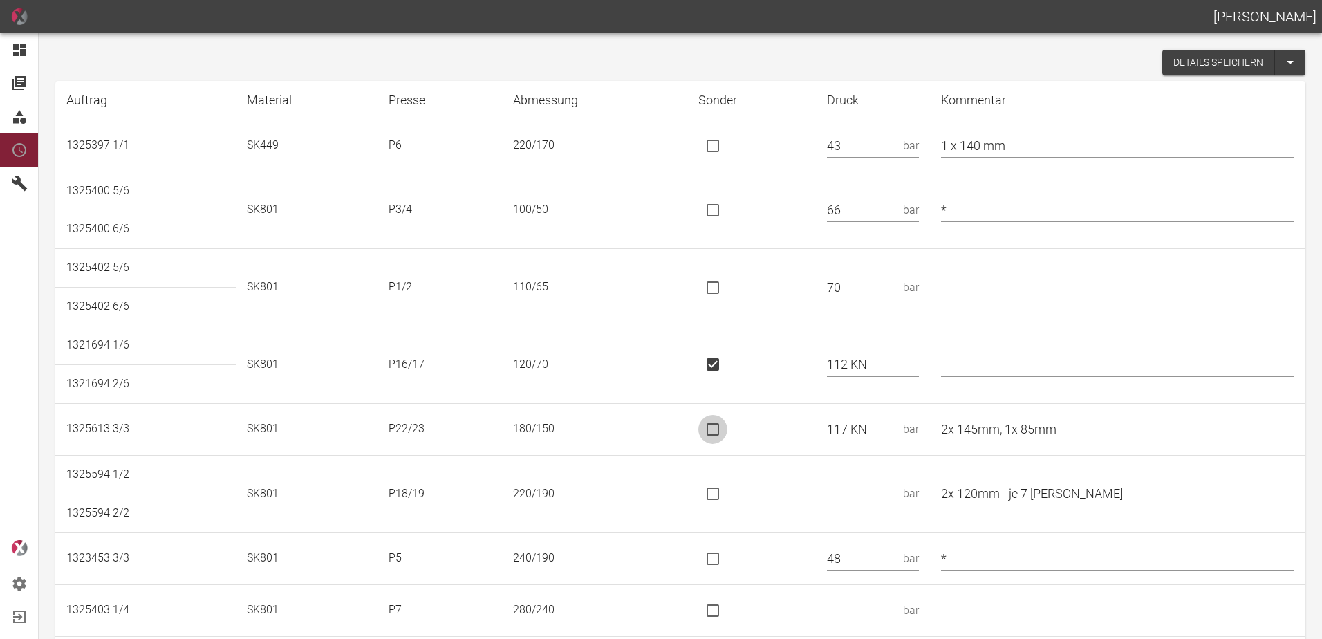
checkbox input "true"
click at [1098, 432] on input "2x 145mm, 1x 85mm" at bounding box center [1117, 429] width 353 height 24
type input "2x 145mm, 1x 85mm / *190x150"
click at [817, 445] on td at bounding box center [751, 429] width 129 height 52
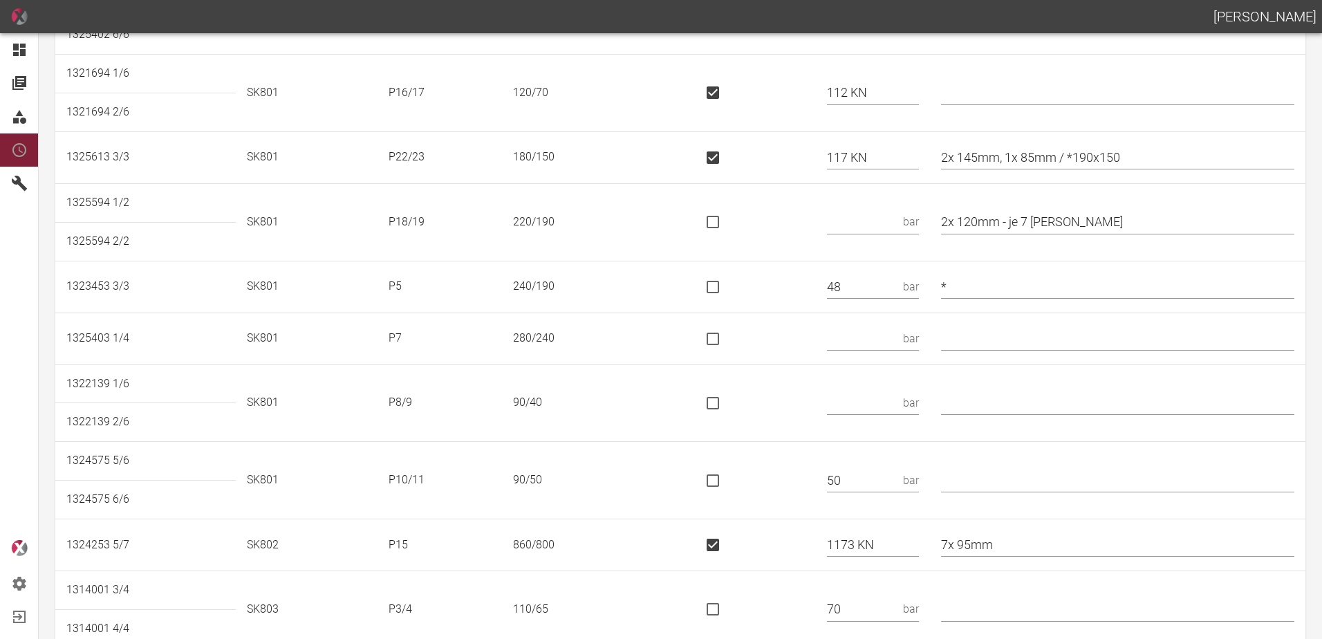
scroll to position [277, 0]
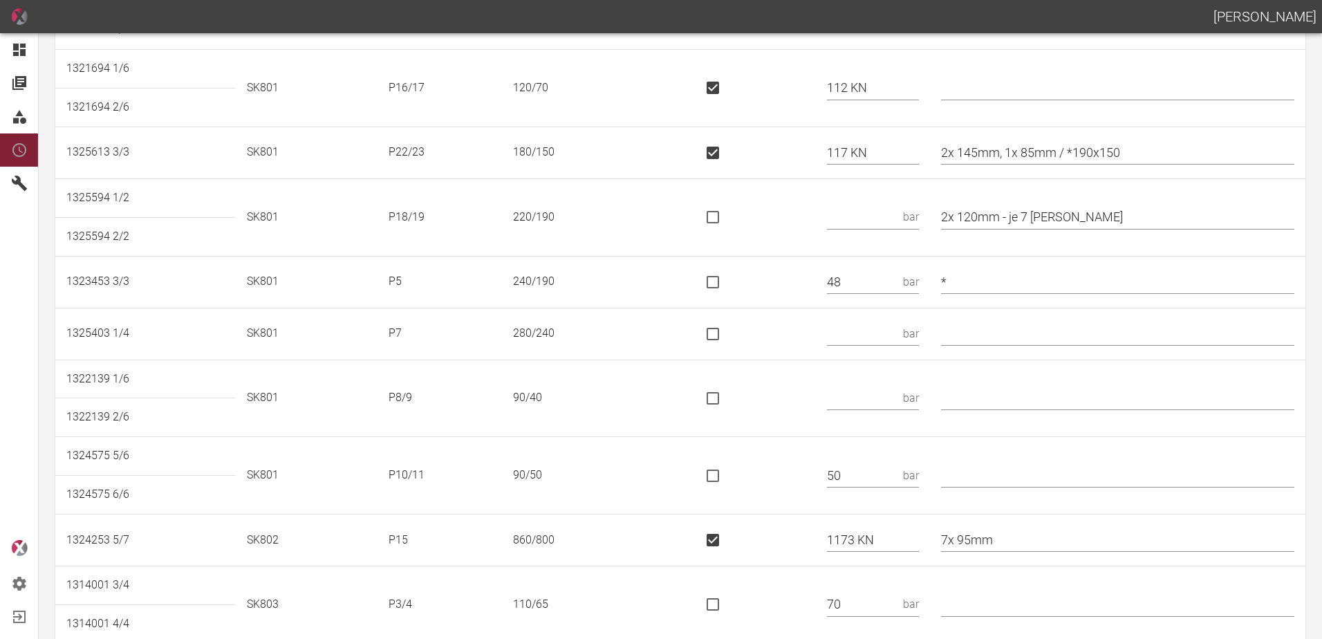
click at [728, 220] on input "is socket special" at bounding box center [713, 217] width 29 height 29
checkbox input "true"
click at [875, 220] on input "text" at bounding box center [873, 217] width 92 height 24
type input "145 KN"
drag, startPoint x: 1088, startPoint y: 219, endPoint x: 1019, endPoint y: 227, distance: 69.0
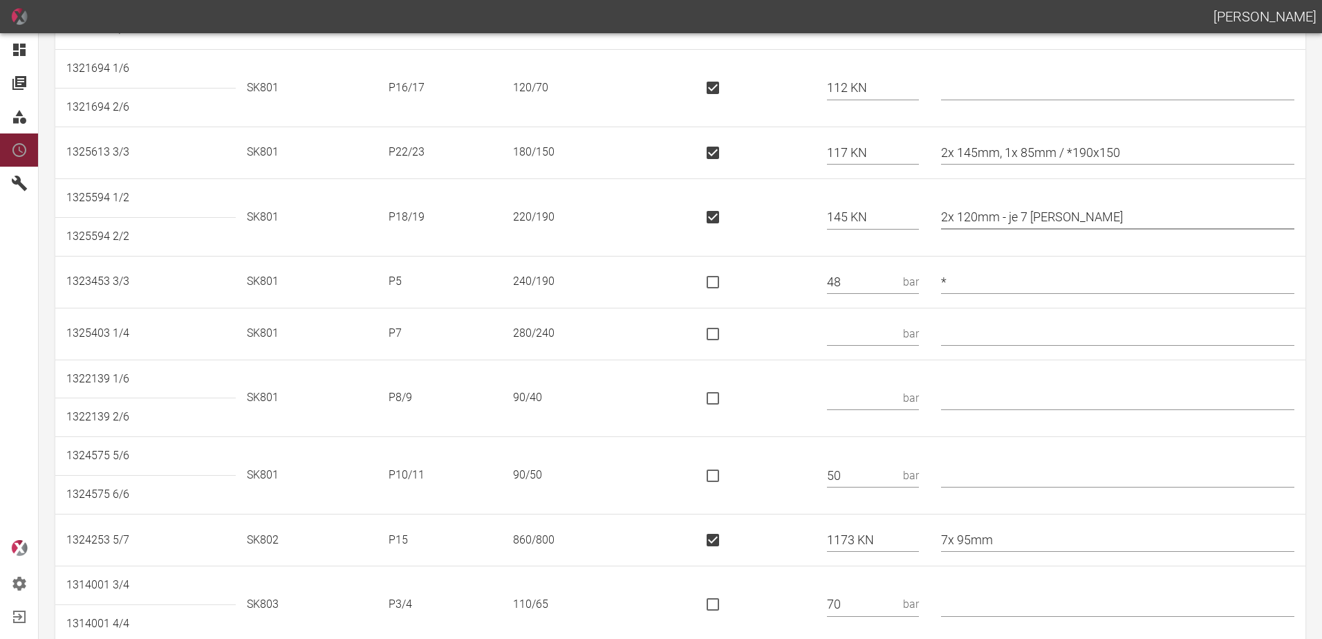
click at [1019, 227] on input "2x 120mm - je 7 Kori" at bounding box center [1117, 217] width 353 height 24
type input "2x 120mm"
click at [880, 338] on input "text" at bounding box center [862, 334] width 71 height 24
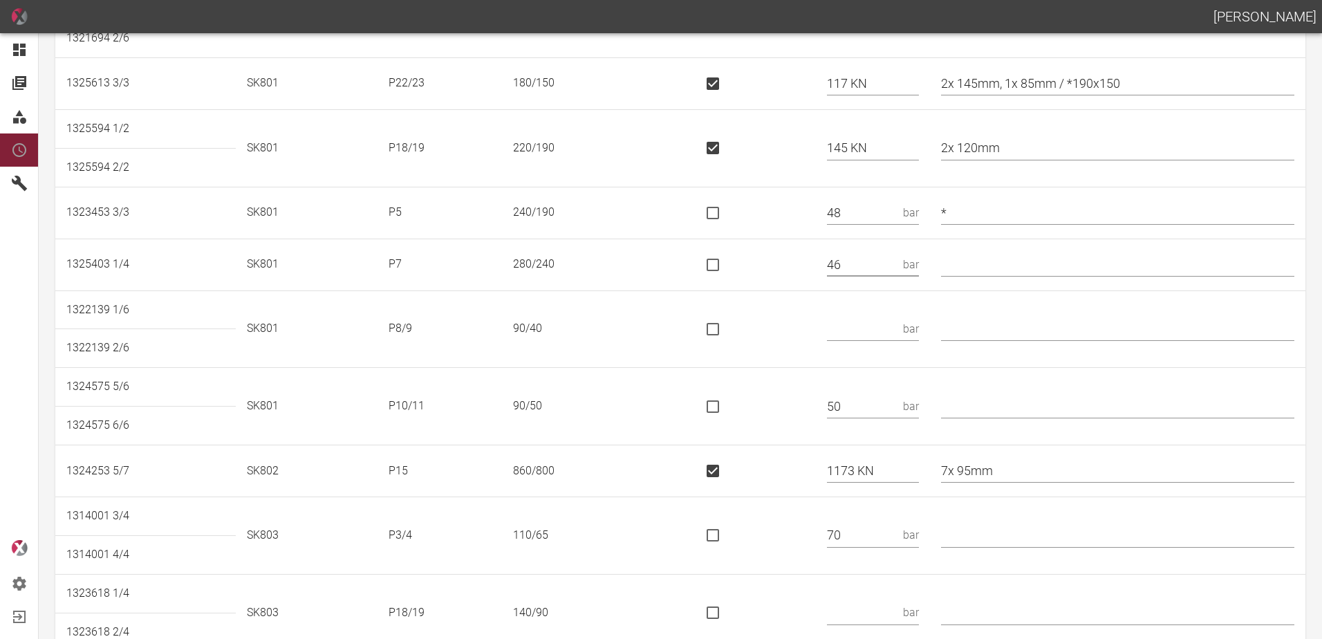
type input "46"
click at [876, 324] on input "text" at bounding box center [862, 329] width 71 height 24
type input "58"
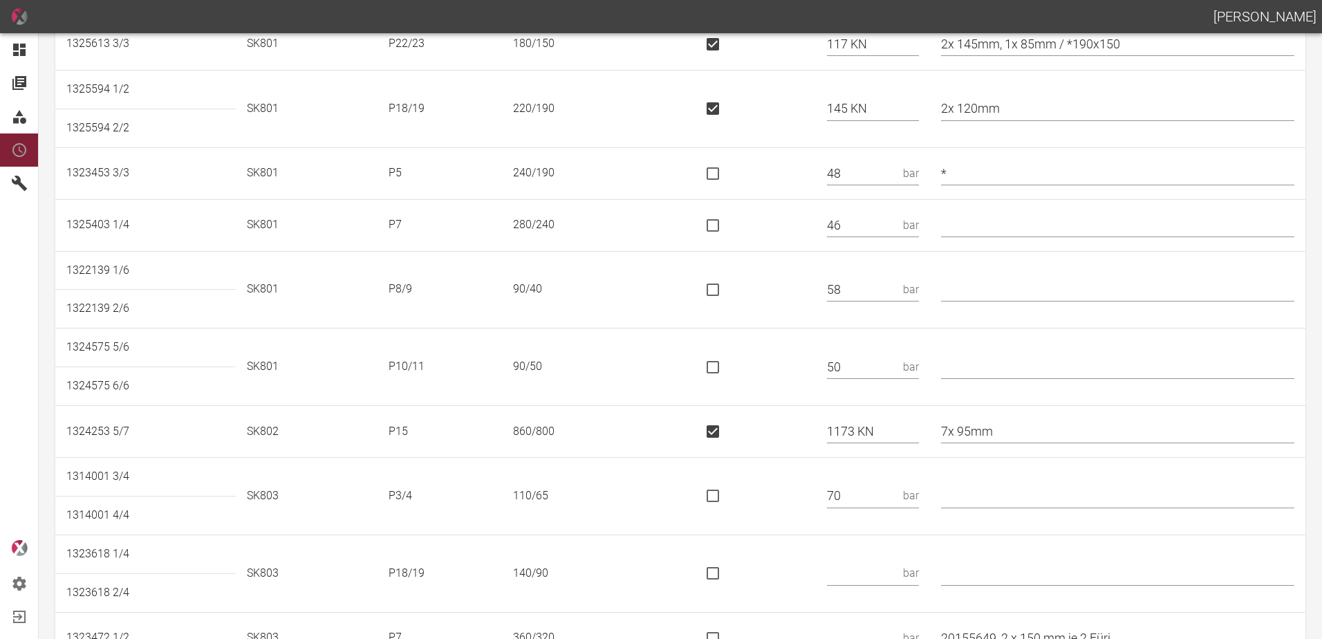
scroll to position [484, 0]
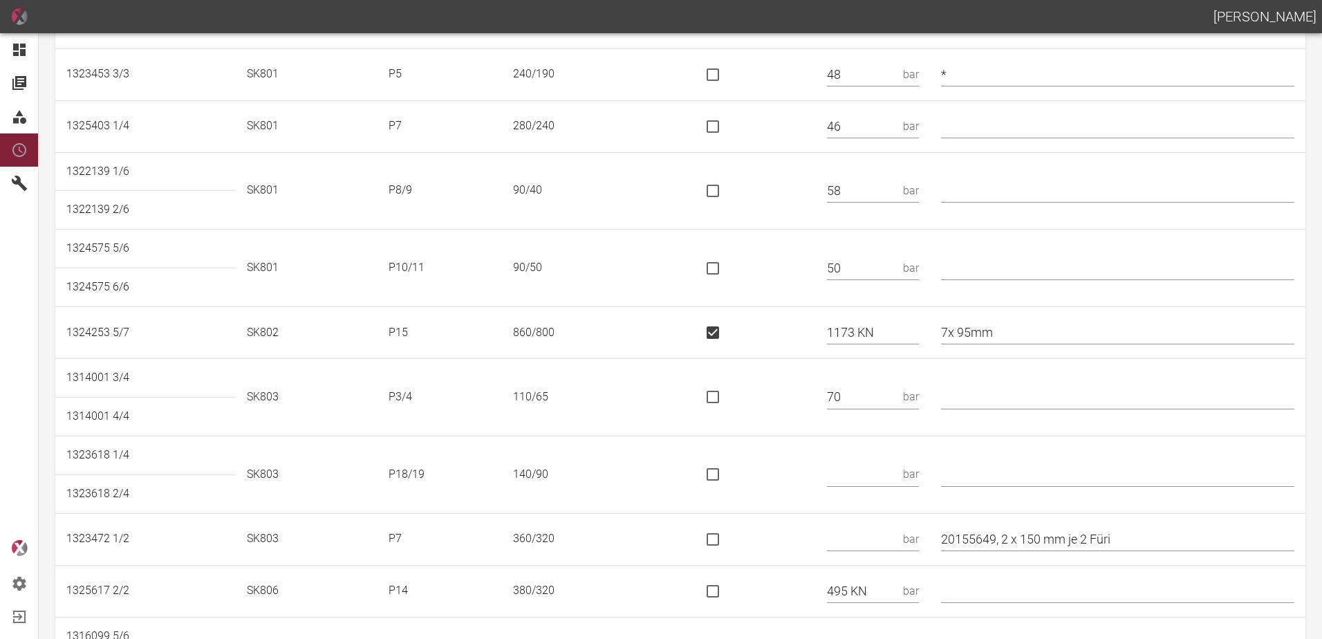
click at [983, 398] on input "text" at bounding box center [1117, 397] width 353 height 24
type input "*"
click at [876, 476] on input "text" at bounding box center [862, 475] width 71 height 24
type input "136 KN"
click at [722, 481] on input "is socket special" at bounding box center [713, 474] width 29 height 29
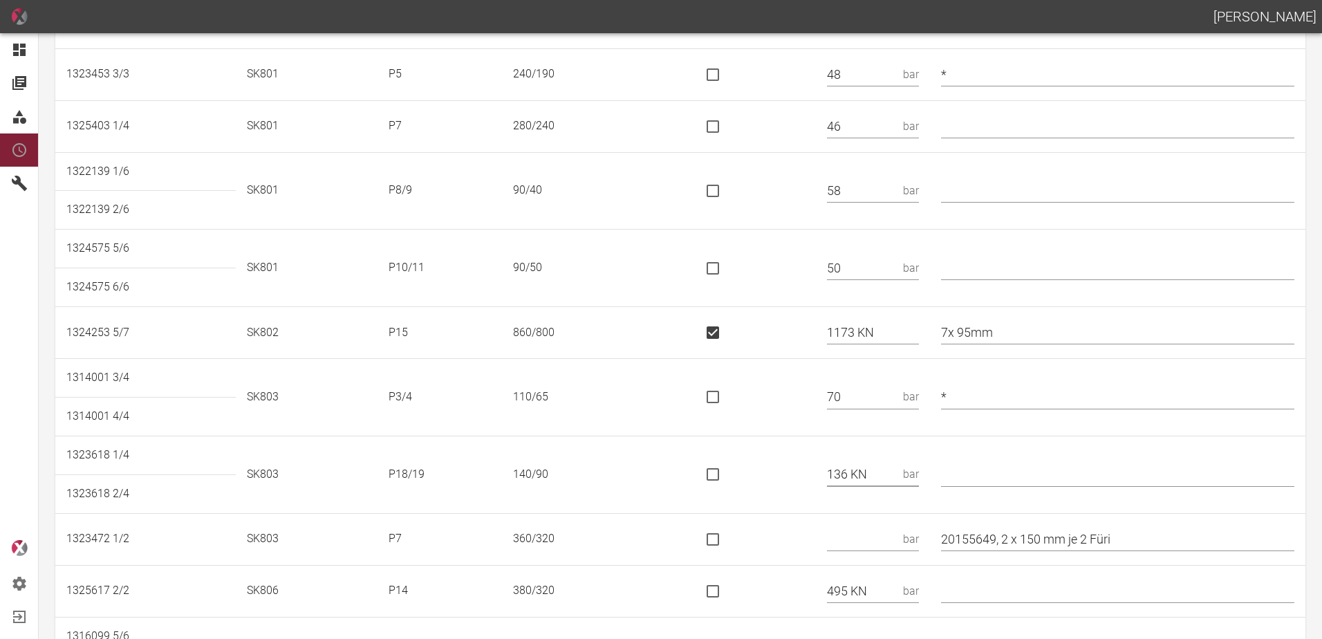
checkbox input "true"
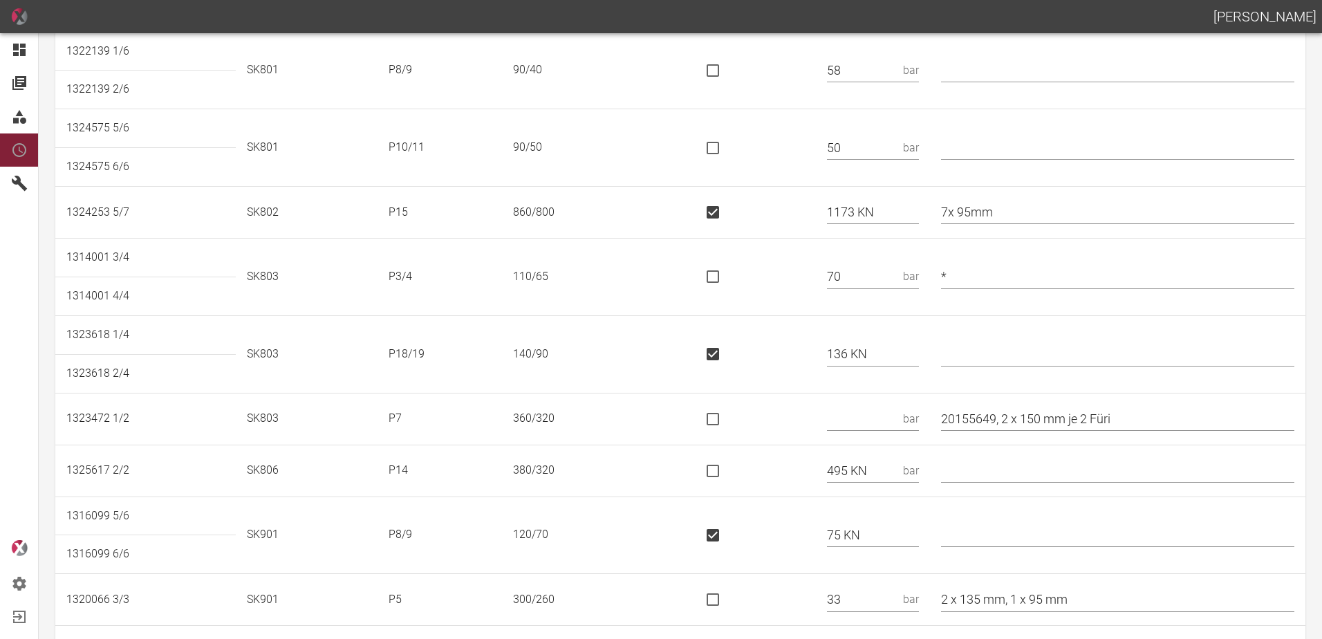
scroll to position [622, 0]
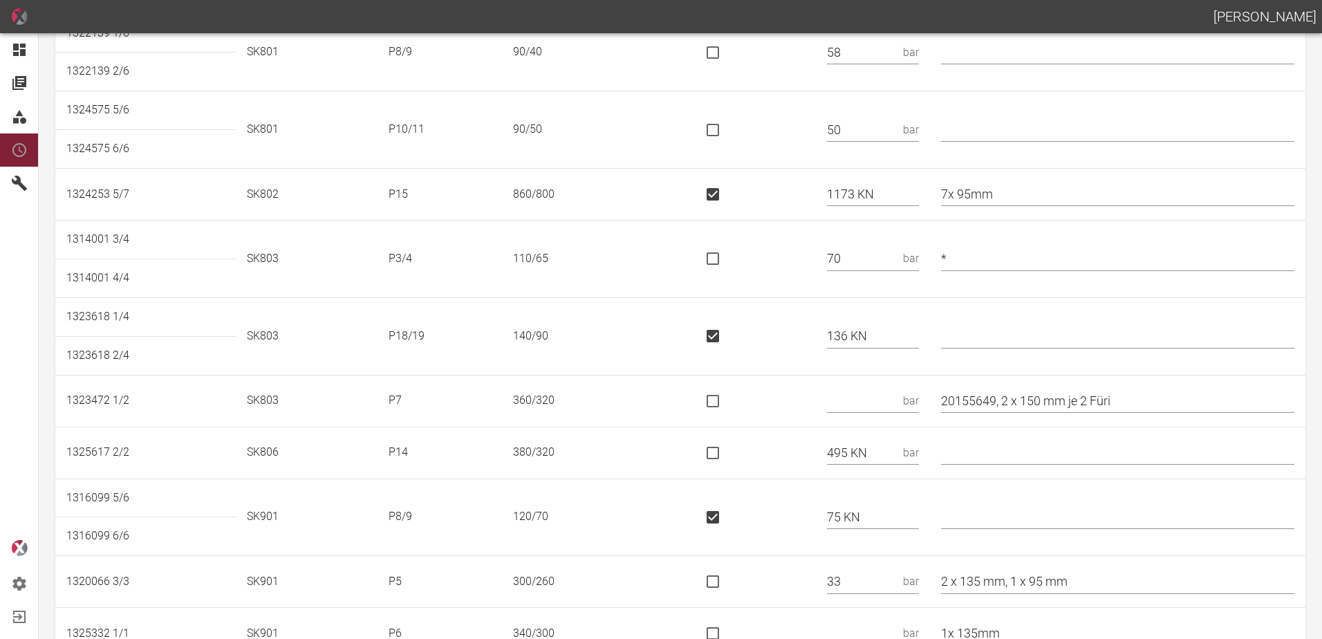
click at [874, 400] on input "text" at bounding box center [862, 401] width 71 height 24
type input "60"
drag, startPoint x: 1013, startPoint y: 400, endPoint x: 941, endPoint y: 403, distance: 72.7
click at [941, 403] on tr "1323472 1/2 SK803 P7 360/320 60 bar 20155649, 2 x 150 mm je 2 Füri" at bounding box center [680, 401] width 1250 height 52
drag, startPoint x: 1063, startPoint y: 401, endPoint x: 1037, endPoint y: 413, distance: 28.8
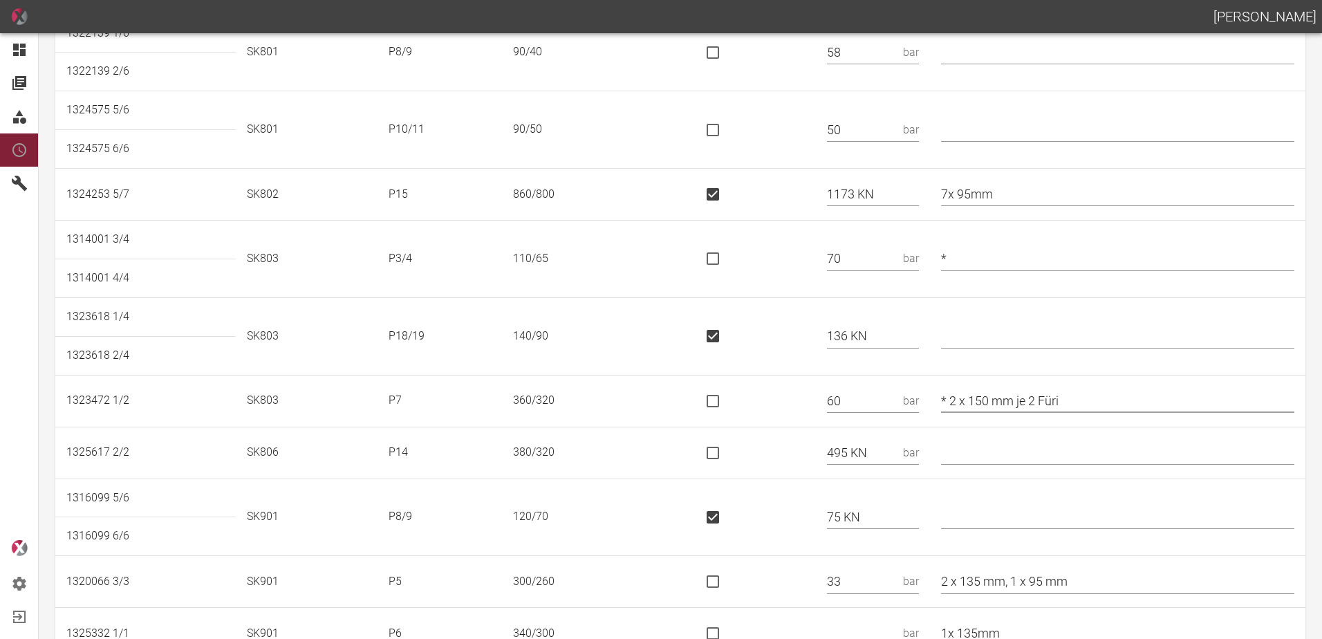
click at [1037, 413] on td "* 2 x 150 mm je 2 Füri" at bounding box center [1118, 401] width 376 height 52
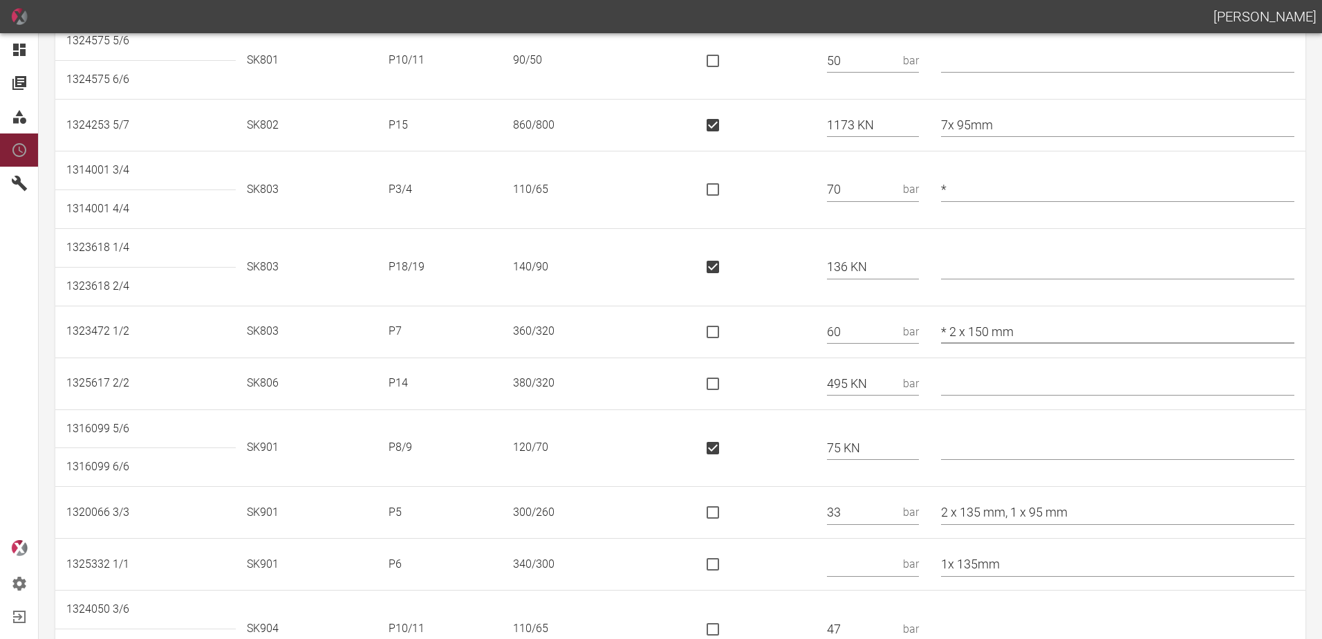
type input "* 2 x 150 mm"
click at [721, 385] on input "is socket special" at bounding box center [713, 383] width 29 height 29
checkbox input "true"
click at [1001, 369] on td at bounding box center [1118, 384] width 376 height 52
click at [999, 380] on input "text" at bounding box center [1117, 383] width 353 height 24
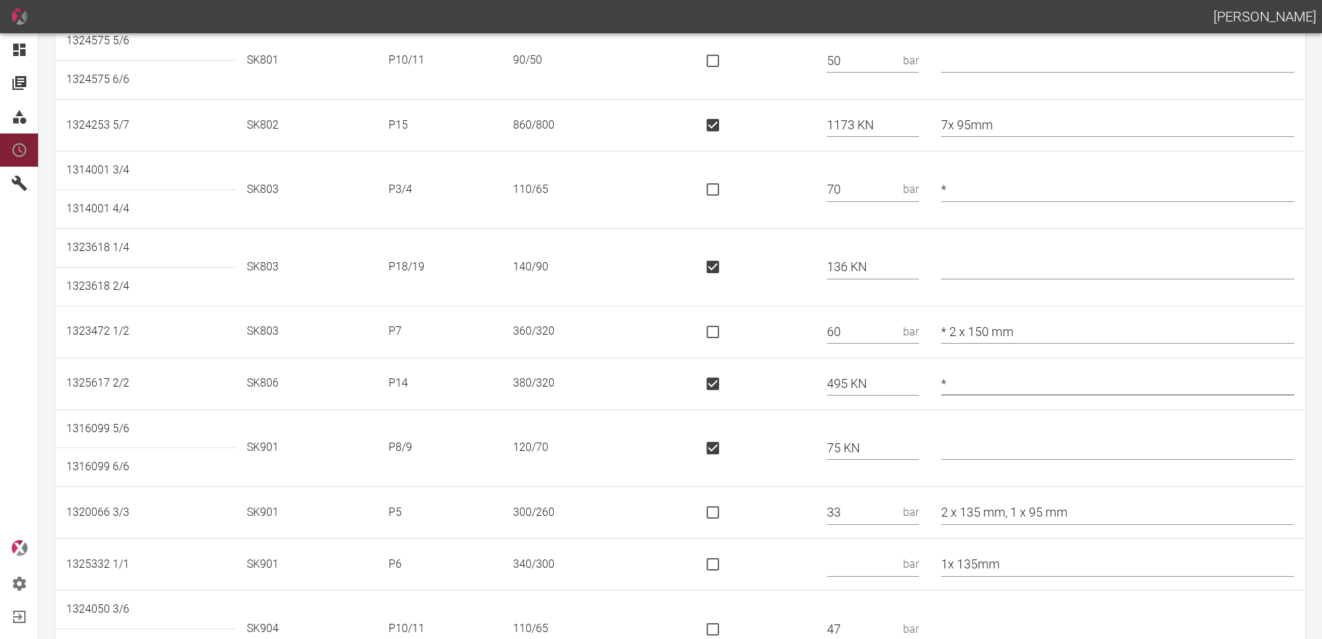
type input "*"
click at [793, 429] on td at bounding box center [751, 447] width 129 height 77
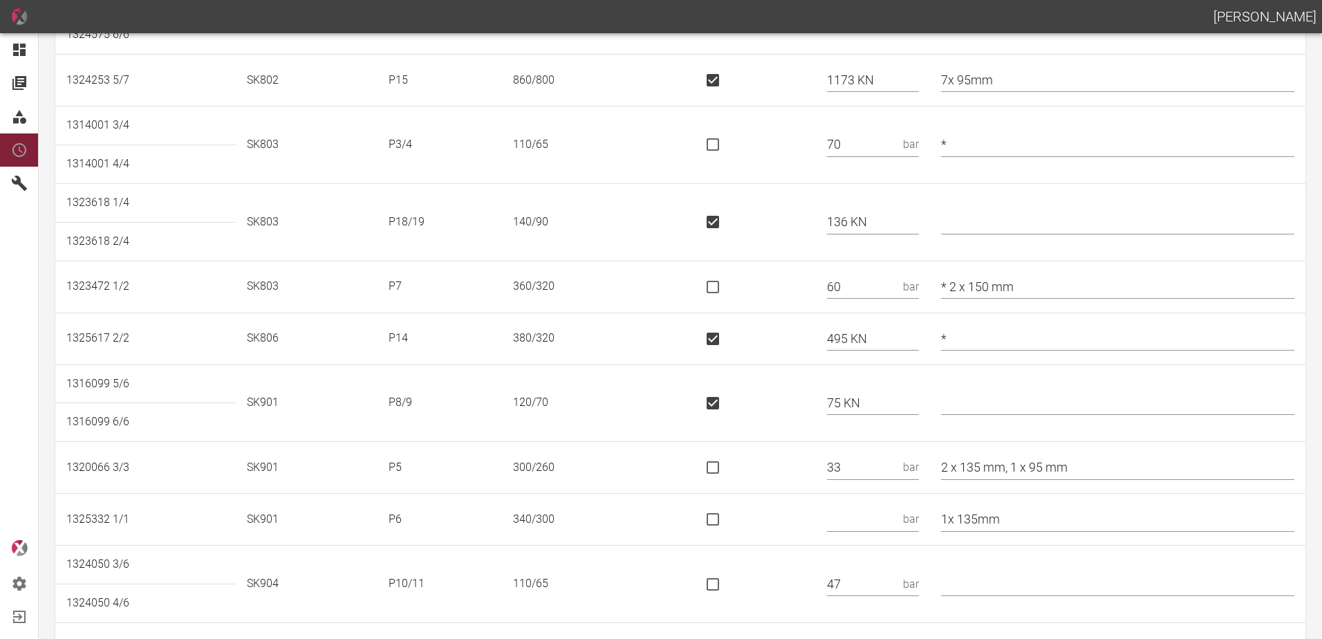
scroll to position [761, 0]
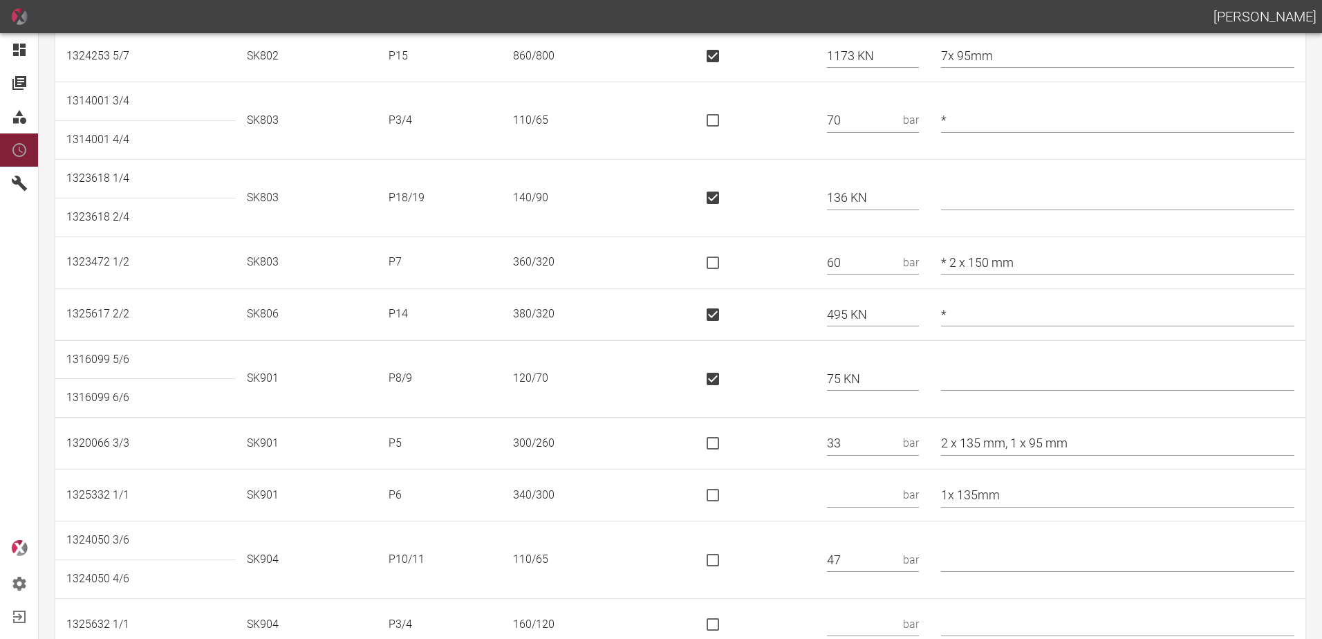
click at [728, 368] on input "is socket special" at bounding box center [713, 378] width 29 height 29
checkbox input "false"
drag, startPoint x: 873, startPoint y: 382, endPoint x: 779, endPoint y: 389, distance: 94.3
click at [779, 379] on tr "1316099 5/6 SK901 P8/9 120/70 75 KN bar" at bounding box center [680, 359] width 1250 height 39
type input "56"
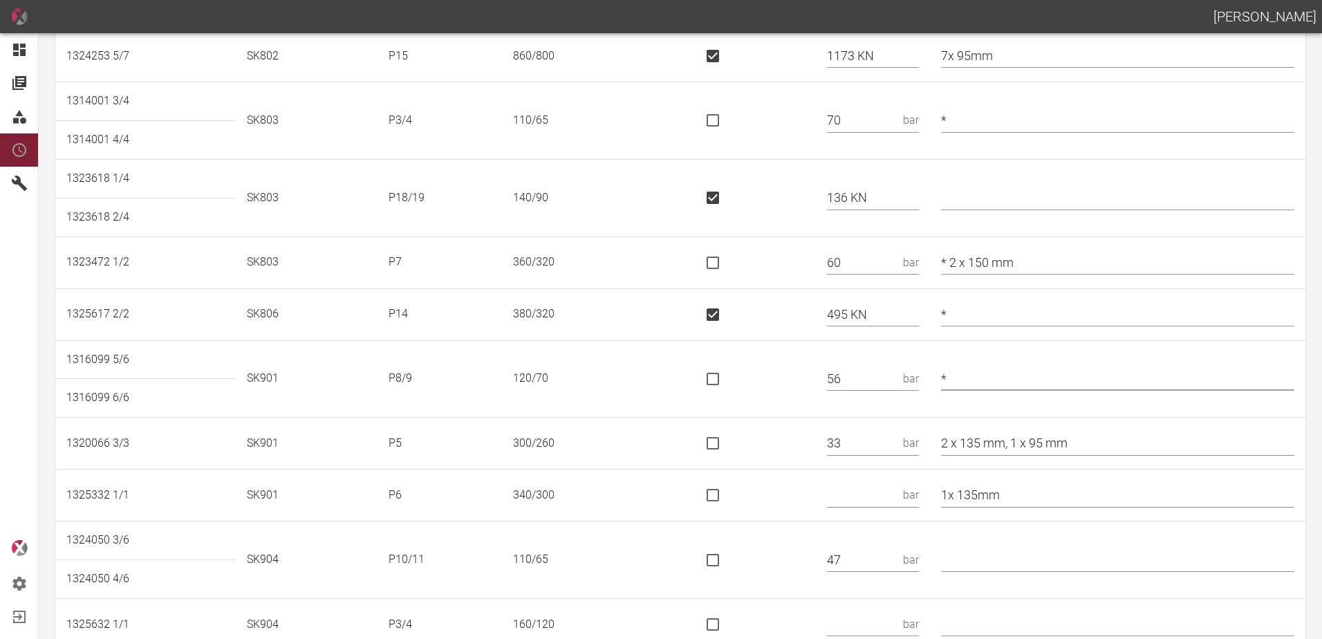
type input "*"
click at [817, 423] on td at bounding box center [751, 444] width 129 height 52
click at [881, 495] on input "text" at bounding box center [862, 495] width 71 height 24
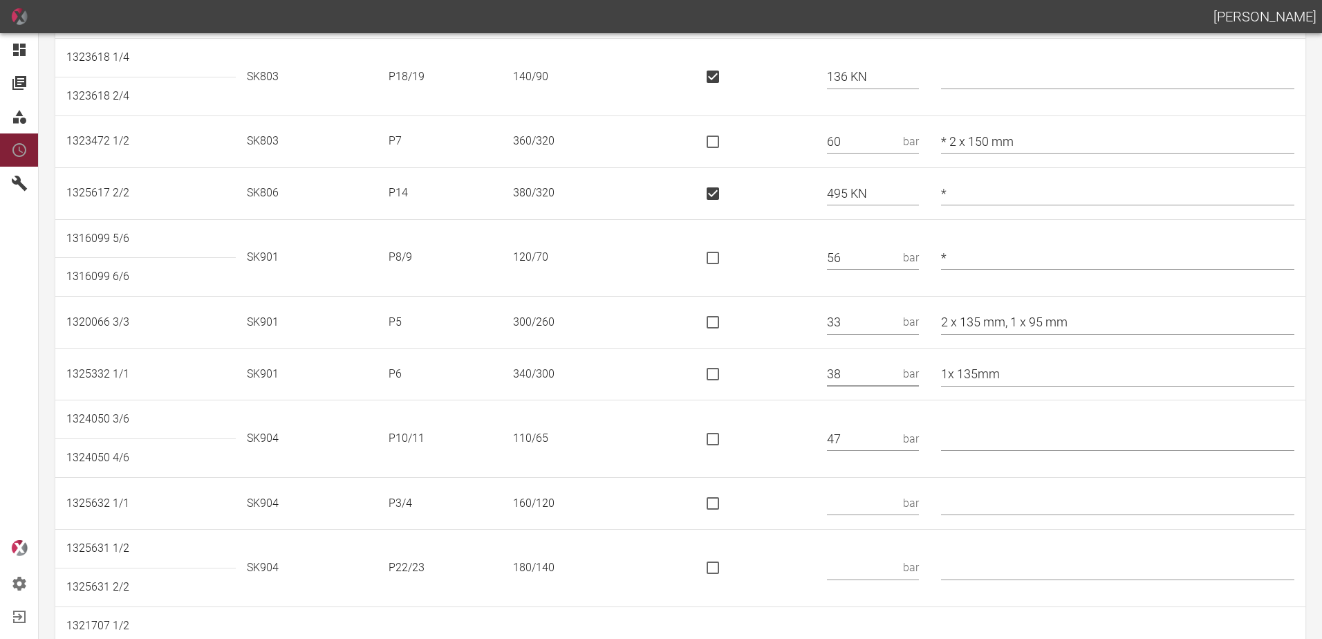
scroll to position [899, 0]
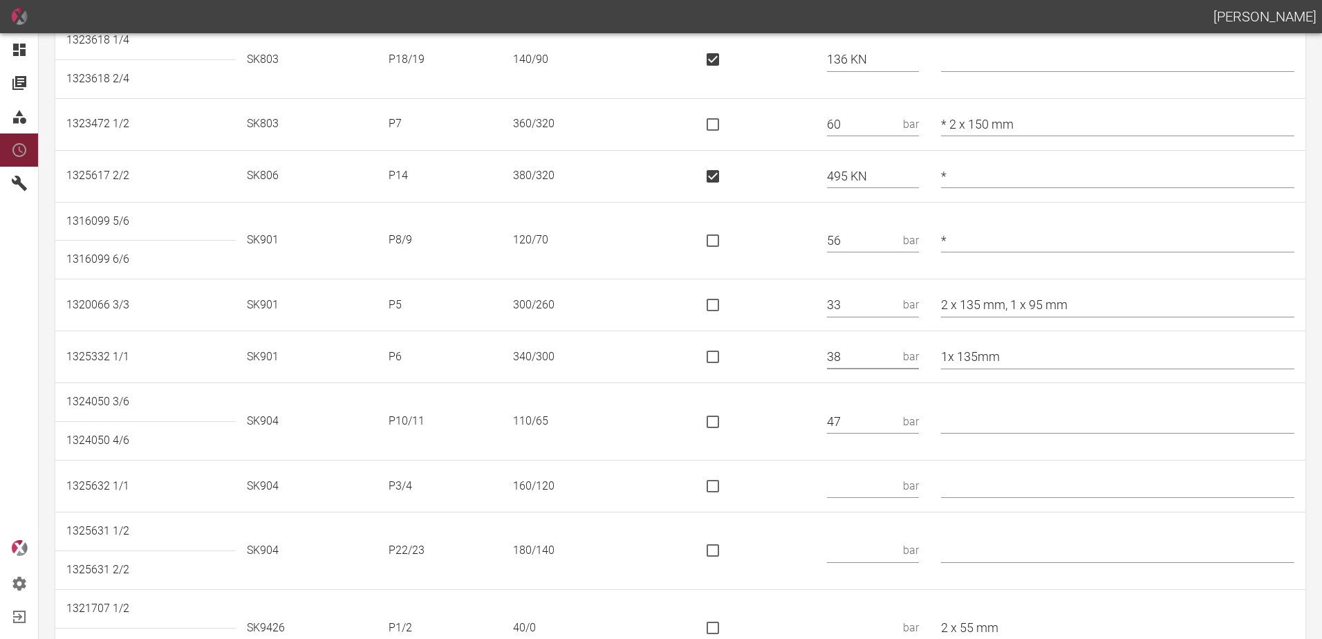
type input "38"
click at [761, 432] on td at bounding box center [751, 421] width 129 height 77
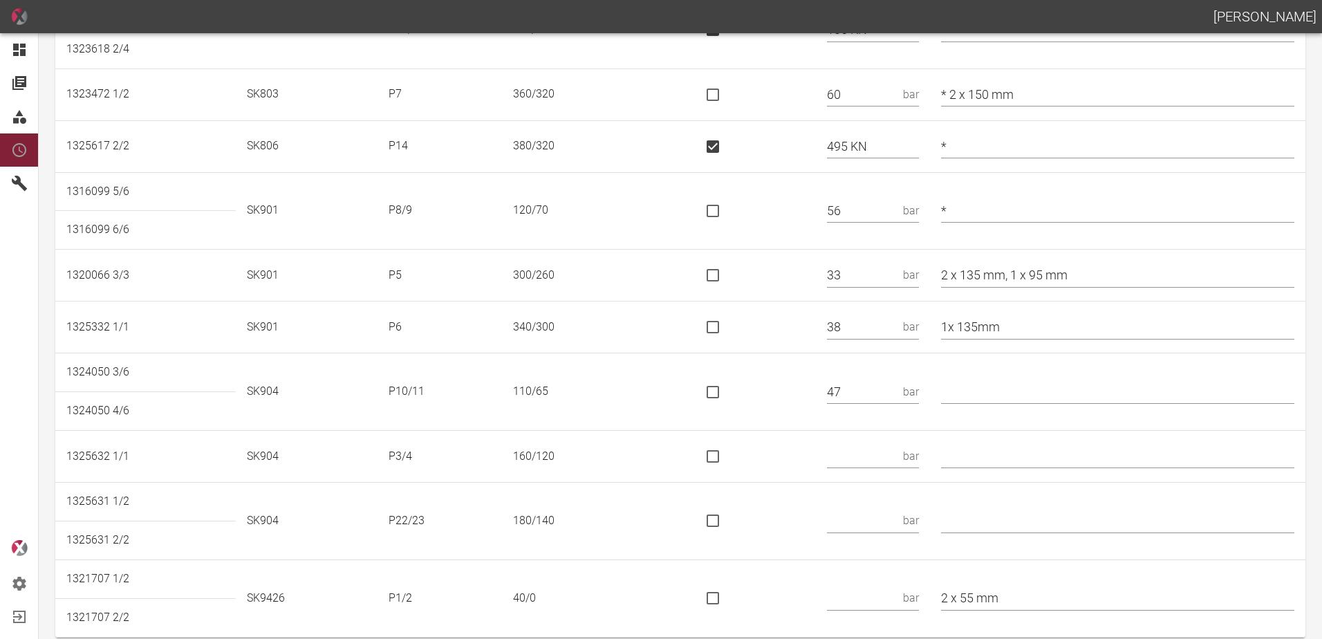
scroll to position [944, 0]
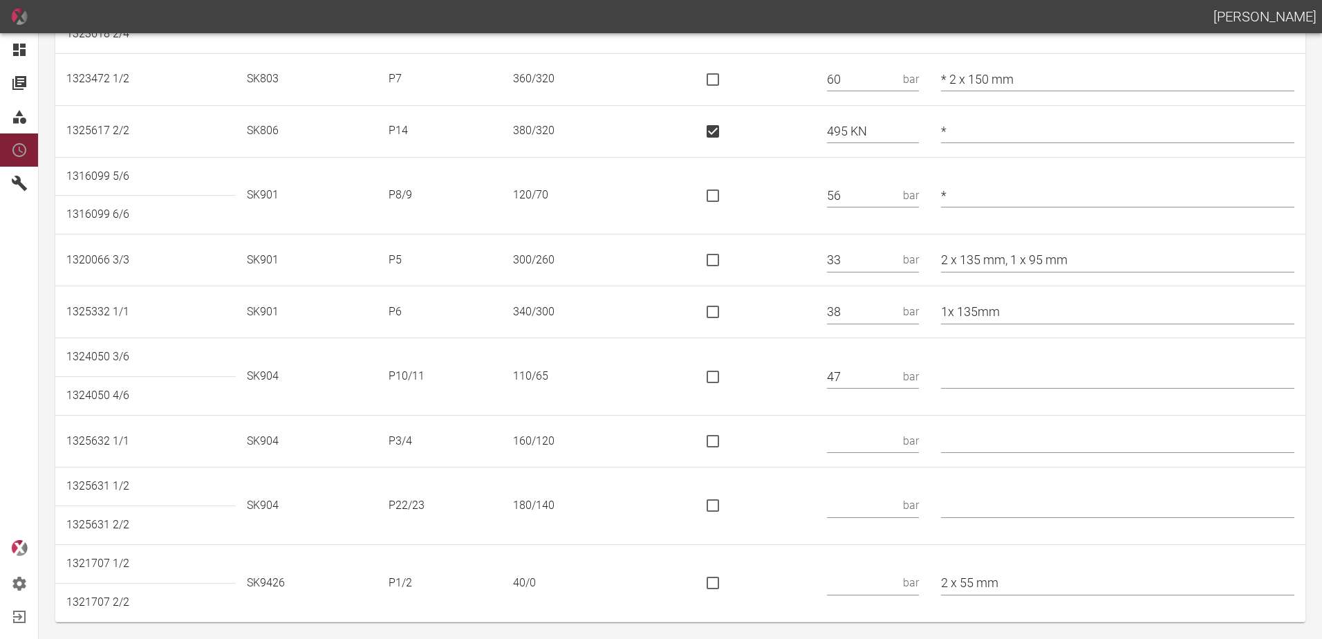
click at [888, 435] on input "text" at bounding box center [862, 441] width 71 height 24
type input "66"
click at [867, 495] on input "text" at bounding box center [862, 506] width 71 height 24
type input "101 KN"
click at [727, 504] on input "is socket special" at bounding box center [713, 505] width 29 height 29
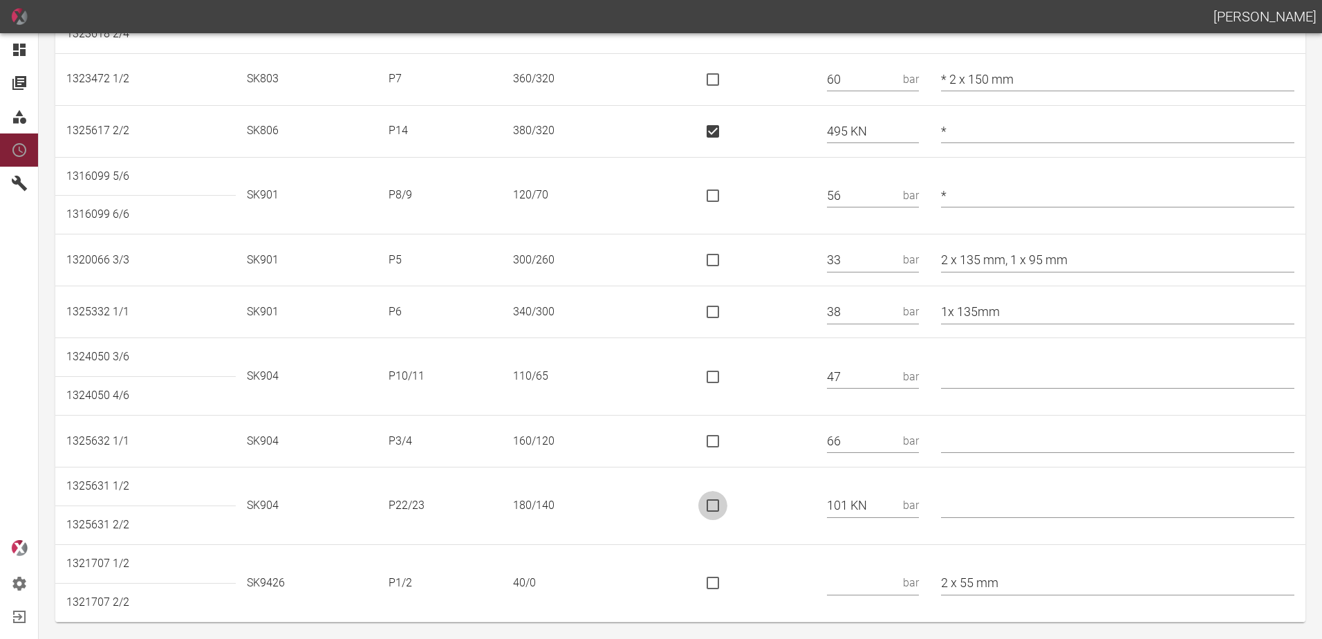
checkbox input "true"
click at [865, 577] on input "text" at bounding box center [862, 583] width 71 height 24
type input "15"
click at [1042, 578] on input "2 x 55 mm" at bounding box center [1117, 583] width 353 height 24
click at [1024, 586] on input "2 x 55 mm - gut abdichten" at bounding box center [1117, 583] width 353 height 24
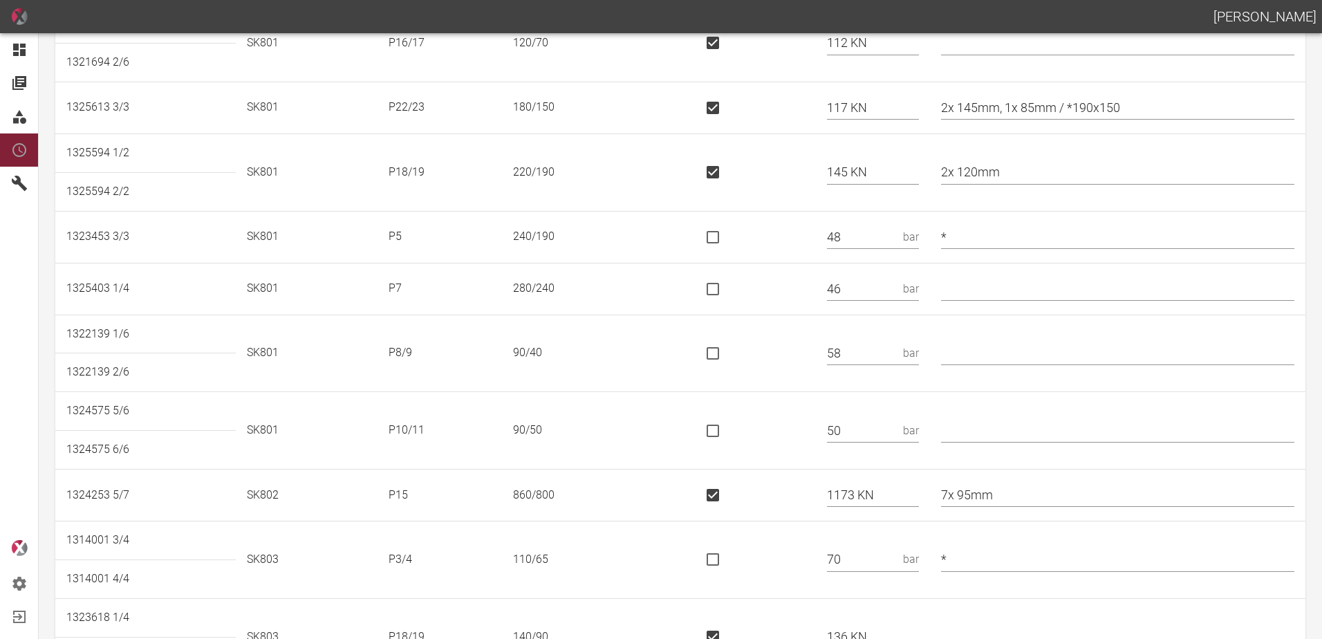
scroll to position [0, 0]
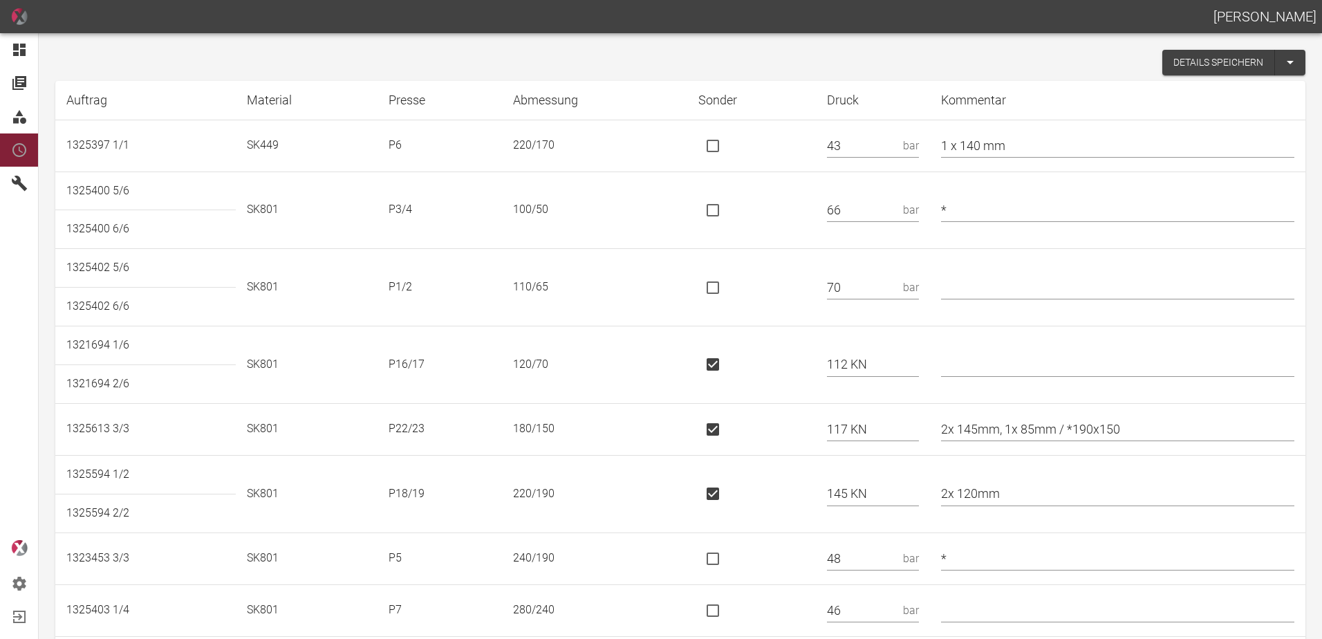
type input "2 x 55 mm - HPV - gut abdichten"
click at [1172, 65] on button "Details speichern" at bounding box center [1219, 63] width 113 height 26
